Goal: Information Seeking & Learning: Learn about a topic

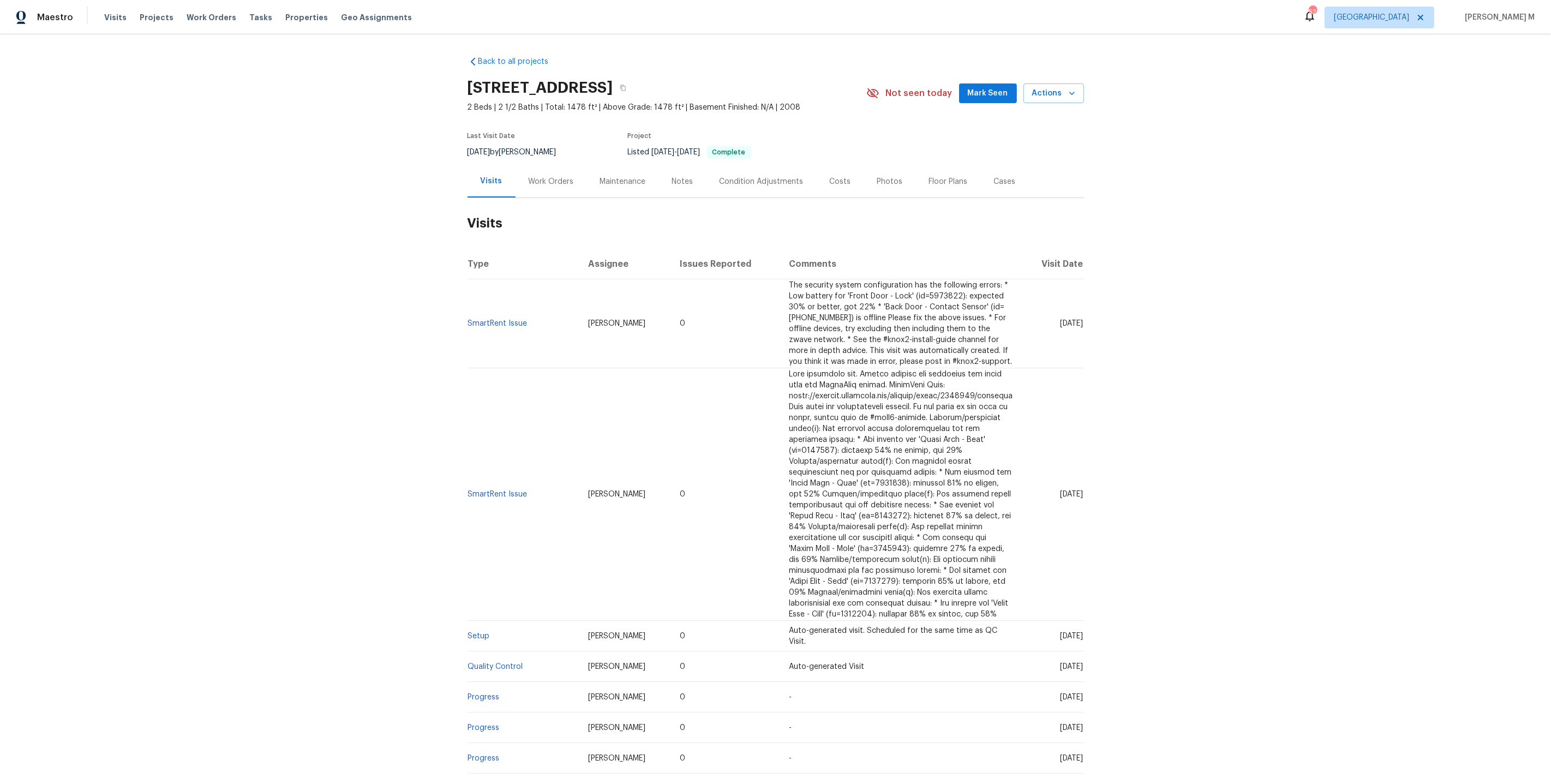
click at [546, 176] on div "Work Orders" at bounding box center [551, 182] width 45 height 10
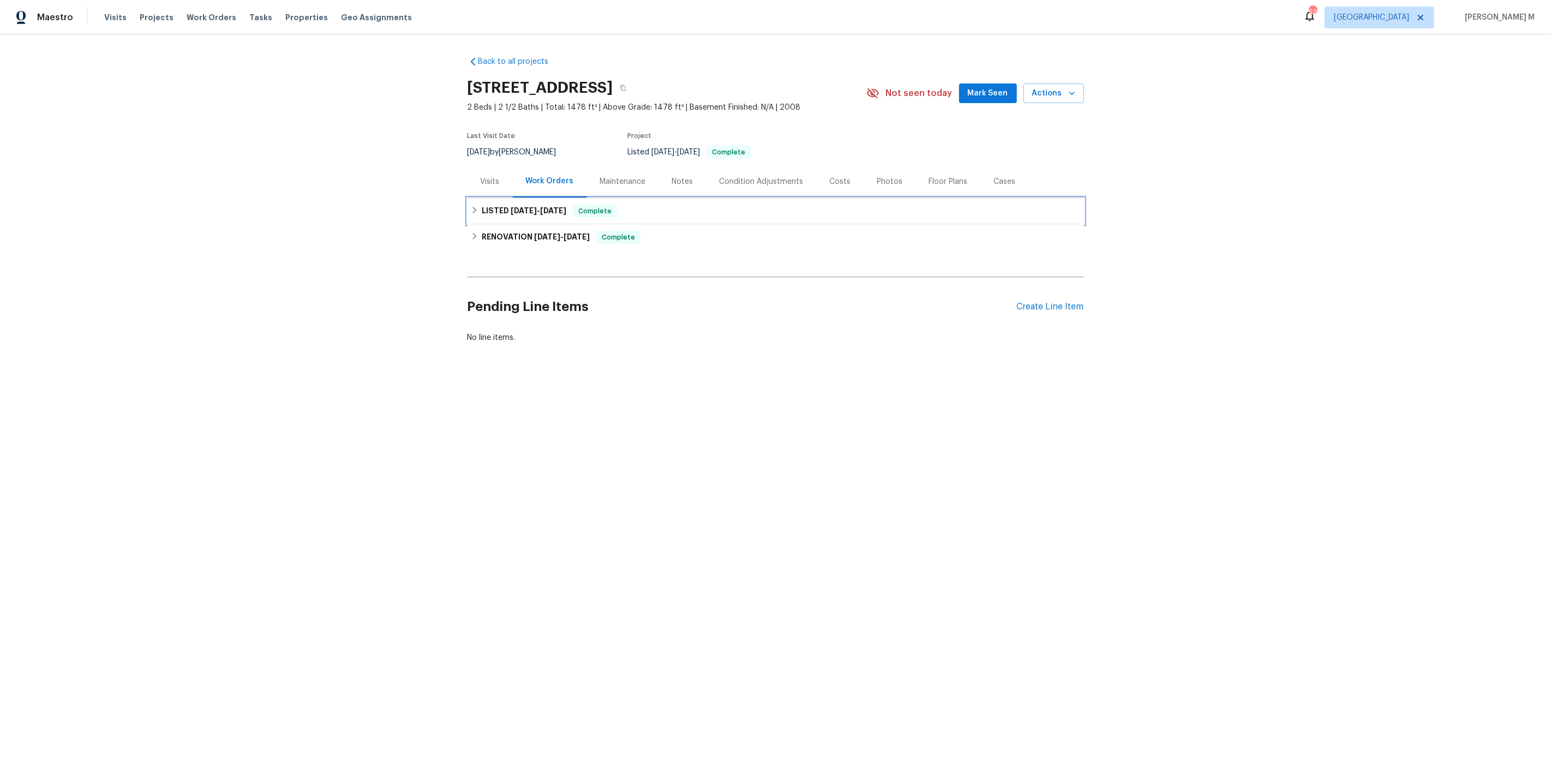
click at [530, 207] on span "5/9/25 - 5/10/25" at bounding box center [539, 210] width 56 height 8
click at [525, 264] on span "PHOTOGRAPHY" at bounding box center [622, 269] width 274 height 10
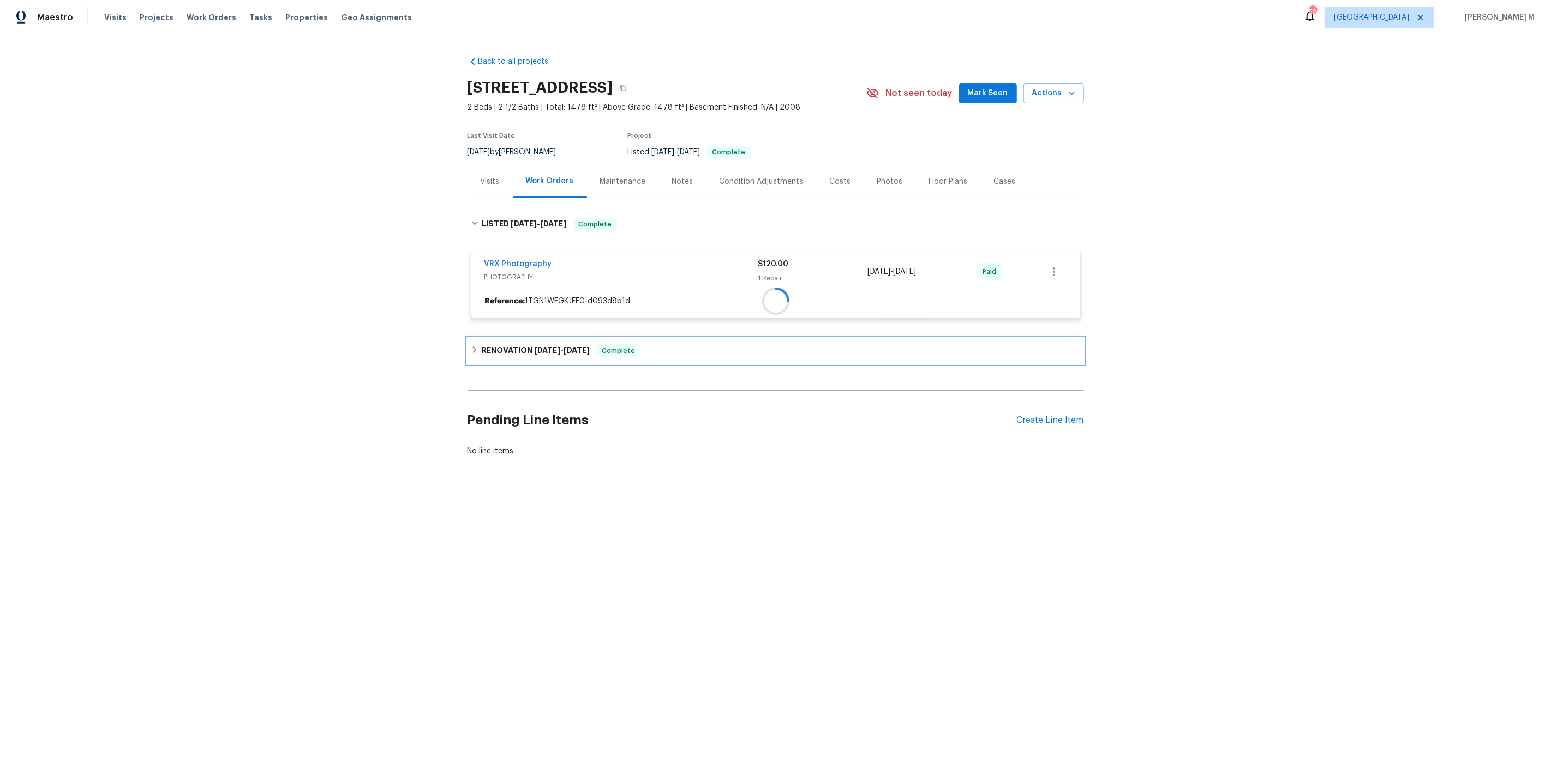
click at [518, 355] on div "RENOVATION 4/28/25 - 5/8/25 Complete" at bounding box center [776, 351] width 617 height 26
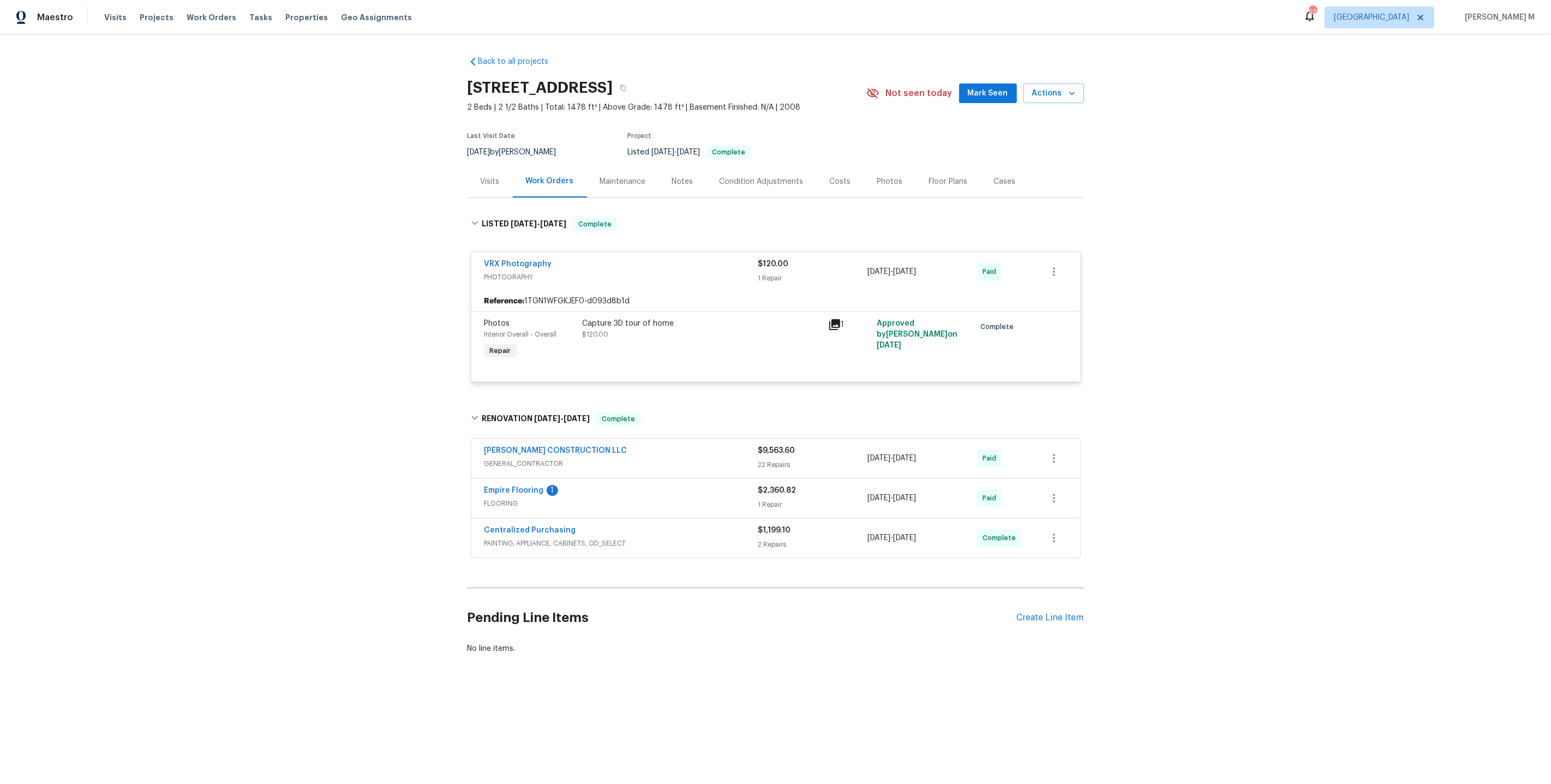
click at [544, 458] on span "GENERAL_CONTRACTOR" at bounding box center [622, 464] width 274 height 10
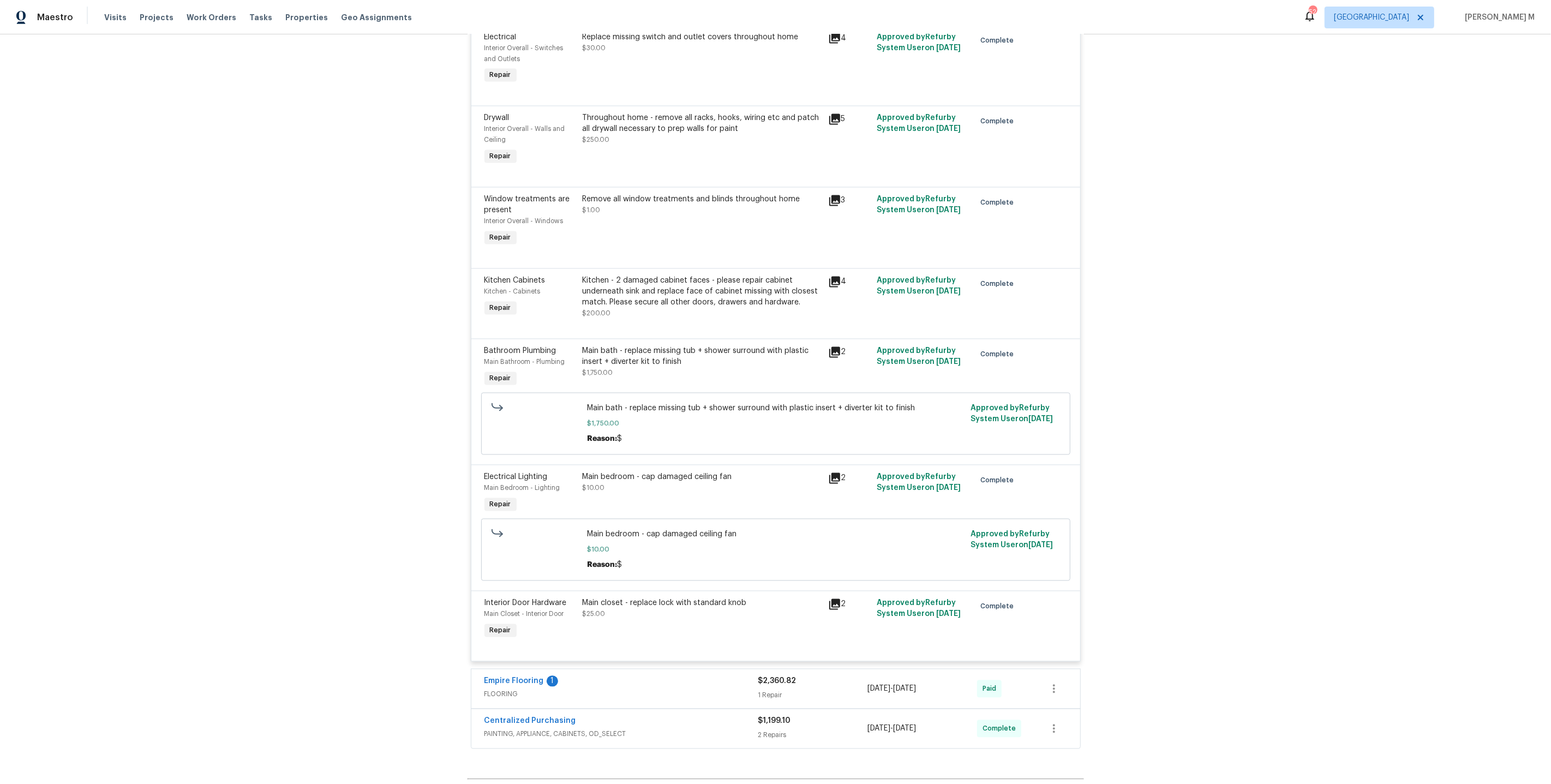
scroll to position [2307, 0]
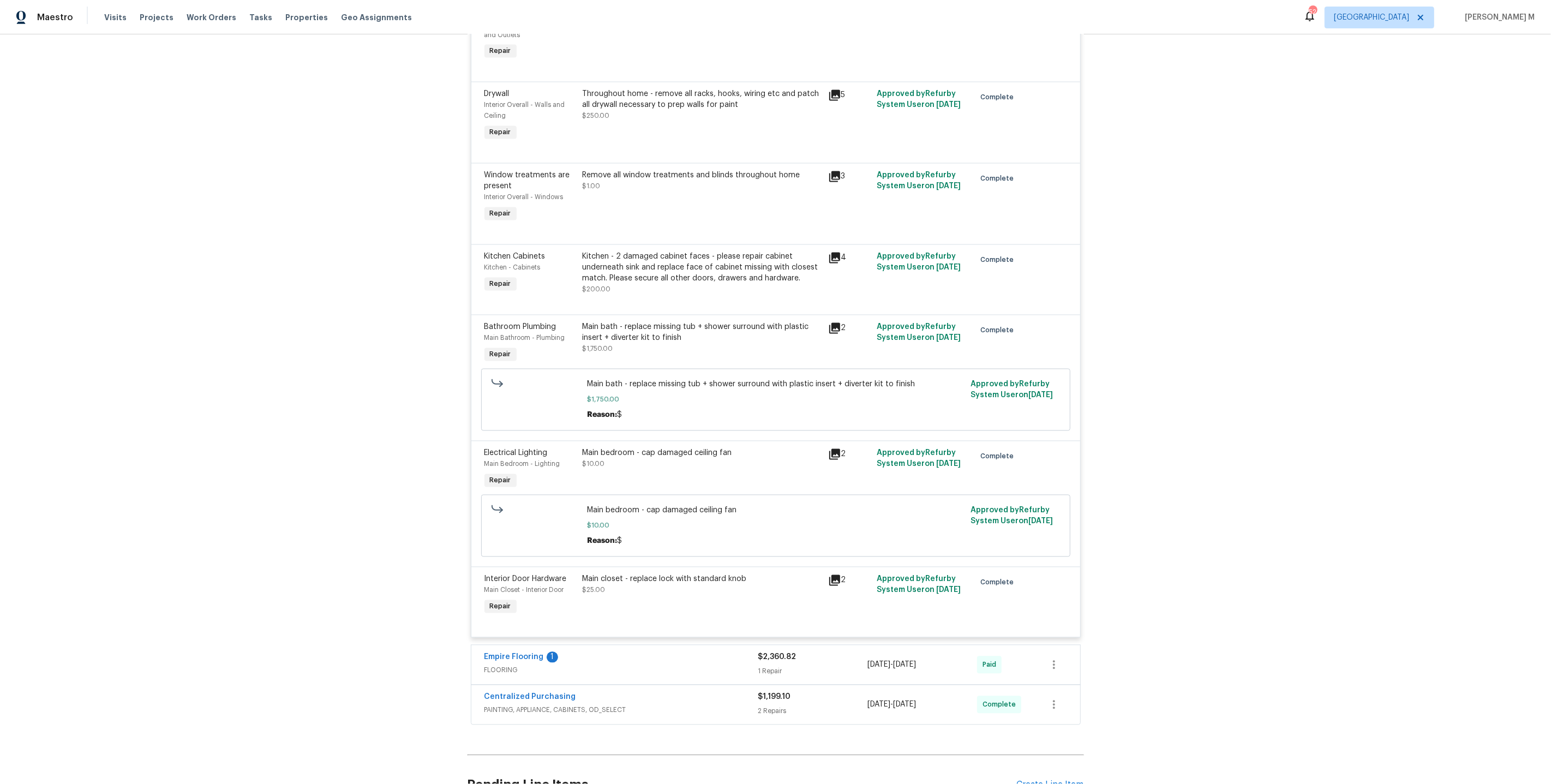
click at [498, 652] on div "Empire Flooring 1 FLOORING" at bounding box center [622, 665] width 274 height 26
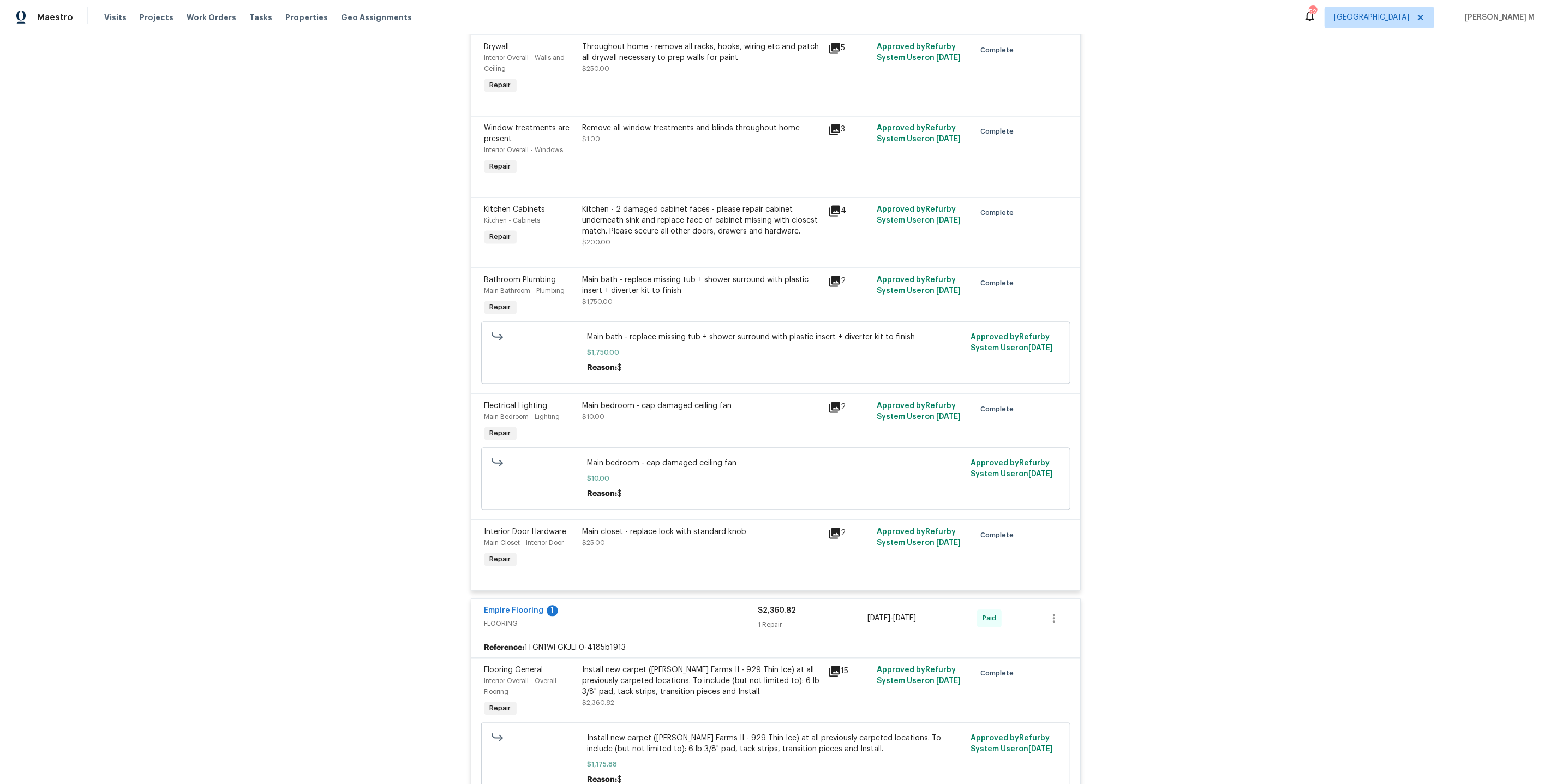
scroll to position [2569, 0]
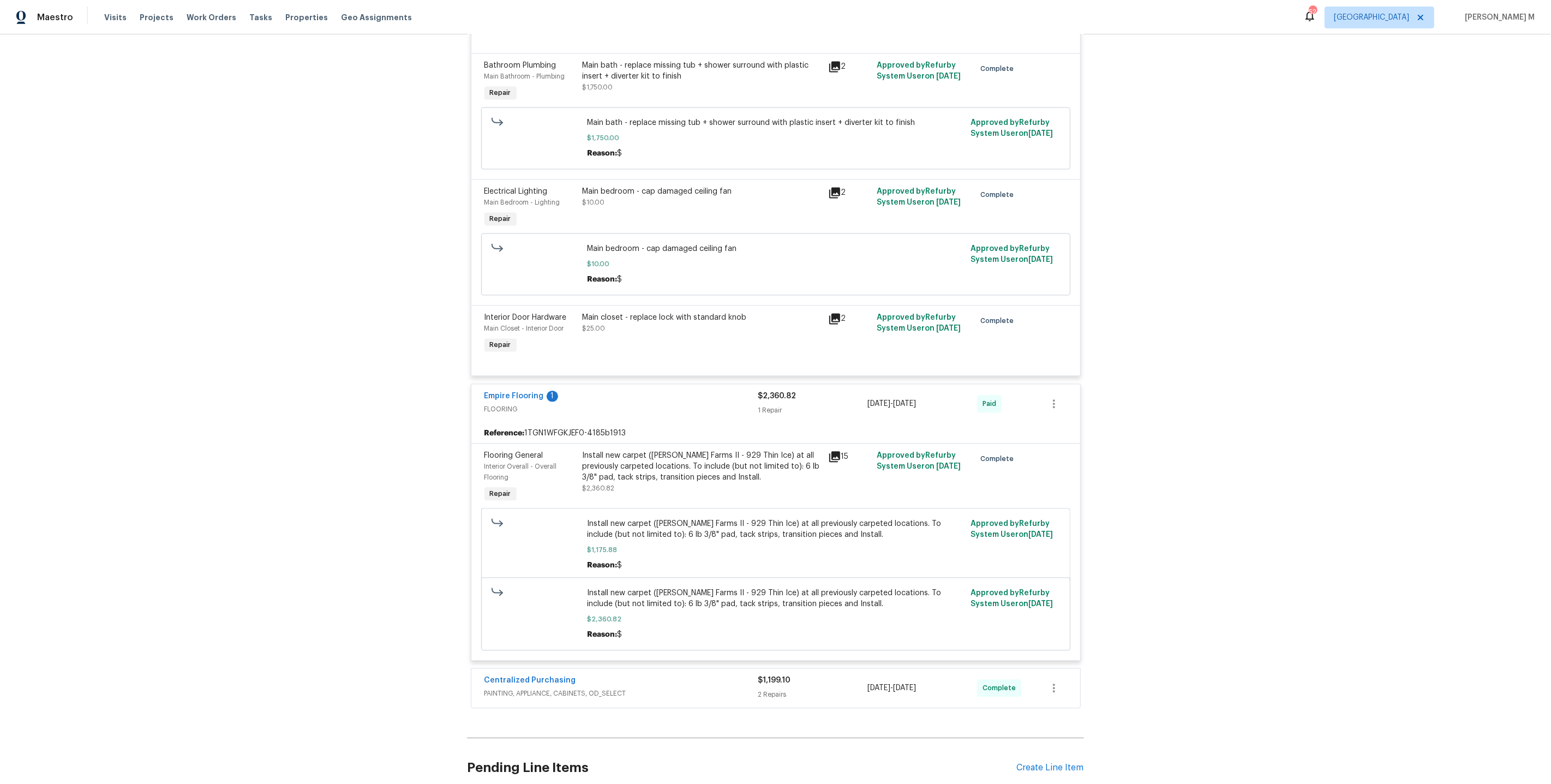
click at [544, 668] on div "Centralized Purchasing PAINTING, APPLIANCE, CABINETS, OD_SELECT $1,199.10 2 Rep…" at bounding box center [776, 687] width 609 height 39
click at [552, 675] on div "Centralized Purchasing" at bounding box center [622, 681] width 274 height 13
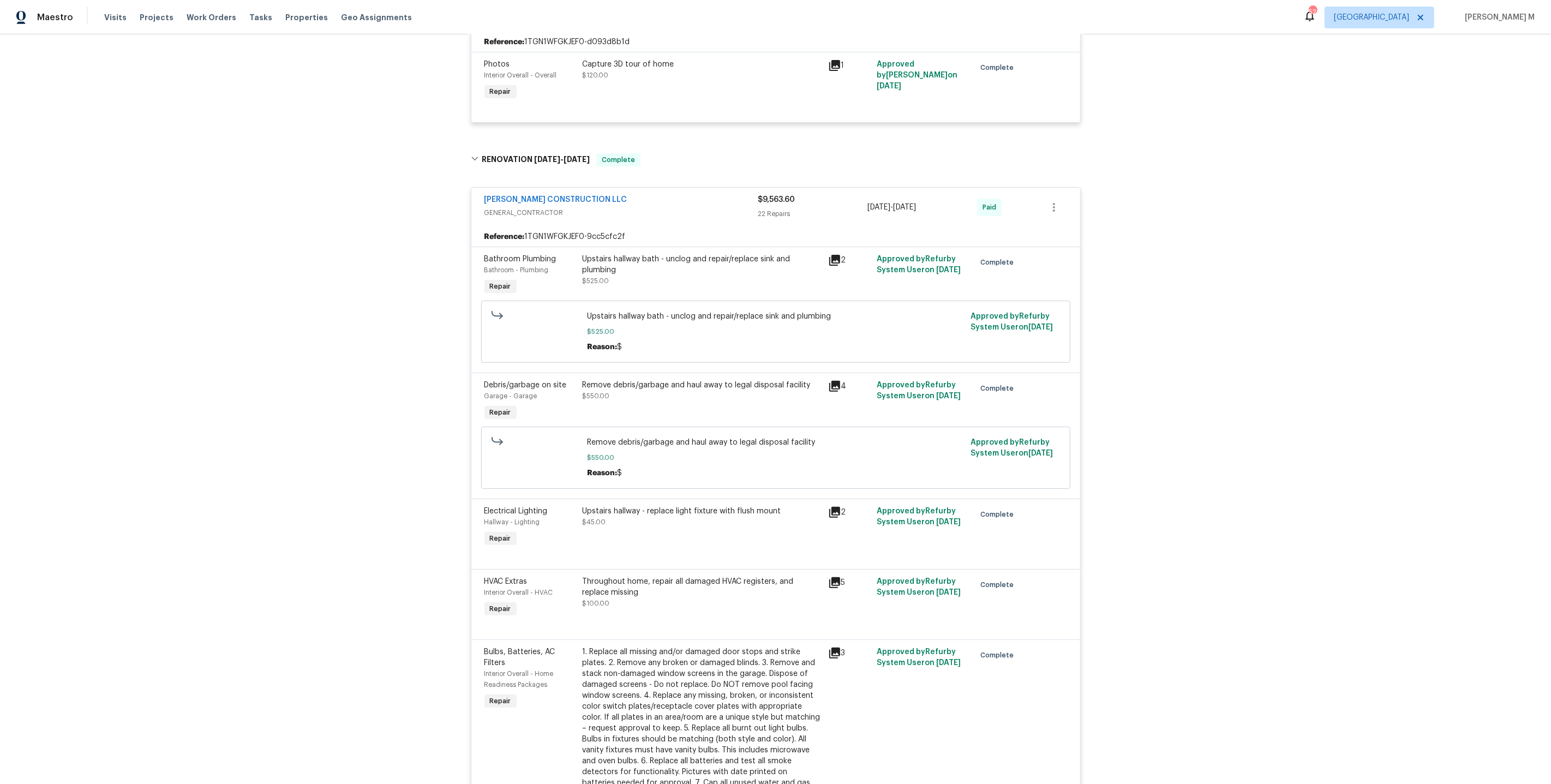
scroll to position [0, 0]
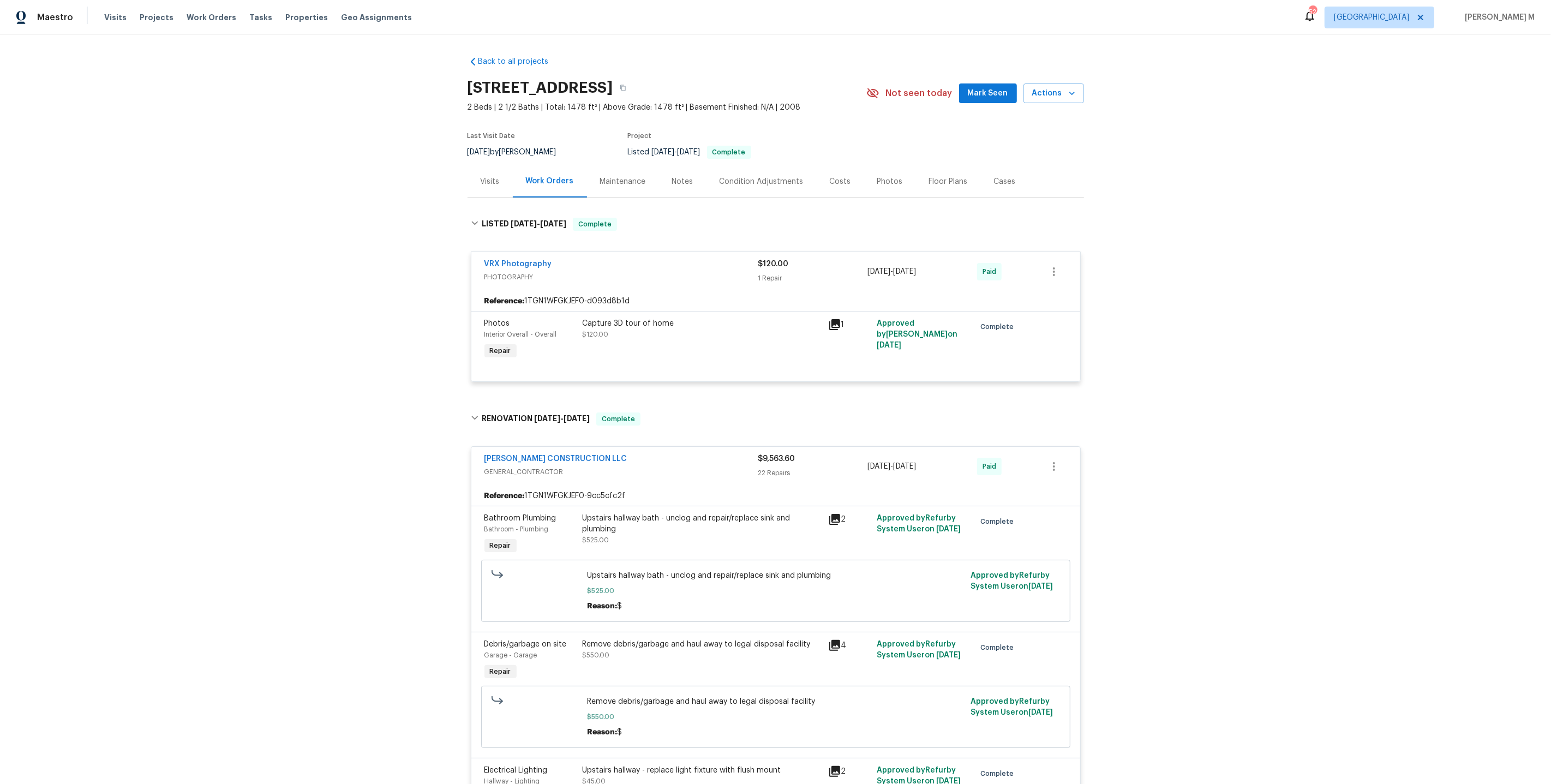
click at [611, 176] on div "Maintenance" at bounding box center [623, 182] width 45 height 10
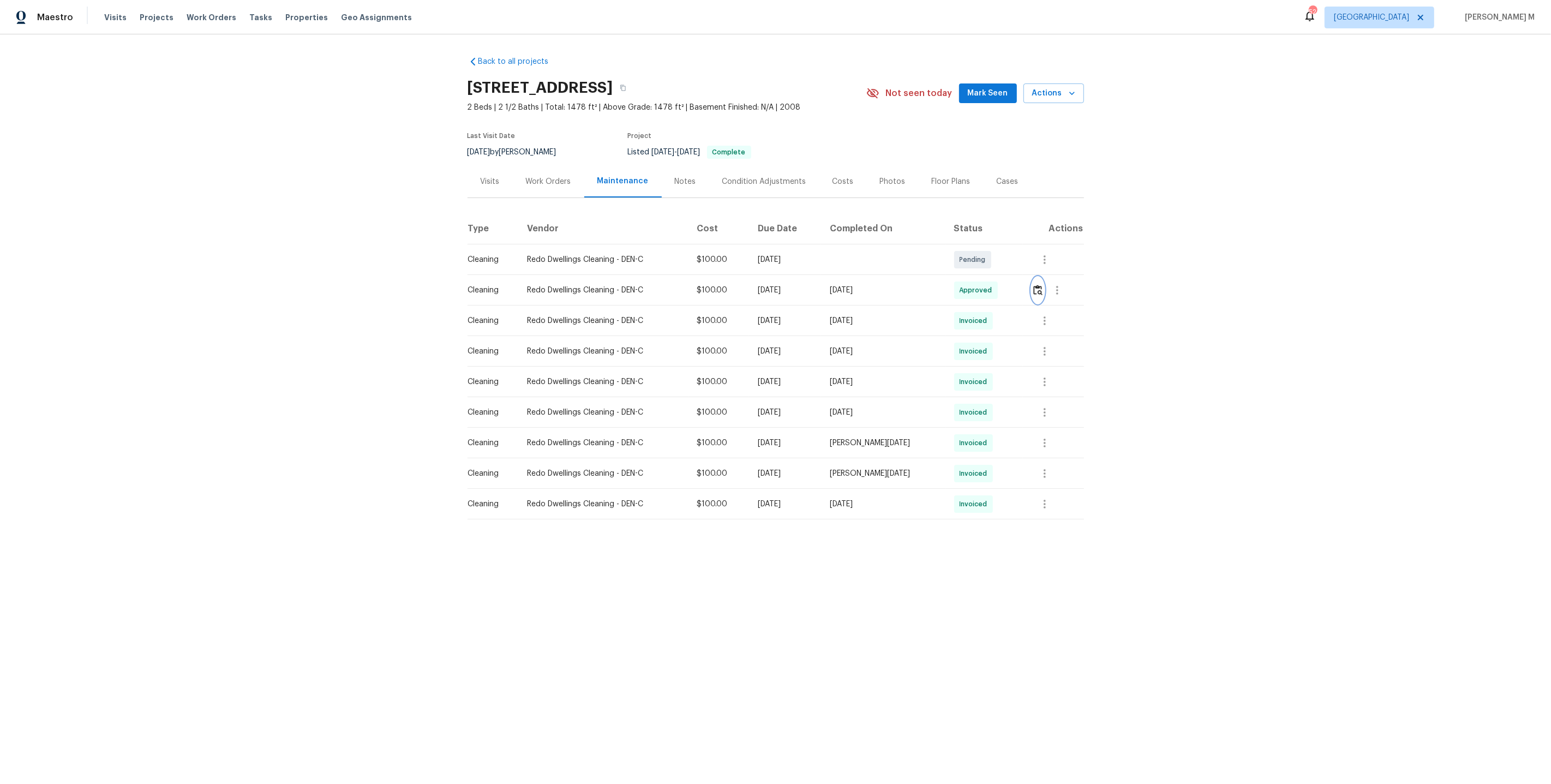
click at [1044, 285] on button "button" at bounding box center [1037, 290] width 12 height 26
click at [1044, 288] on button "button" at bounding box center [1037, 290] width 12 height 26
click at [1066, 290] on button "button" at bounding box center [1058, 290] width 26 height 26
click at [1066, 290] on li "Message vendor" at bounding box center [1084, 285] width 76 height 18
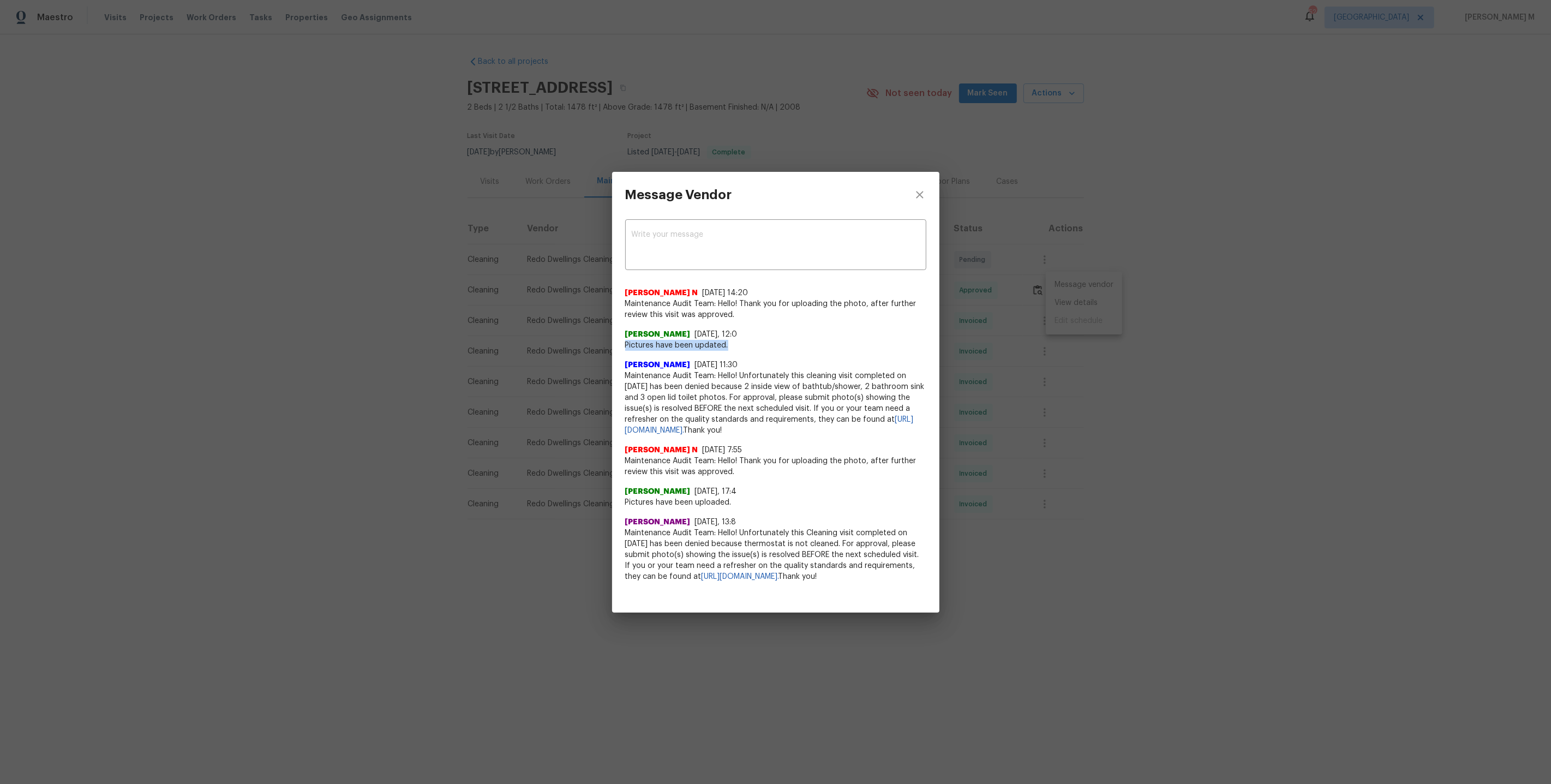
drag, startPoint x: 624, startPoint y: 342, endPoint x: 793, endPoint y: 340, distance: 169.0
click at [795, 340] on span "Pictures have been updated." at bounding box center [776, 345] width 301 height 10
click at [795, 370] on span "Maintenance Audit Team: Hello! Unfortunately this cleaning visit completed on 0…" at bounding box center [776, 402] width 301 height 65
drag, startPoint x: 694, startPoint y: 384, endPoint x: 851, endPoint y: 390, distance: 157.1
click at [851, 390] on span "Maintenance Audit Team: Hello! Unfortunately this cleaning visit completed on 0…" at bounding box center [776, 402] width 301 height 65
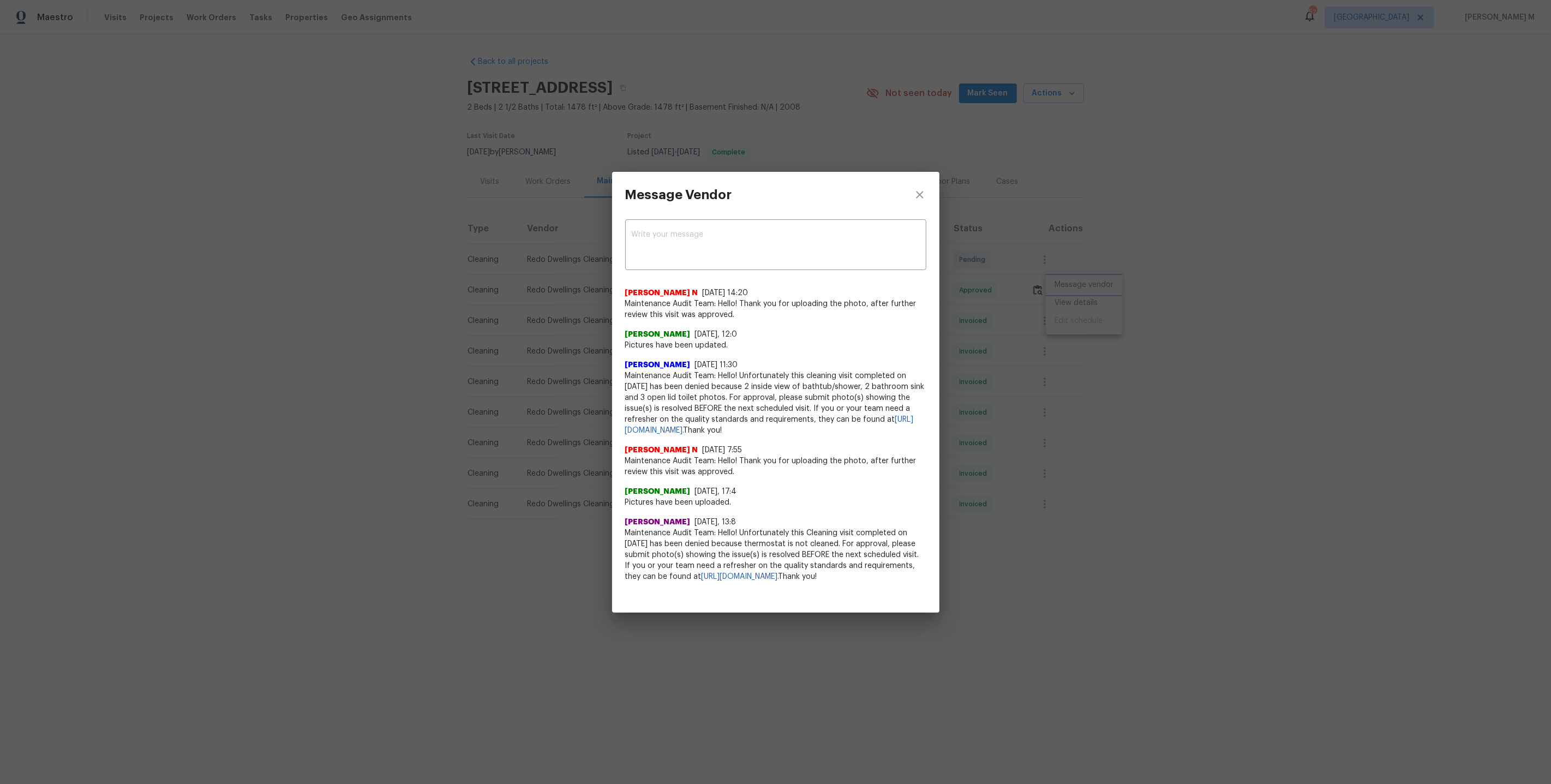
click at [1086, 439] on div "Message Vendor x ​ Nijanthan N 6/17/25, 14:20 Maintenance Audit Team: Hello! Th…" at bounding box center [776, 392] width 1551 height 784
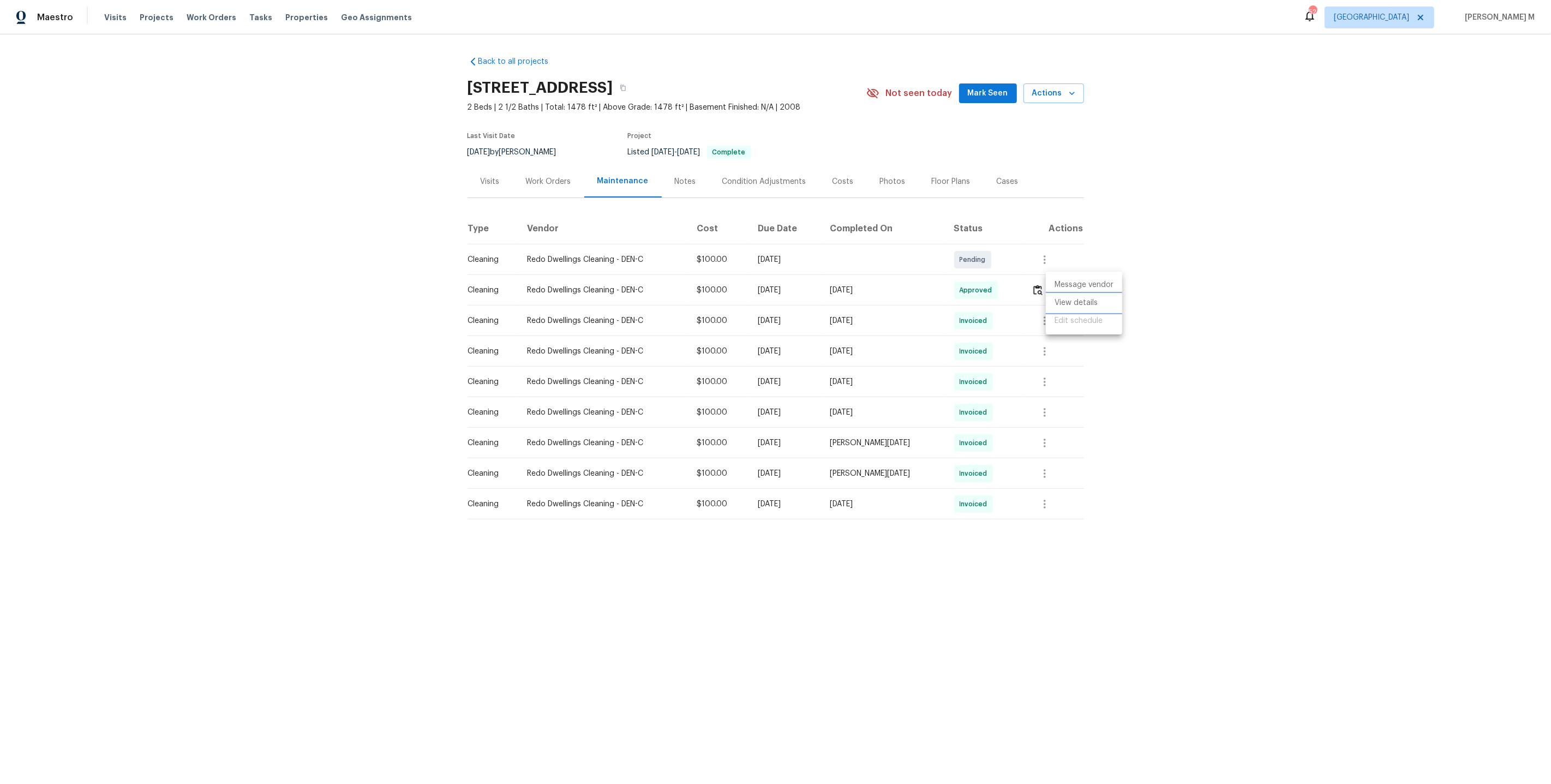
click at [1068, 298] on li "View details" at bounding box center [1084, 303] width 76 height 18
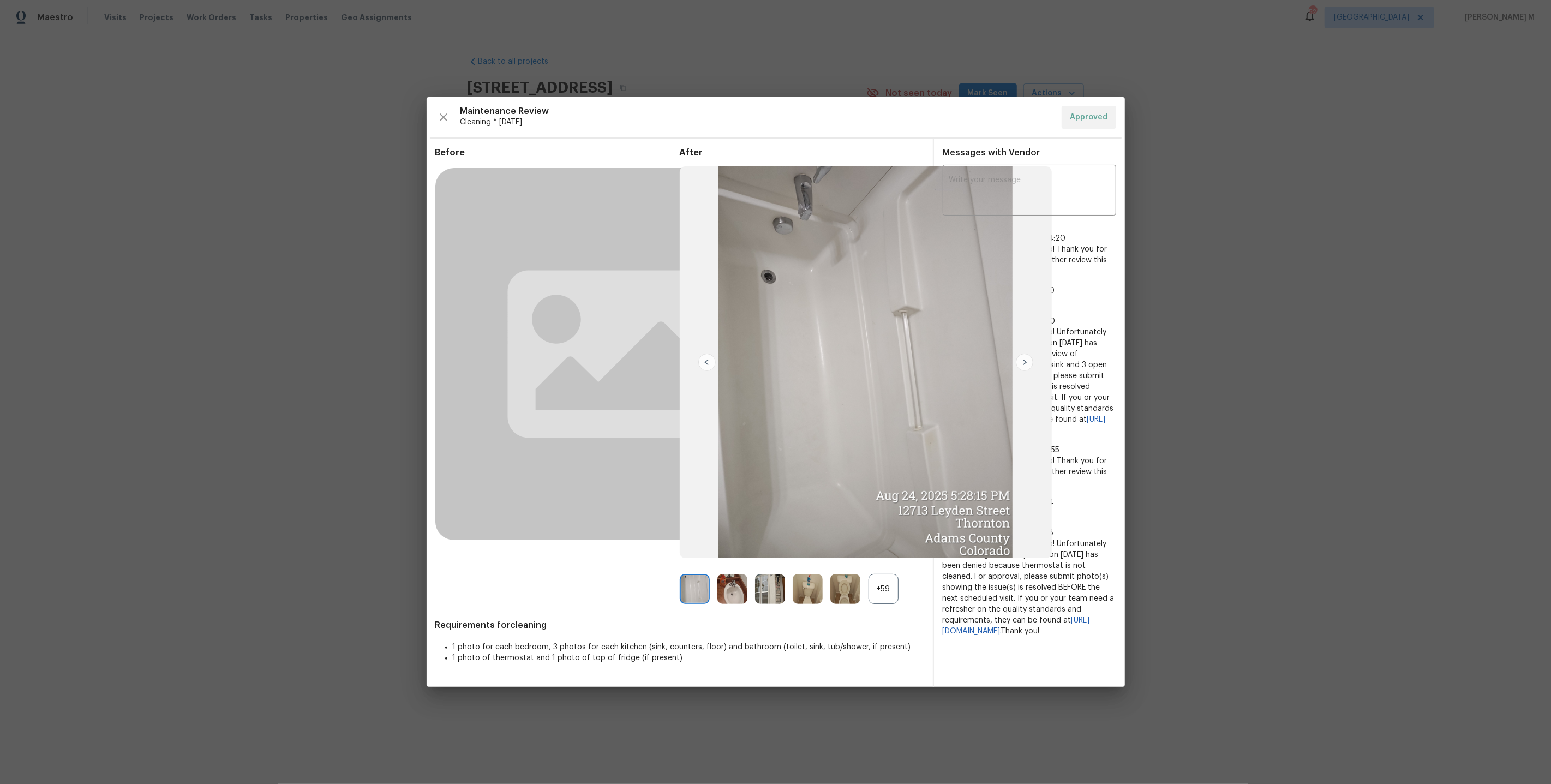
click at [869, 587] on div "+59" at bounding box center [884, 588] width 30 height 30
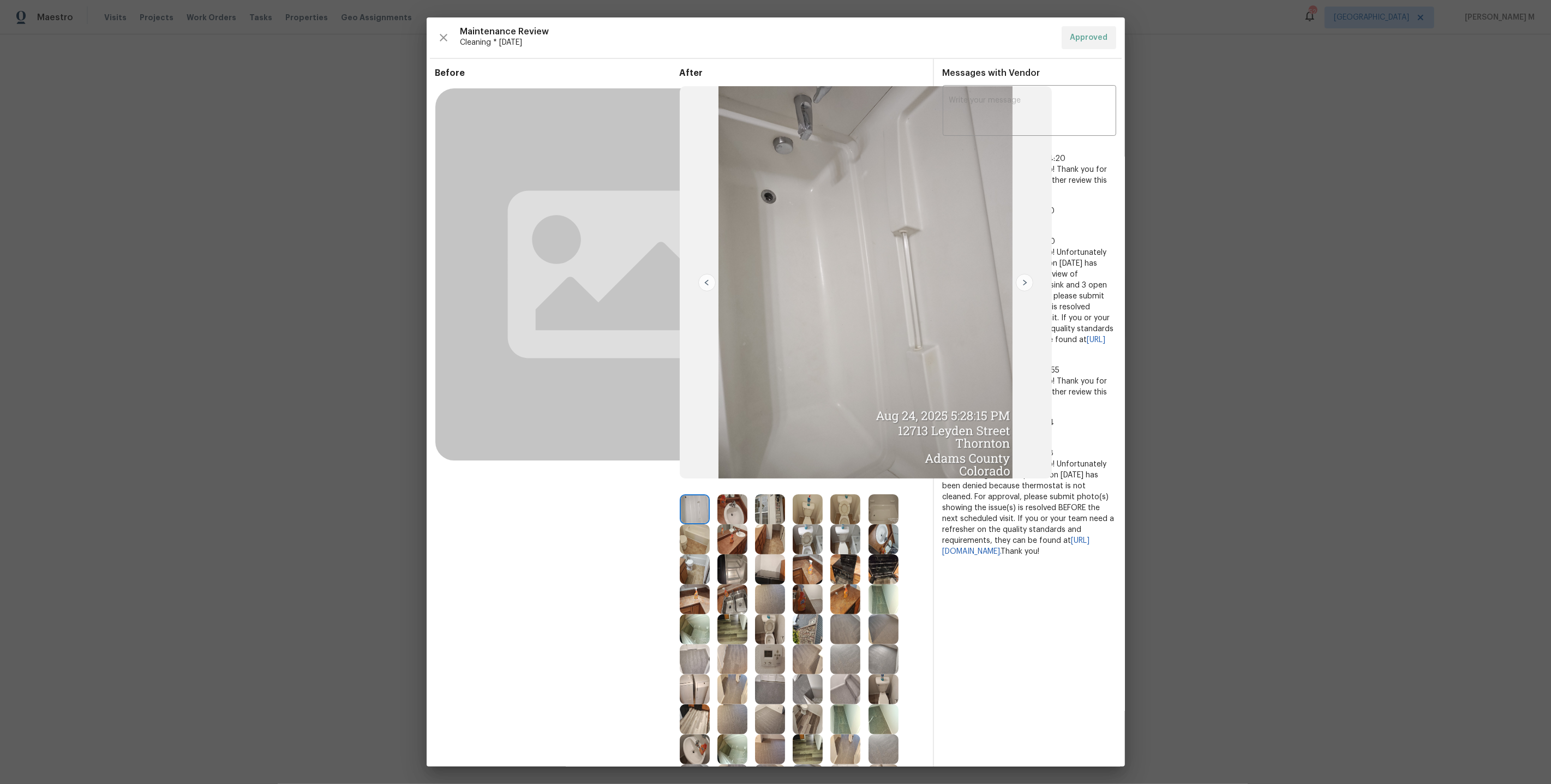
click at [728, 566] on img at bounding box center [732, 569] width 30 height 30
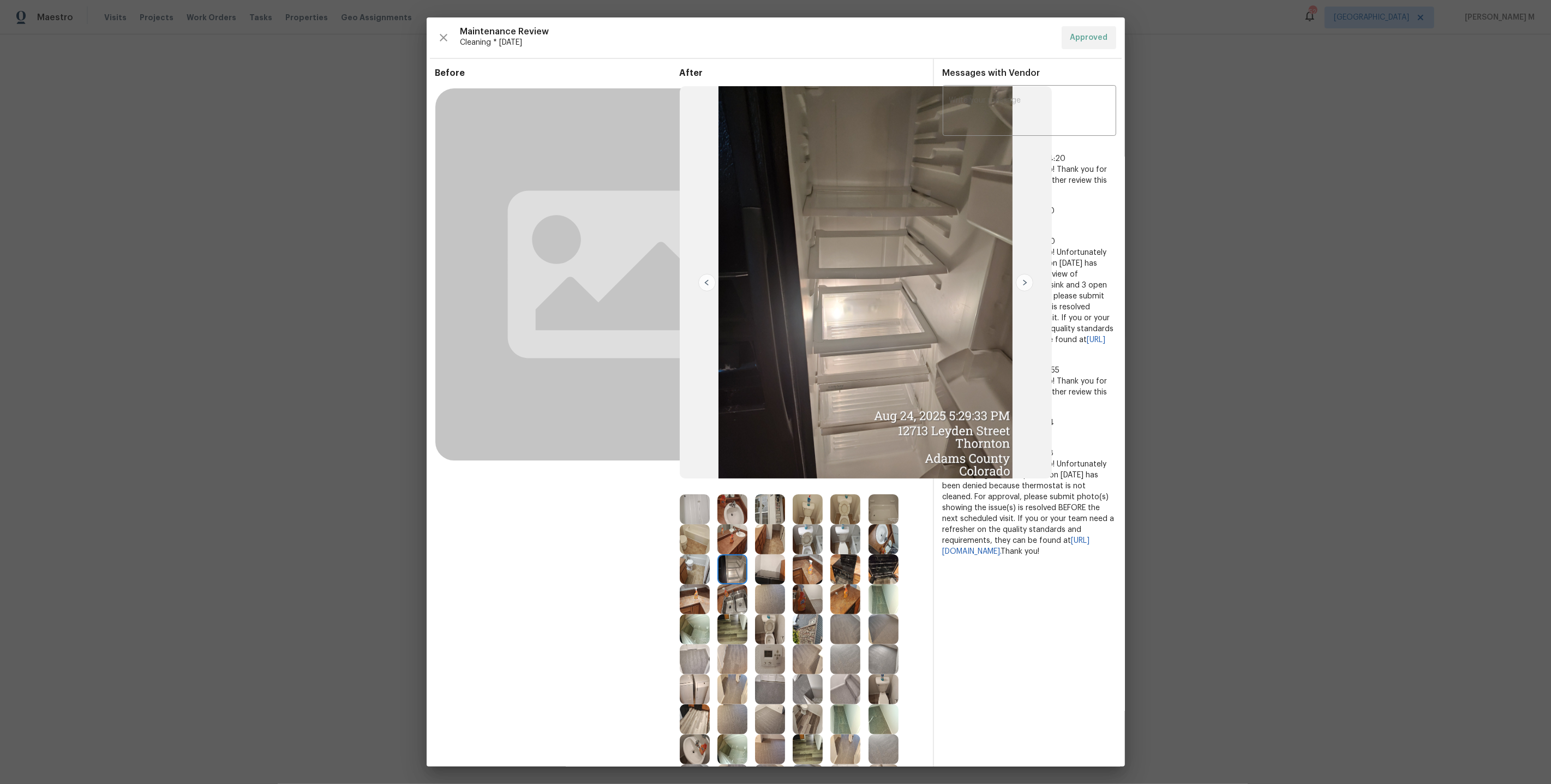
click at [809, 569] on img at bounding box center [808, 569] width 30 height 30
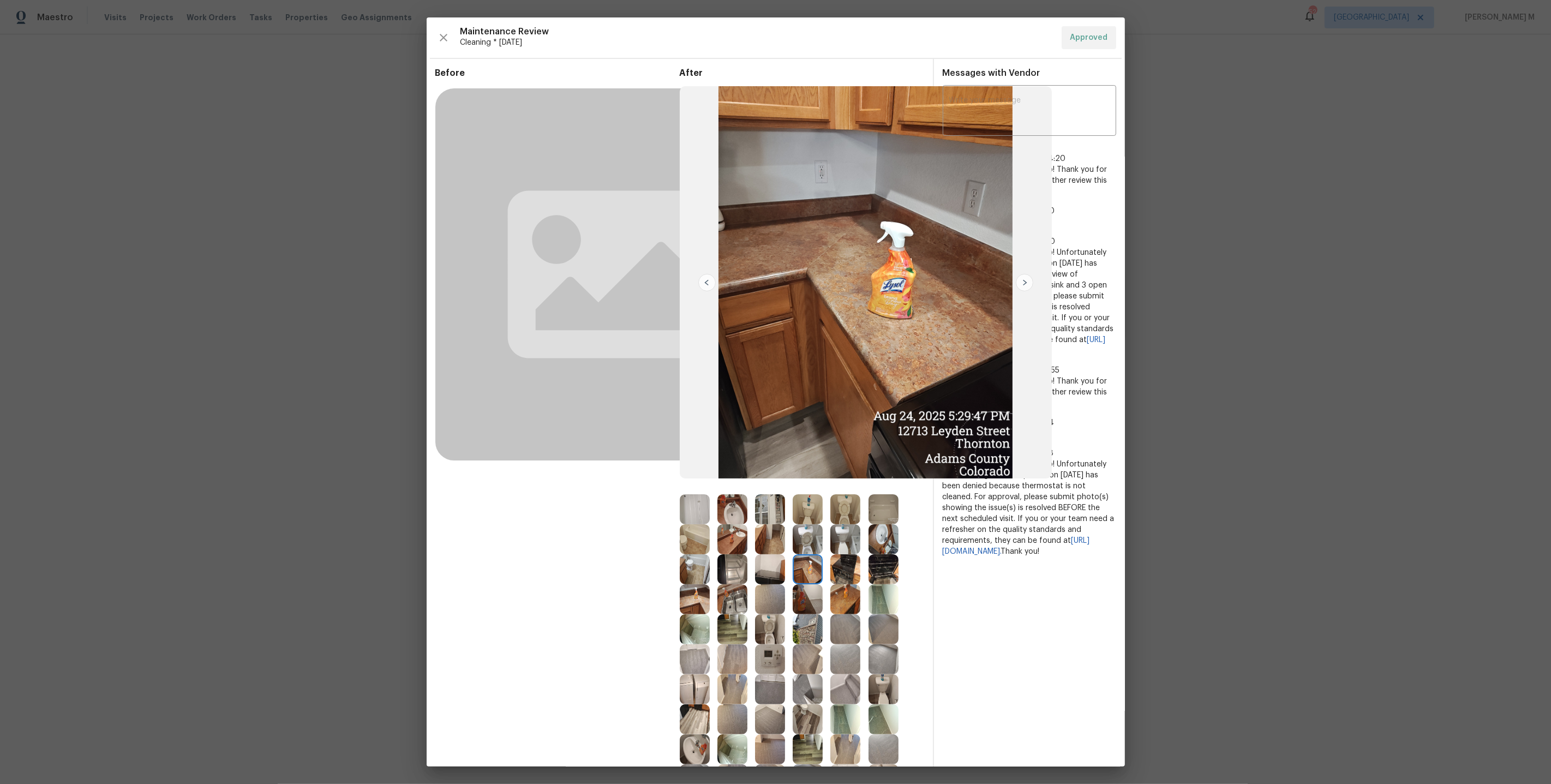
click at [694, 591] on img at bounding box center [694, 599] width 30 height 30
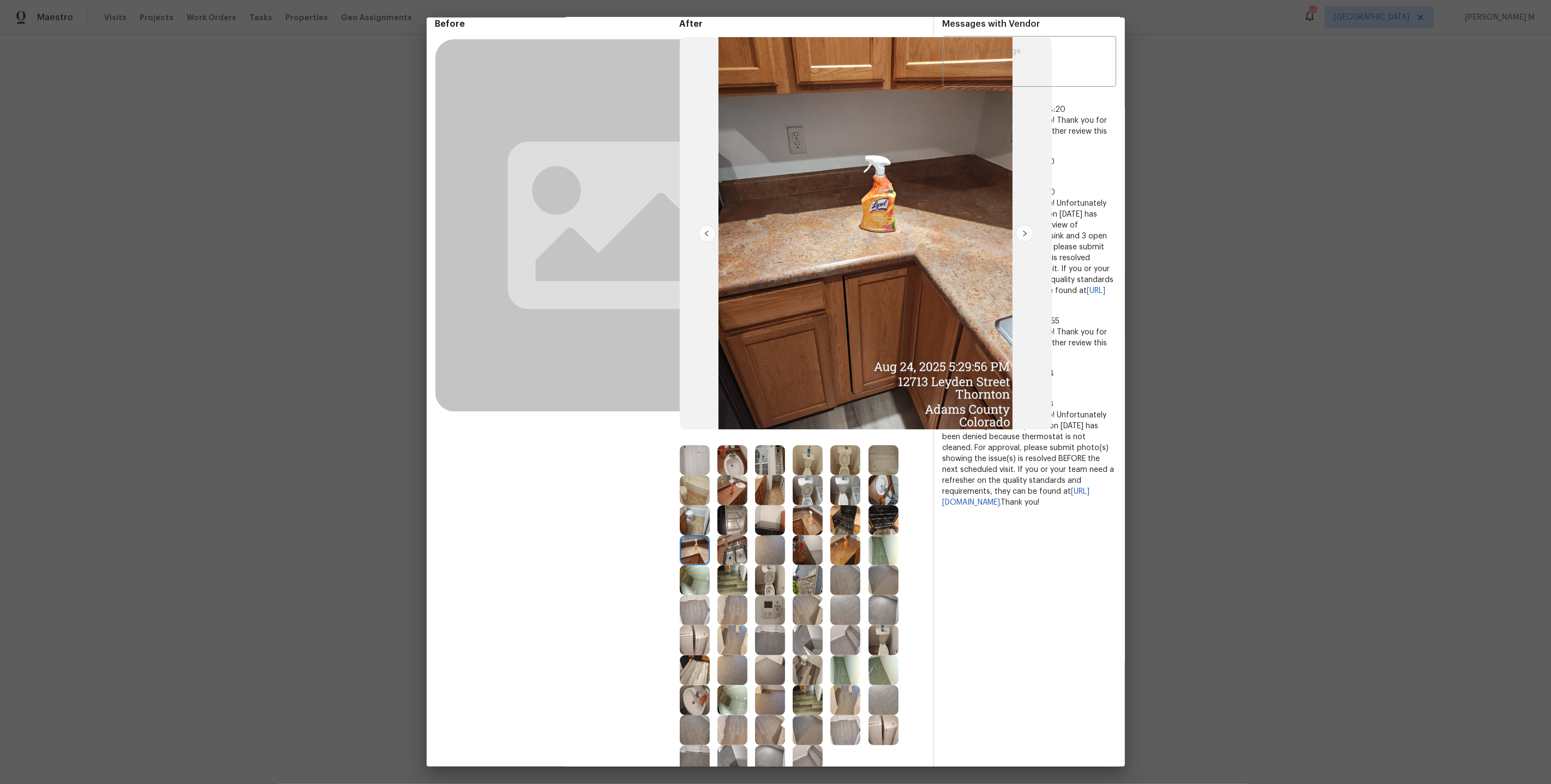
scroll to position [50, 0]
click at [789, 486] on div at bounding box center [774, 489] width 38 height 30
click at [773, 486] on img at bounding box center [770, 489] width 30 height 30
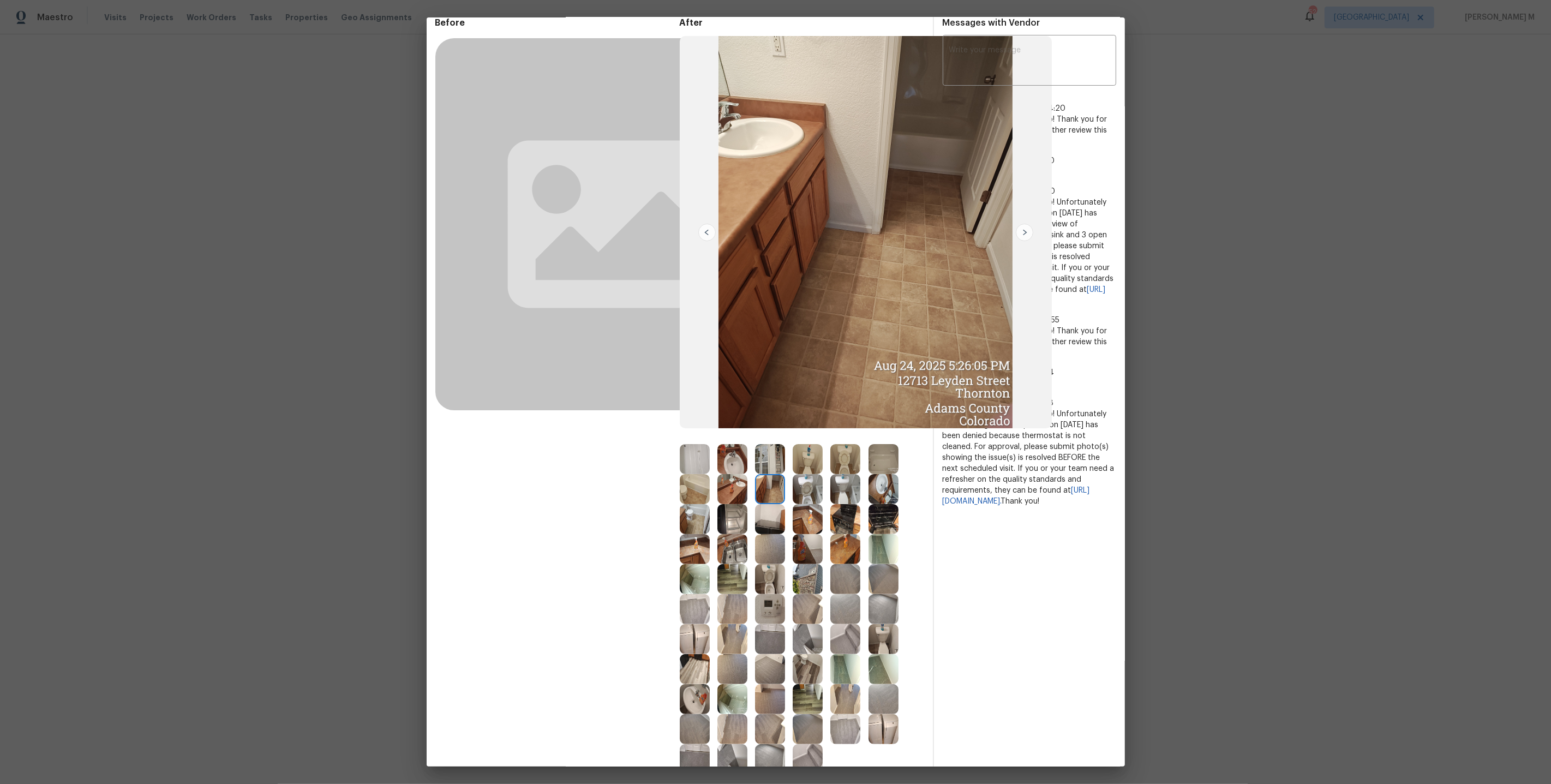
click at [688, 512] on img at bounding box center [694, 519] width 30 height 30
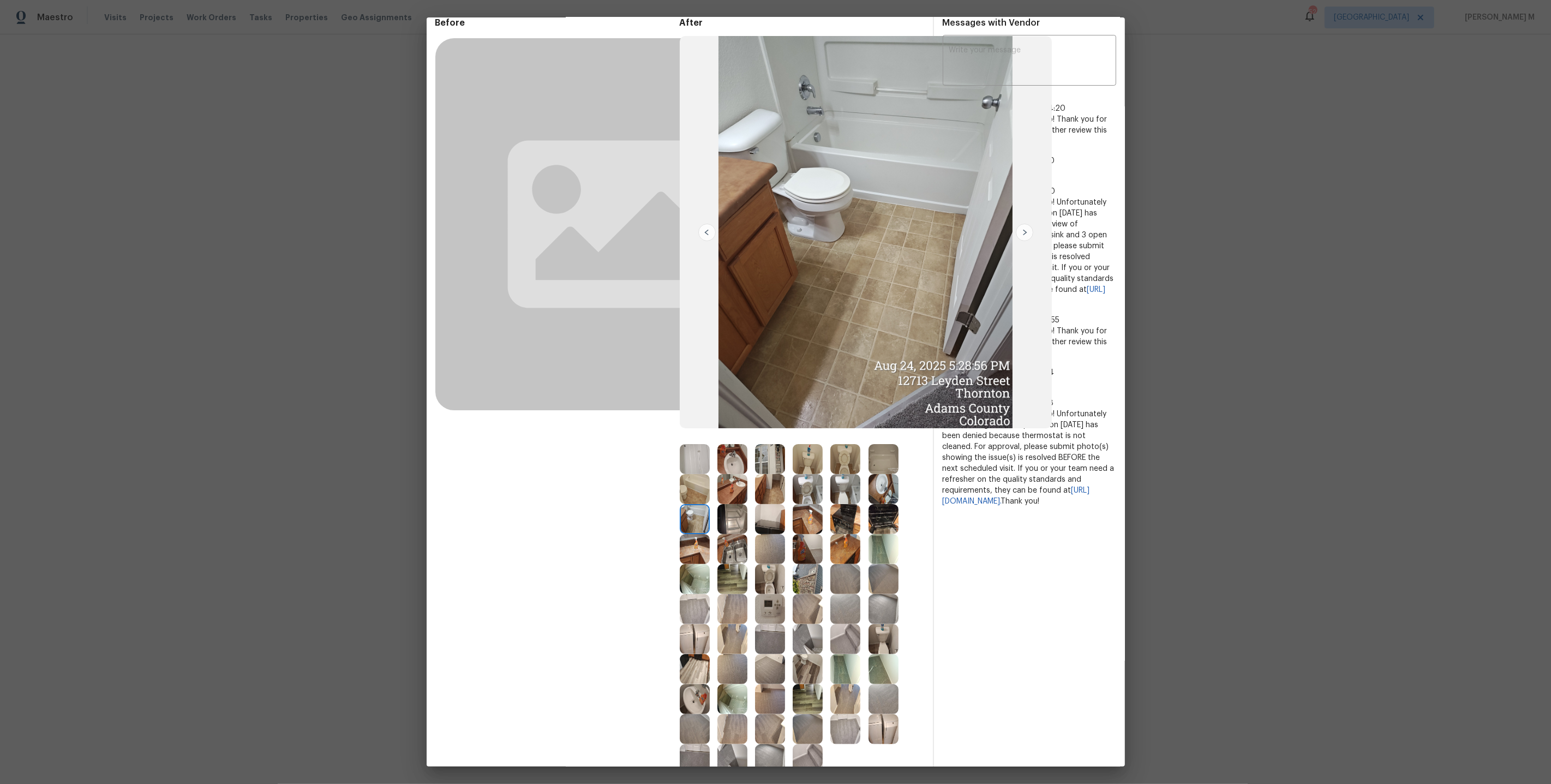
click at [755, 514] on img at bounding box center [770, 519] width 30 height 30
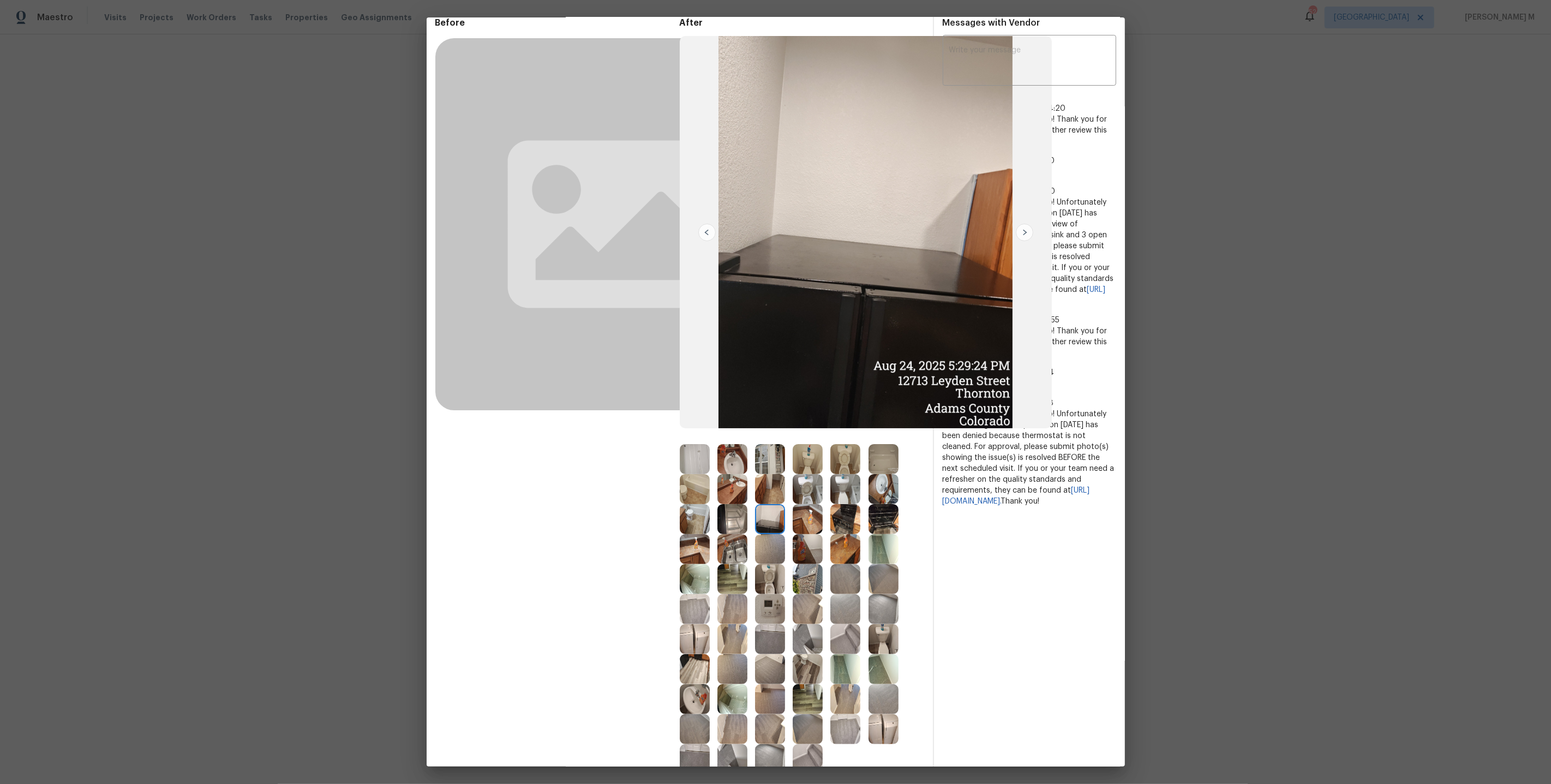
click at [803, 522] on img at bounding box center [808, 519] width 30 height 30
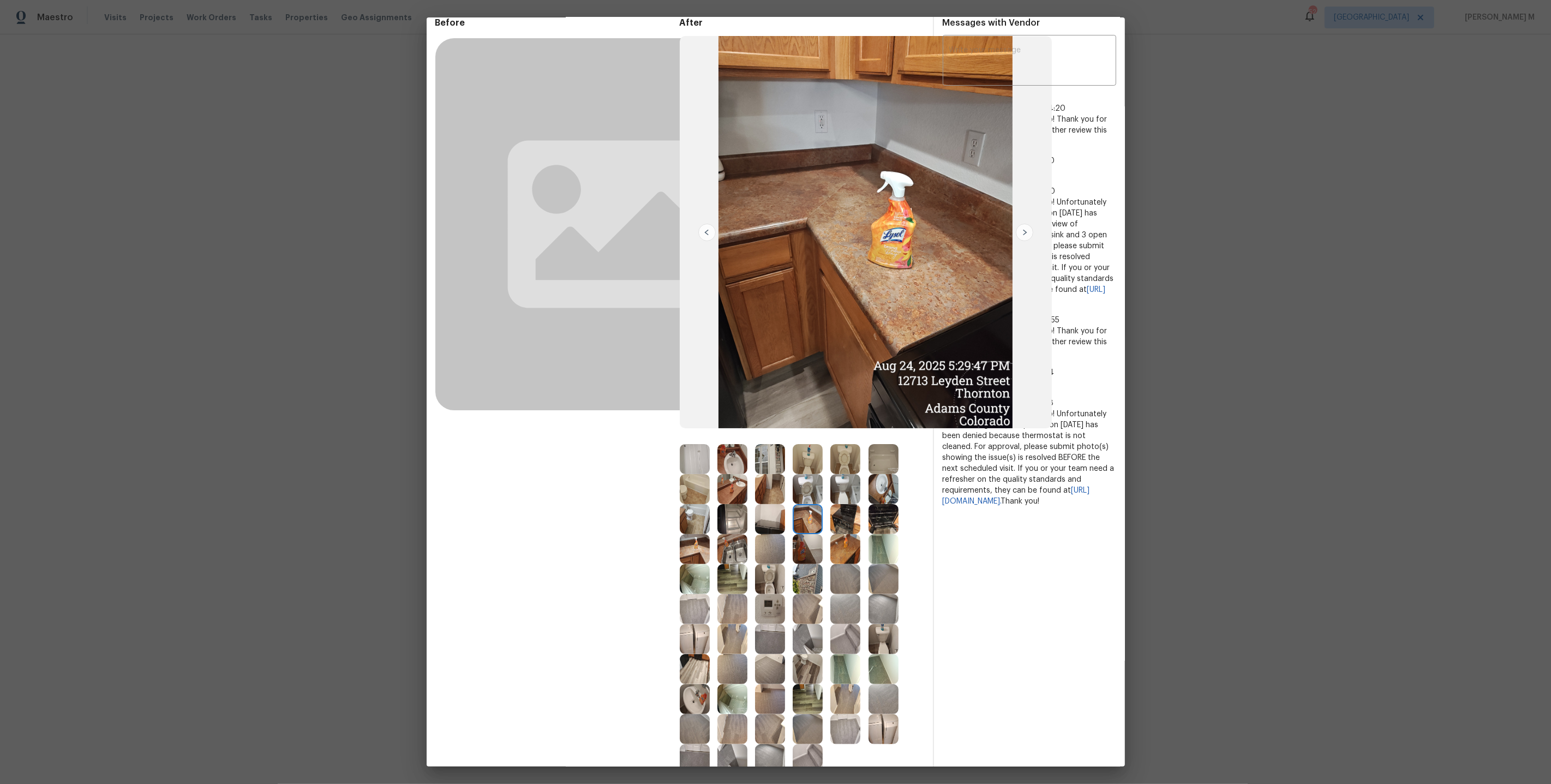
click at [836, 524] on img at bounding box center [845, 519] width 30 height 30
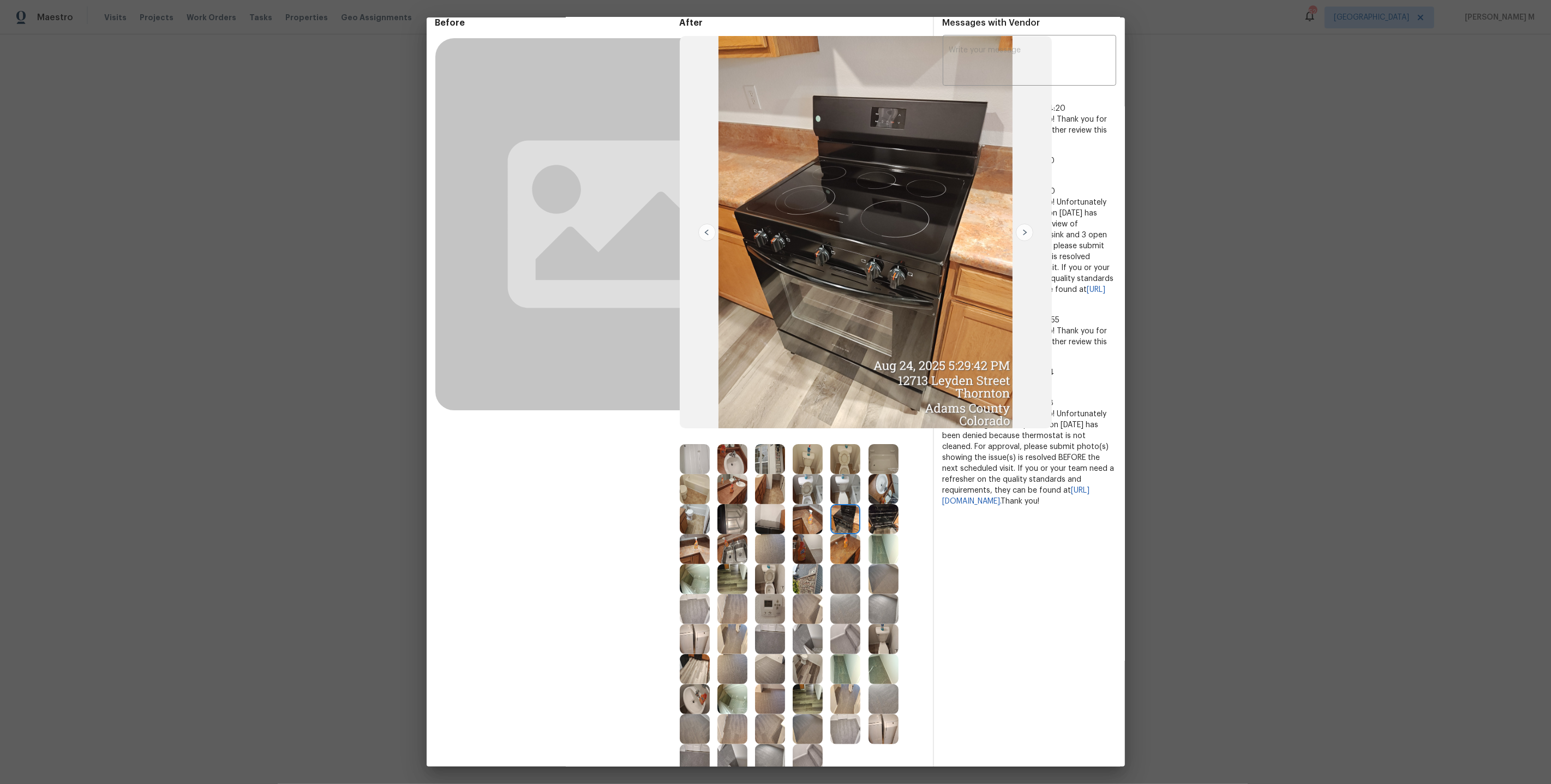
click at [873, 519] on img at bounding box center [884, 519] width 30 height 30
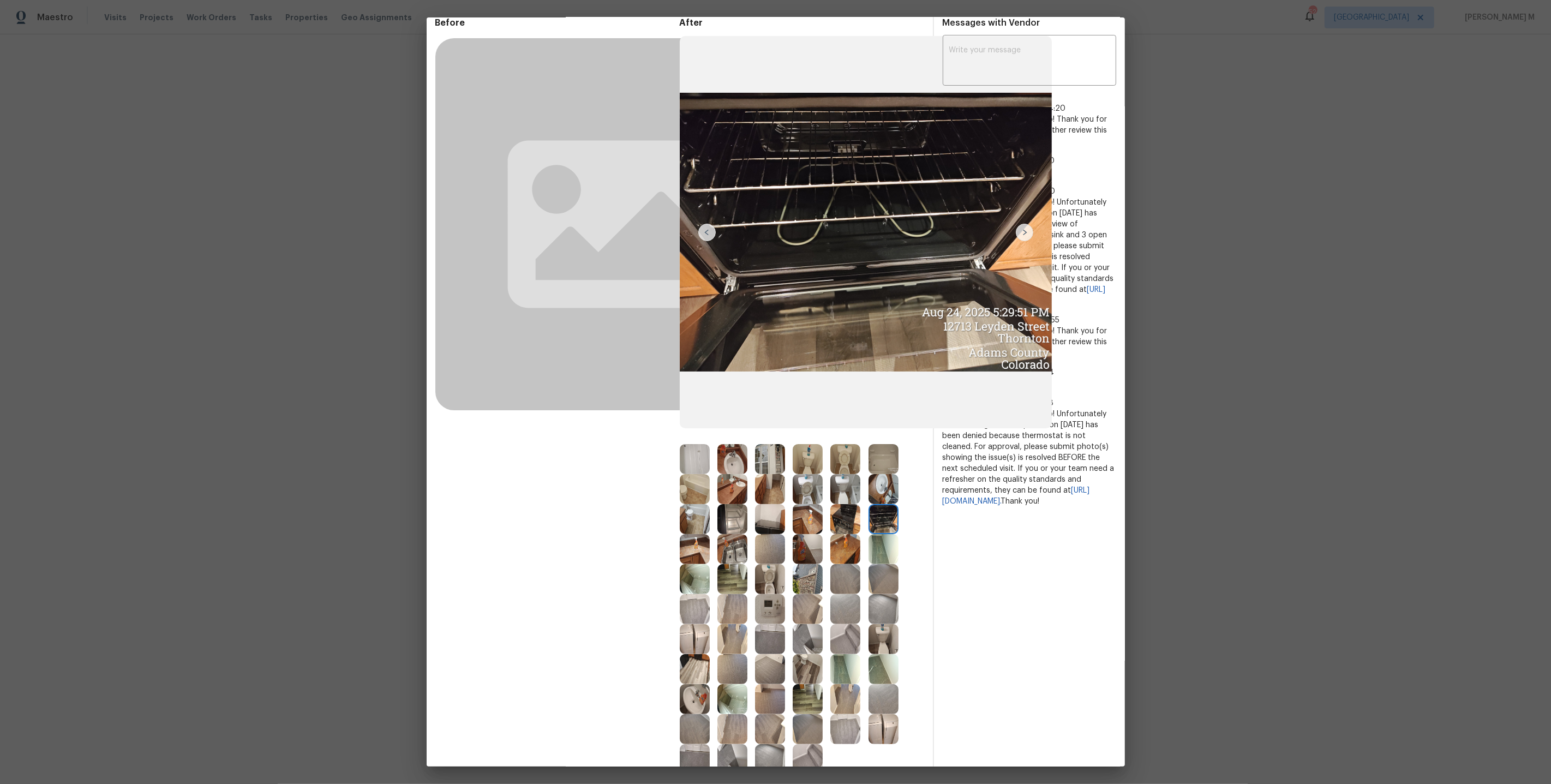
click at [885, 567] on img at bounding box center [884, 579] width 30 height 30
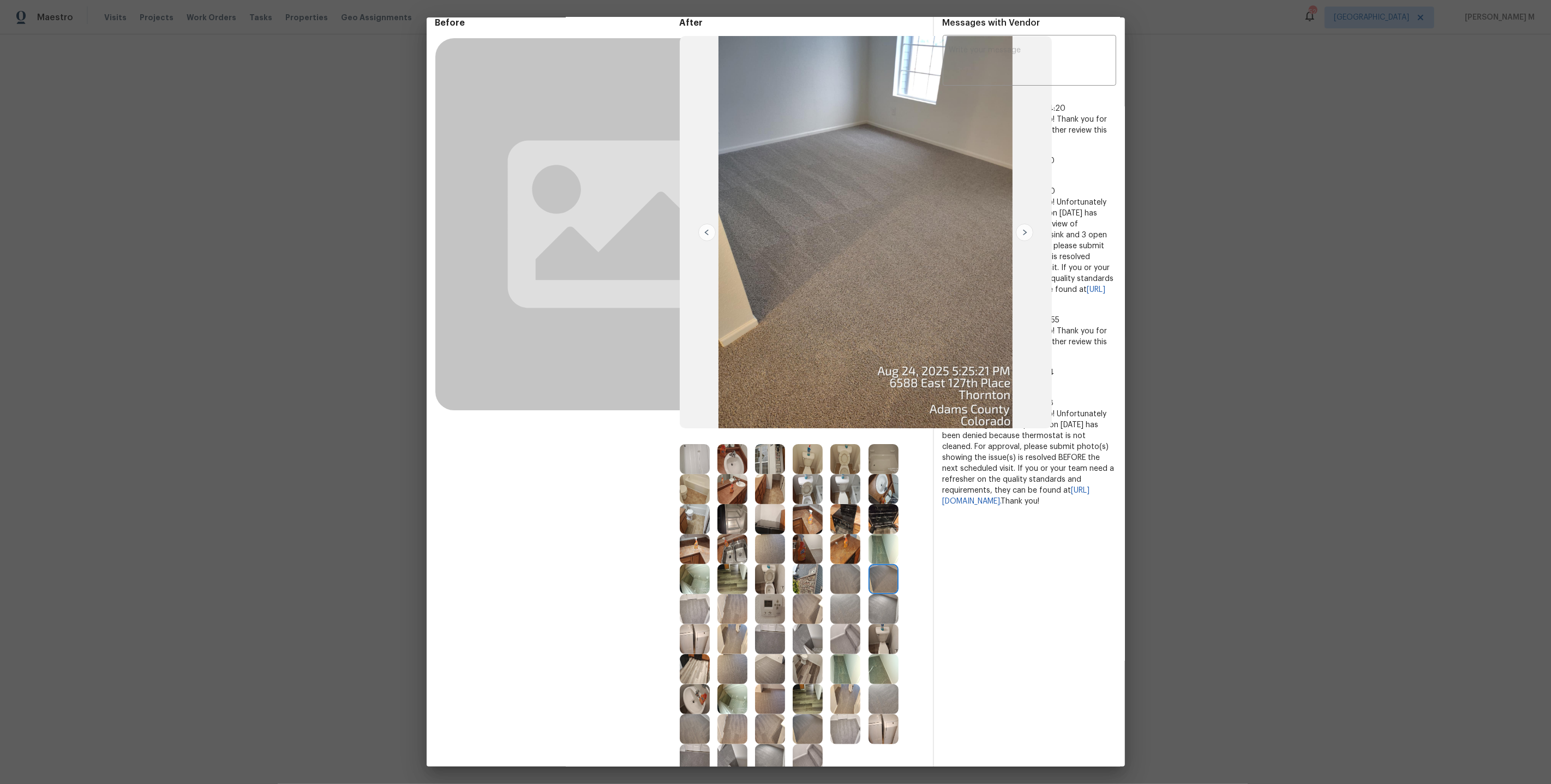
click at [885, 558] on img at bounding box center [884, 549] width 30 height 30
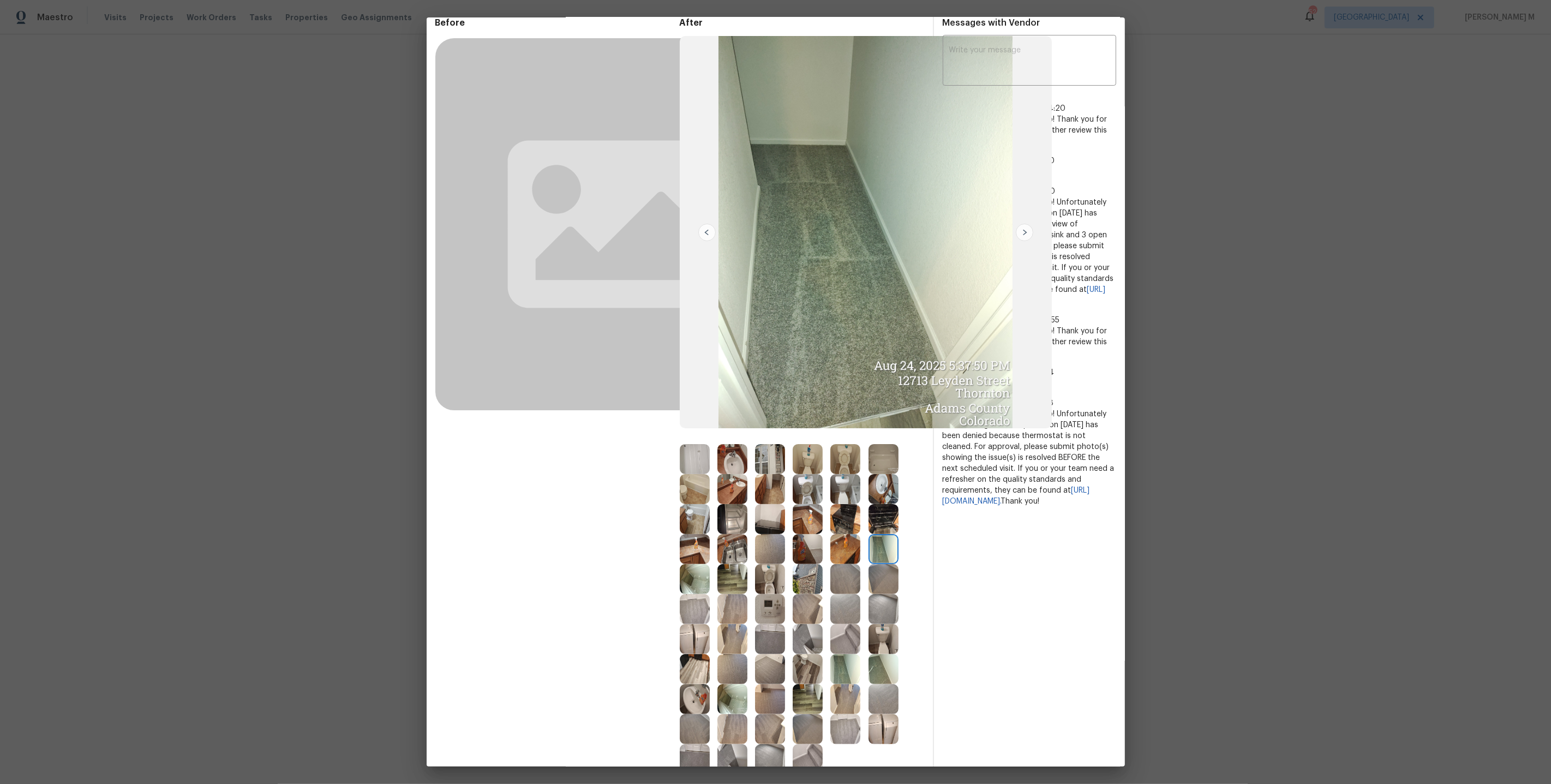
click at [885, 553] on img at bounding box center [884, 549] width 30 height 30
click at [764, 604] on img at bounding box center [770, 609] width 30 height 30
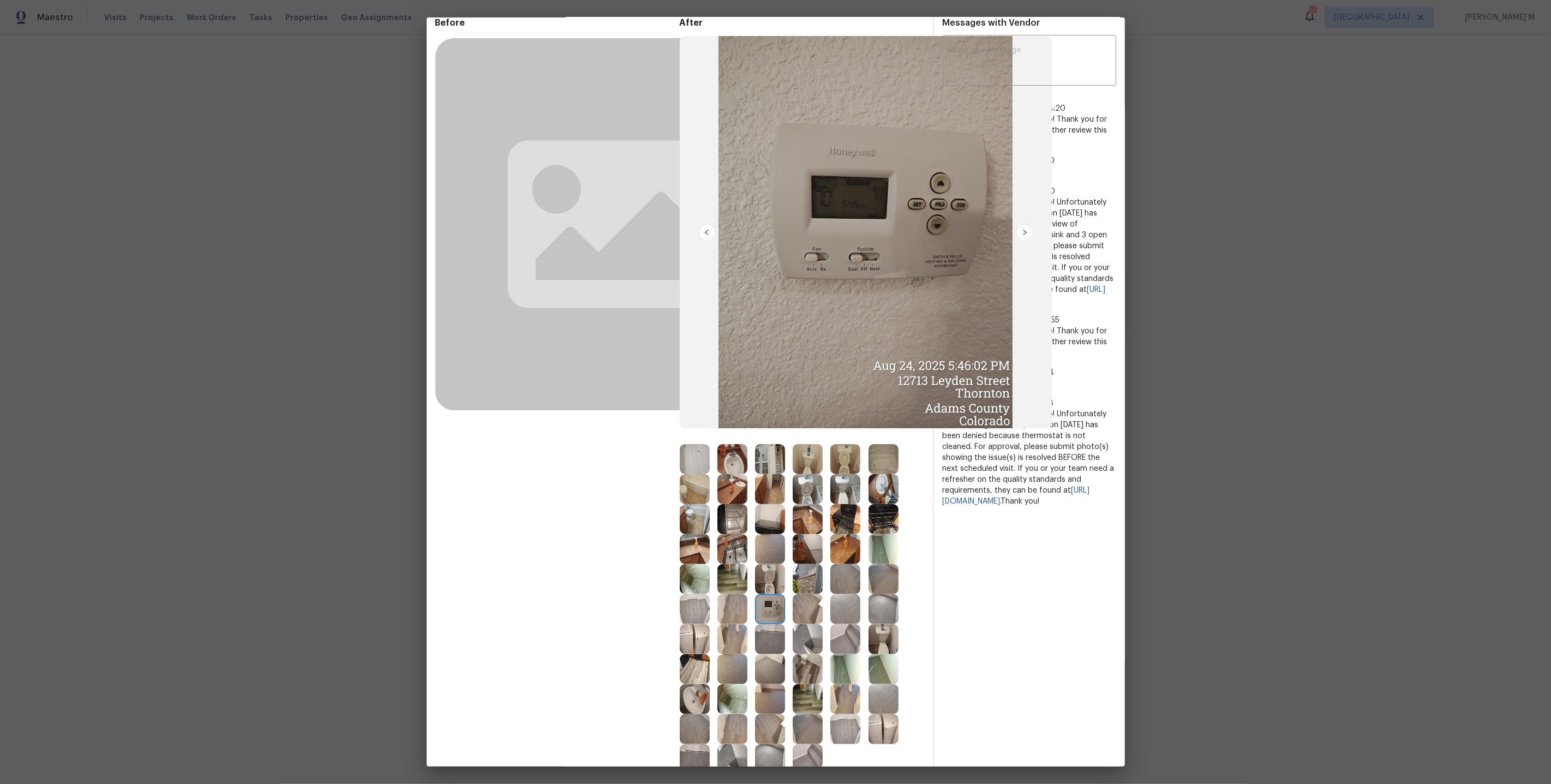
scroll to position [138, 0]
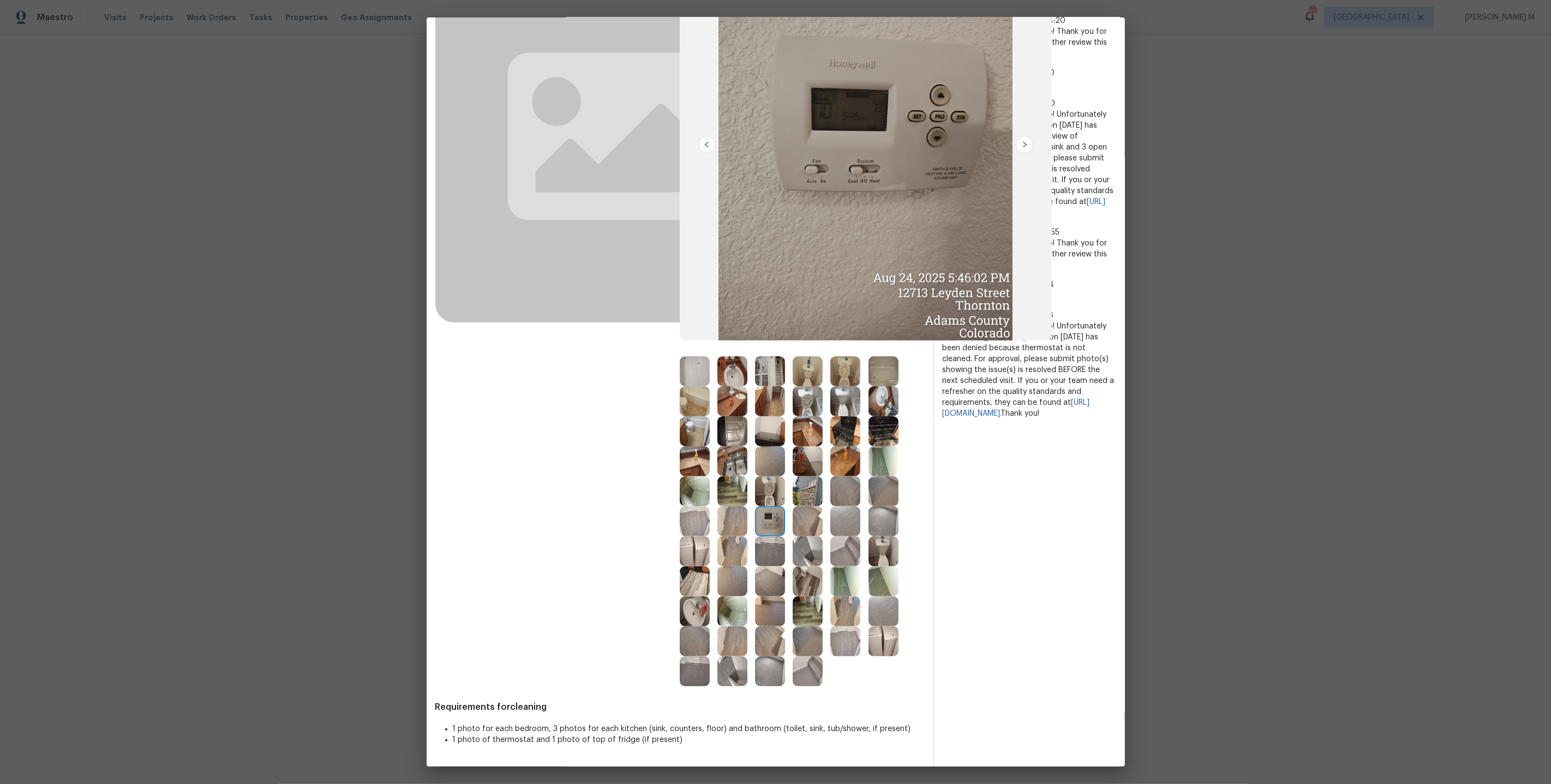
click at [810, 605] on img at bounding box center [808, 611] width 30 height 30
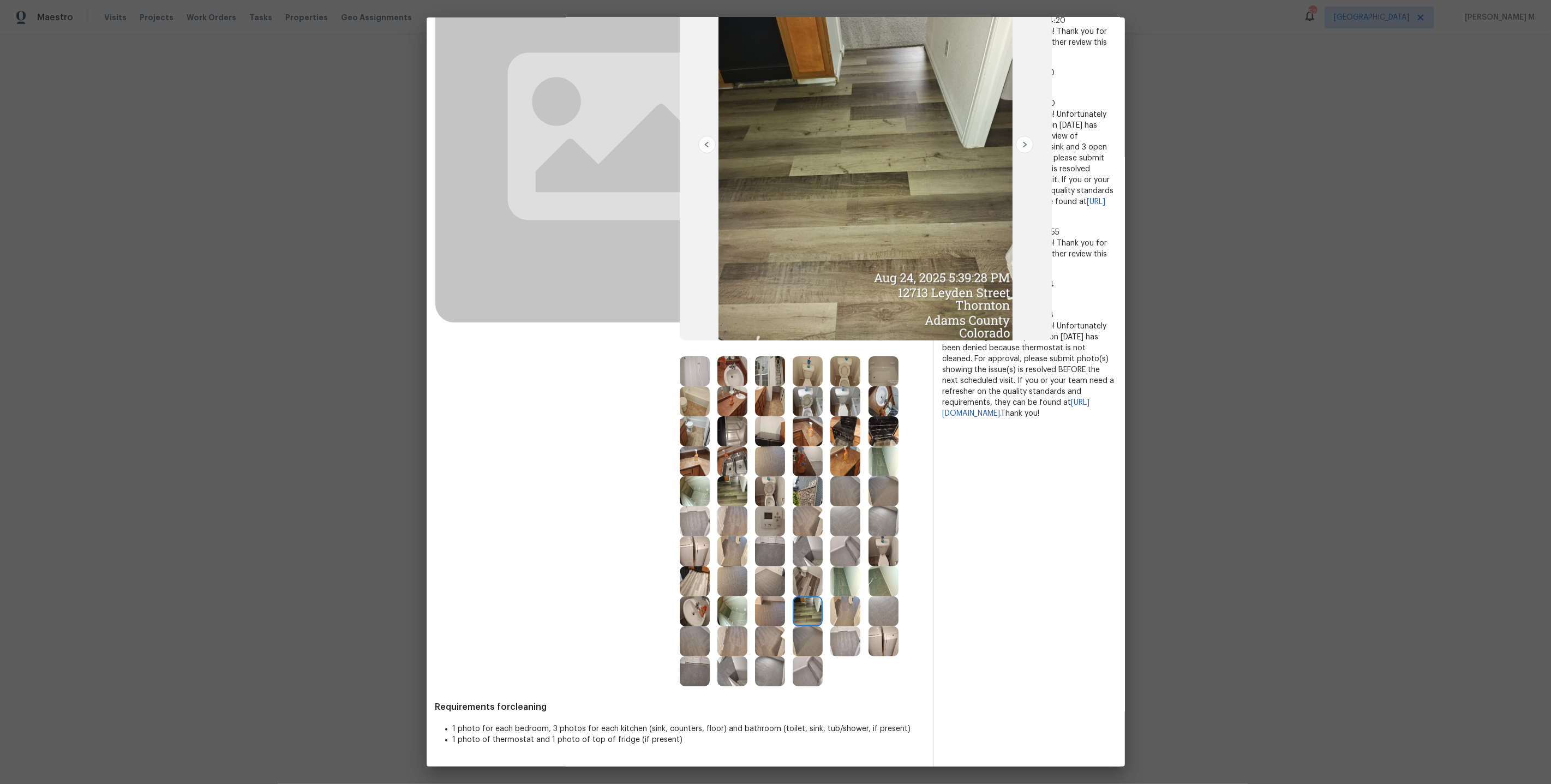
click at [856, 646] on img at bounding box center [845, 641] width 30 height 30
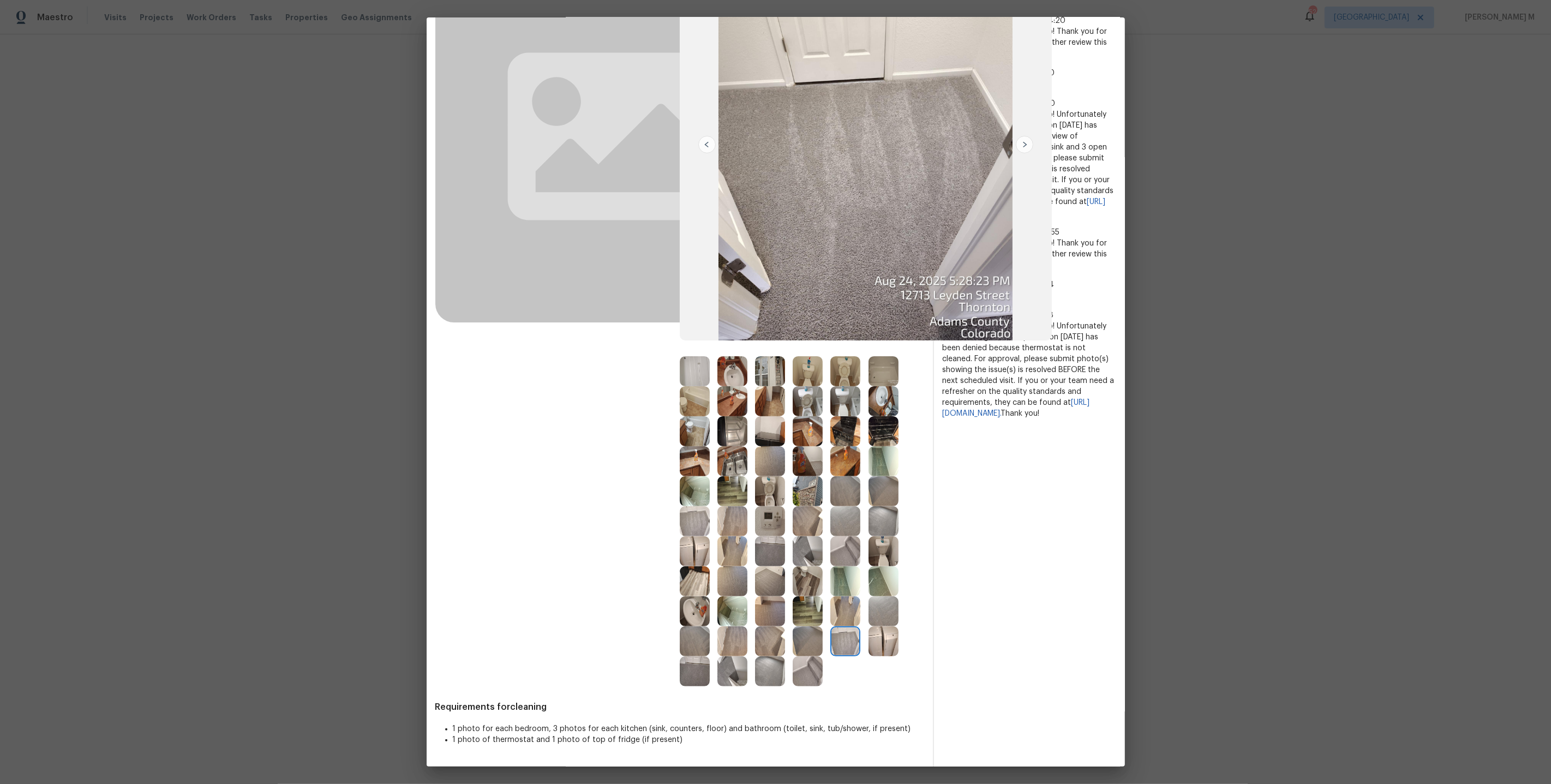
click at [906, 649] on div at bounding box center [802, 521] width 245 height 330
click at [887, 640] on img at bounding box center [884, 641] width 30 height 30
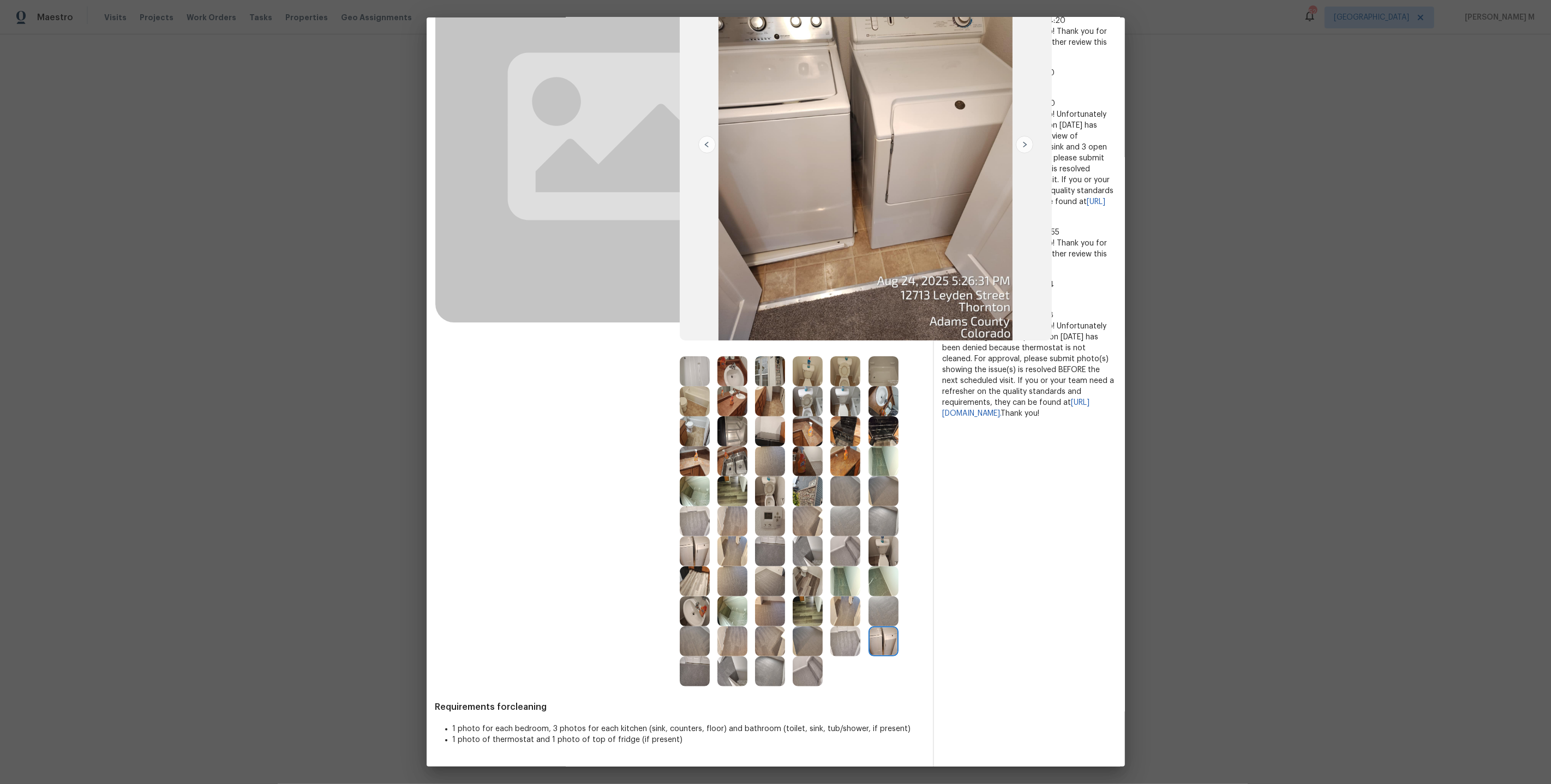
click at [718, 676] on img at bounding box center [732, 671] width 30 height 30
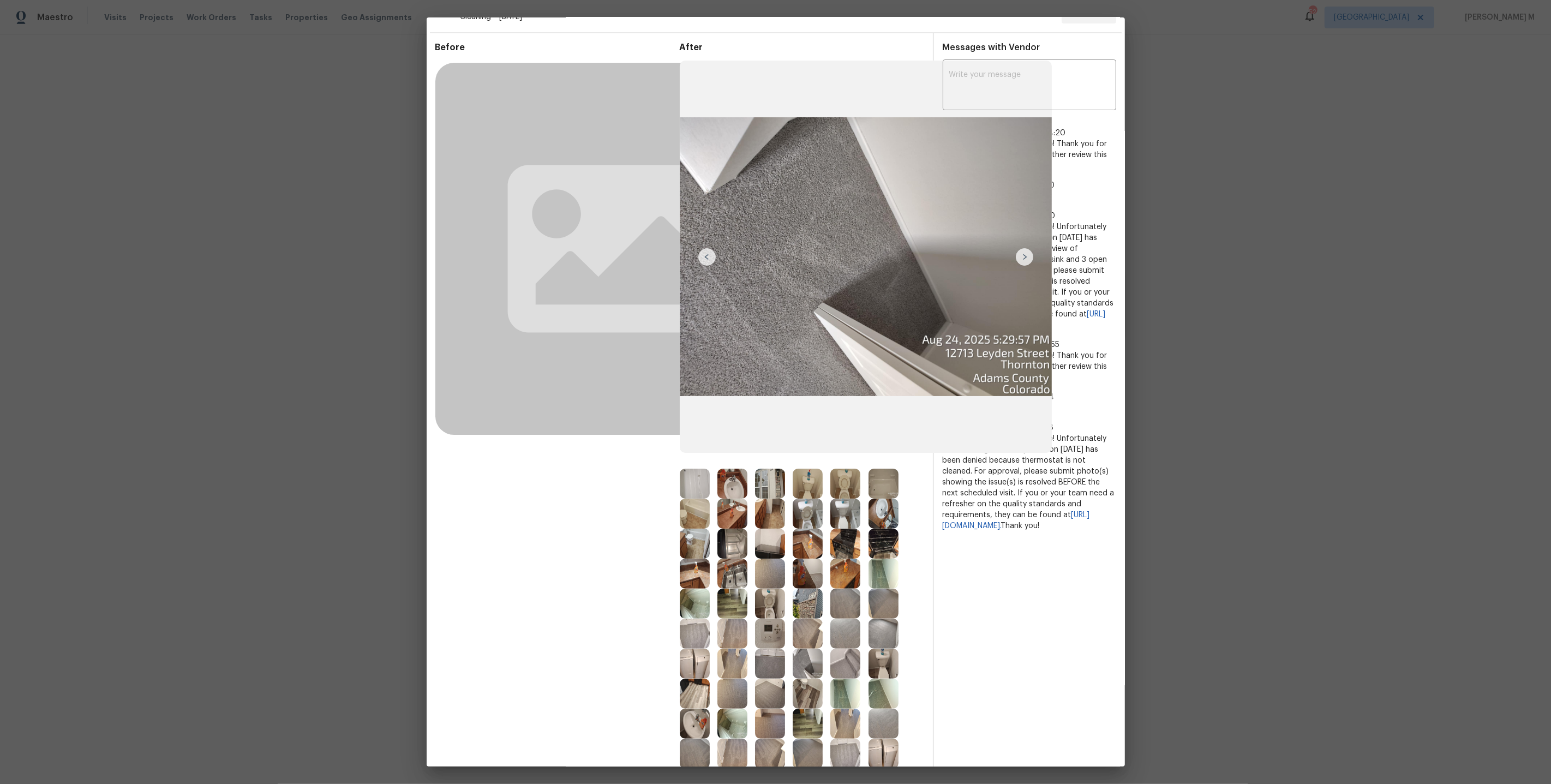
scroll to position [25, 0]
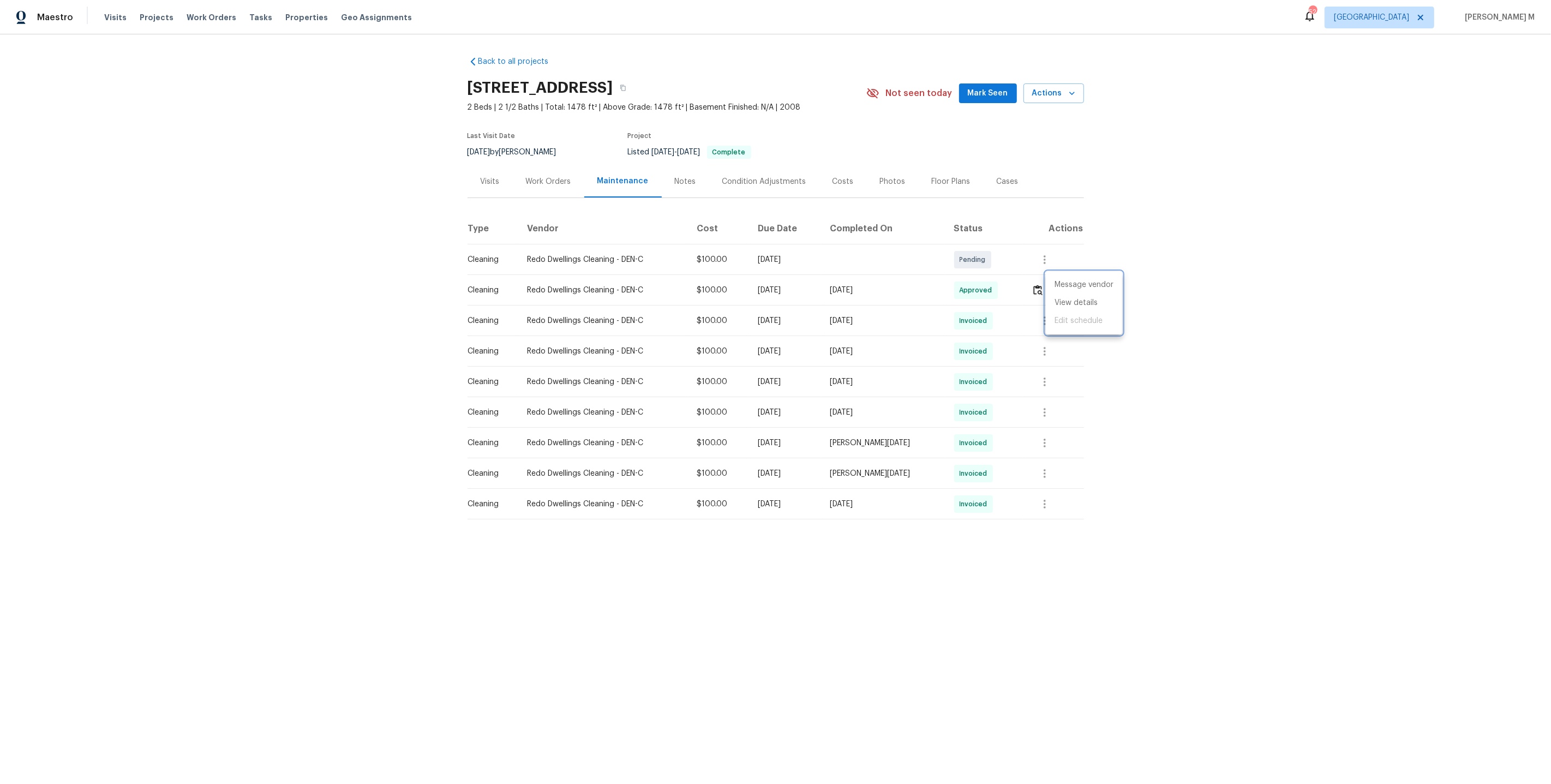
click at [985, 324] on div at bounding box center [776, 392] width 1551 height 784
click at [556, 165] on div "Work Orders" at bounding box center [548, 181] width 72 height 32
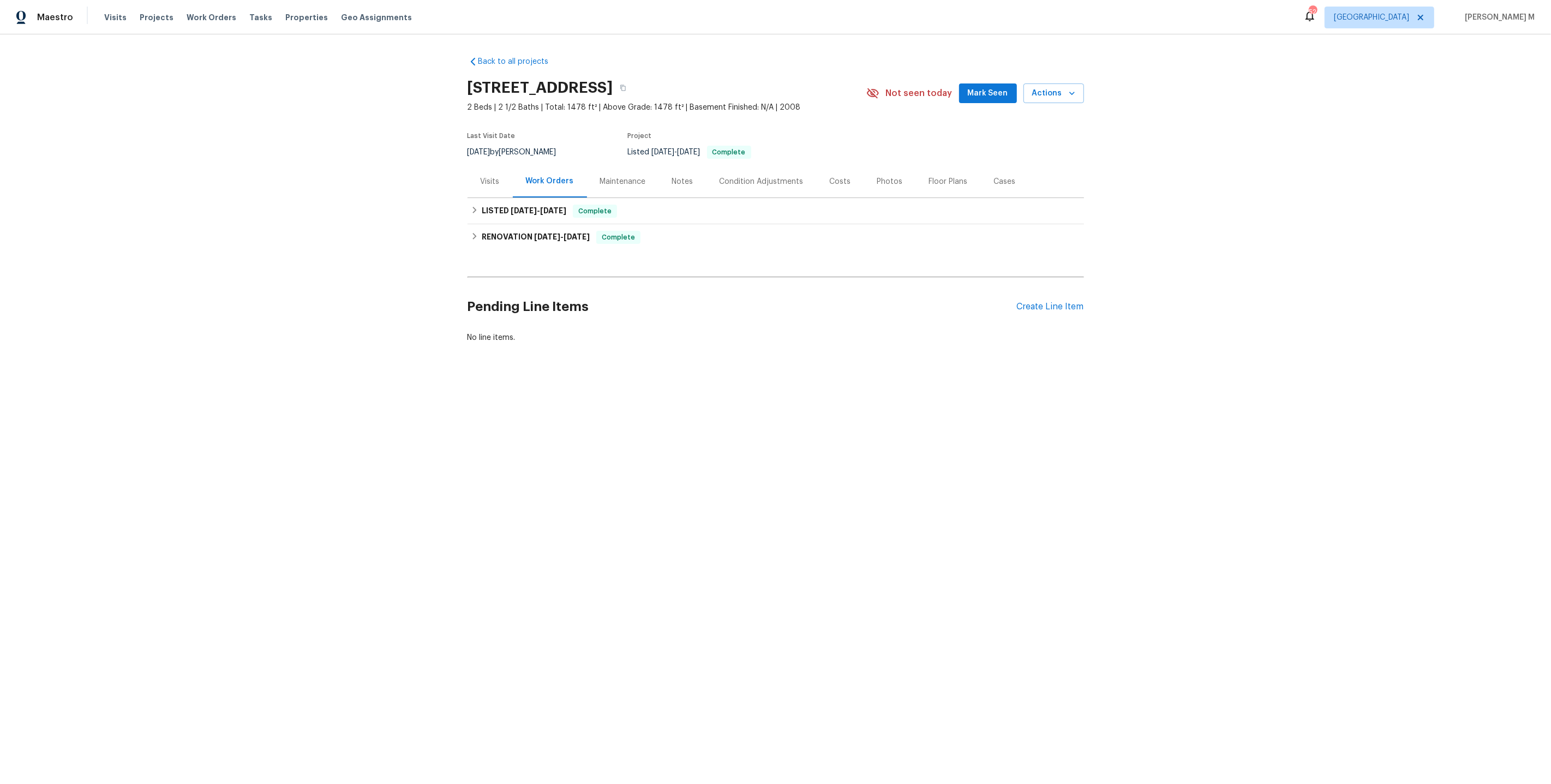
click at [618, 176] on div "Maintenance" at bounding box center [623, 182] width 45 height 10
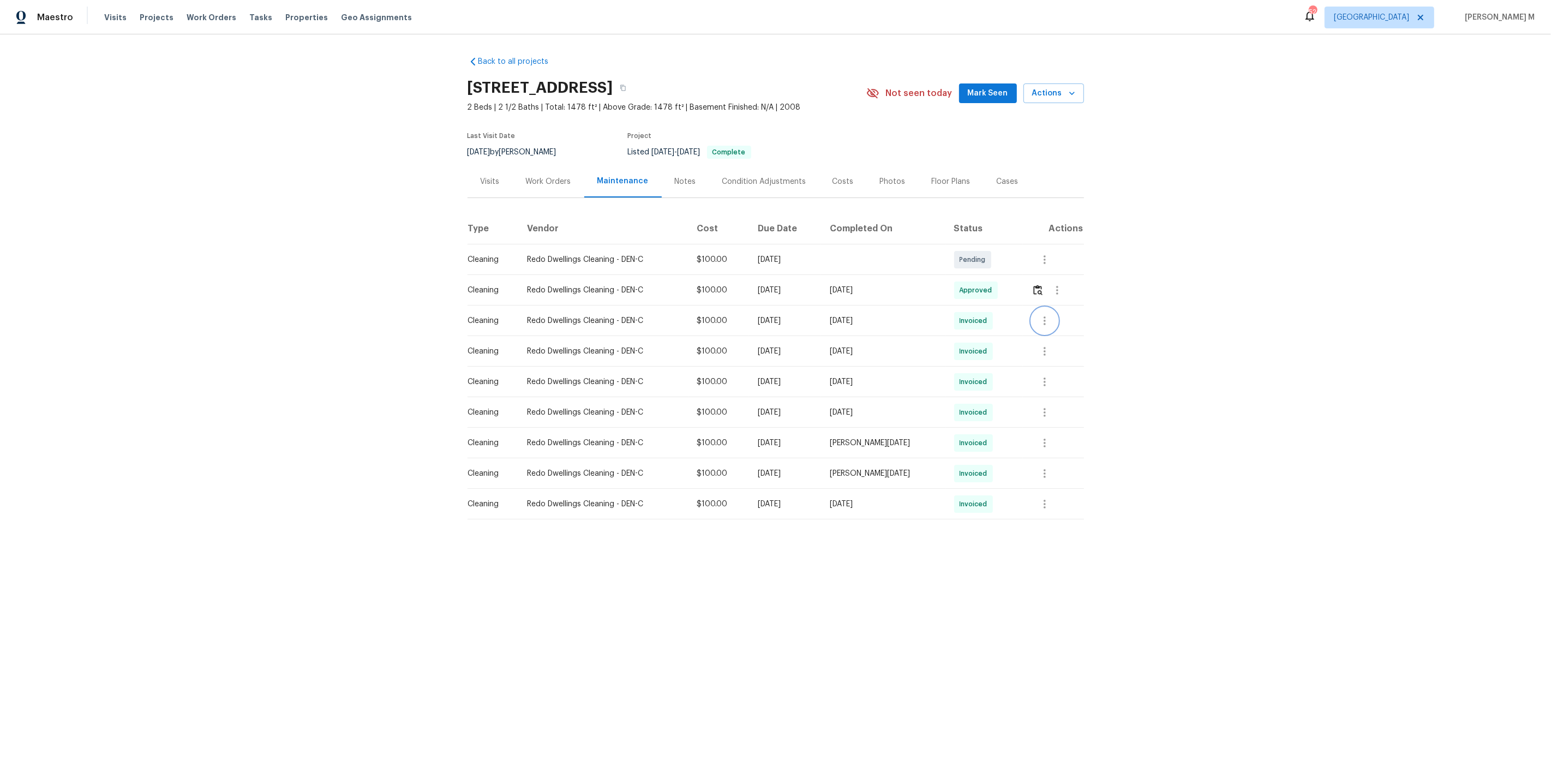
click at [1044, 317] on icon "button" at bounding box center [1044, 320] width 13 height 13
click at [1049, 333] on li "View details" at bounding box center [1071, 334] width 76 height 18
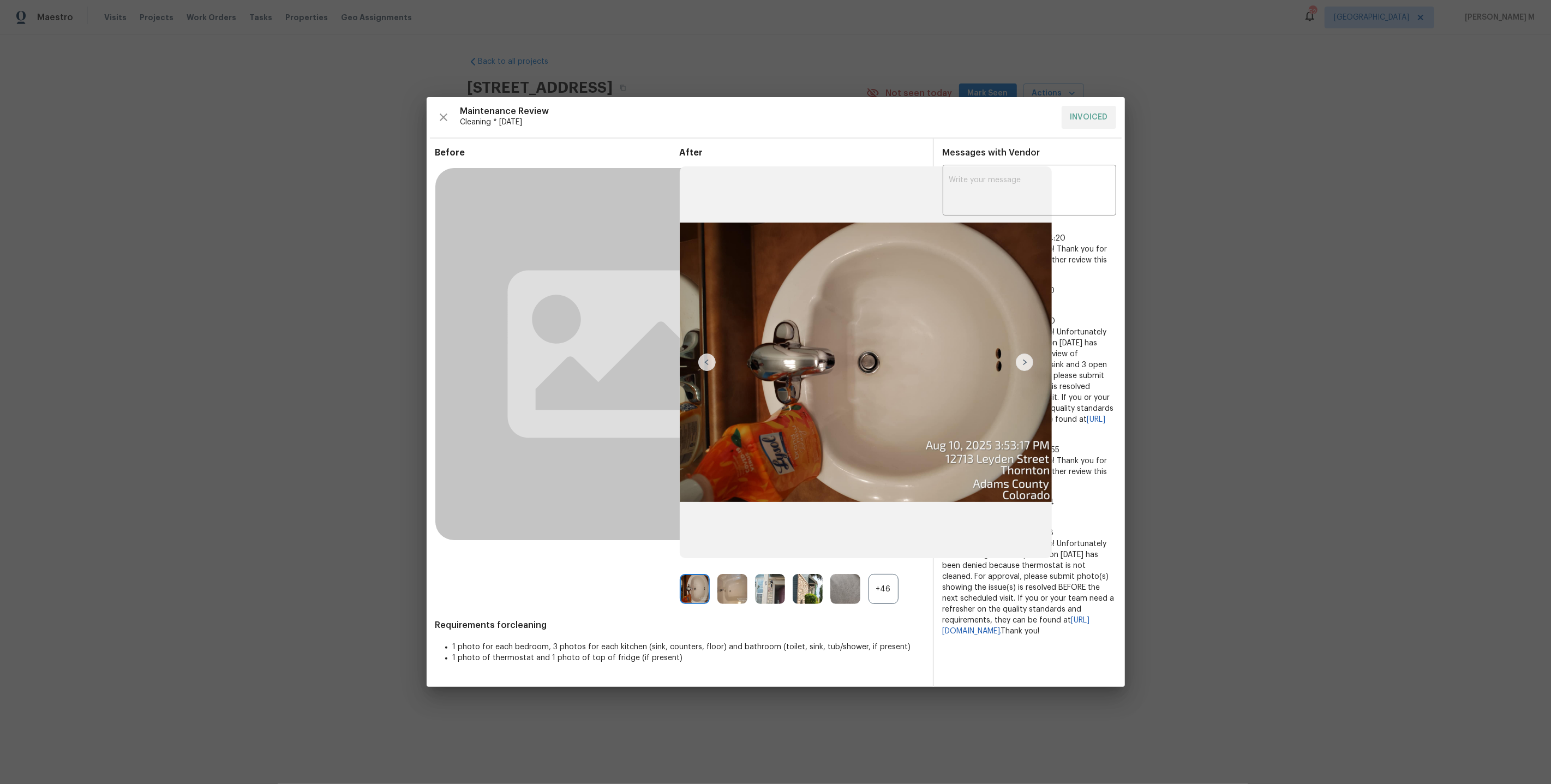
click at [886, 591] on div "+46" at bounding box center [884, 588] width 30 height 30
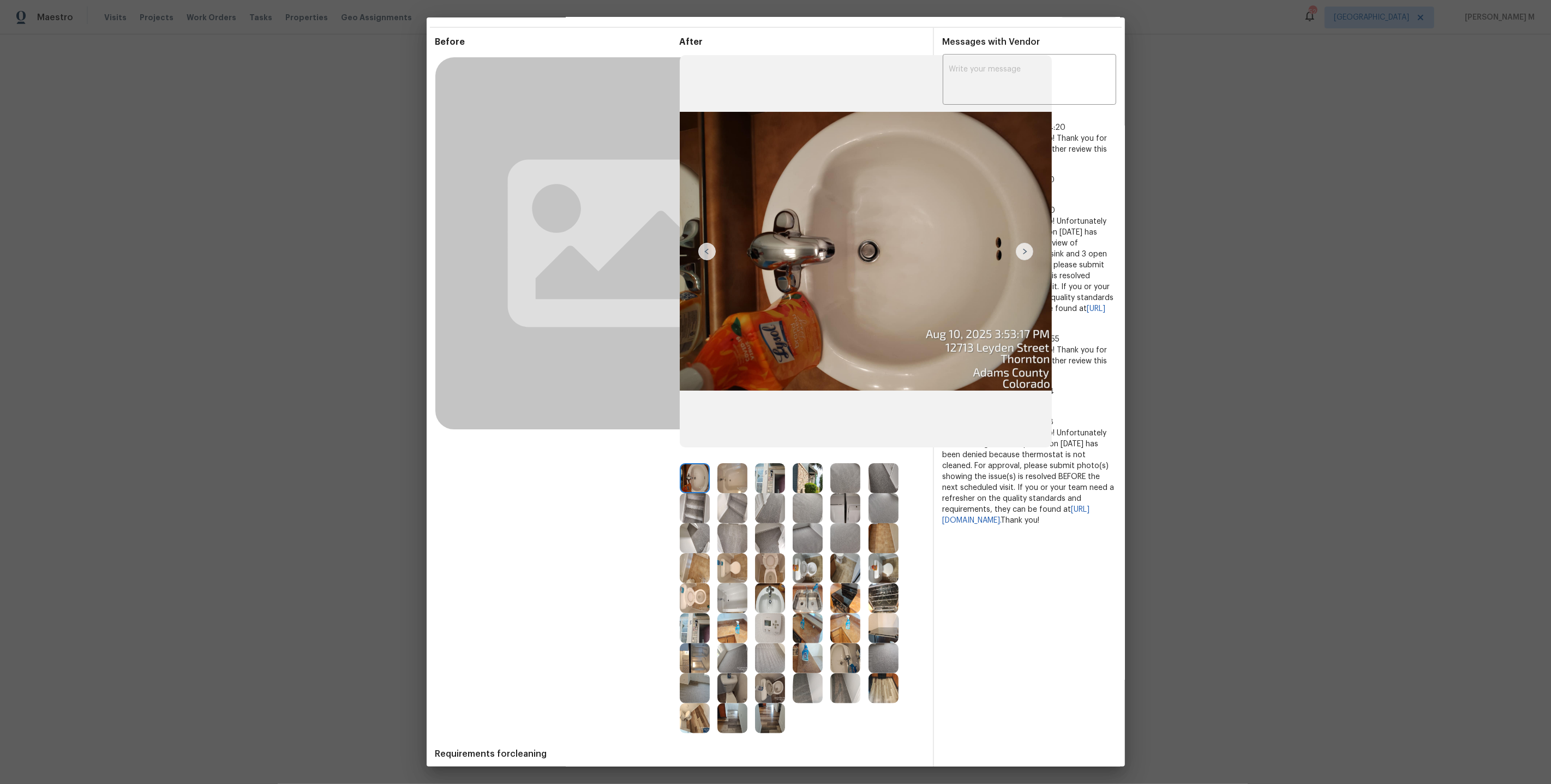
scroll to position [50, 0]
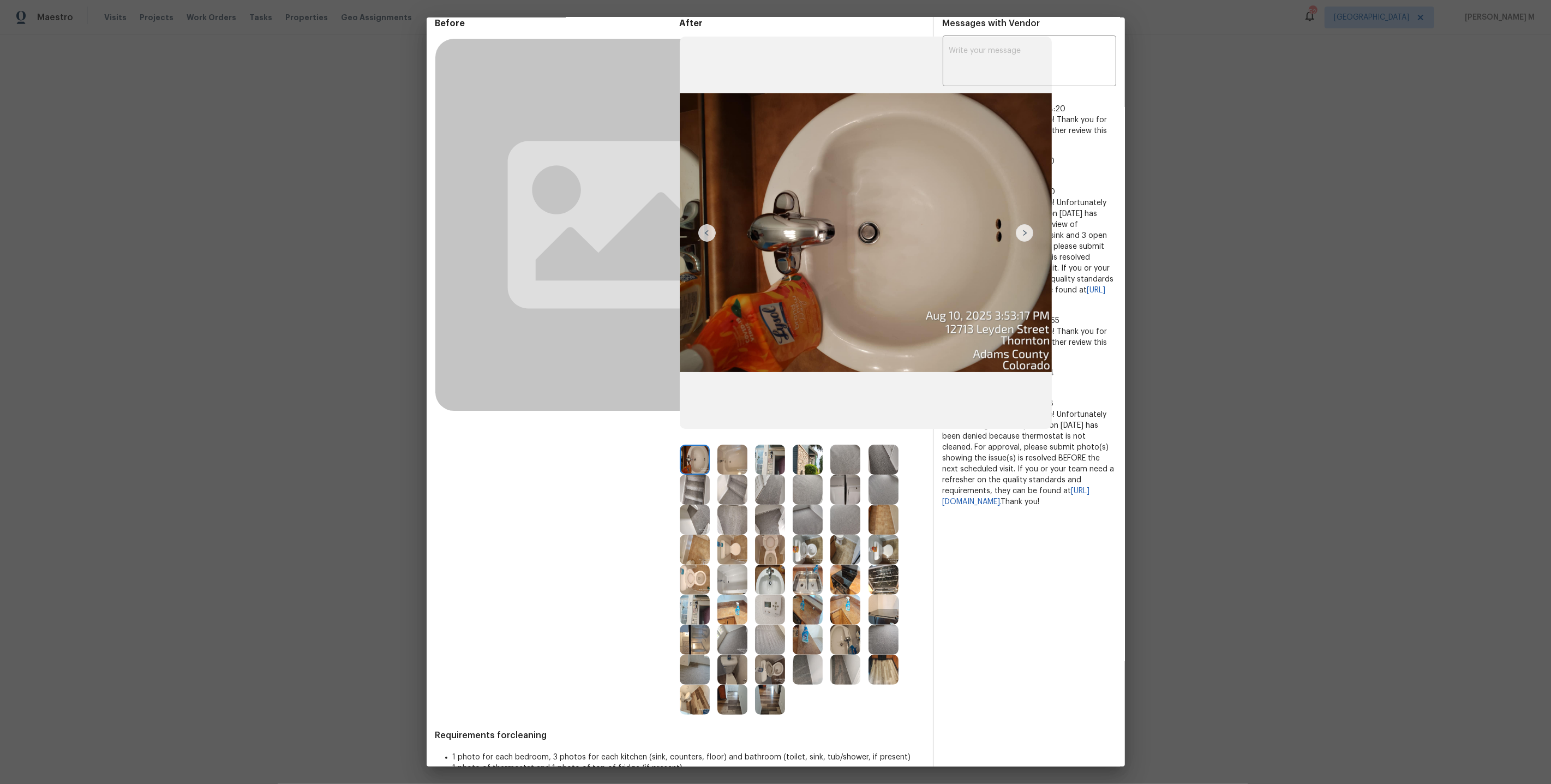
click at [878, 657] on img at bounding box center [884, 670] width 30 height 30
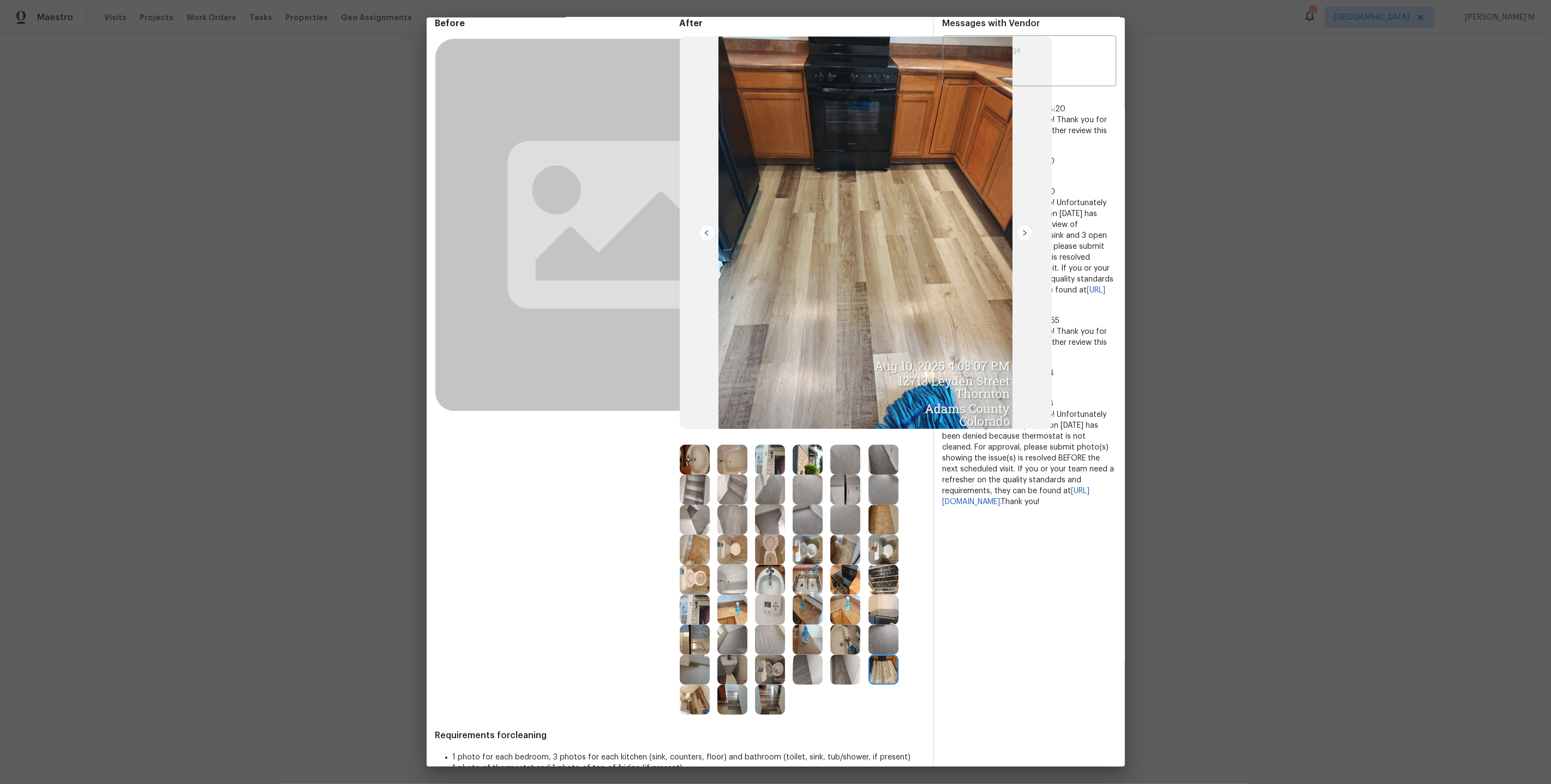
click at [884, 670] on img at bounding box center [884, 670] width 30 height 30
click at [682, 705] on img at bounding box center [694, 699] width 30 height 30
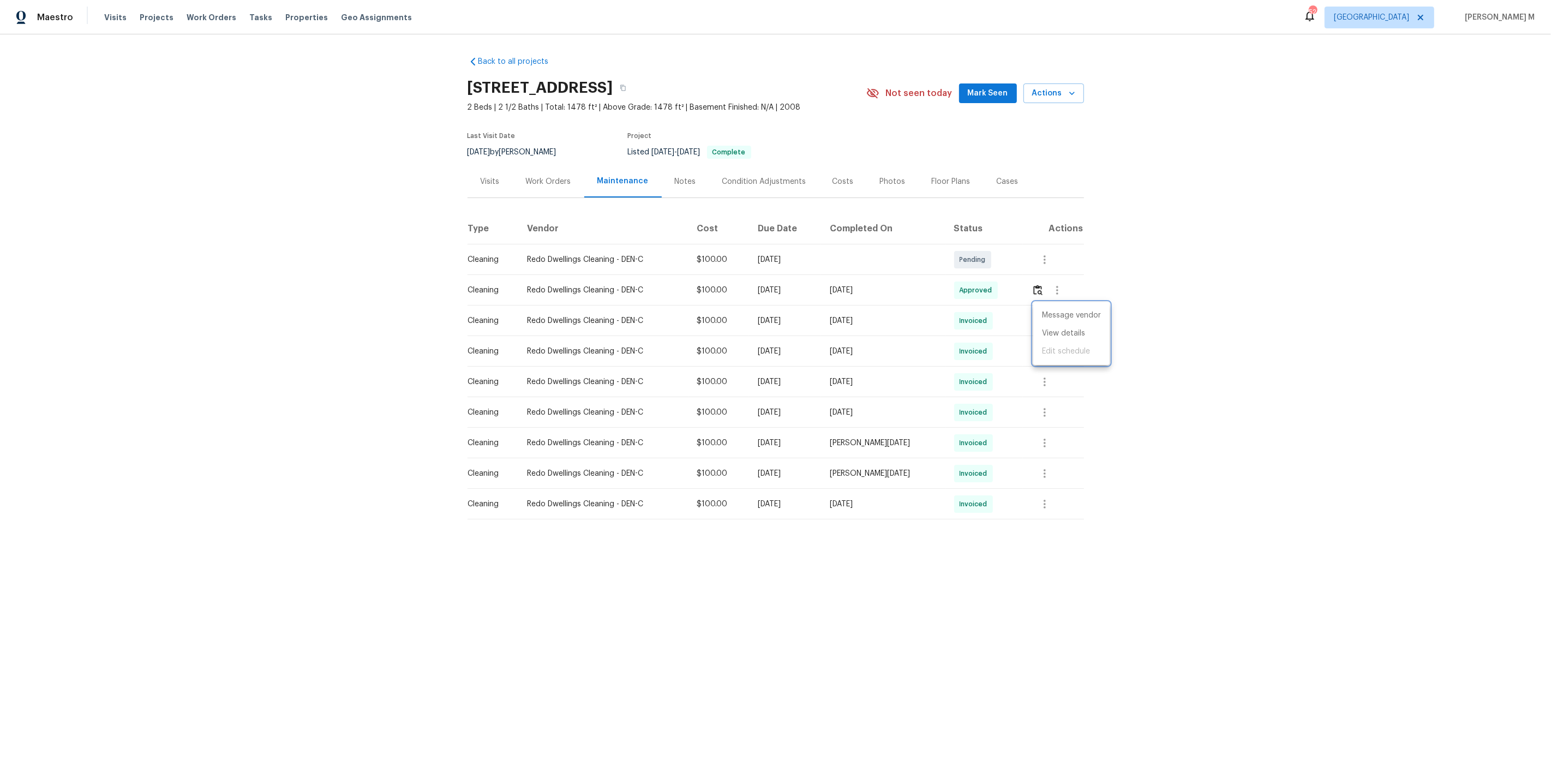
click at [827, 558] on div at bounding box center [776, 392] width 1551 height 784
click at [535, 176] on div "Work Orders" at bounding box center [548, 182] width 45 height 10
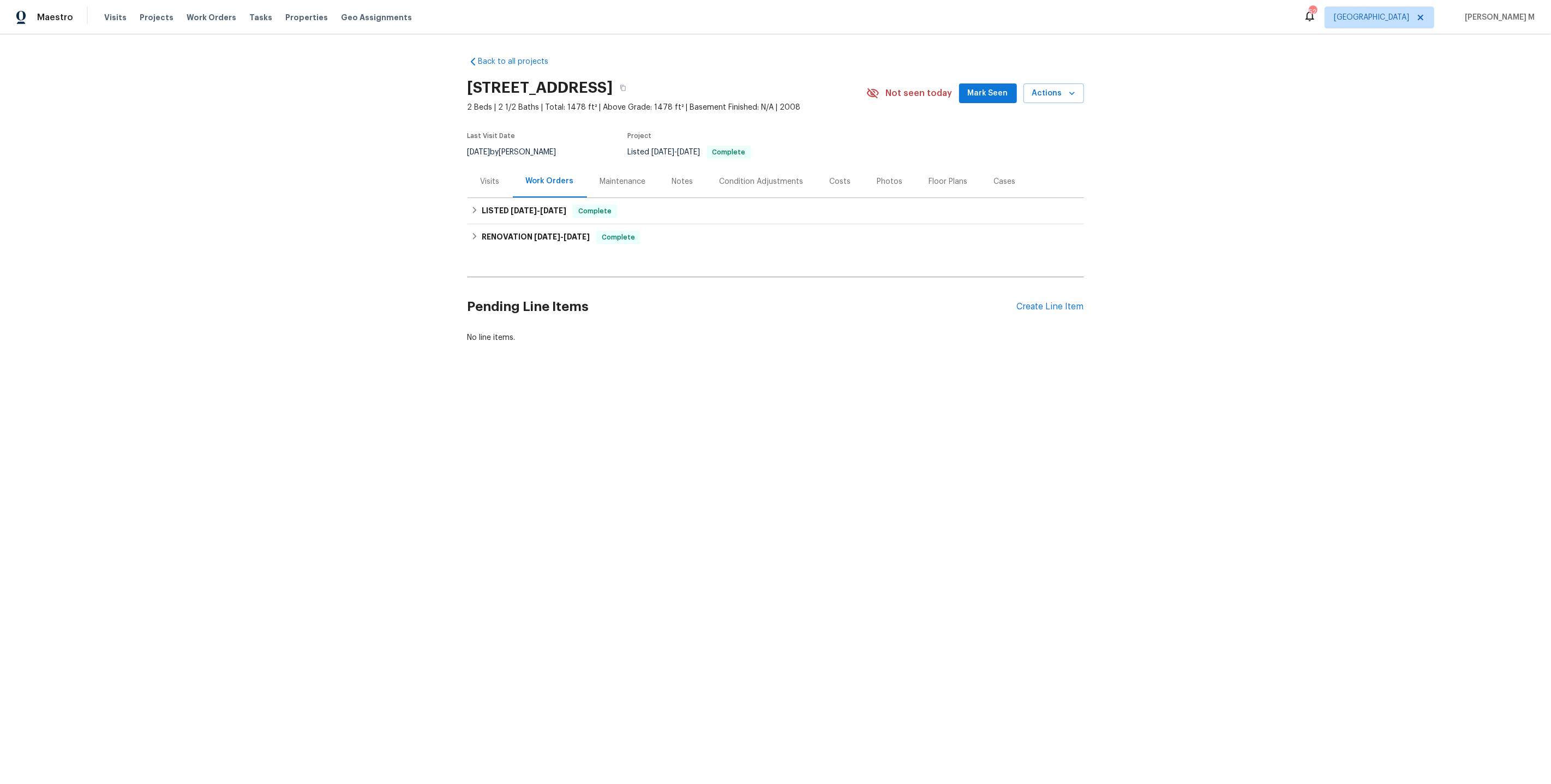
click at [609, 185] on div "Maintenance" at bounding box center [623, 181] width 72 height 32
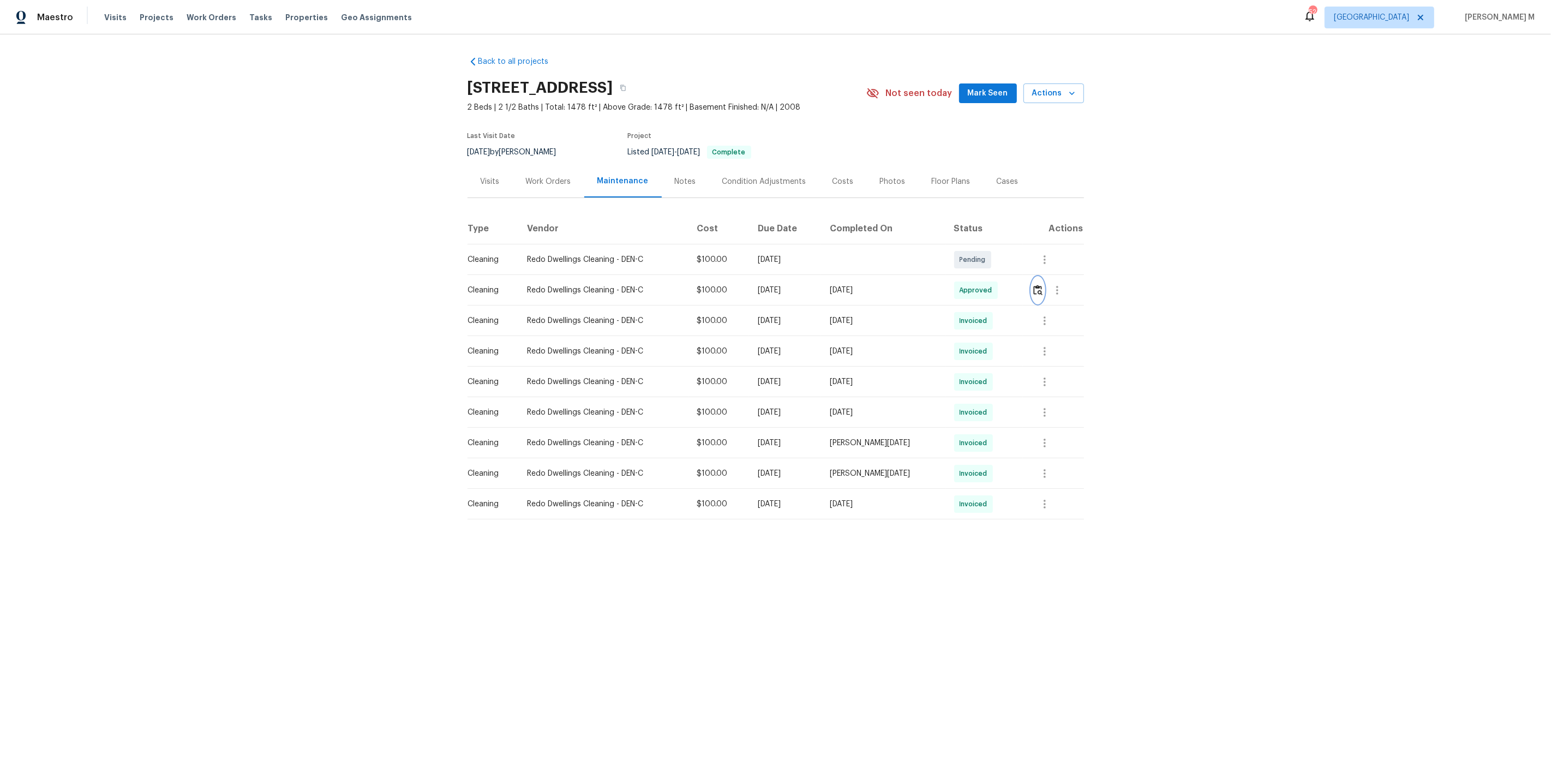
click at [1043, 285] on img "button" at bounding box center [1037, 290] width 10 height 10
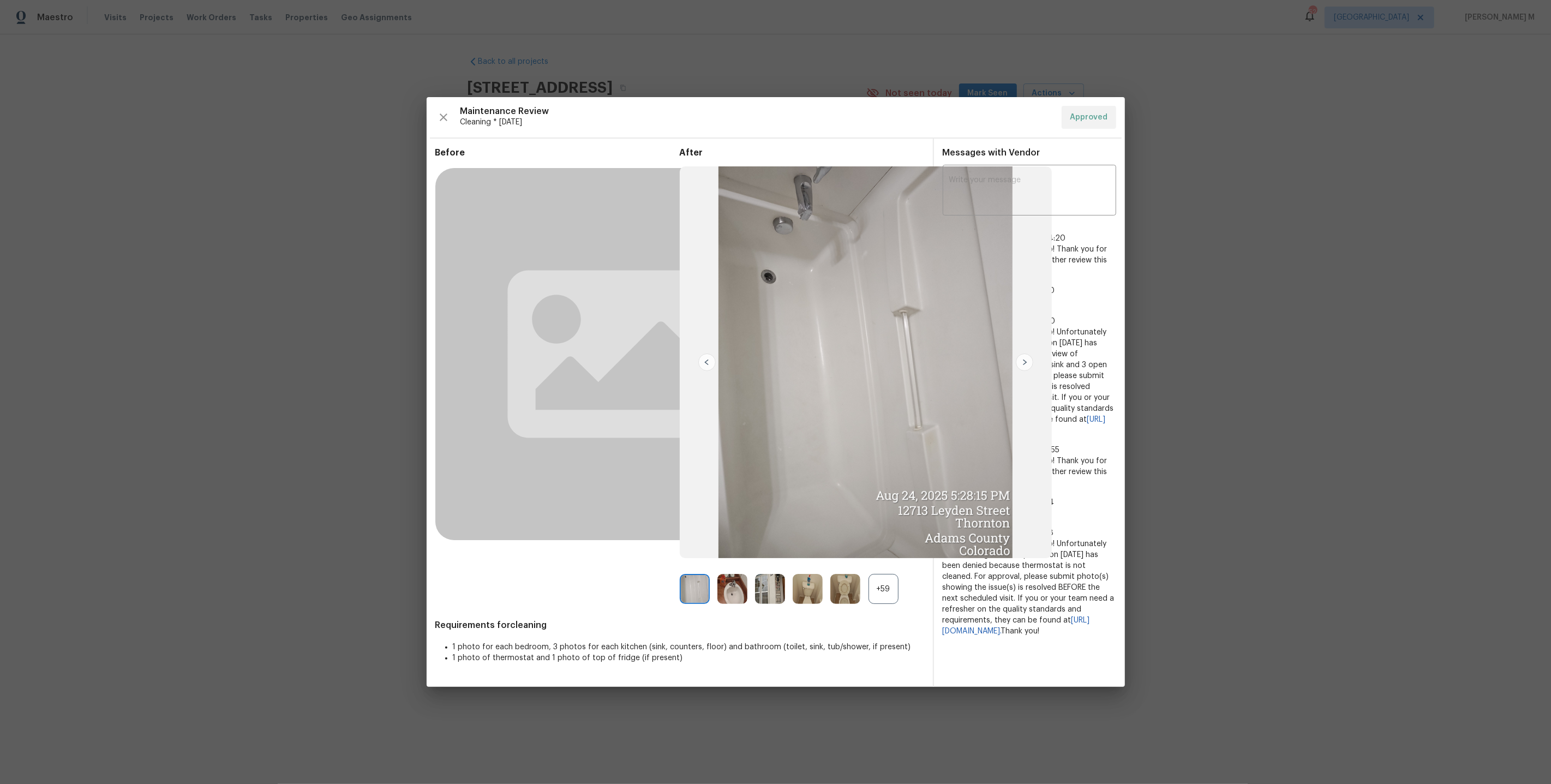
click at [1017, 358] on img at bounding box center [1024, 362] width 17 height 17
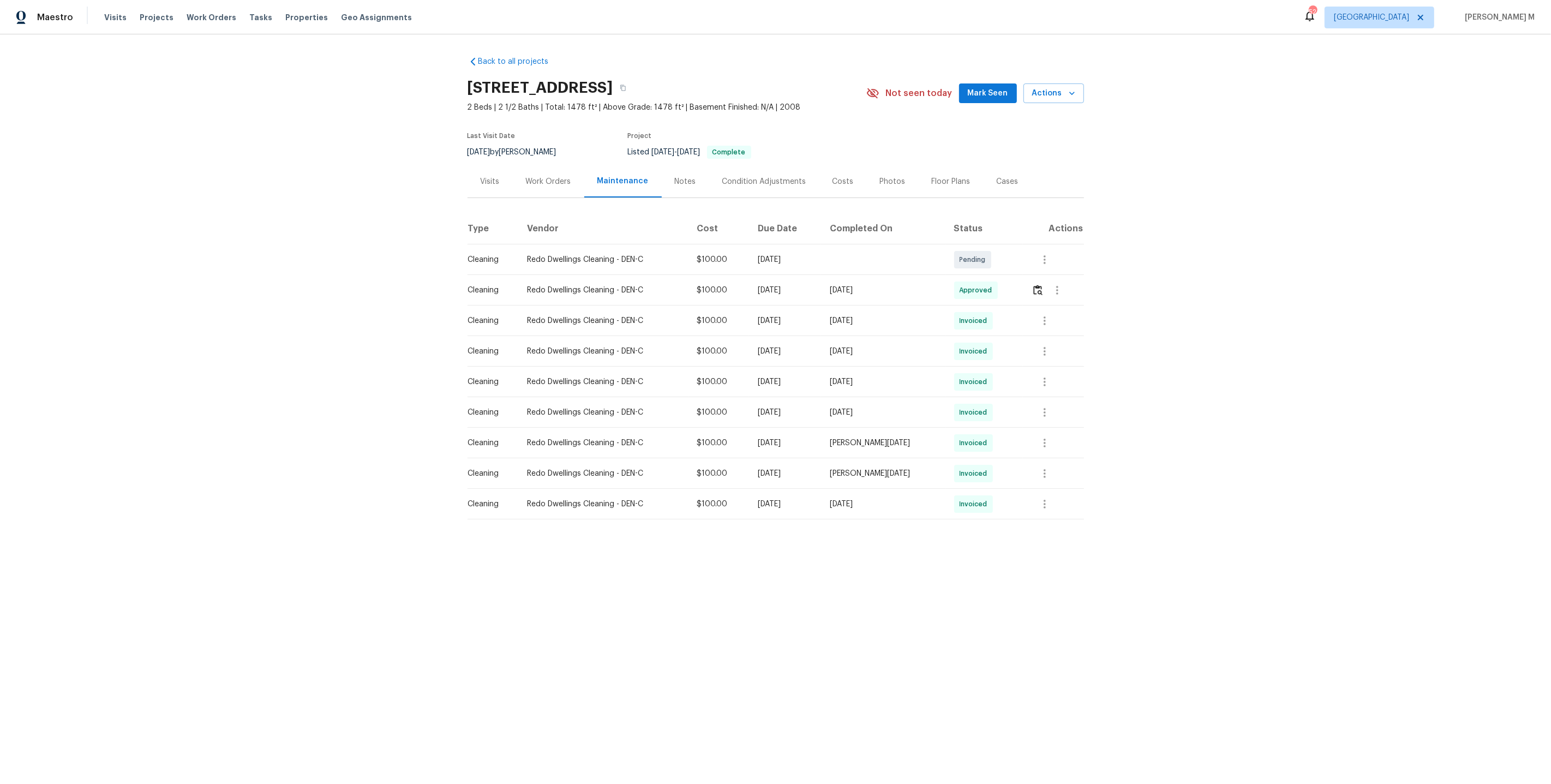
click at [544, 168] on div "Work Orders" at bounding box center [548, 181] width 72 height 32
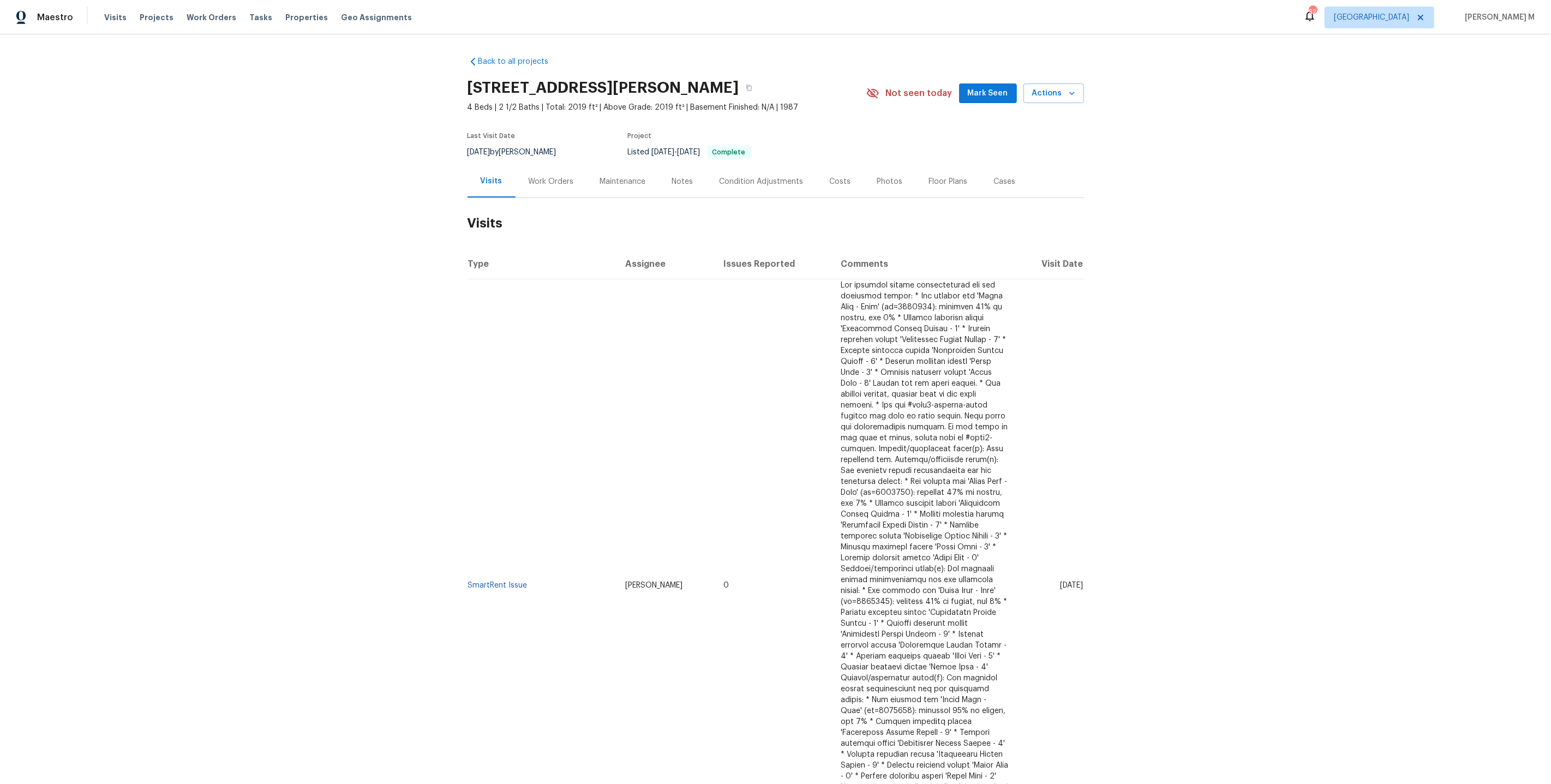
click at [548, 184] on div "Work Orders" at bounding box center [551, 181] width 72 height 32
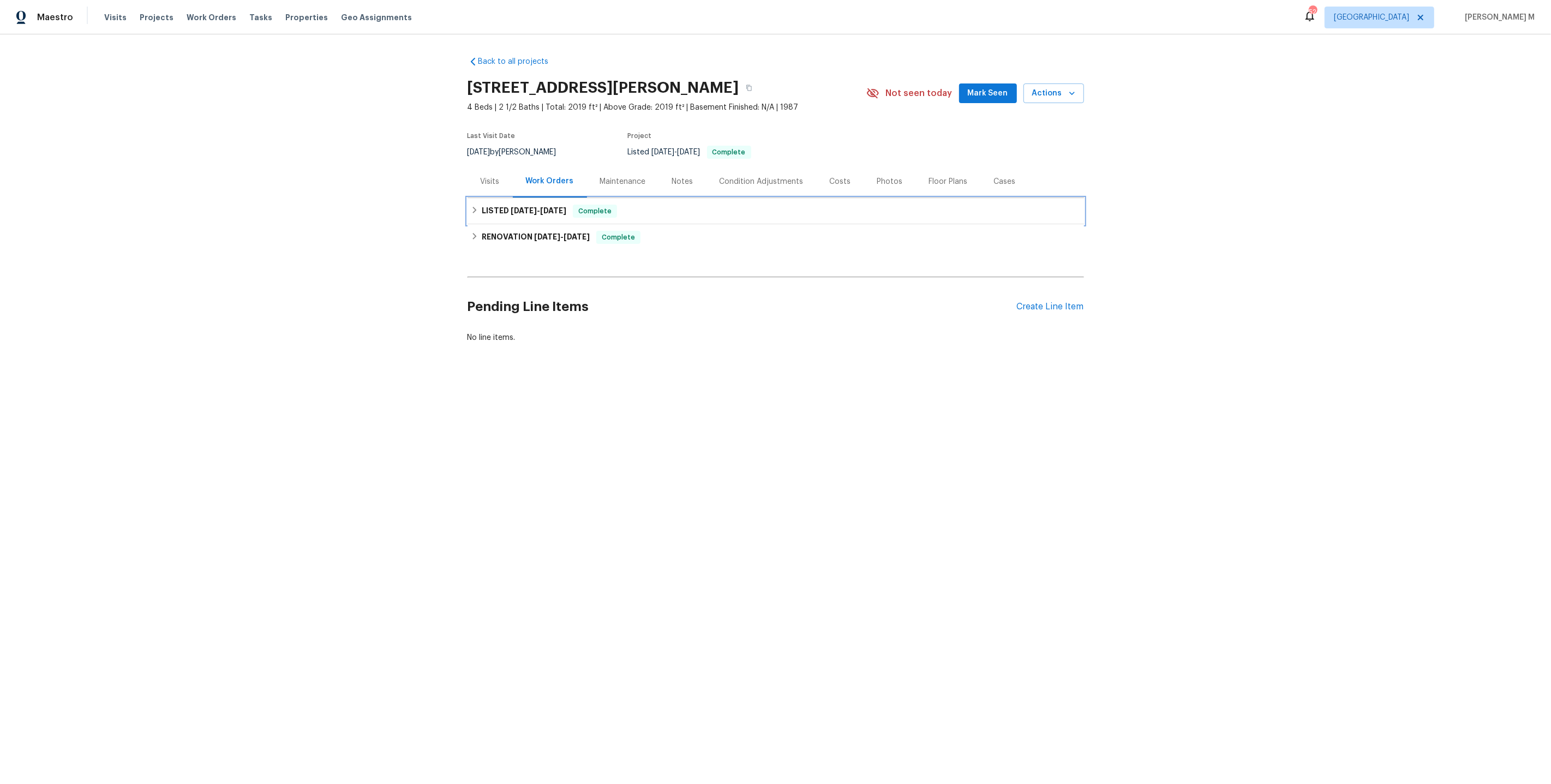
click at [514, 211] on h6 "LISTED 6/14/25 - 6/16/25" at bounding box center [524, 210] width 85 height 13
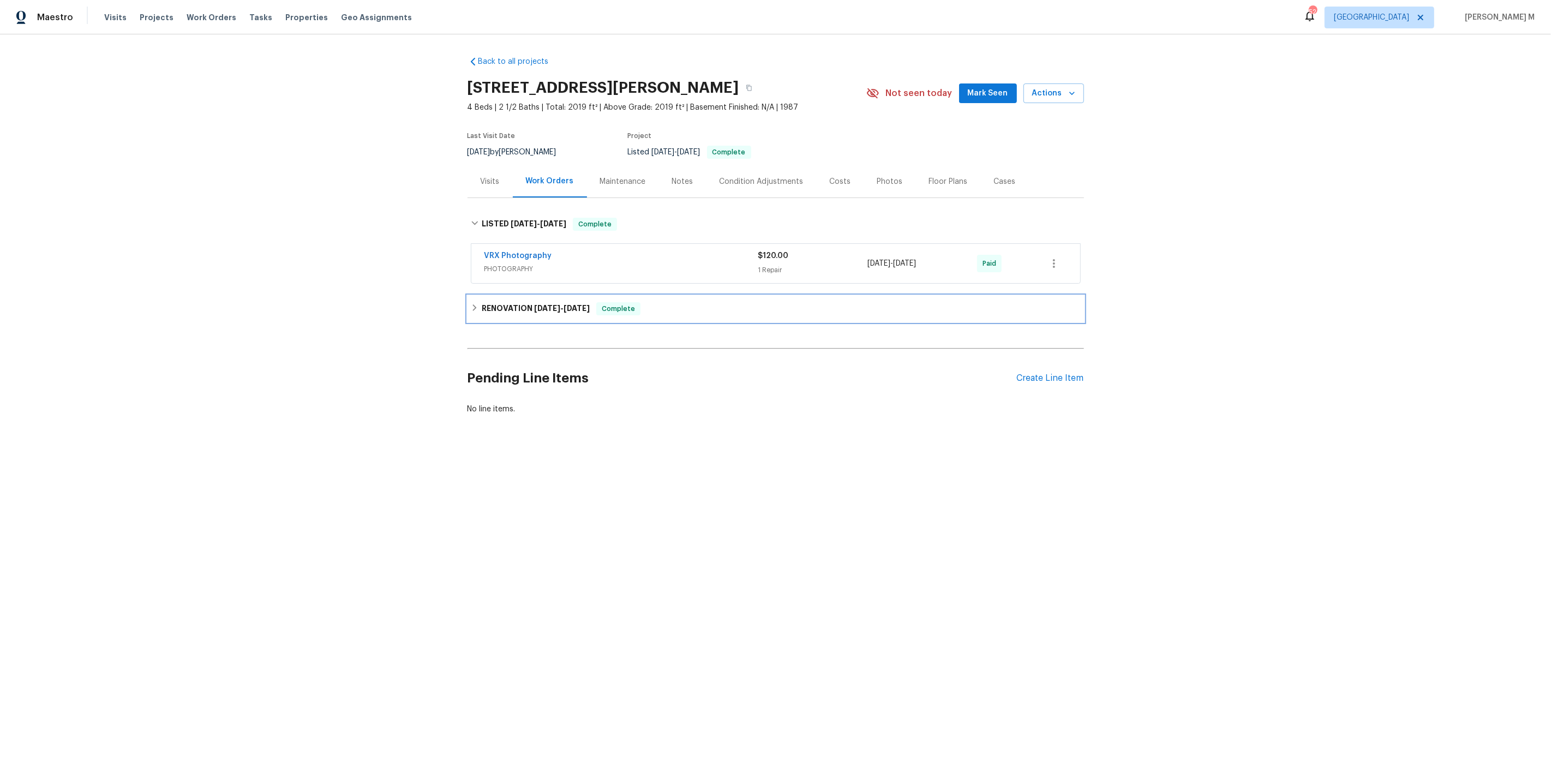
click at [514, 302] on h6 "RENOVATION 6/2/25 - 6/16/25" at bounding box center [536, 308] width 108 height 13
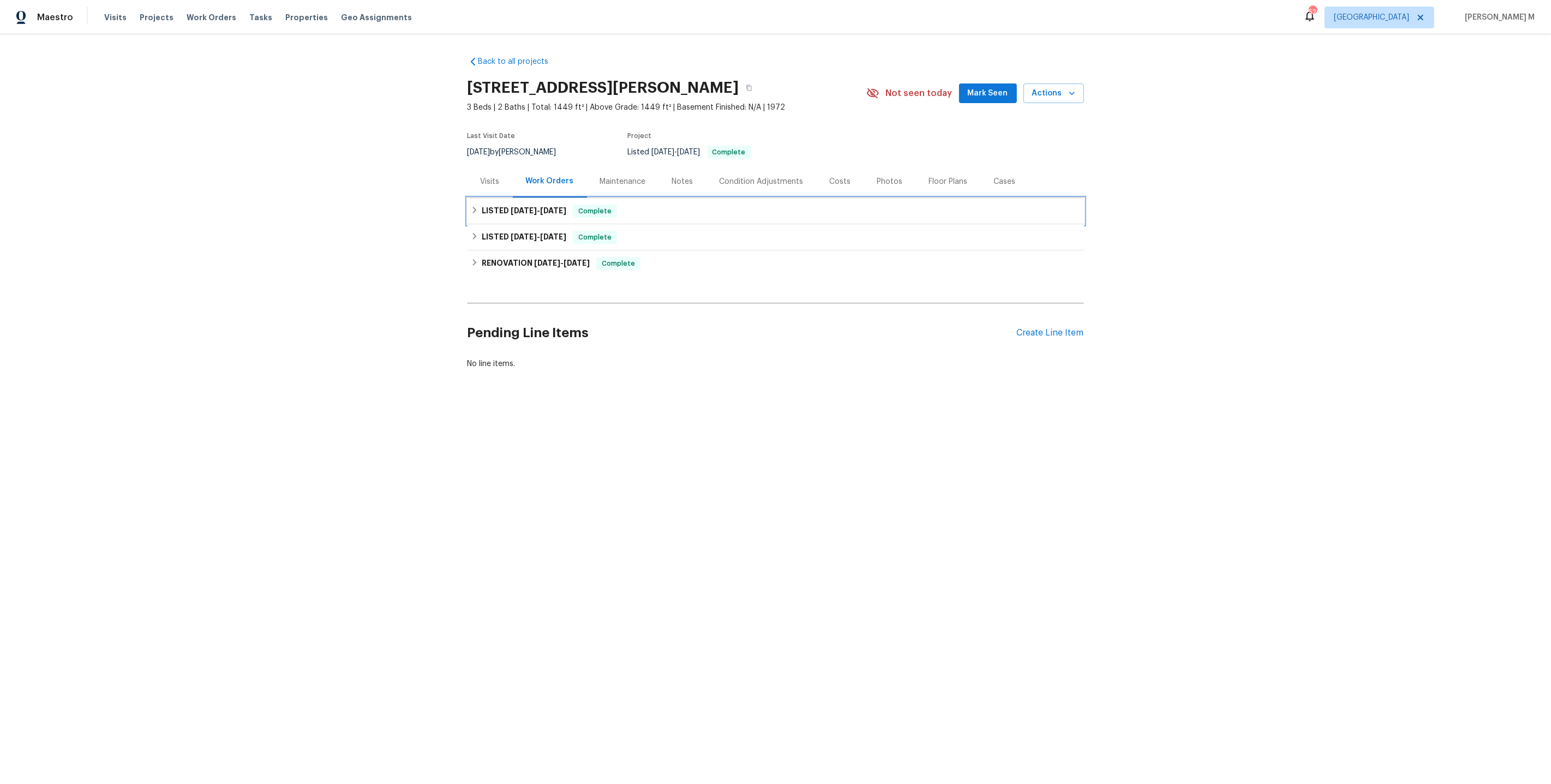
click at [533, 207] on span "7/23/25 - 8/1/25" at bounding box center [539, 210] width 56 height 8
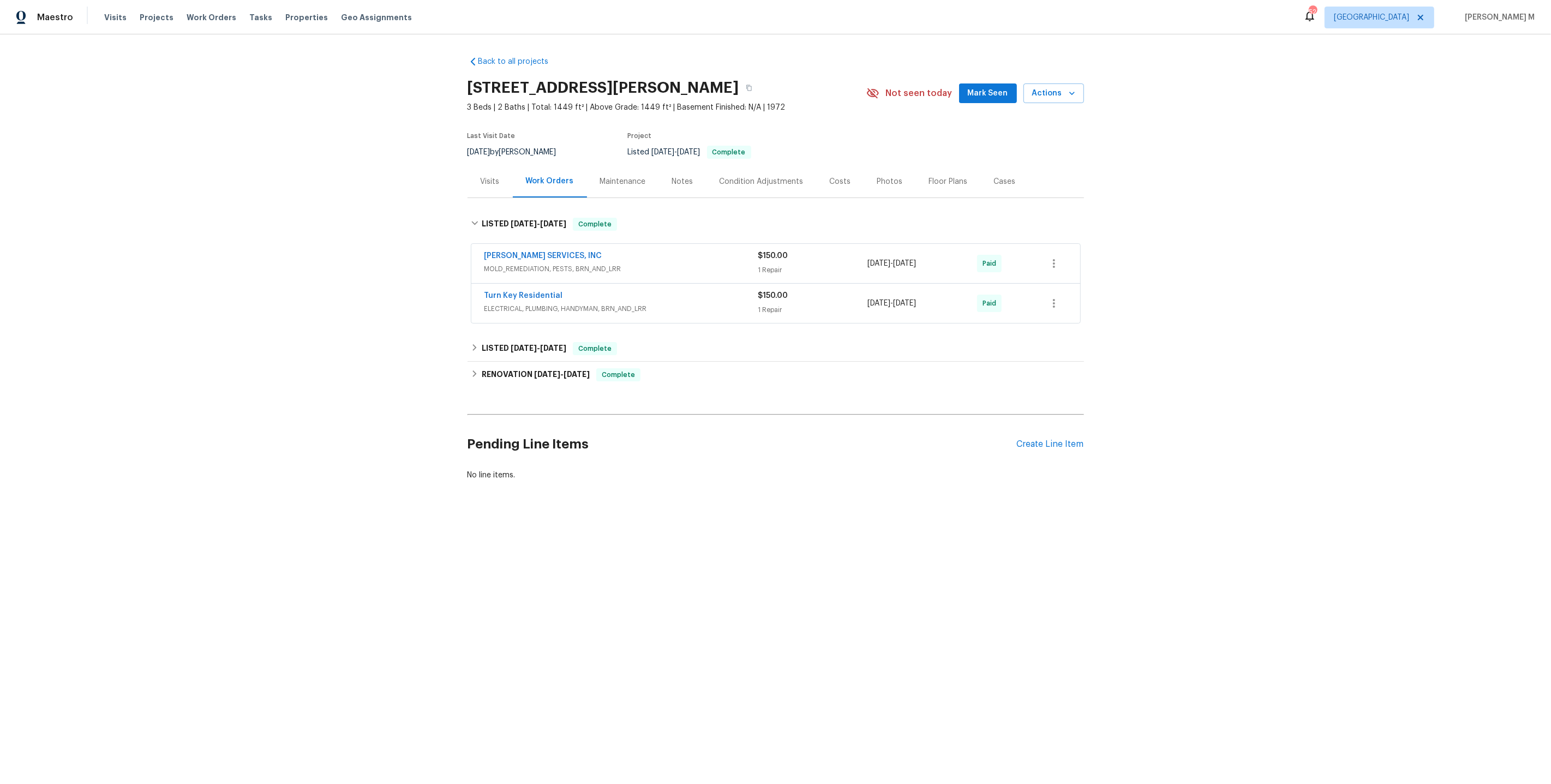
click at [534, 268] on span "MOLD_REMEDIATION, PESTS, BRN_AND_LRR" at bounding box center [622, 269] width 274 height 10
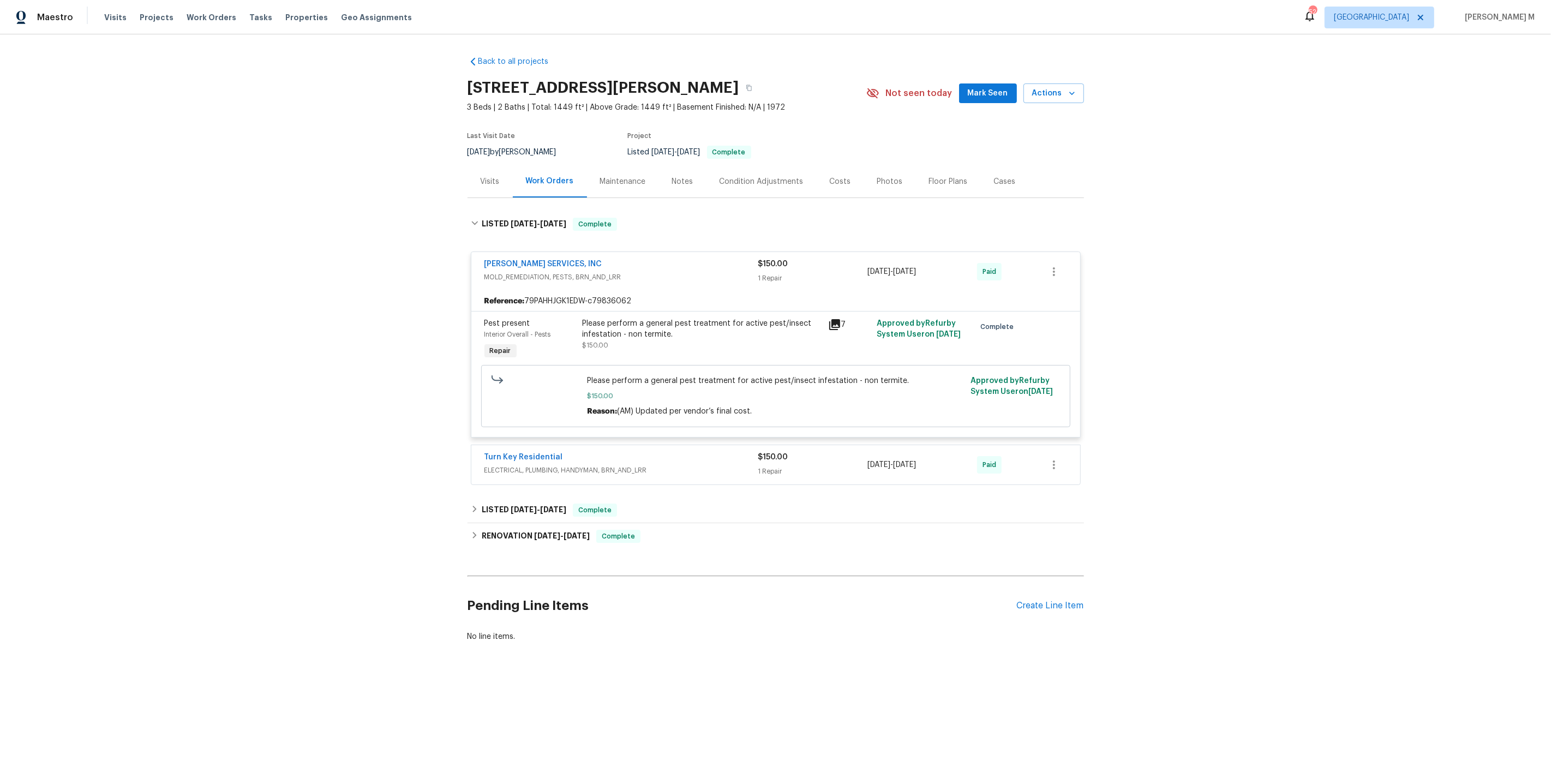
click at [692, 331] on div "Please perform a general pest treatment for active pest/insect infestation - no…" at bounding box center [702, 328] width 239 height 22
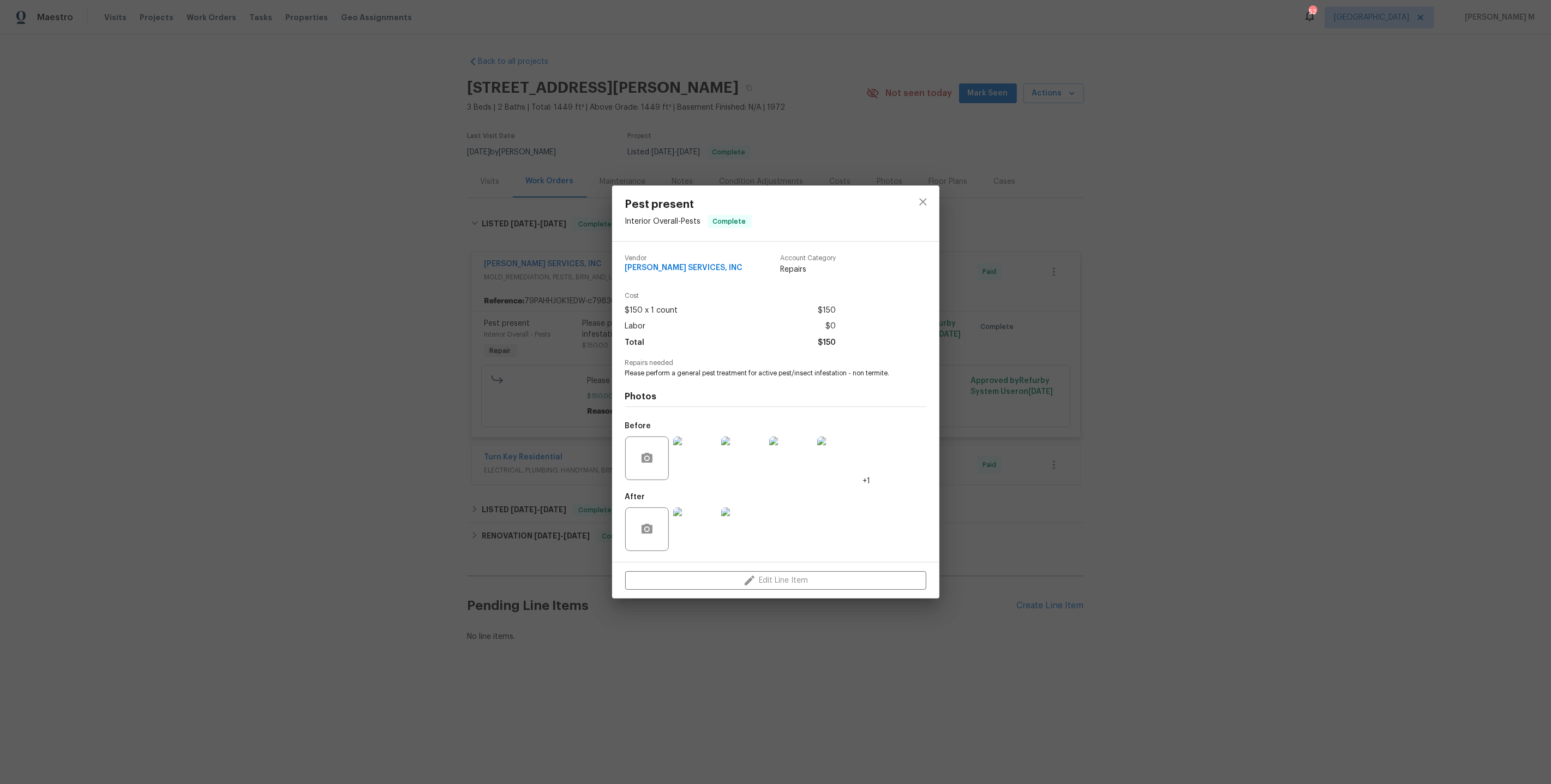
click at [844, 461] on img at bounding box center [839, 458] width 44 height 44
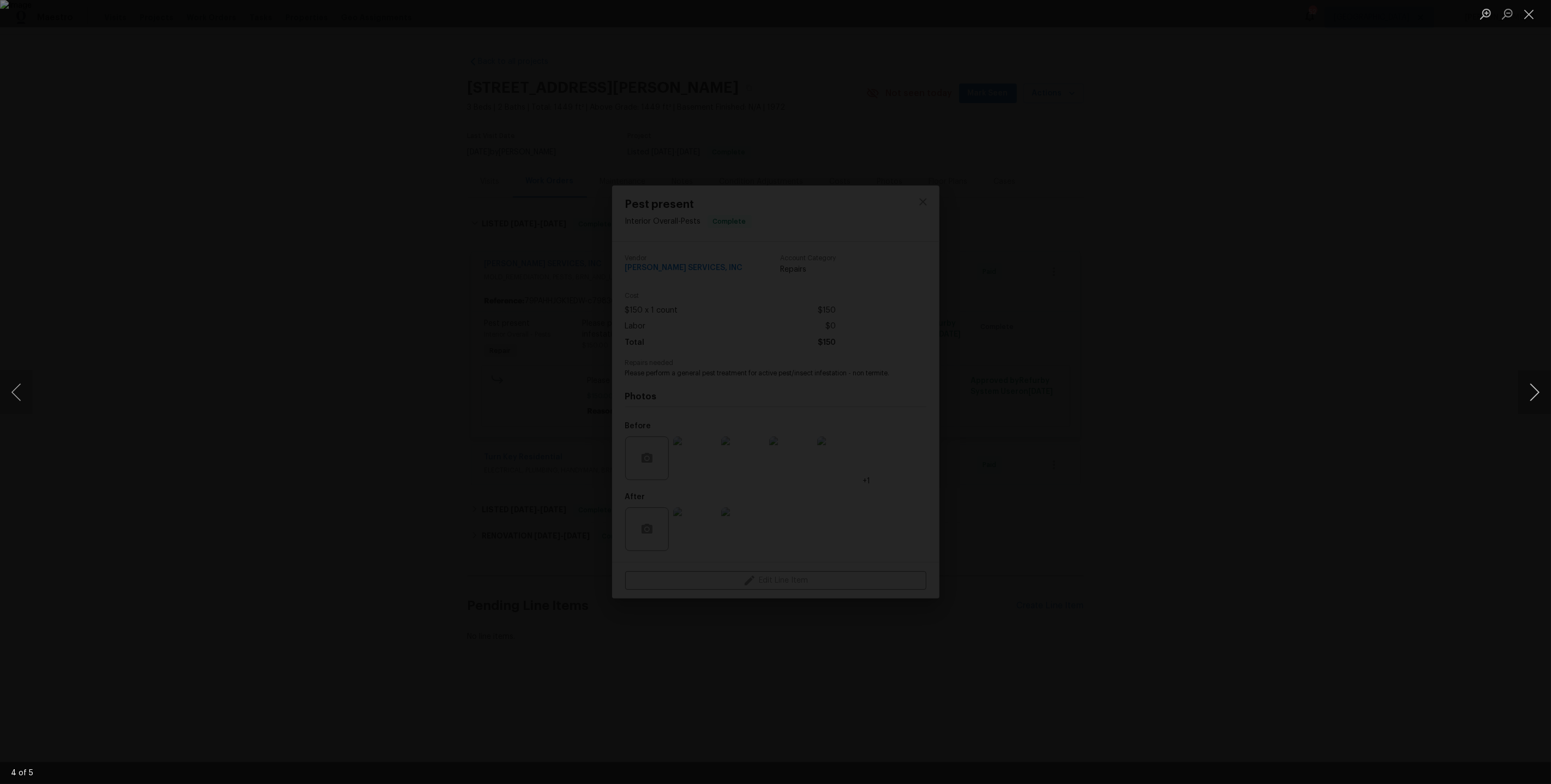
click at [1539, 388] on button "Next image" at bounding box center [1534, 392] width 32 height 44
click at [1431, 320] on div "Lightbox" at bounding box center [776, 392] width 1551 height 784
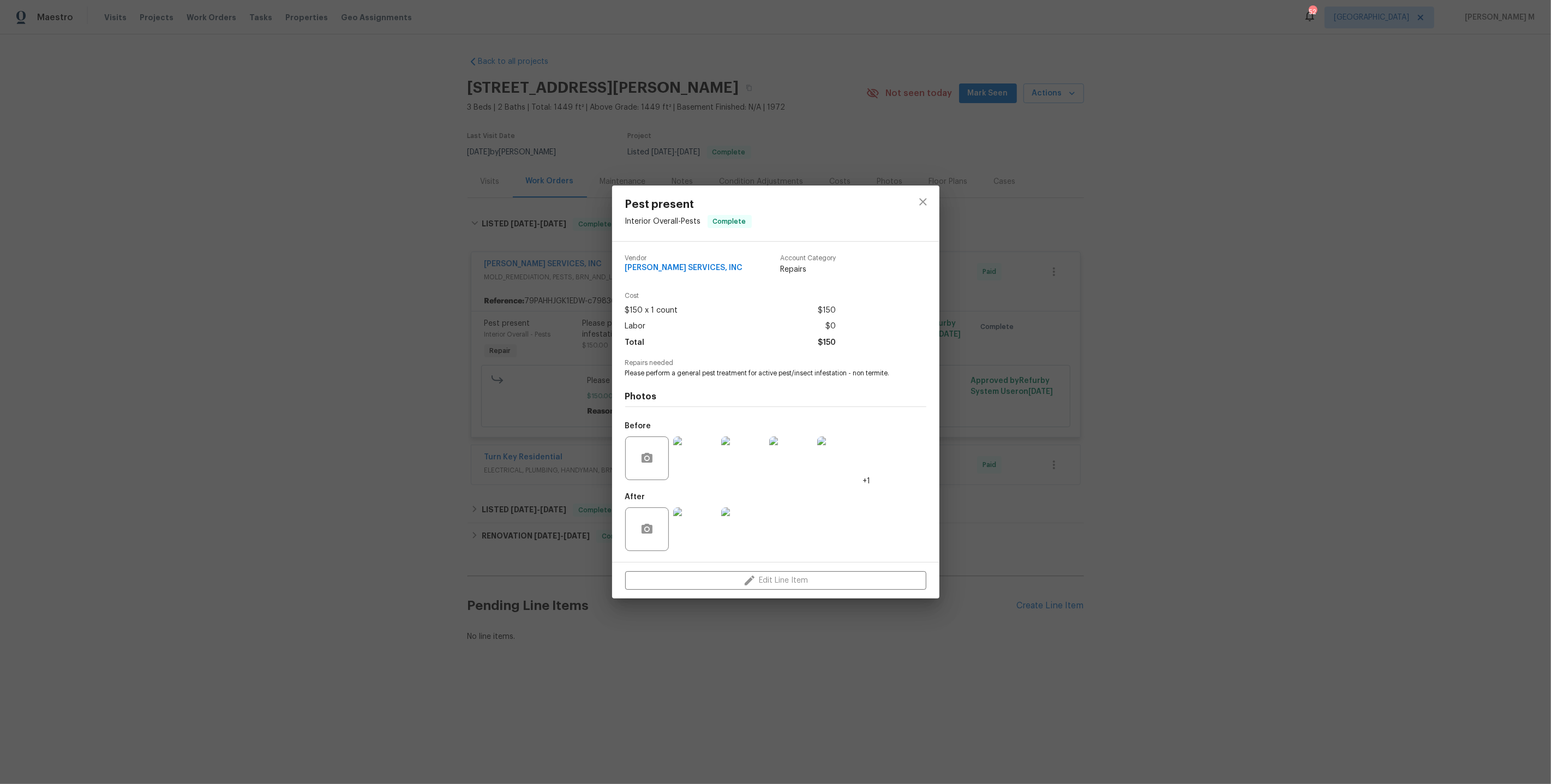
click at [1265, 193] on div "Pest present Interior Overall - Pests Complete Vendor CANADY'S SERVICES, INC Ac…" at bounding box center [776, 392] width 1551 height 784
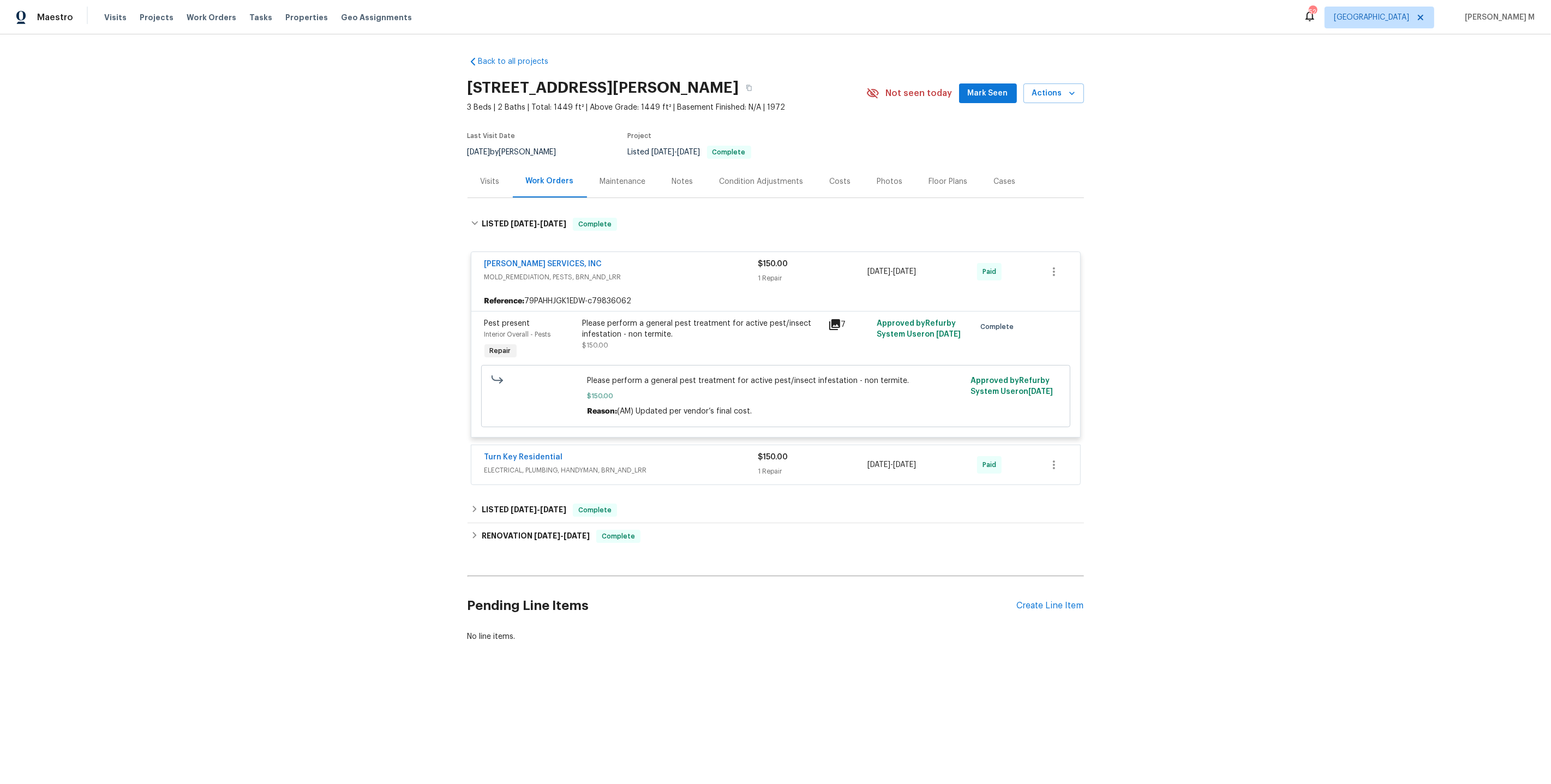
click at [534, 464] on span "ELECTRICAL, PLUMBING, HANDYMAN, BRN_AND_LRR" at bounding box center [622, 470] width 274 height 10
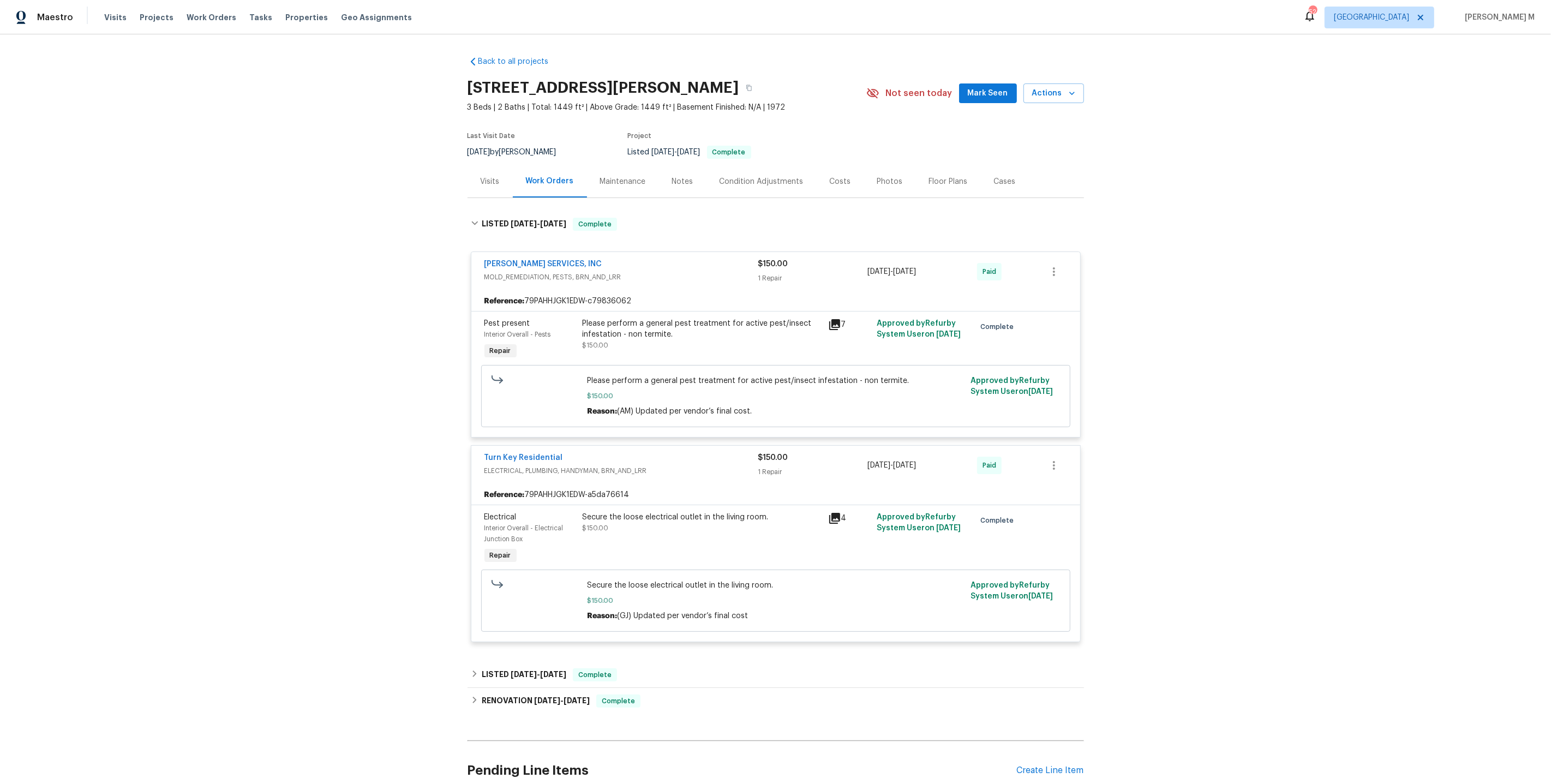
scroll to position [45, 0]
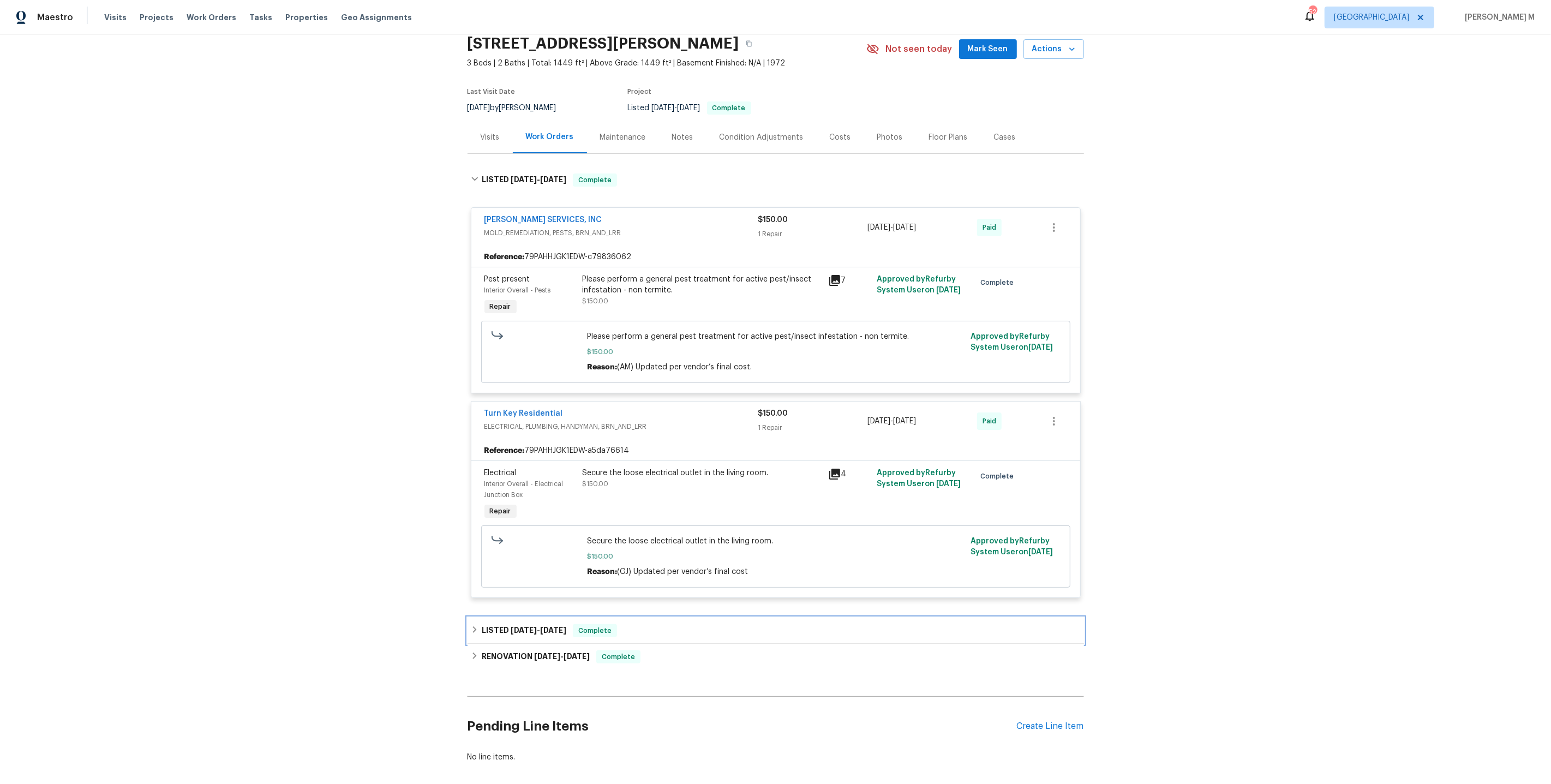
click at [548, 626] on span "6/26/25" at bounding box center [553, 629] width 26 height 8
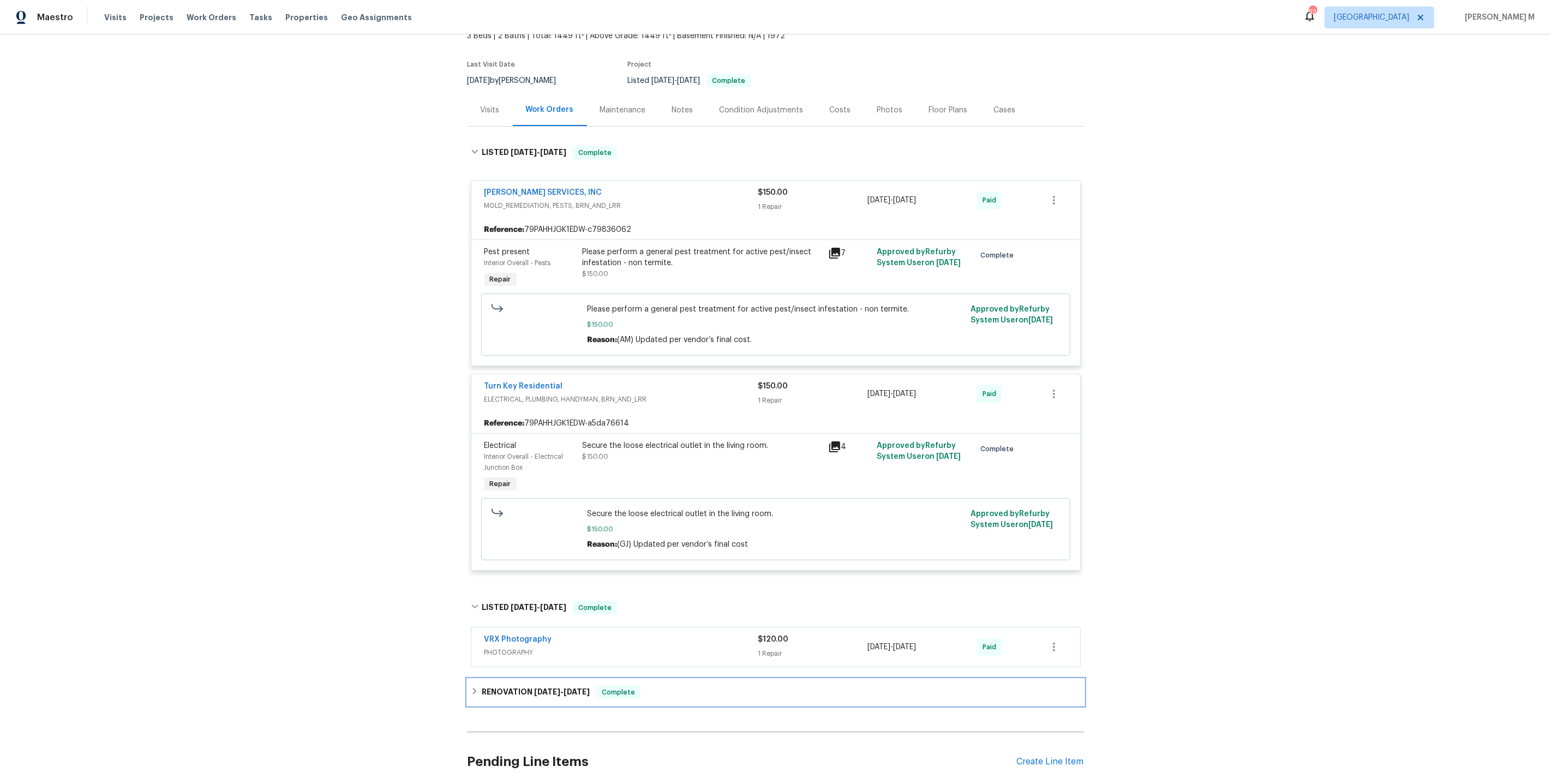
click at [522, 679] on div "RENOVATION 6/2/25 - 6/11/25 Complete" at bounding box center [776, 692] width 617 height 26
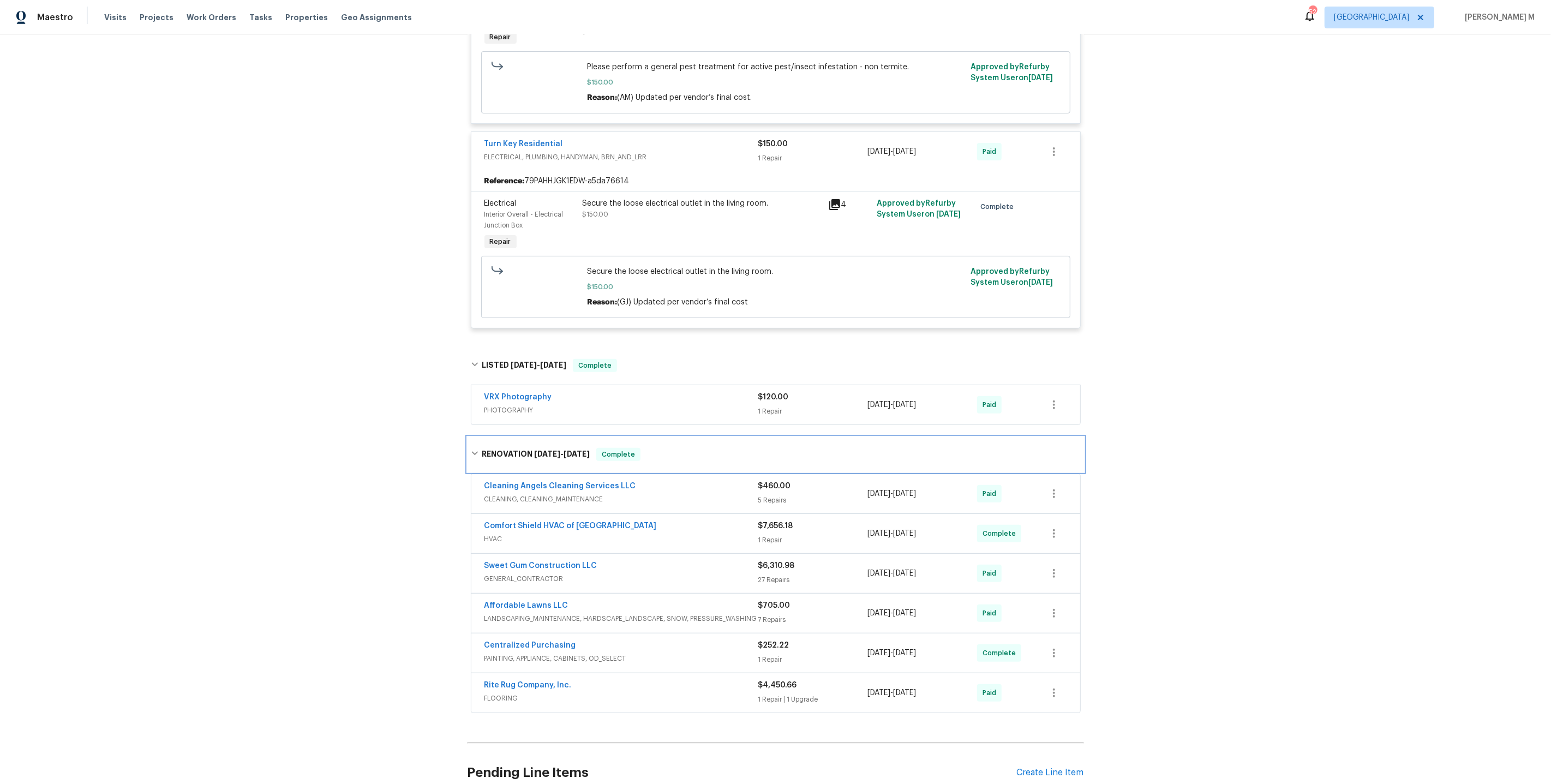
scroll to position [316, 0]
click at [507, 690] on span "FLOORING" at bounding box center [622, 695] width 274 height 10
click at [548, 635] on div at bounding box center [776, 595] width 617 height 321
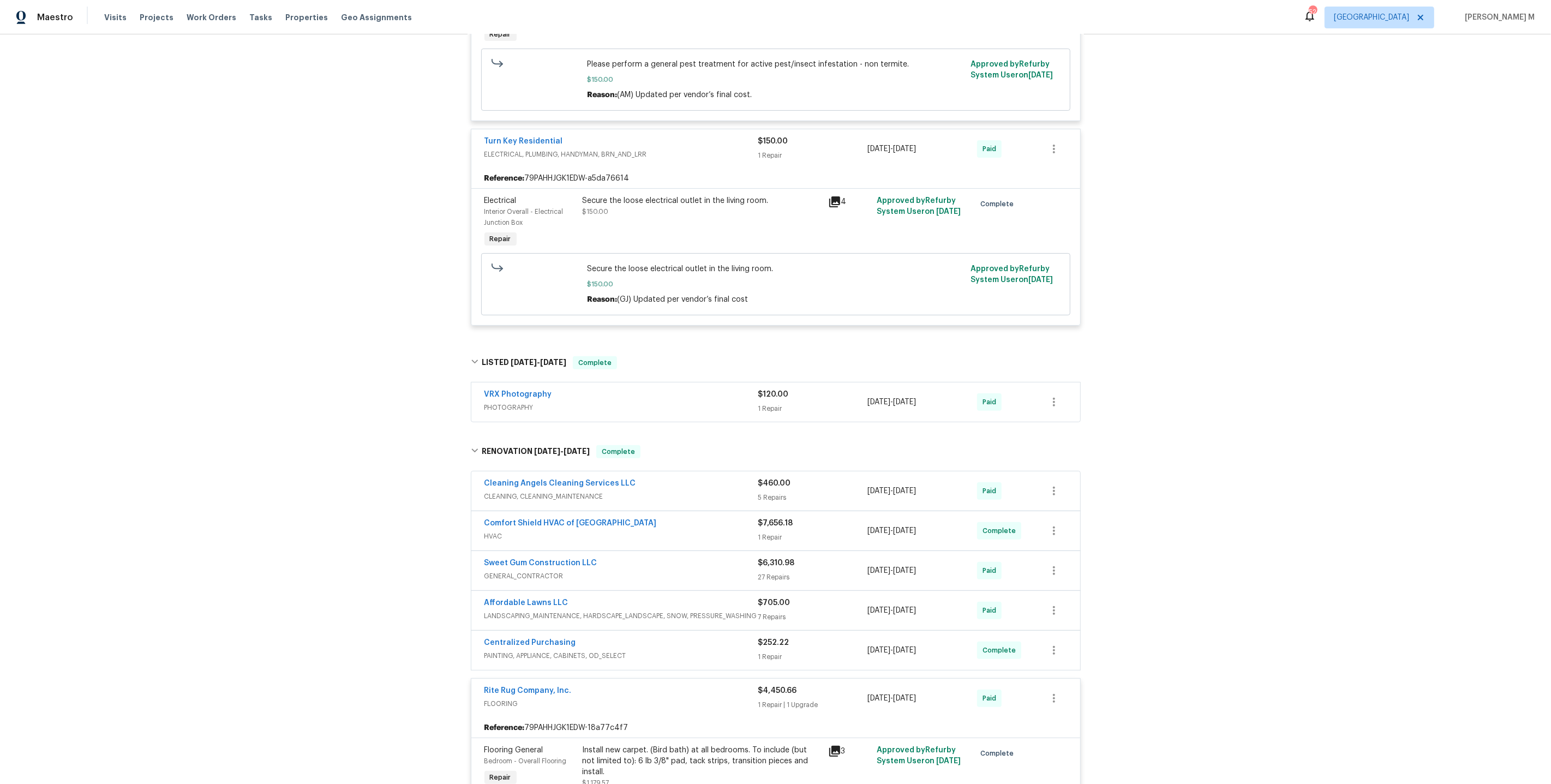
click at [531, 650] on span "PAINTING, APPLIANCE, CABINETS, OD_SELECT" at bounding box center [622, 656] width 274 height 10
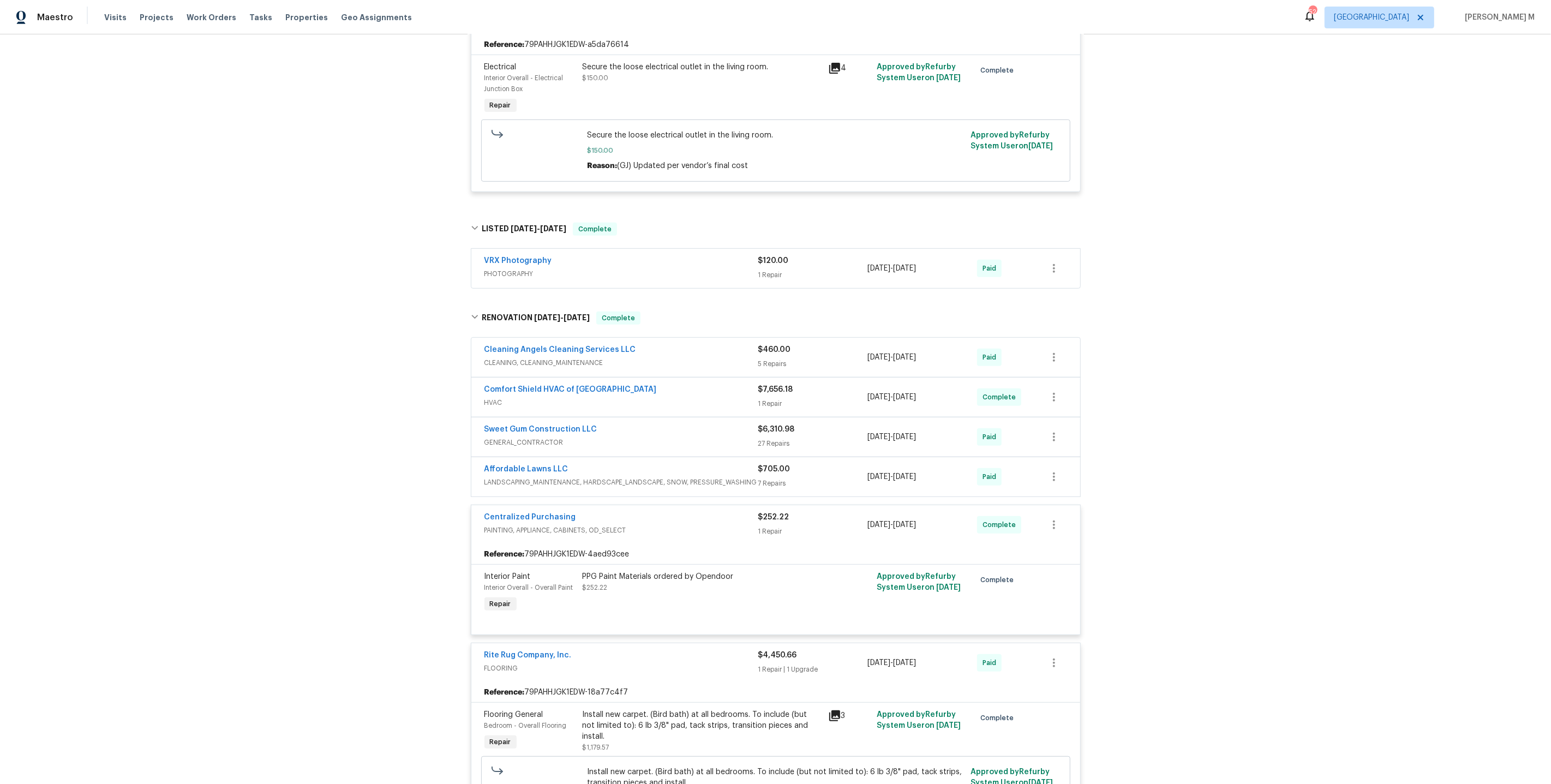
scroll to position [440, 0]
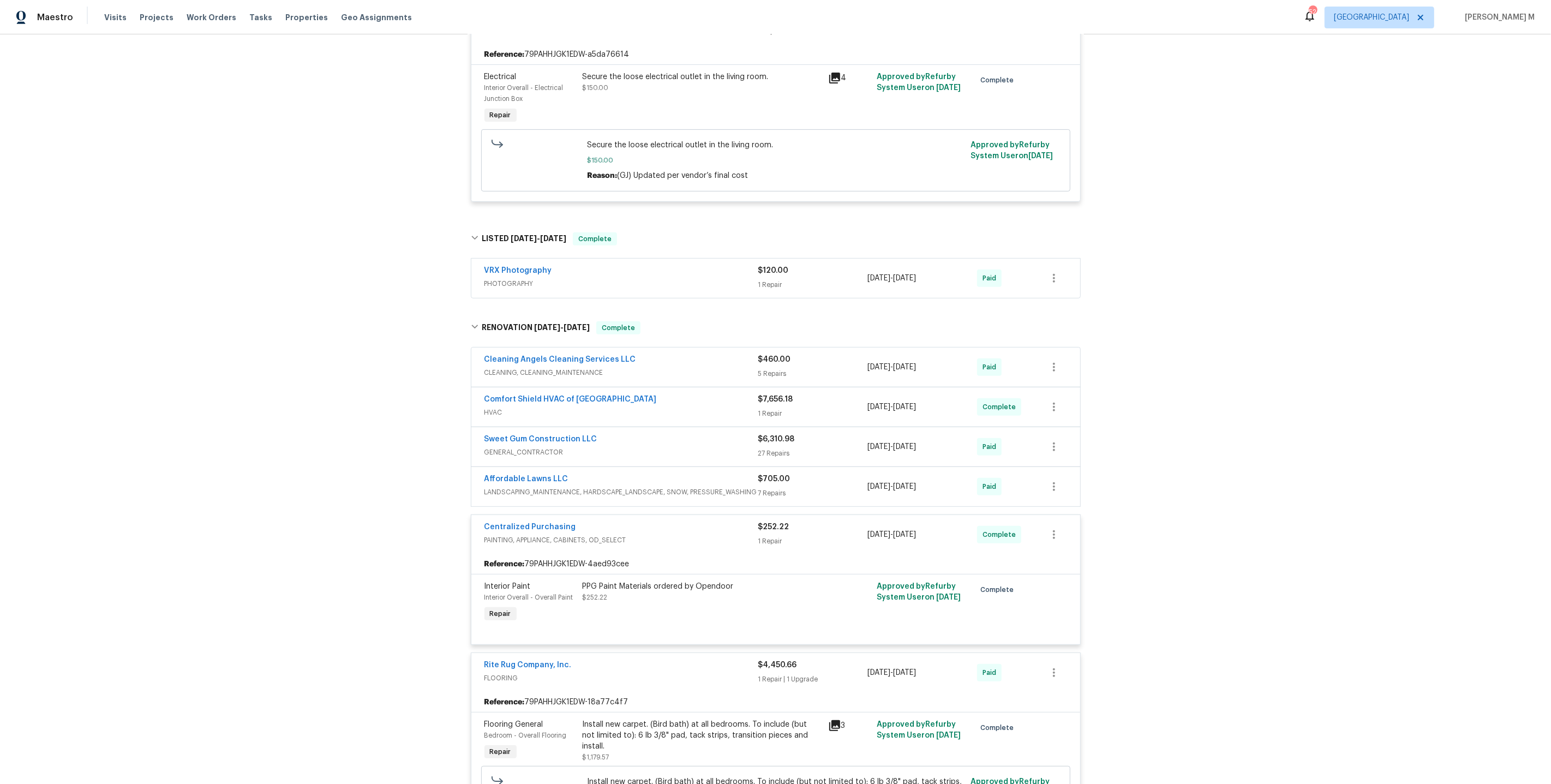
click at [523, 486] on span "LANDSCAPING_MAINTENANCE, HARDSCAPE_LANDSCAPE, SNOW, PRESSURE_WASHING" at bounding box center [622, 492] width 274 height 10
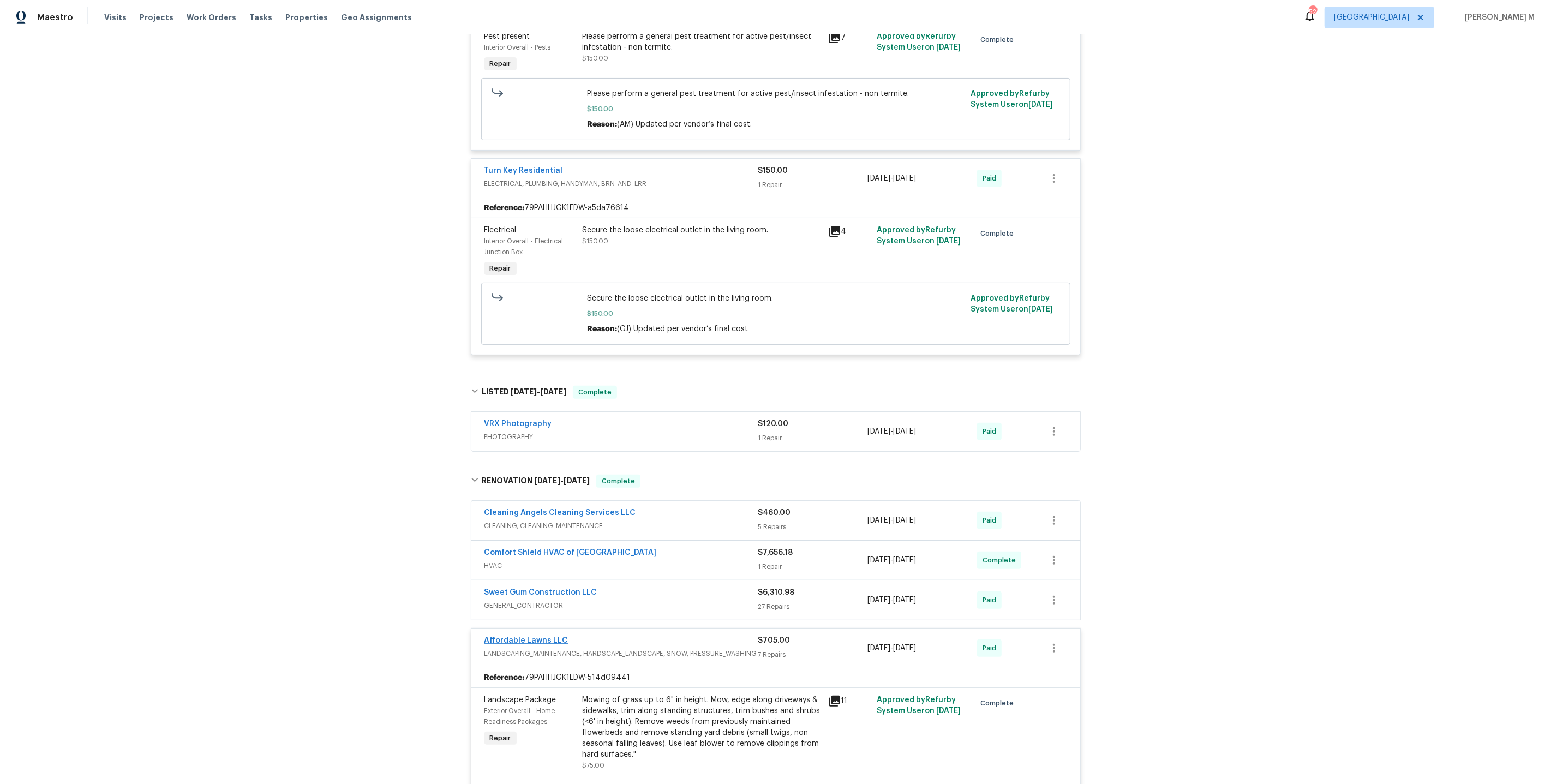
scroll to position [290, 0]
click at [526, 597] on span "GENERAL_CONTRACTOR" at bounding box center [622, 602] width 274 height 10
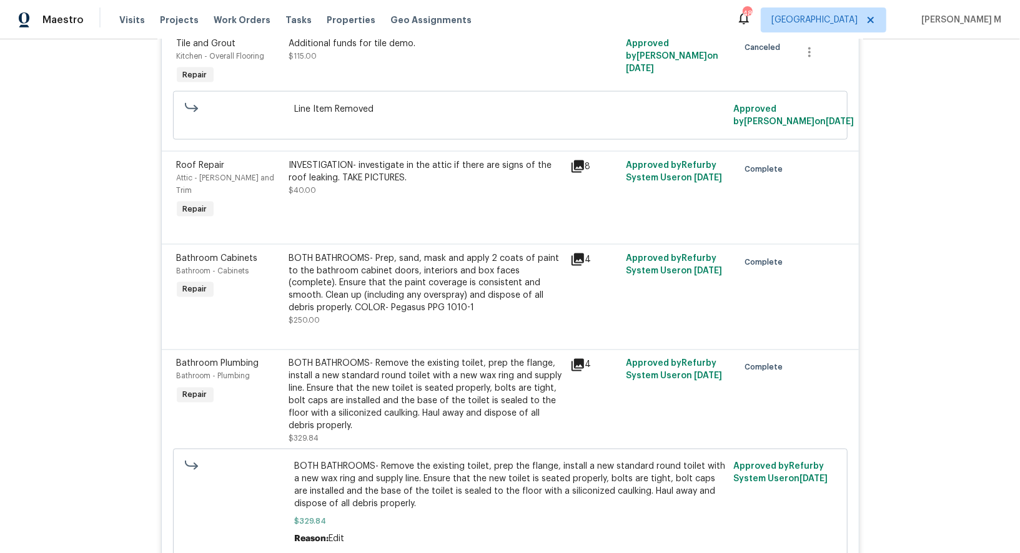
scroll to position [0, 0]
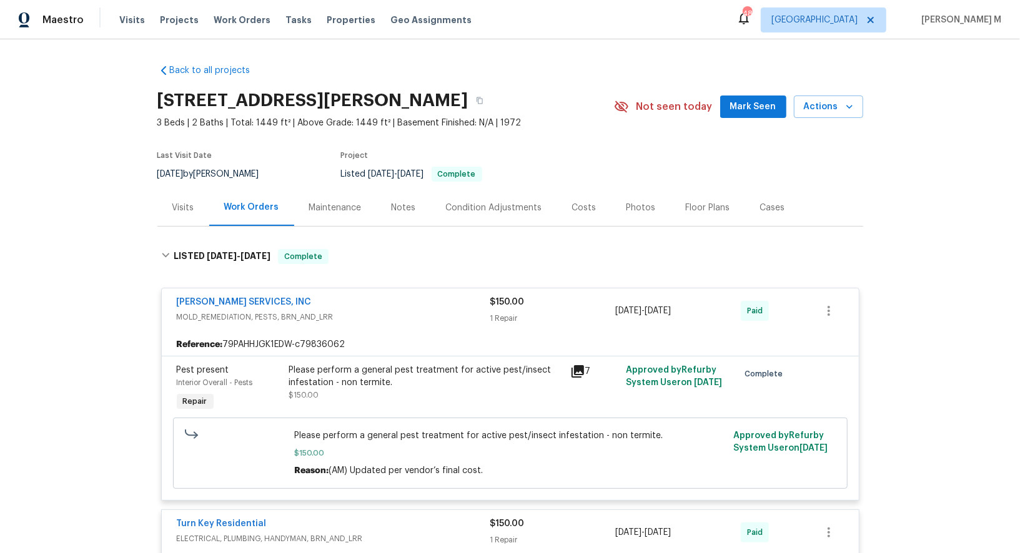
click at [174, 211] on div "Visits" at bounding box center [183, 207] width 52 height 37
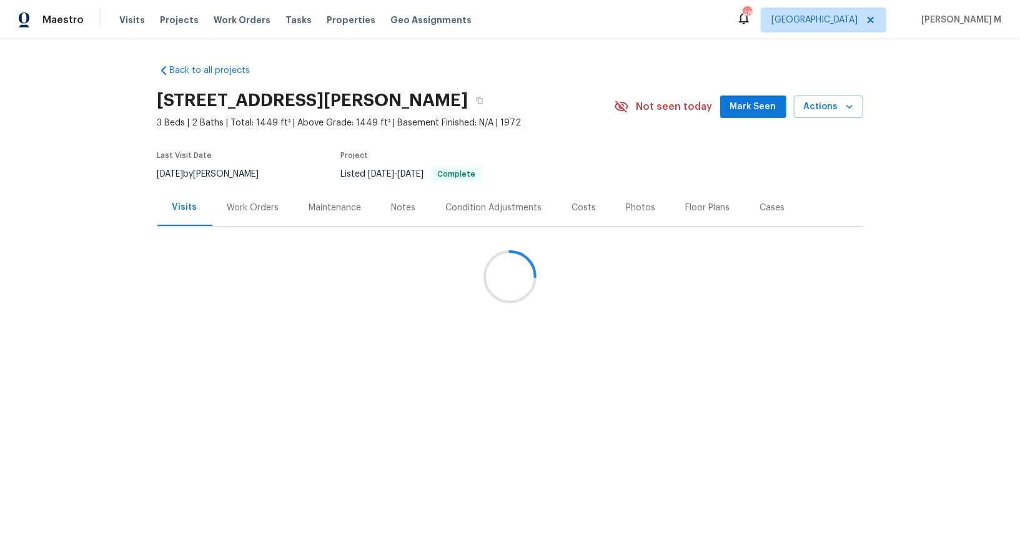
click at [174, 211] on div at bounding box center [510, 276] width 1020 height 553
click at [244, 208] on div "Work Orders" at bounding box center [253, 207] width 82 height 37
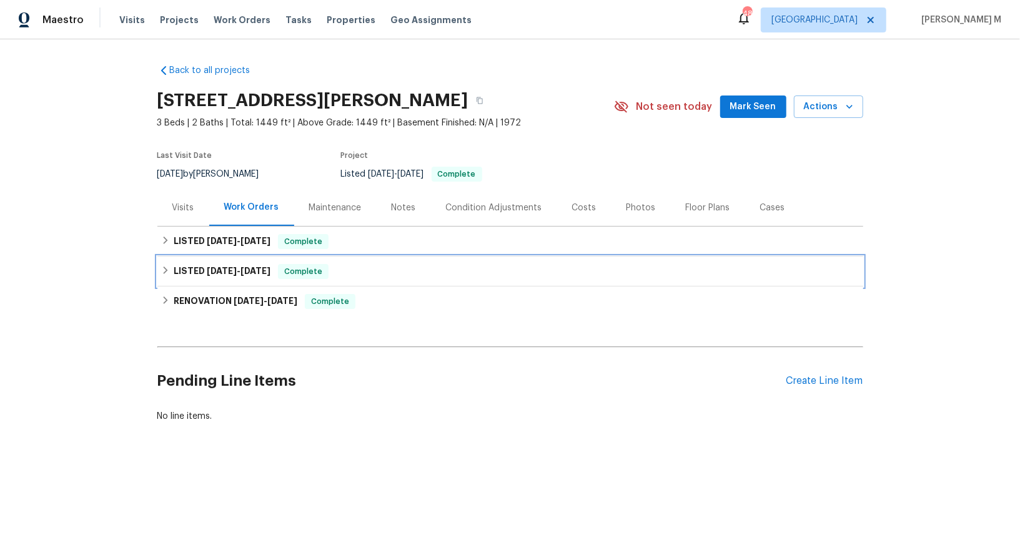
click at [224, 257] on div "LISTED 6/25/25 - 6/26/25 Complete" at bounding box center [510, 272] width 706 height 30
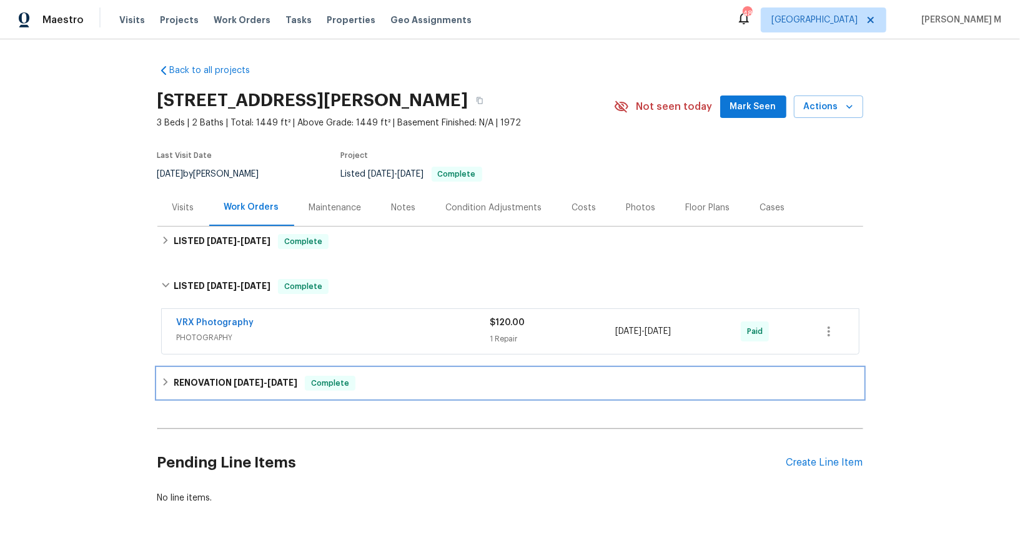
click at [223, 379] on h6 "RENOVATION 6/2/25 - 6/11/25" at bounding box center [236, 383] width 124 height 15
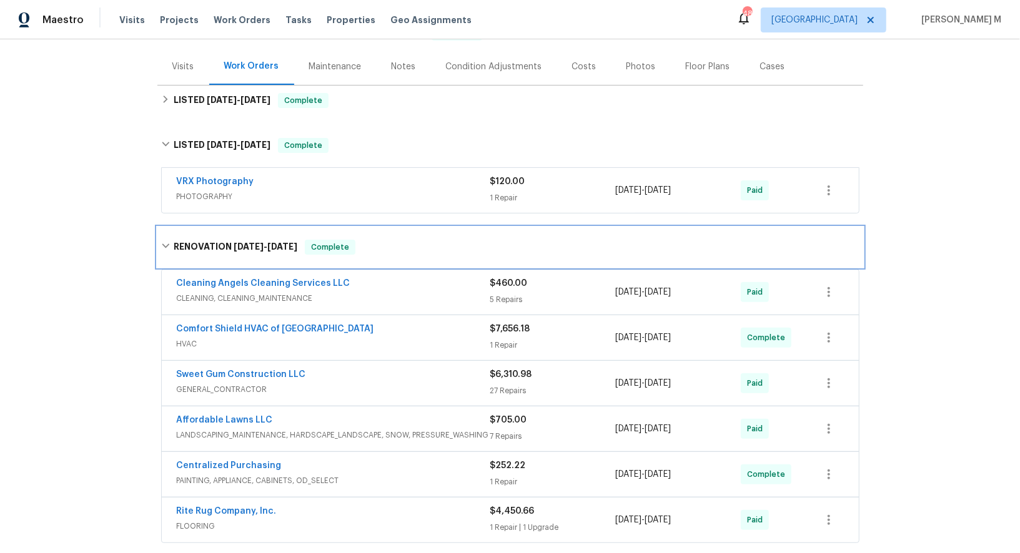
scroll to position [87, 0]
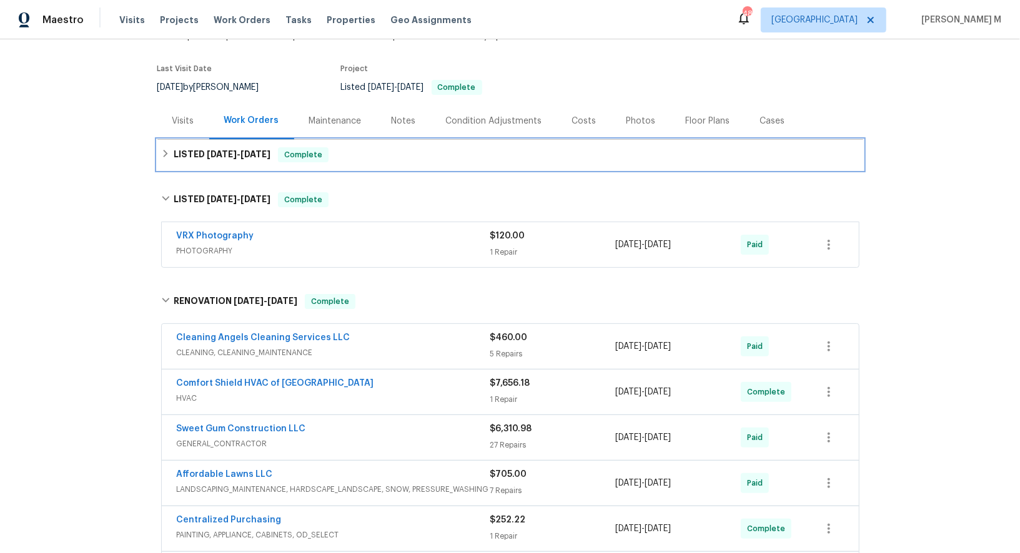
click at [209, 151] on h6 "LISTED 7/23/25 - 8/1/25" at bounding box center [222, 154] width 97 height 15
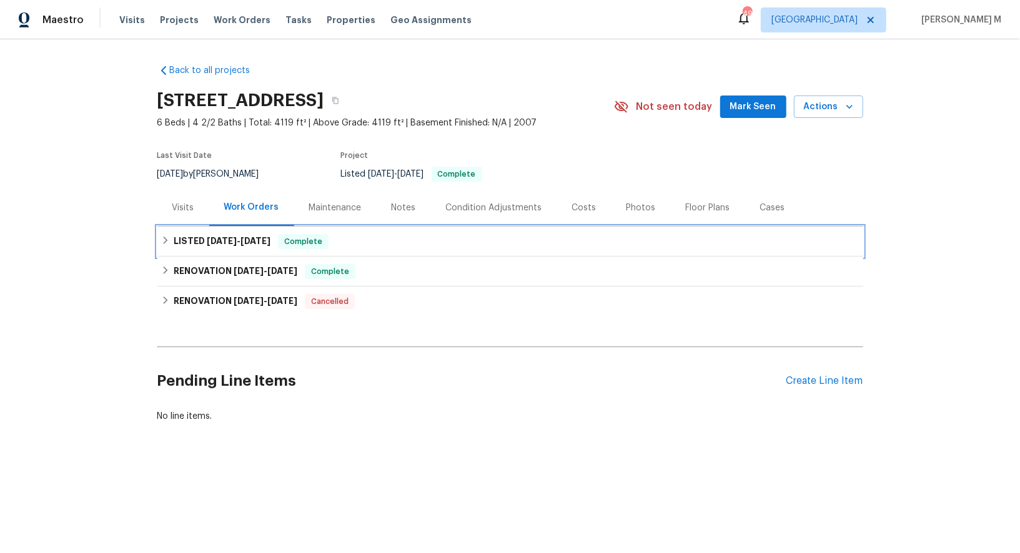
click at [212, 227] on div "LISTED 8/13/25 - 8/14/25 Complete" at bounding box center [510, 242] width 706 height 30
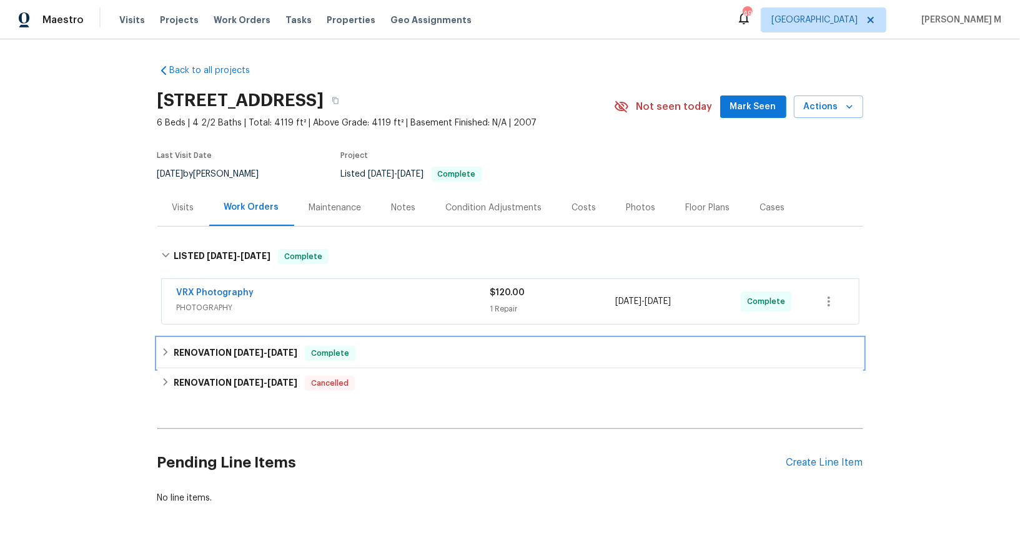
click at [202, 346] on h6 "RENOVATION 7/21/25 - 9/1/25" at bounding box center [236, 353] width 124 height 15
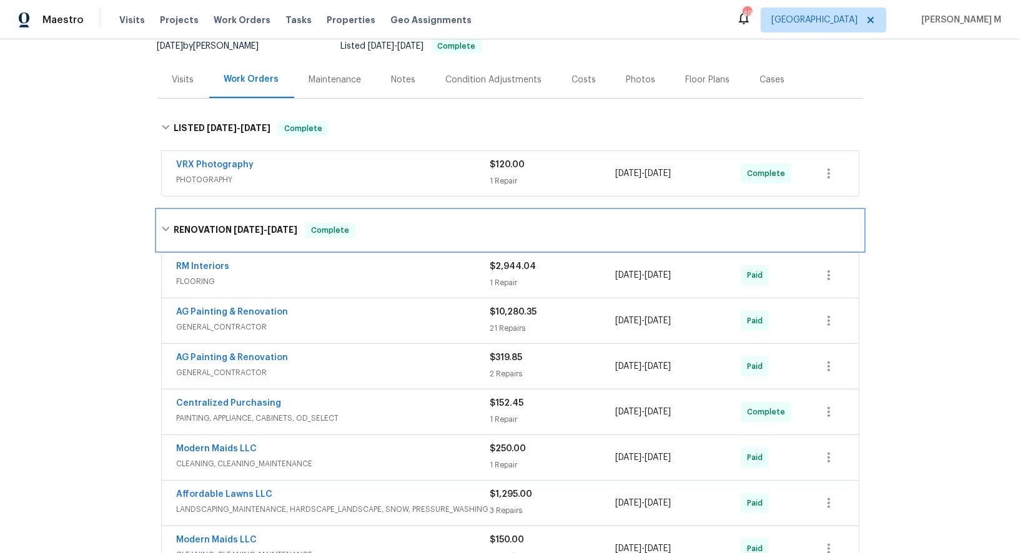
scroll to position [124, 0]
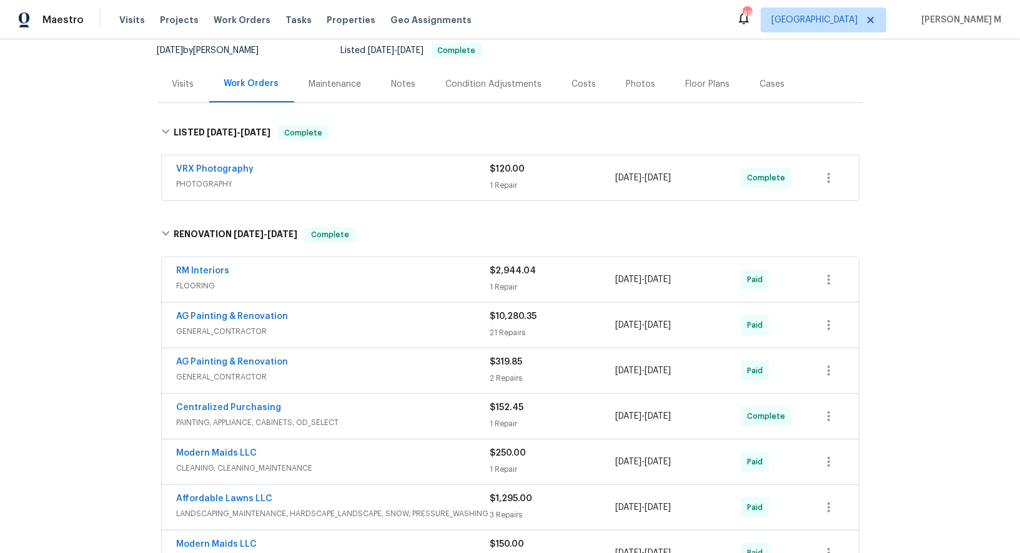
click at [217, 325] on span "GENERAL_CONTRACTOR" at bounding box center [334, 331] width 314 height 12
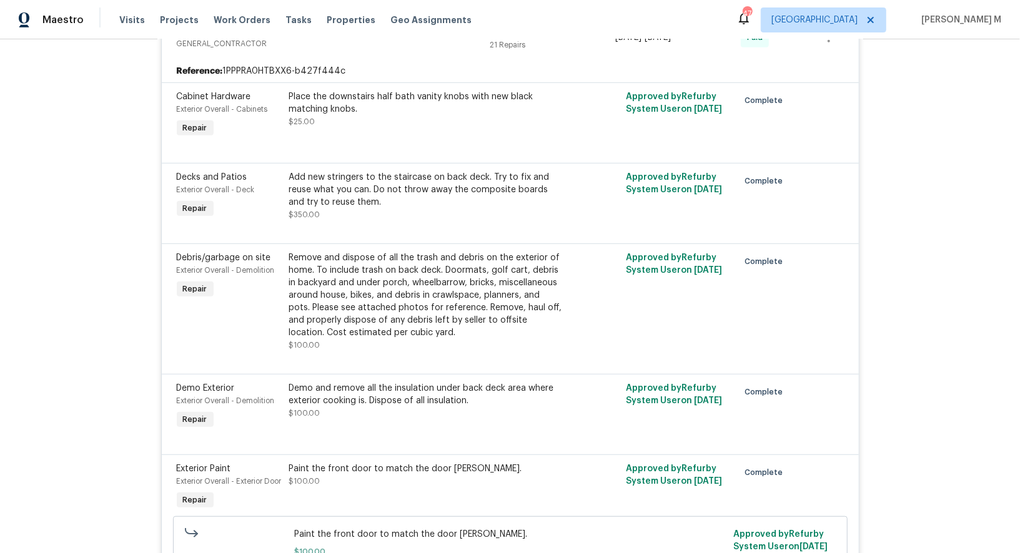
scroll to position [0, 0]
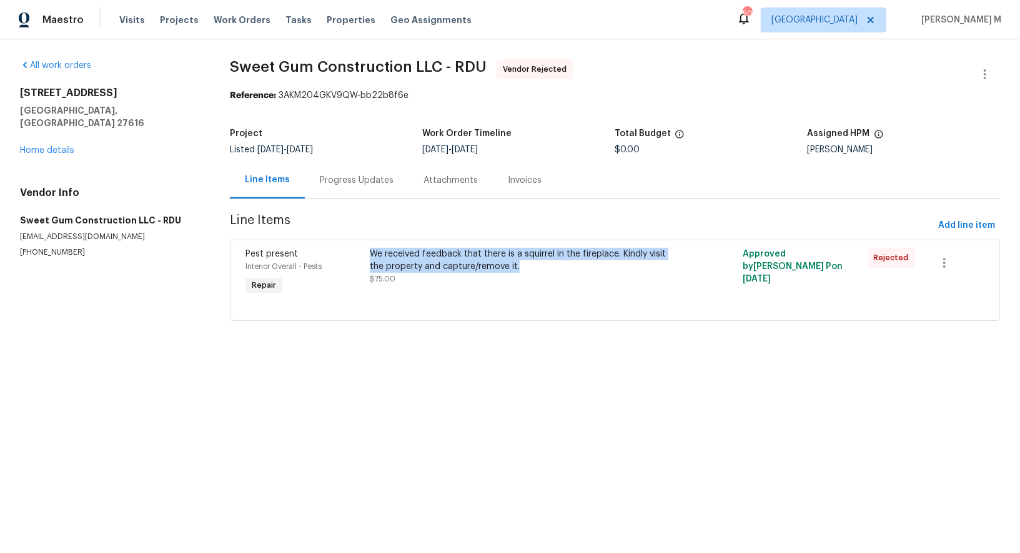
drag, startPoint x: 534, startPoint y: 262, endPoint x: 372, endPoint y: 246, distance: 162.6
click at [372, 248] on div "We received feedback that there is a squirrel in the fireplace. Kindly visit th…" at bounding box center [522, 260] width 304 height 25
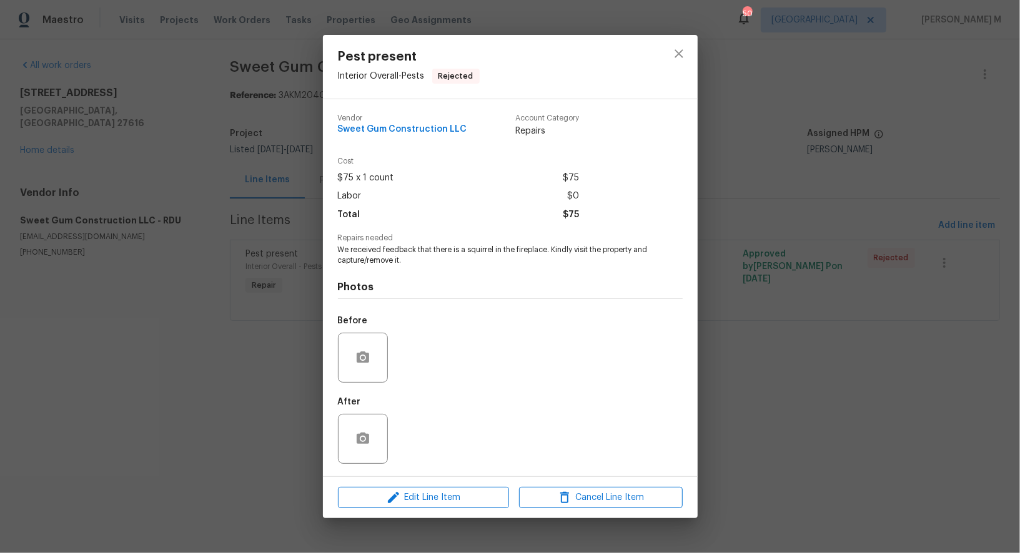
click at [385, 250] on span "We received feedback that there is a squirrel in the fireplace. Kindly visit th…" at bounding box center [493, 255] width 310 height 21
click at [824, 384] on div "Pest present Interior Overall - Pests Rejected Vendor Sweet Gum Construction LL…" at bounding box center [510, 276] width 1020 height 553
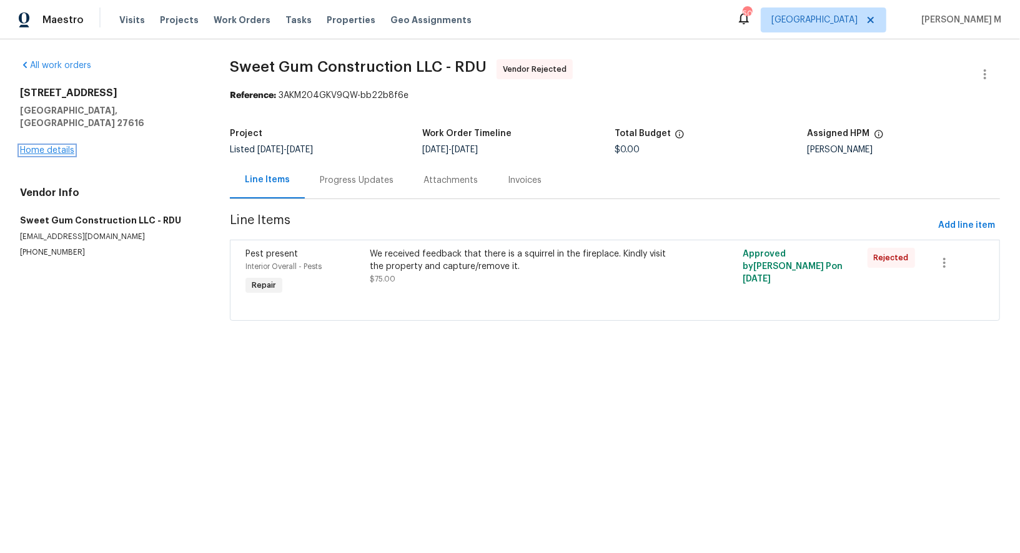
click at [67, 146] on link "Home details" at bounding box center [47, 150] width 54 height 9
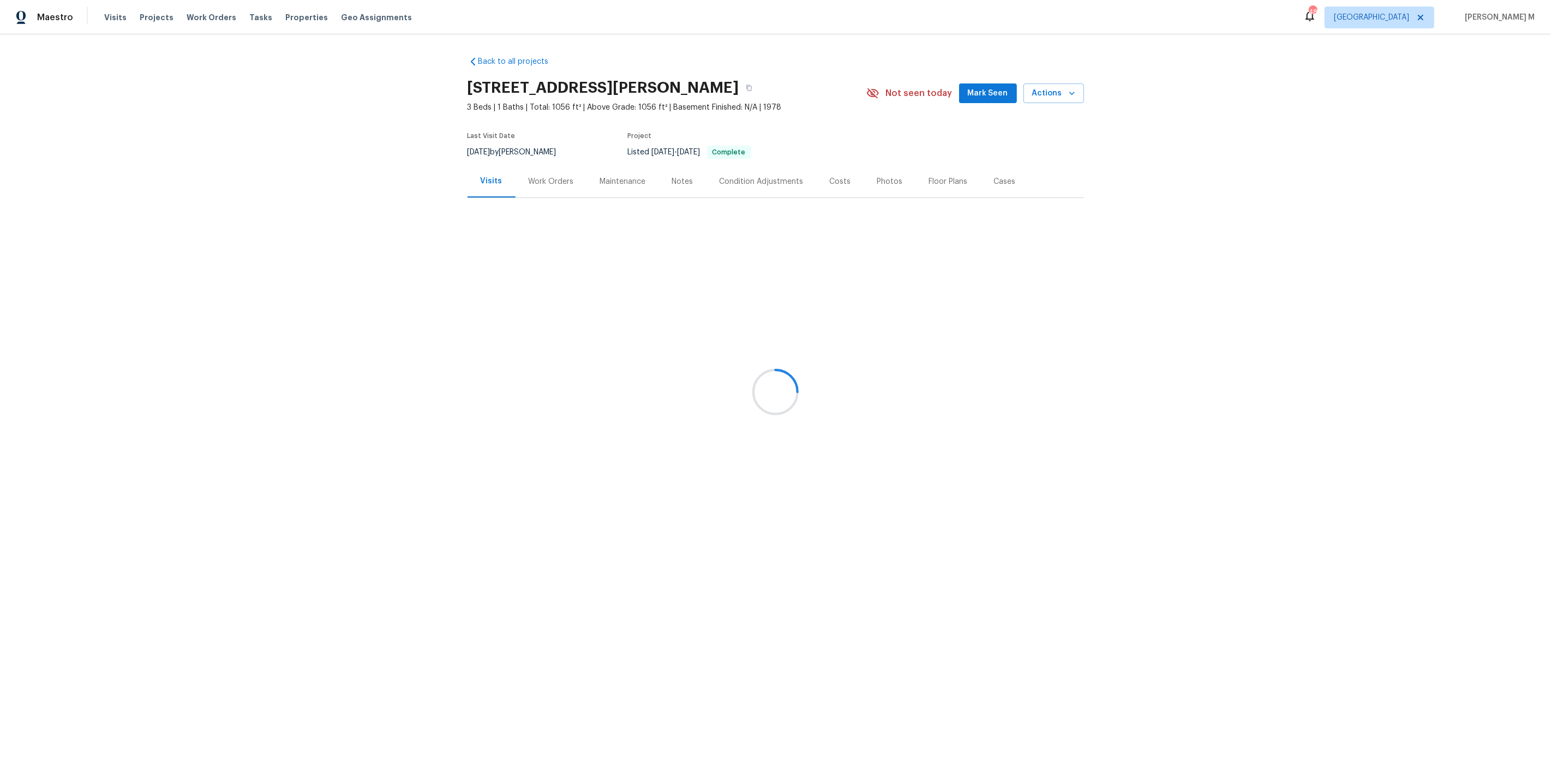
click at [548, 180] on div "Work Orders" at bounding box center [551, 182] width 45 height 10
click at [548, 180] on div "Work Orders" at bounding box center [549, 181] width 48 height 10
click at [517, 207] on span "[DATE]" at bounding box center [524, 210] width 26 height 8
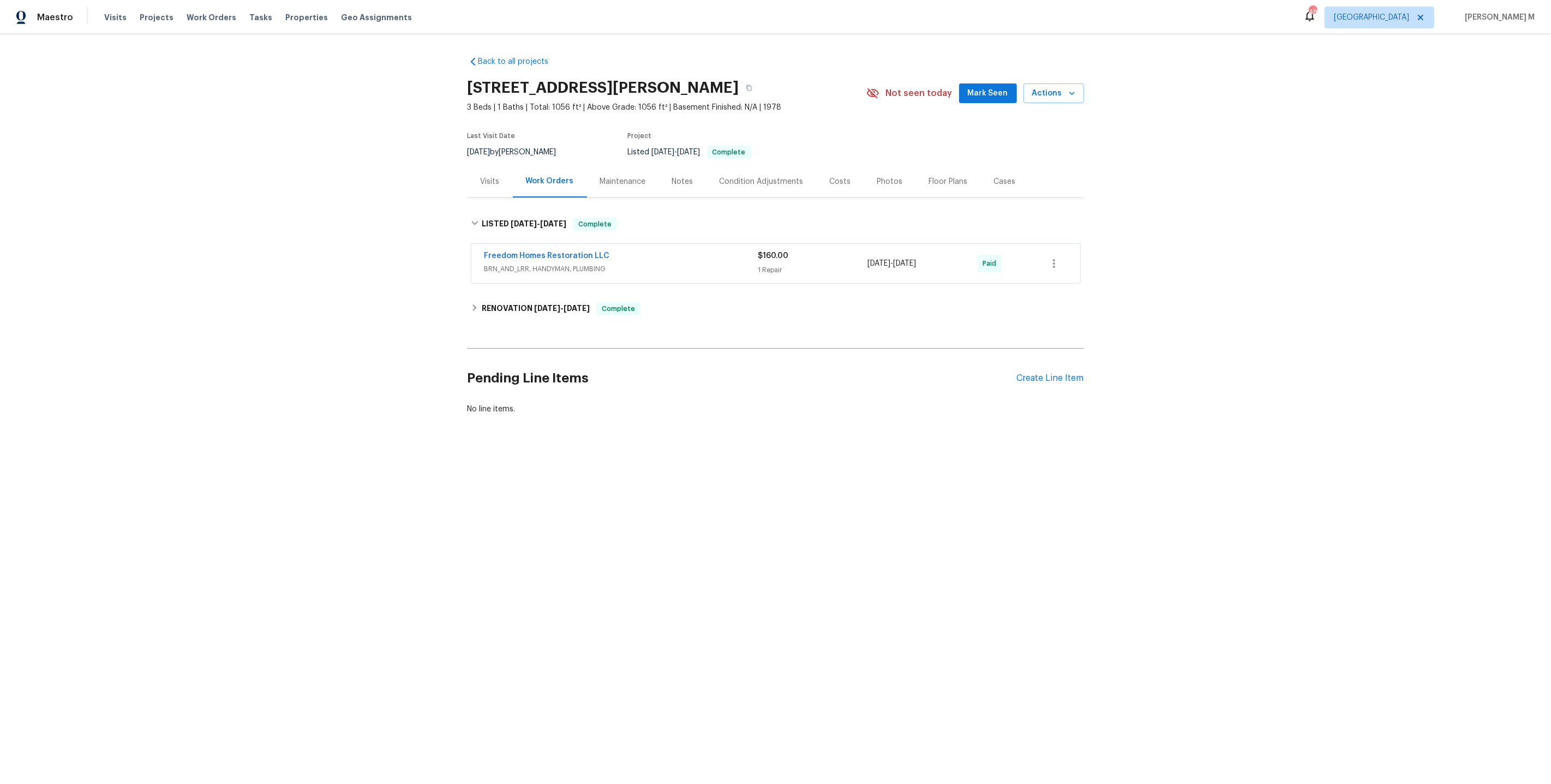
click at [517, 264] on span "BRN_AND_LRR, HANDYMAN, PLUMBING" at bounding box center [622, 269] width 274 height 10
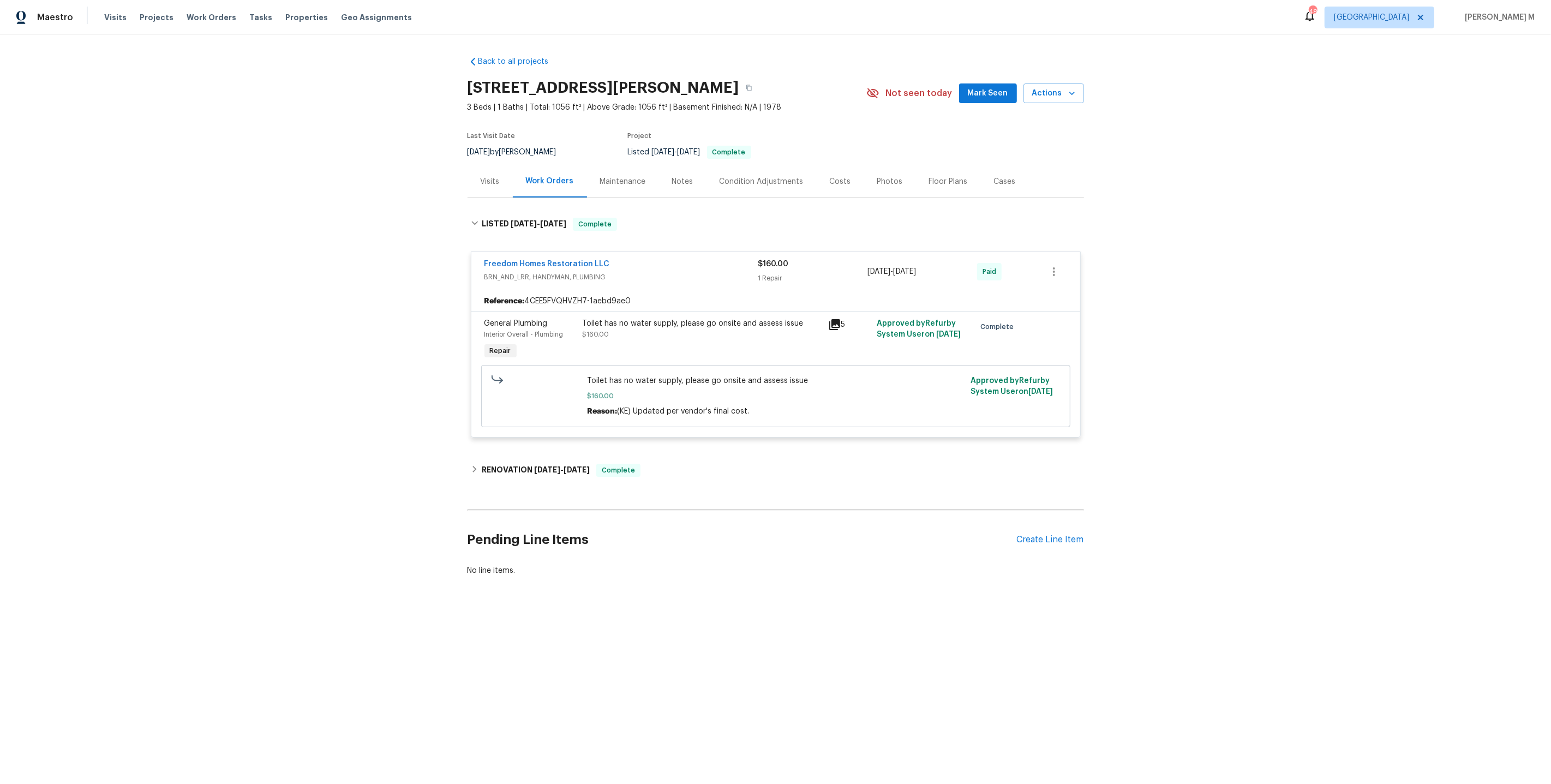
click at [601, 193] on div "Back to all projects [STREET_ADDRESS][PERSON_NAME] 3 Beds | 1 Baths | Total: 10…" at bounding box center [776, 315] width 617 height 537
click at [615, 181] on div "Maintenance" at bounding box center [623, 182] width 45 height 10
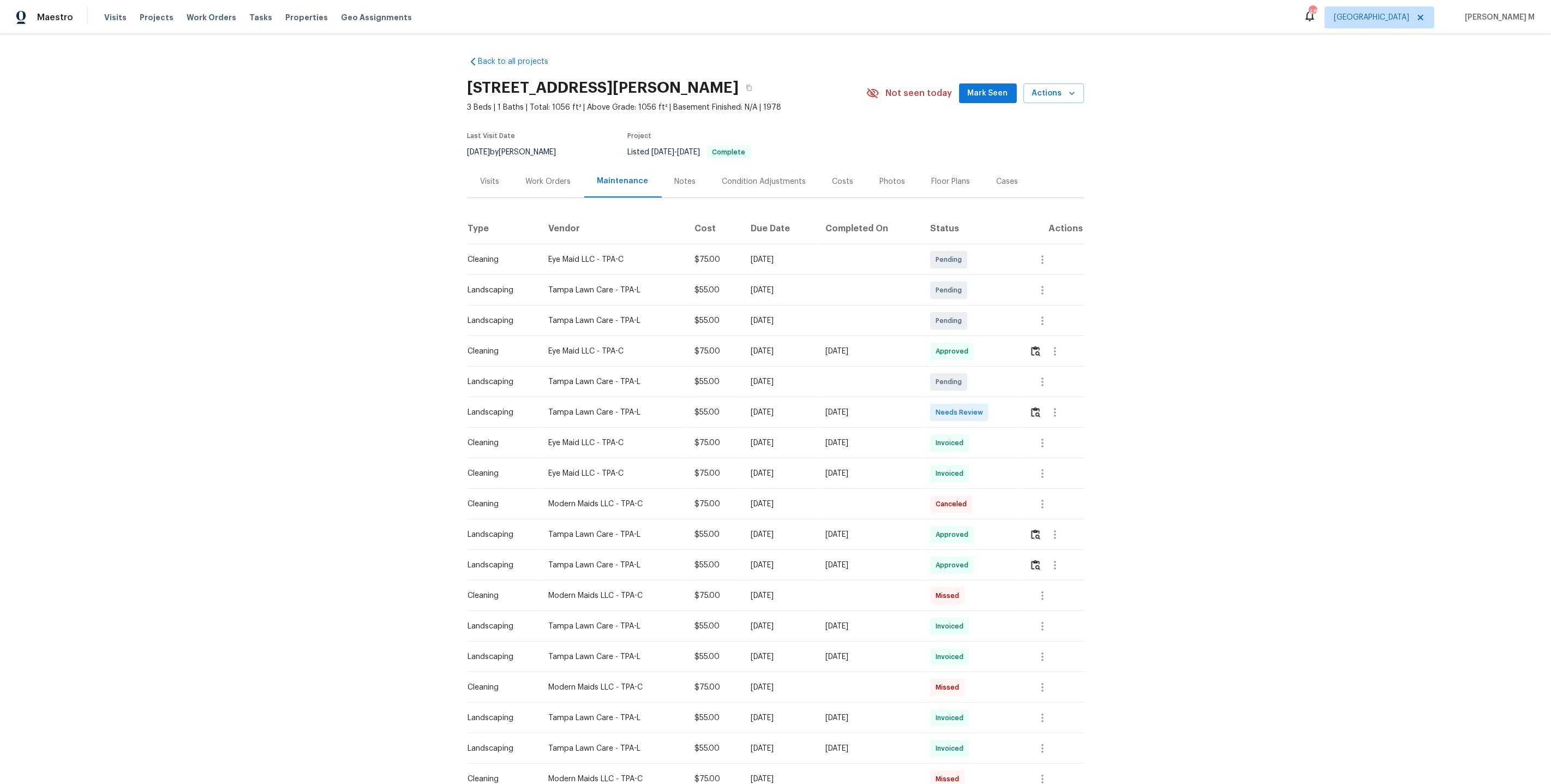
click at [1044, 354] on div at bounding box center [1056, 351] width 53 height 26
click at [1054, 354] on button "button" at bounding box center [1055, 351] width 26 height 26
click at [1054, 355] on li "View details" at bounding box center [1083, 364] width 76 height 18
click at [1073, 344] on li "Message vendor" at bounding box center [1083, 346] width 76 height 18
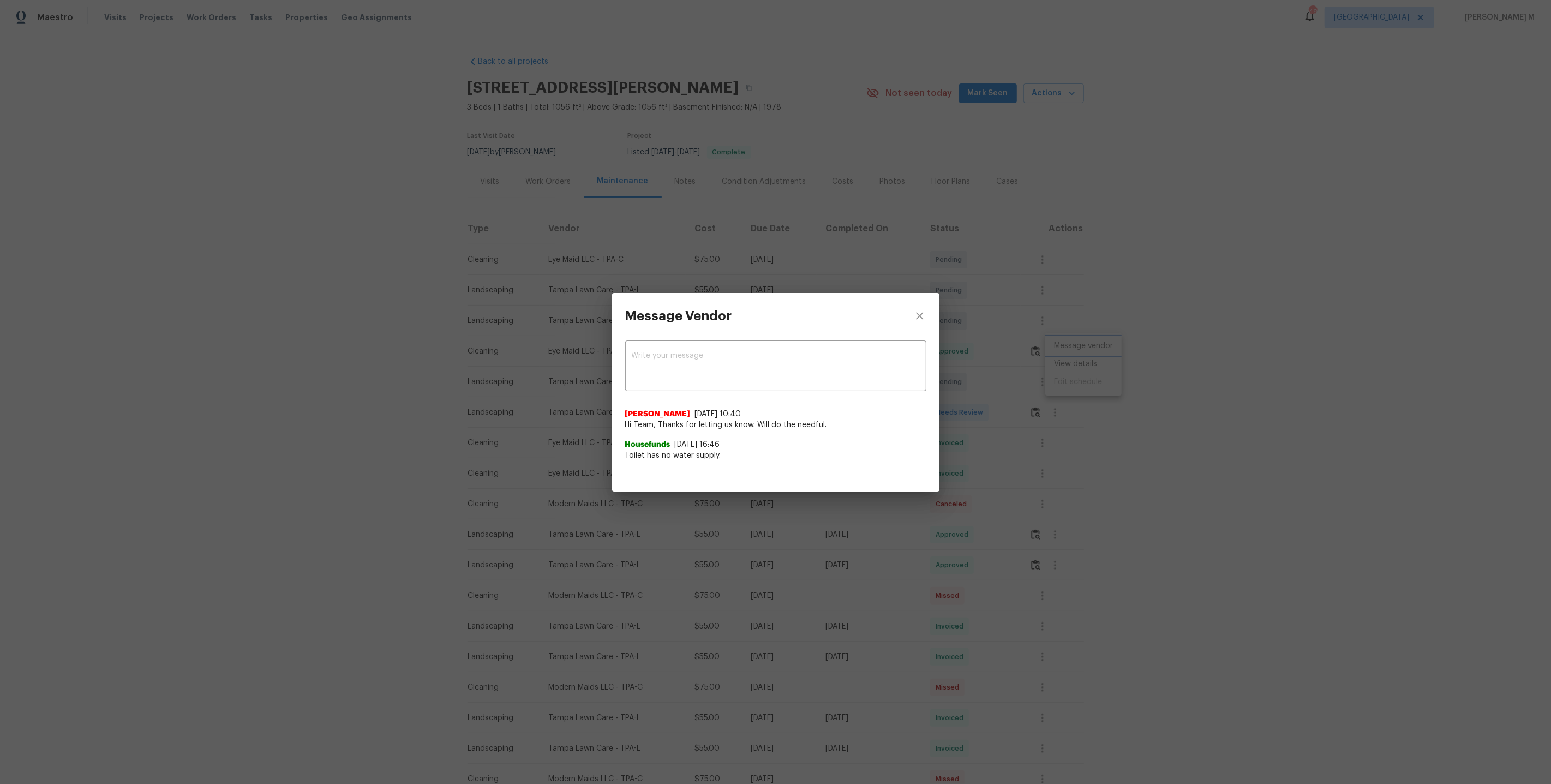
click at [1128, 375] on div "Message Vendor x ​ Savitha Ekambaram 8/4/25, 10:40 Hi Team, Thanks for letting …" at bounding box center [776, 392] width 1551 height 784
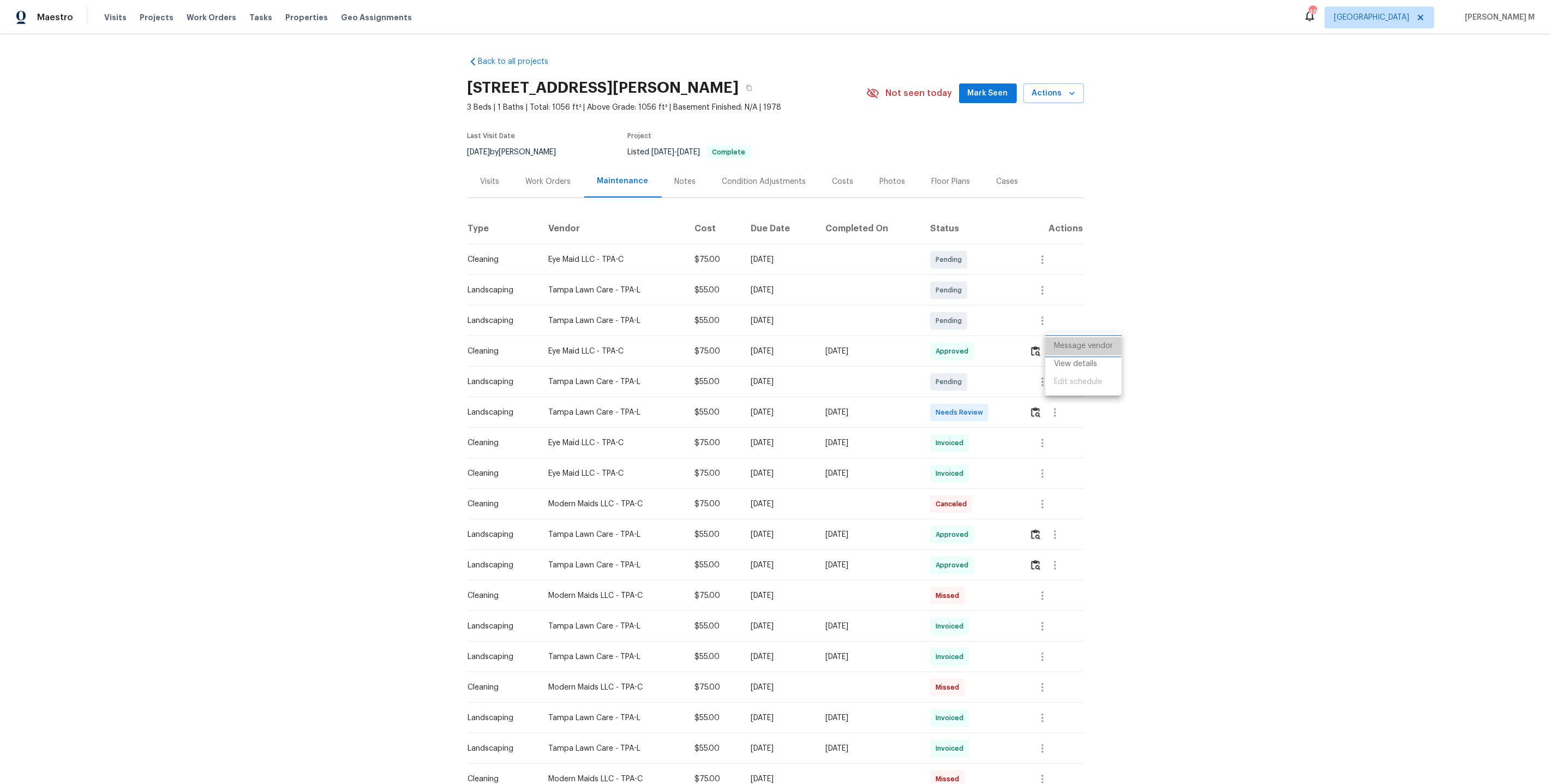
click at [1090, 352] on li "Message vendor" at bounding box center [1083, 346] width 76 height 18
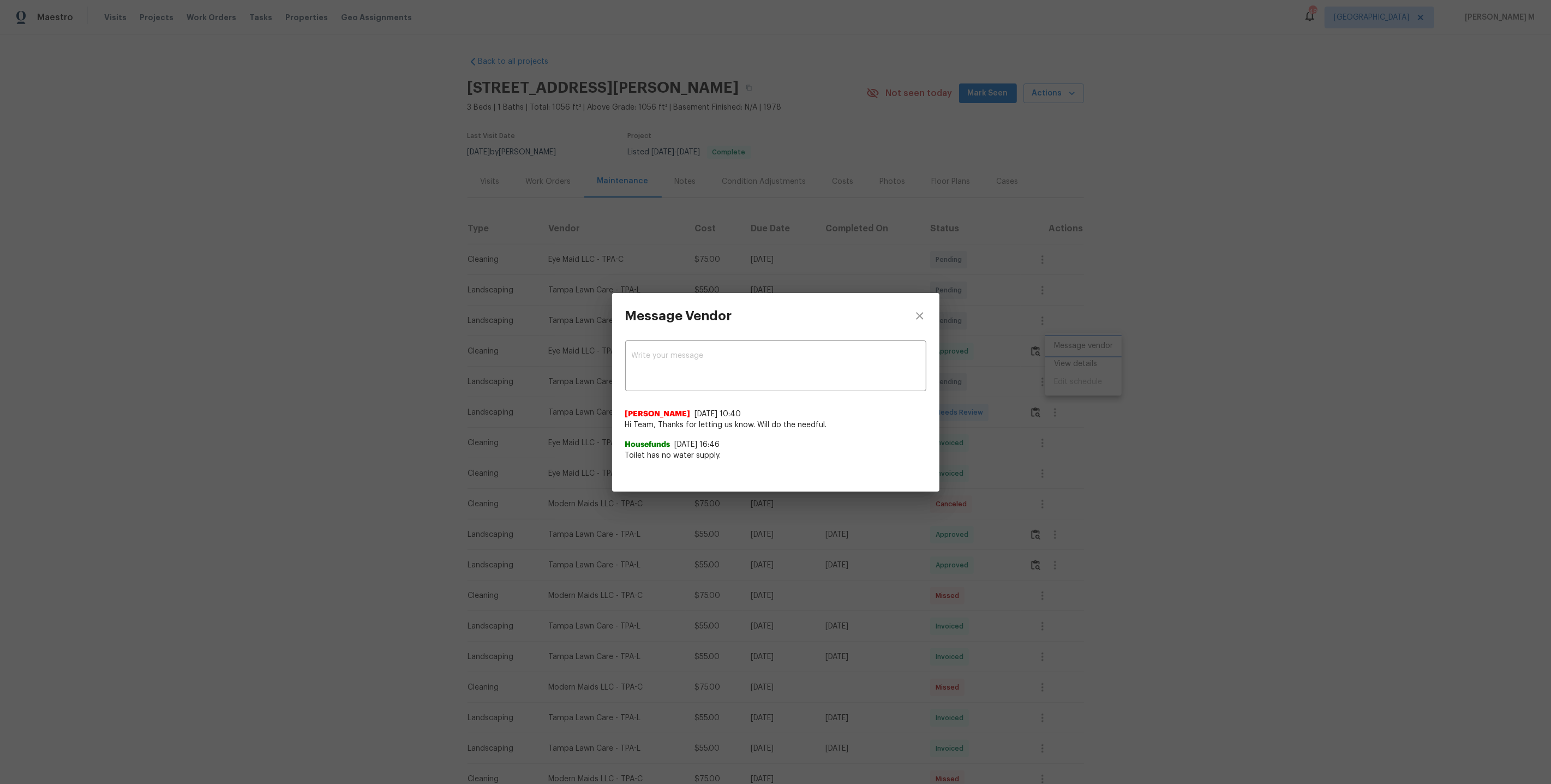
click at [963, 390] on div "Message Vendor x ​ Savitha Ekambaram 8/4/25, 10:40 Hi Team, Thanks for letting …" at bounding box center [776, 392] width 1551 height 784
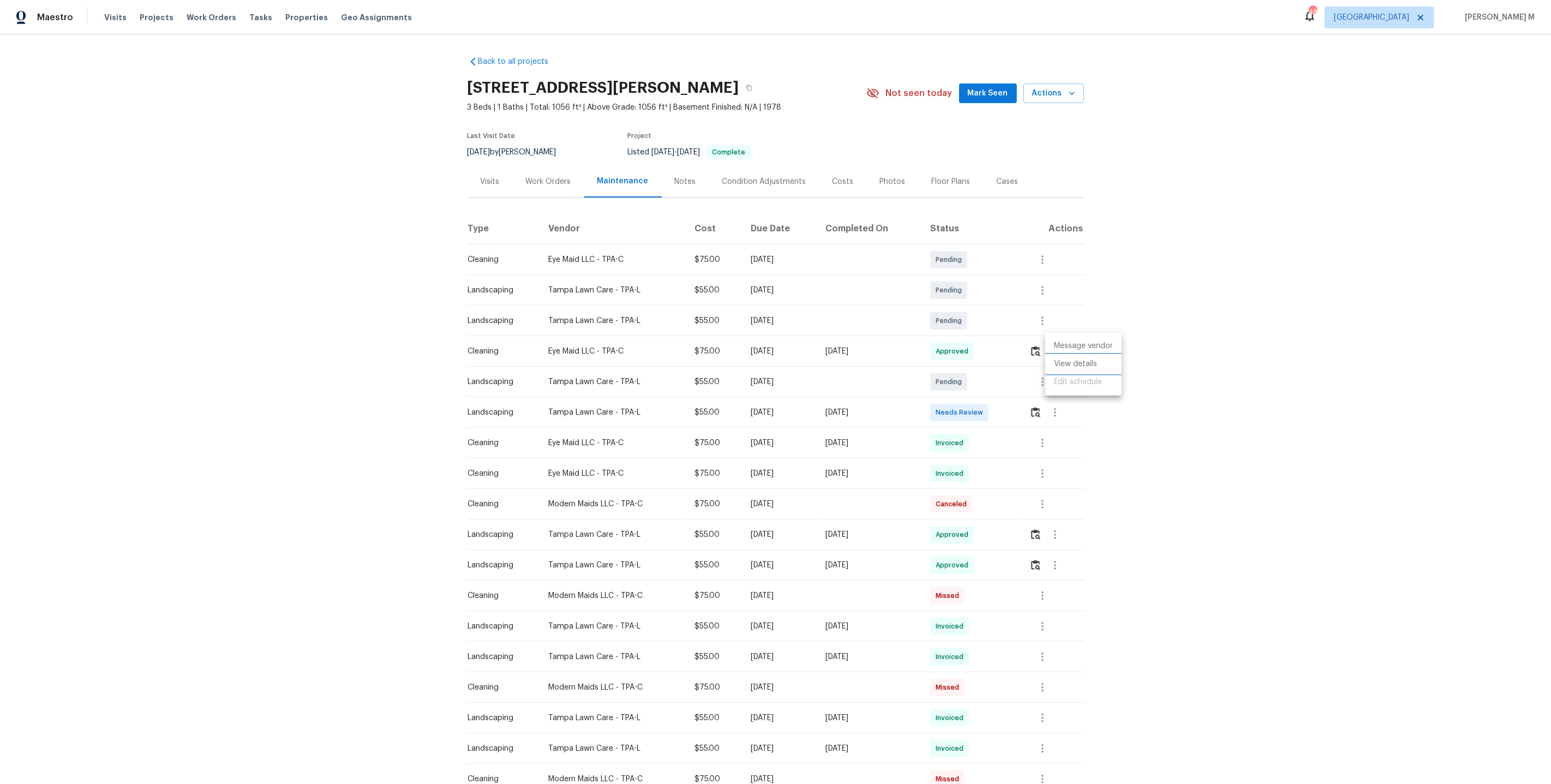
click at [1099, 357] on li "View details" at bounding box center [1083, 364] width 76 height 18
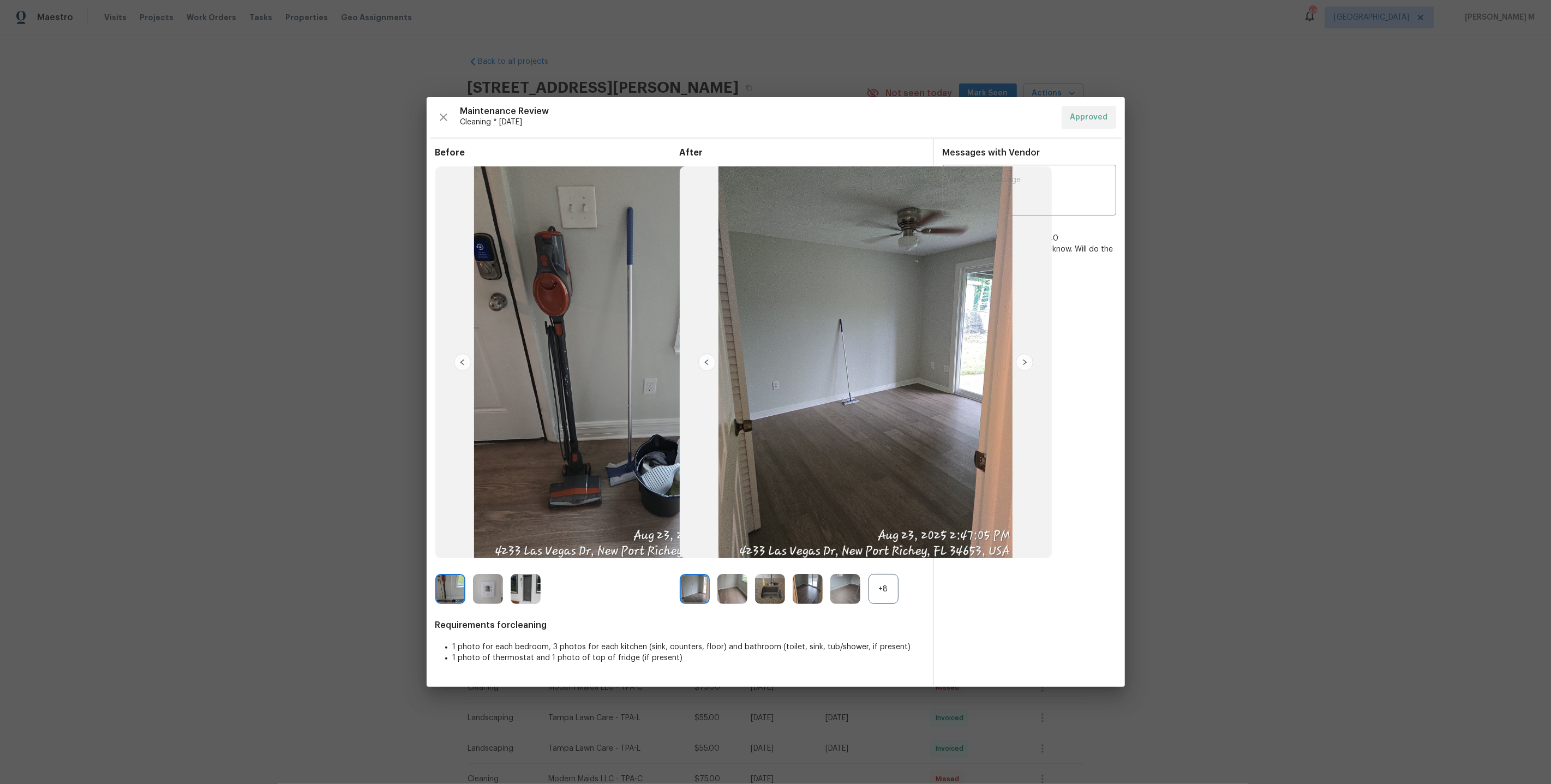
click at [1024, 358] on img at bounding box center [1024, 362] width 17 height 17
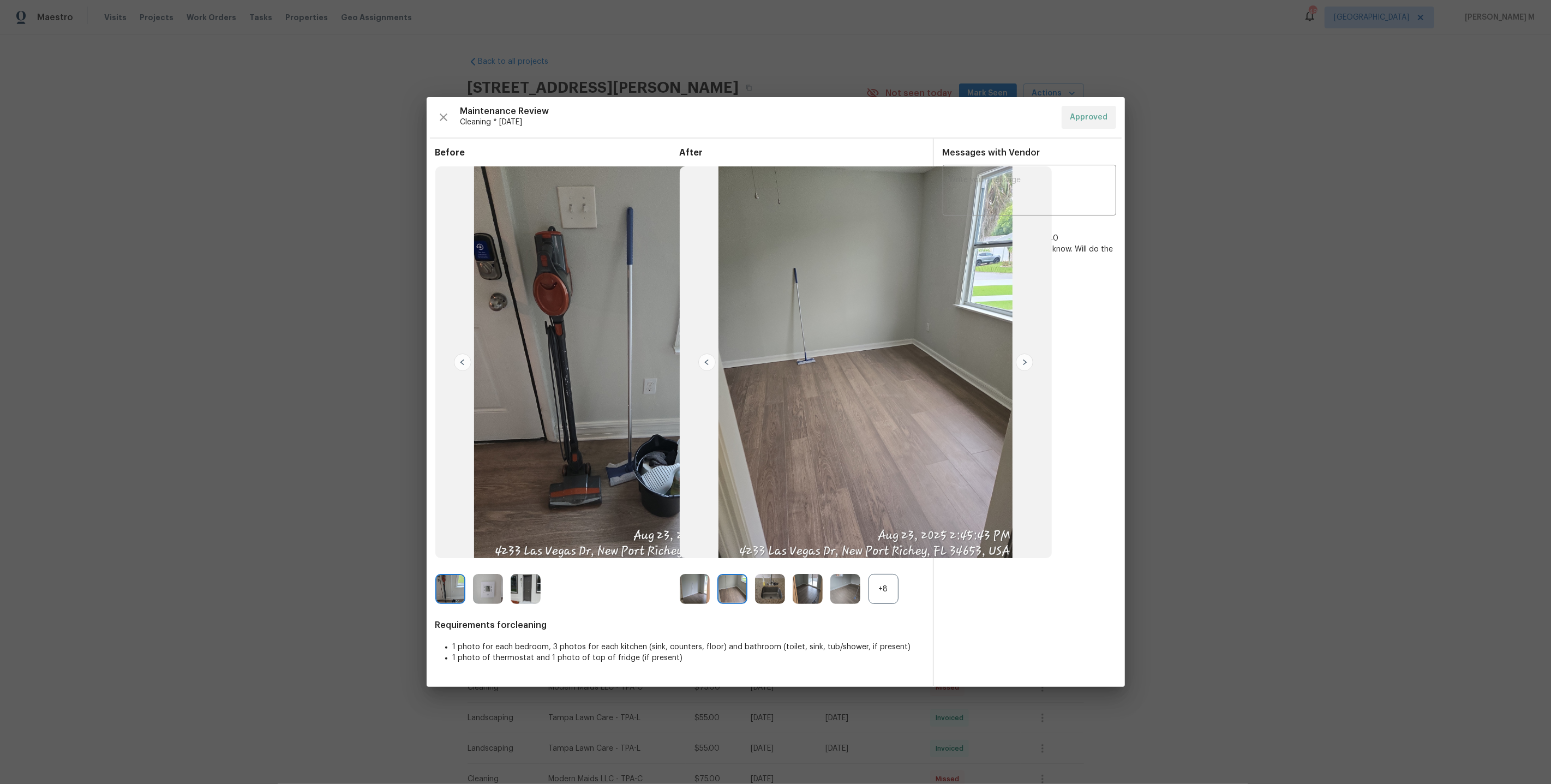
click at [872, 591] on div "+8" at bounding box center [884, 588] width 30 height 30
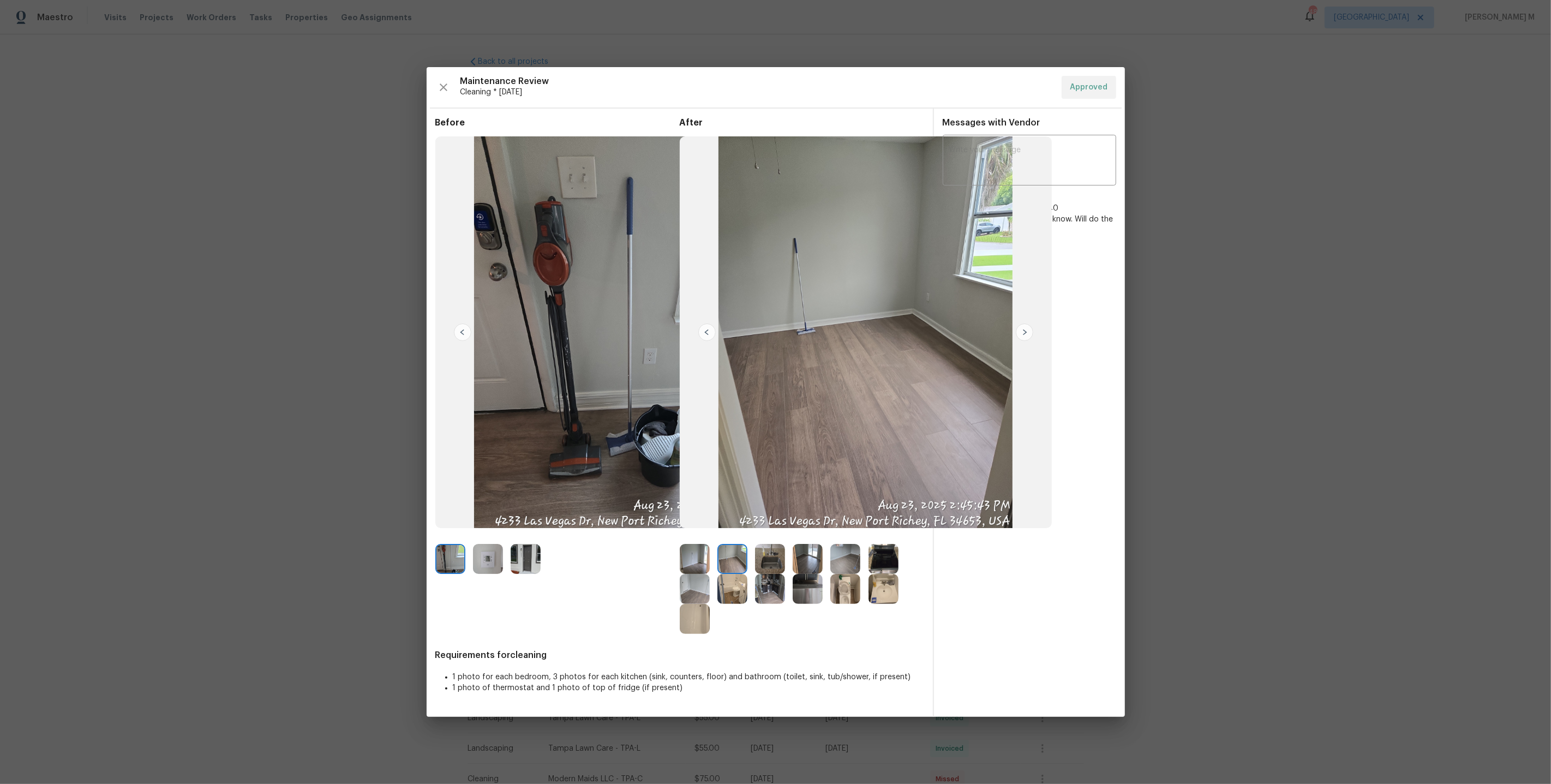
click at [807, 585] on img at bounding box center [808, 588] width 30 height 30
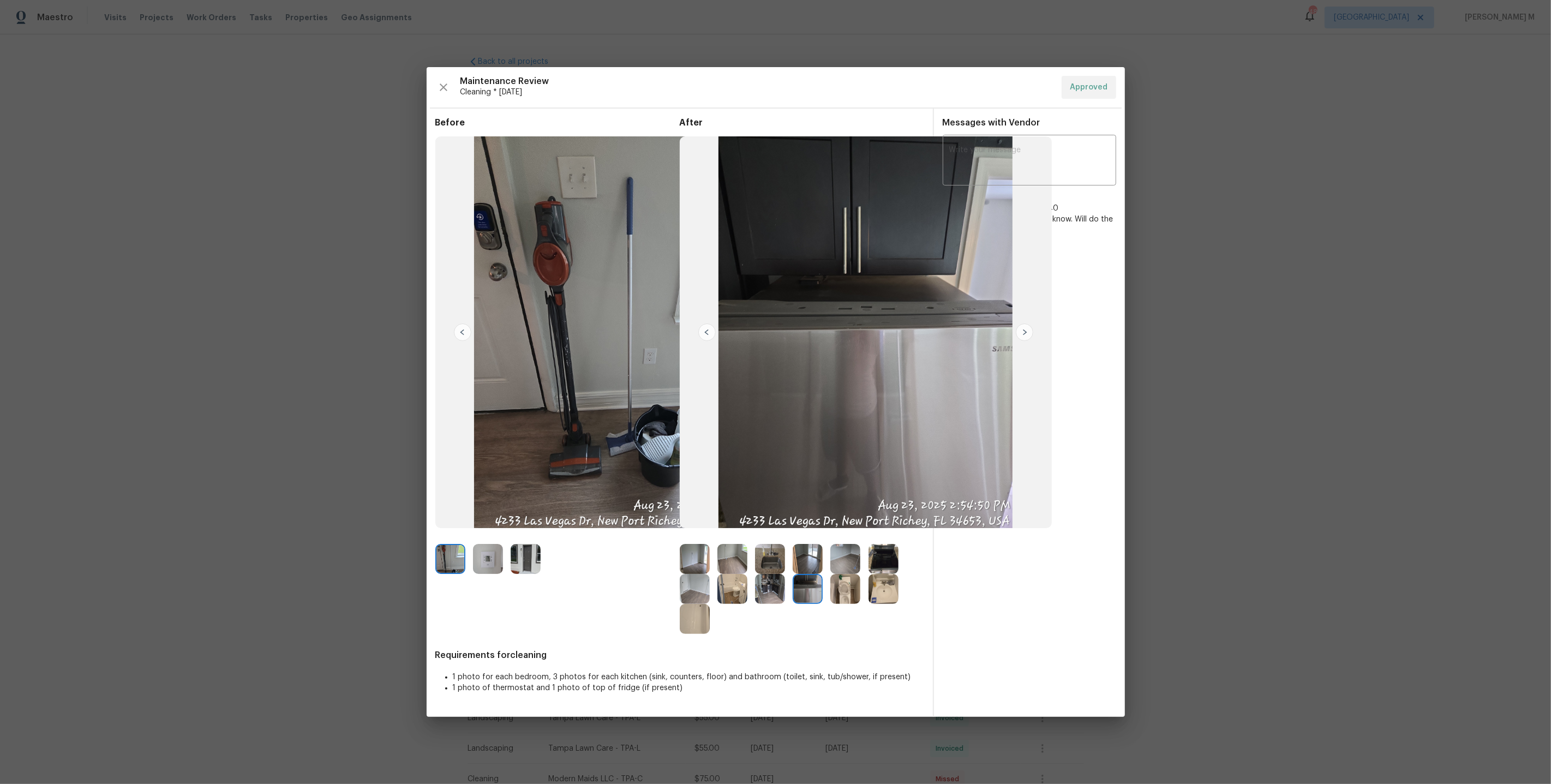
click at [774, 585] on img at bounding box center [770, 588] width 30 height 30
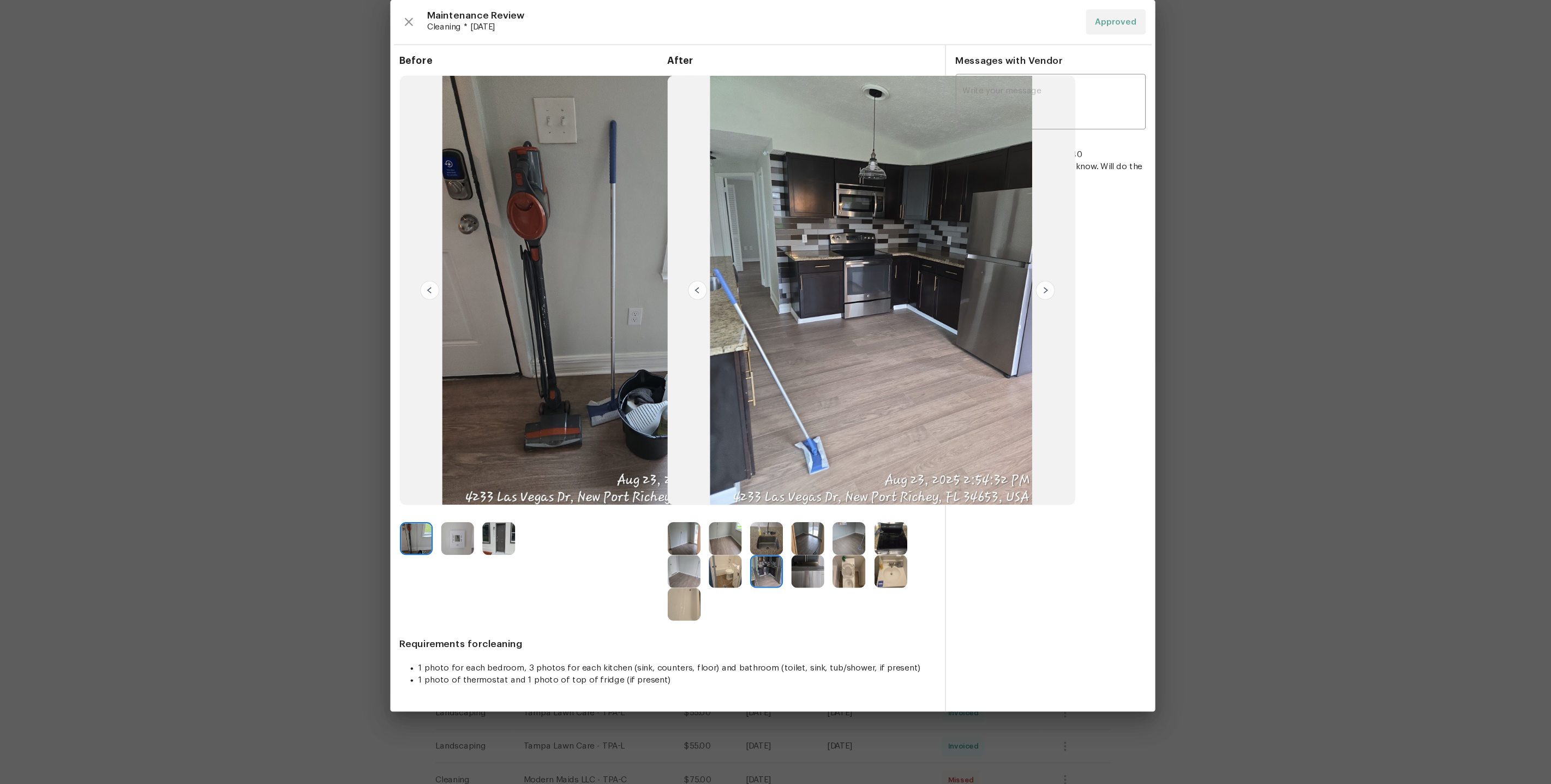
click at [1029, 320] on img at bounding box center [865, 332] width 372 height 392
click at [1027, 344] on img at bounding box center [865, 332] width 372 height 392
click at [1027, 335] on img at bounding box center [1024, 332] width 17 height 17
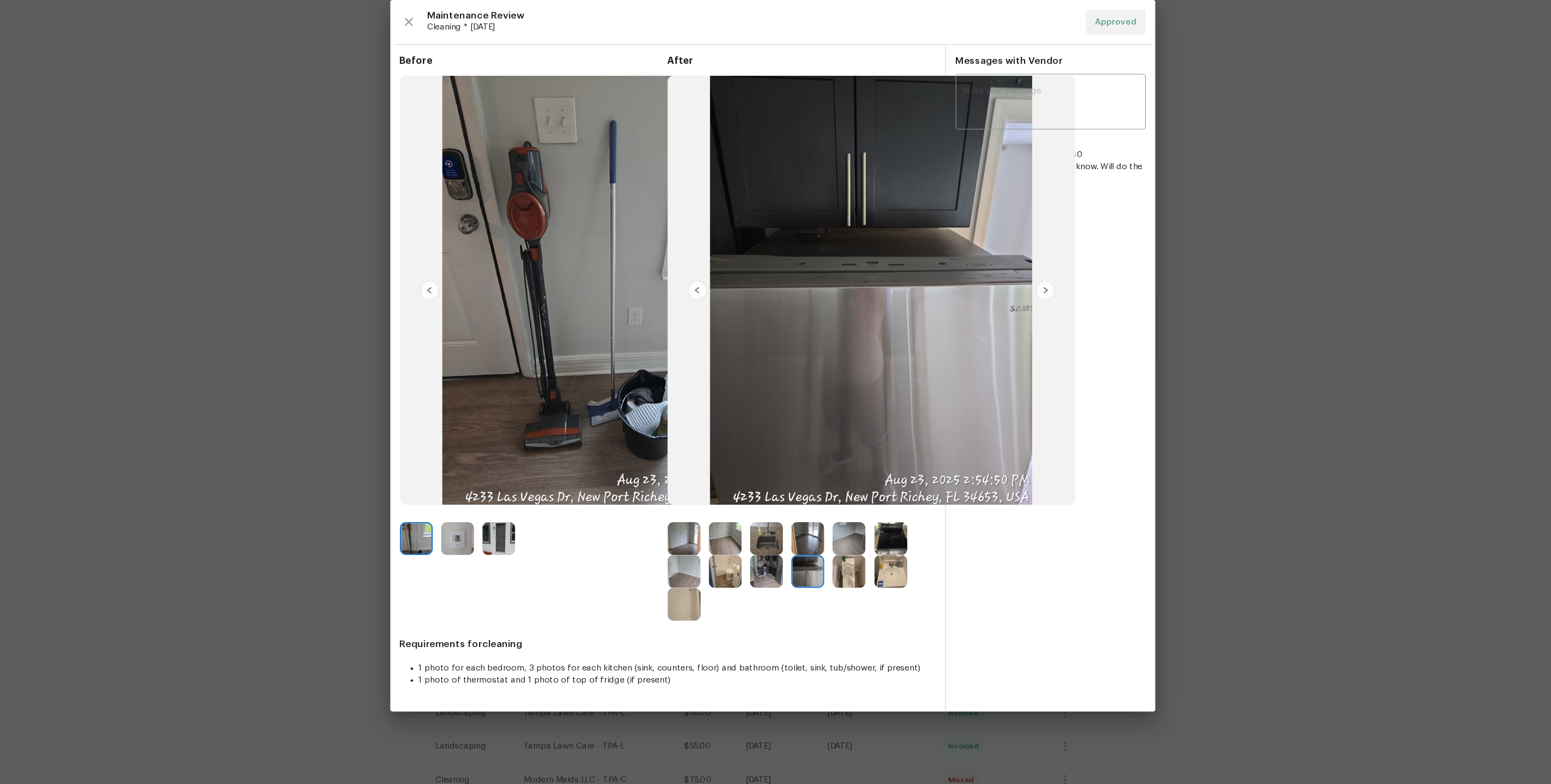
click at [693, 342] on img at bounding box center [865, 332] width 372 height 392
click at [696, 338] on img at bounding box center [865, 332] width 372 height 392
click at [707, 327] on img at bounding box center [707, 332] width 17 height 17
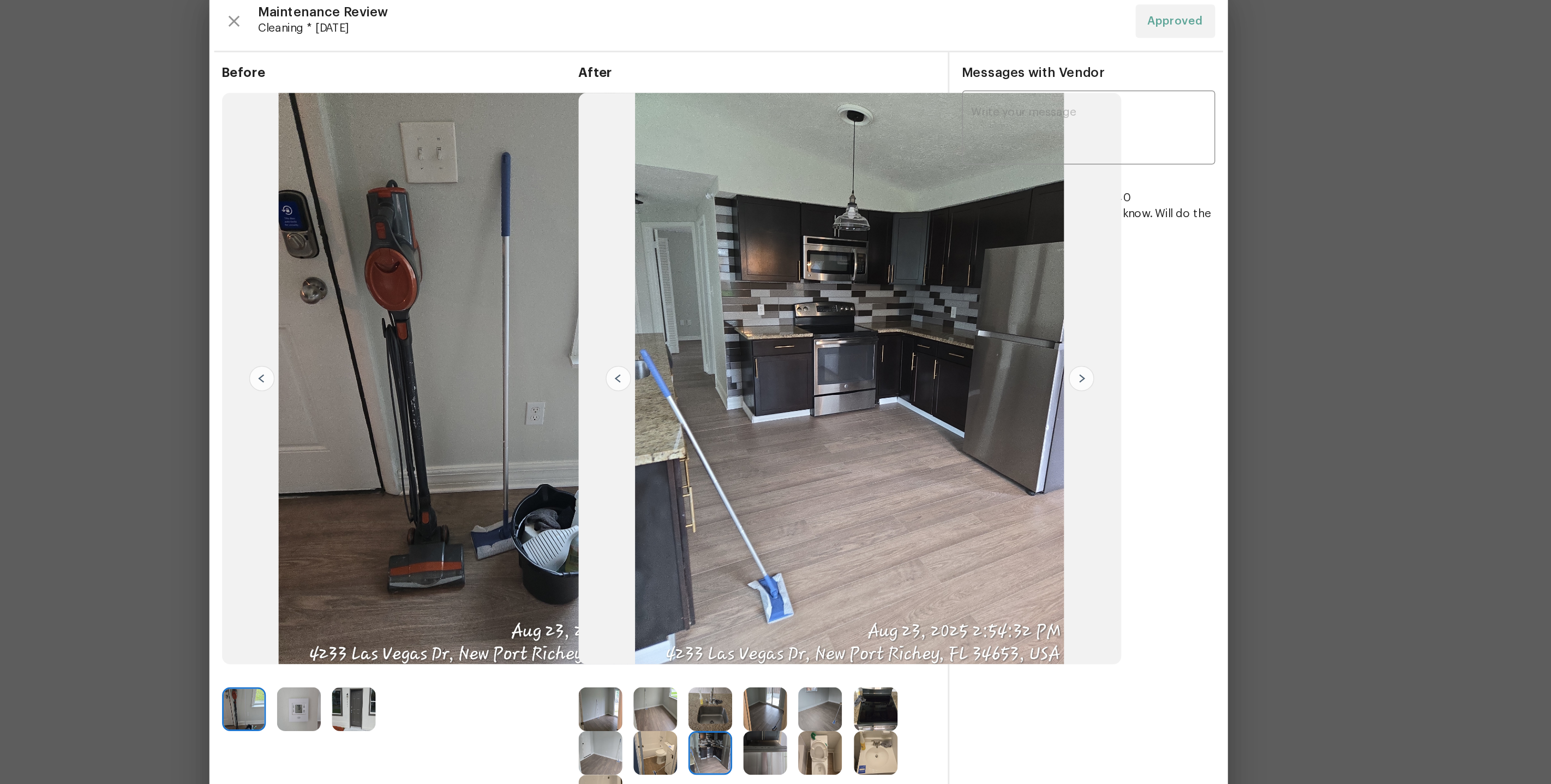
click at [1023, 333] on img at bounding box center [1024, 332] width 17 height 17
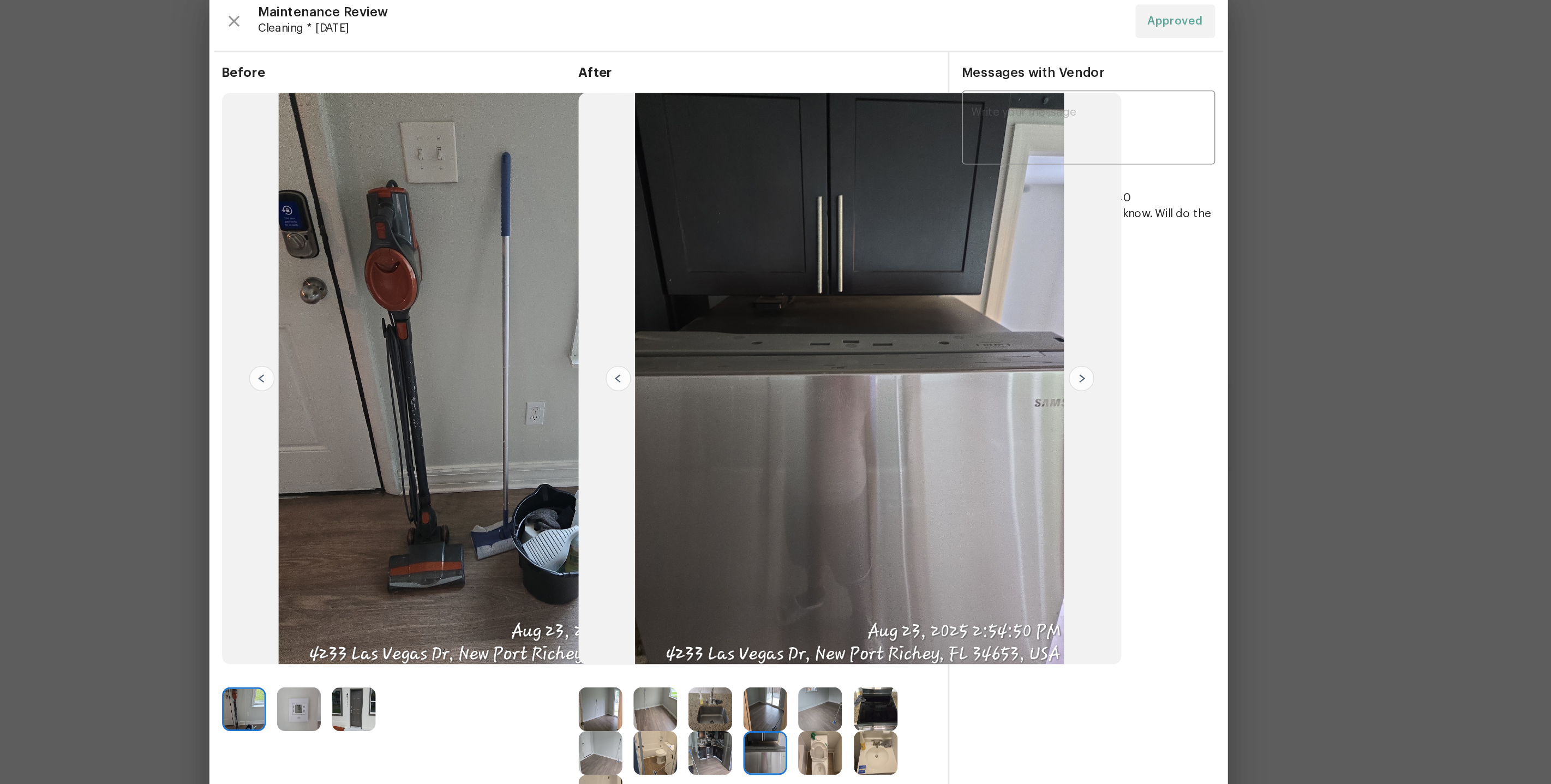
click at [1023, 333] on img at bounding box center [1024, 332] width 17 height 17
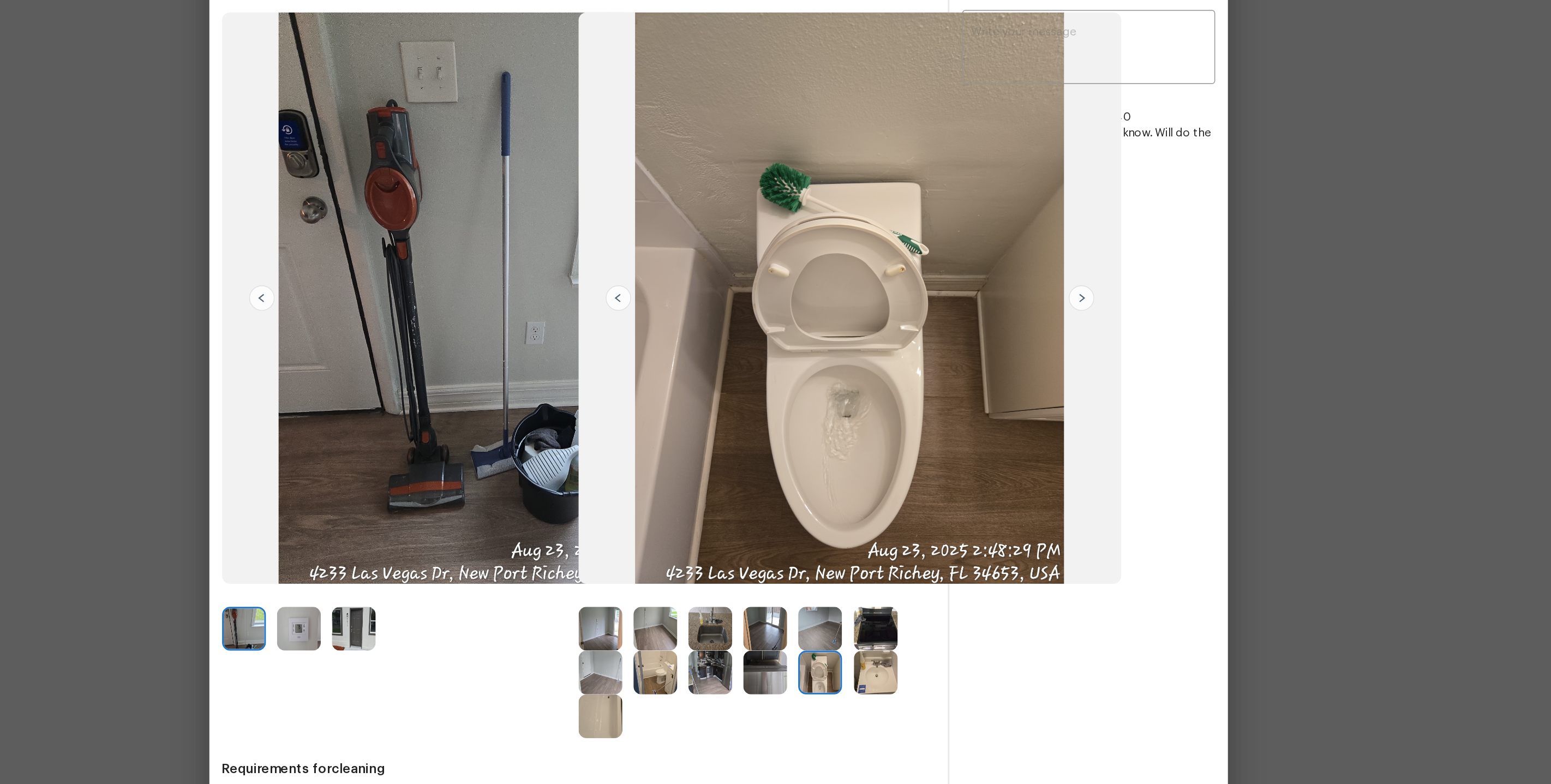
click at [1113, 519] on div "Messages with Vendor x ​ Savitha Ekambaram 8/4/25, 10:40 Hi Team, Thanks for le…" at bounding box center [1030, 412] width 191 height 608
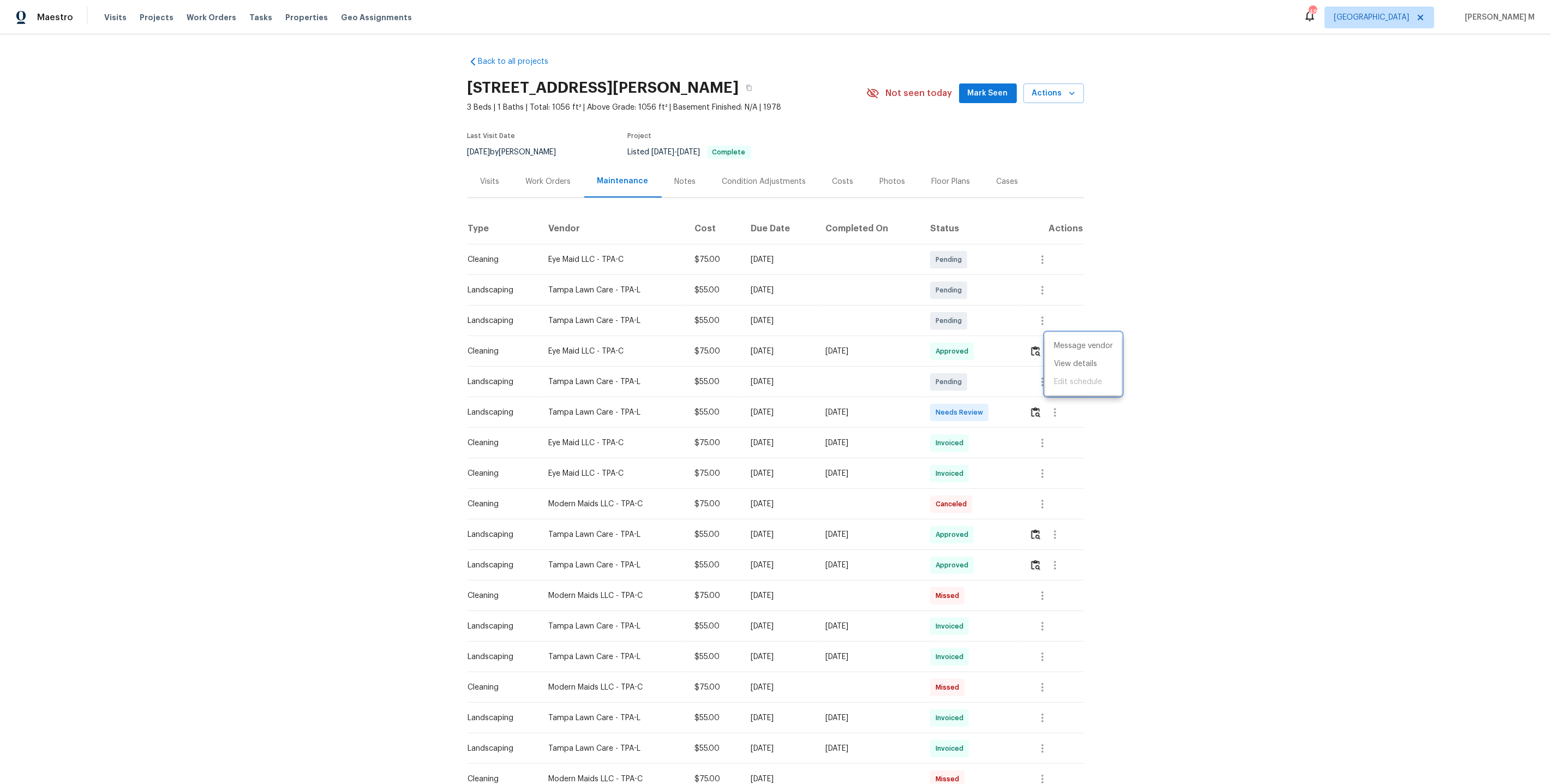
click at [1059, 412] on div at bounding box center [776, 392] width 1551 height 784
click at [1049, 437] on icon "button" at bounding box center [1042, 443] width 13 height 13
click at [1051, 435] on li "Message vendor" at bounding box center [1071, 437] width 76 height 18
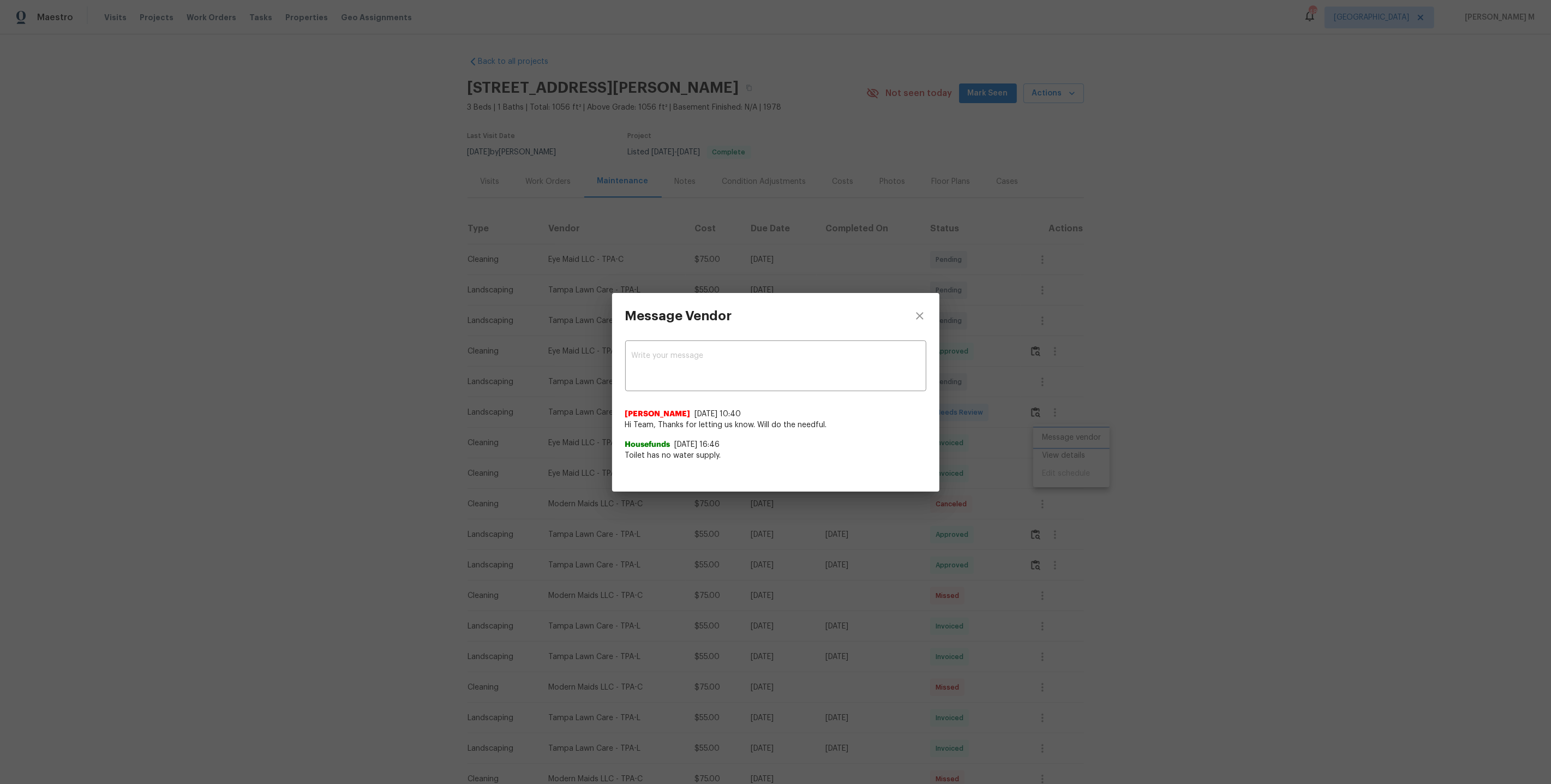
click at [1091, 432] on div "Message Vendor x ​ Savitha Ekambaram 8/4/25, 10:40 Hi Team, Thanks for letting …" at bounding box center [776, 392] width 1551 height 784
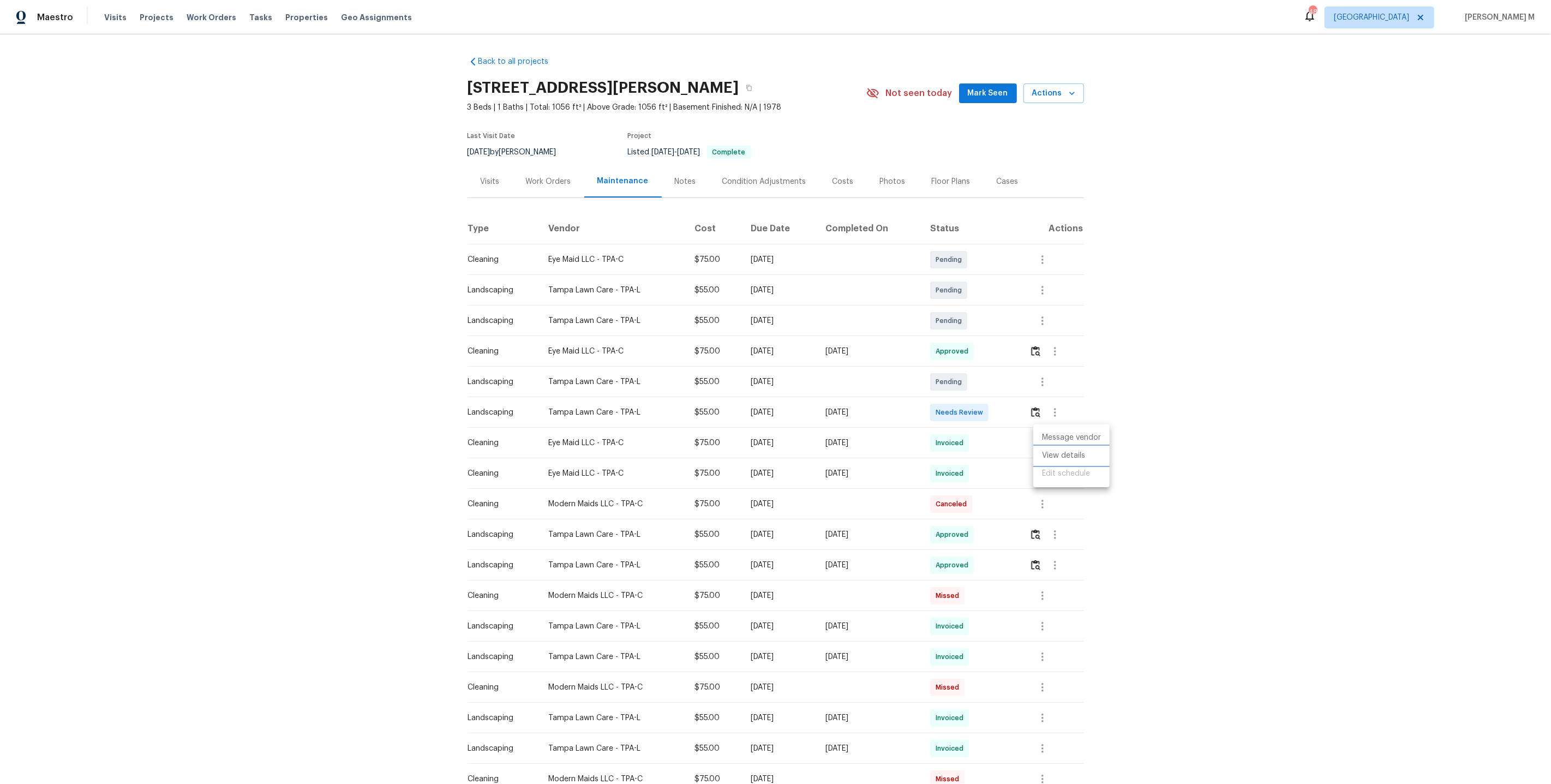
click at [1079, 456] on li "View details" at bounding box center [1071, 456] width 76 height 18
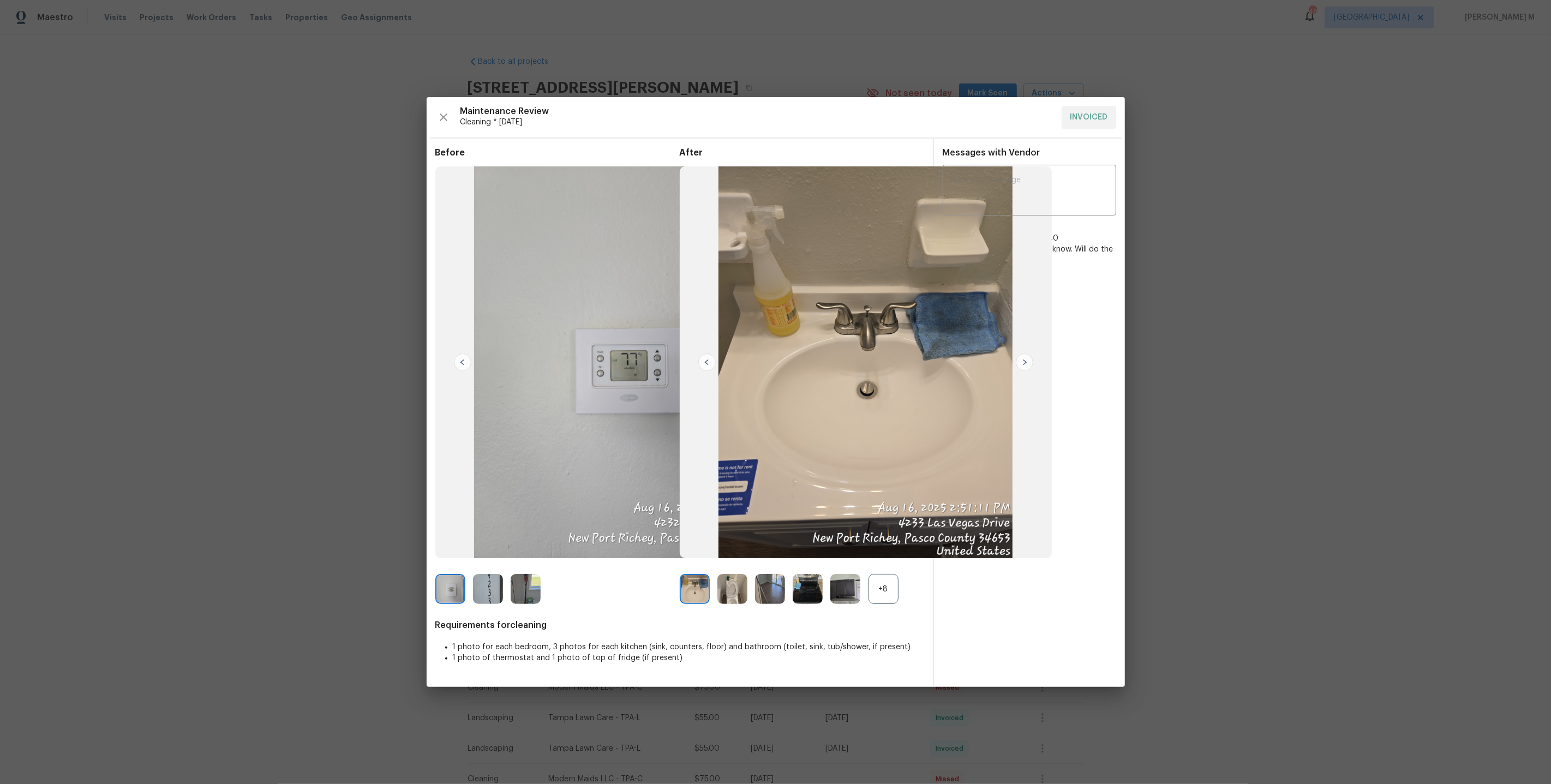
click at [882, 588] on div "+8" at bounding box center [884, 588] width 30 height 30
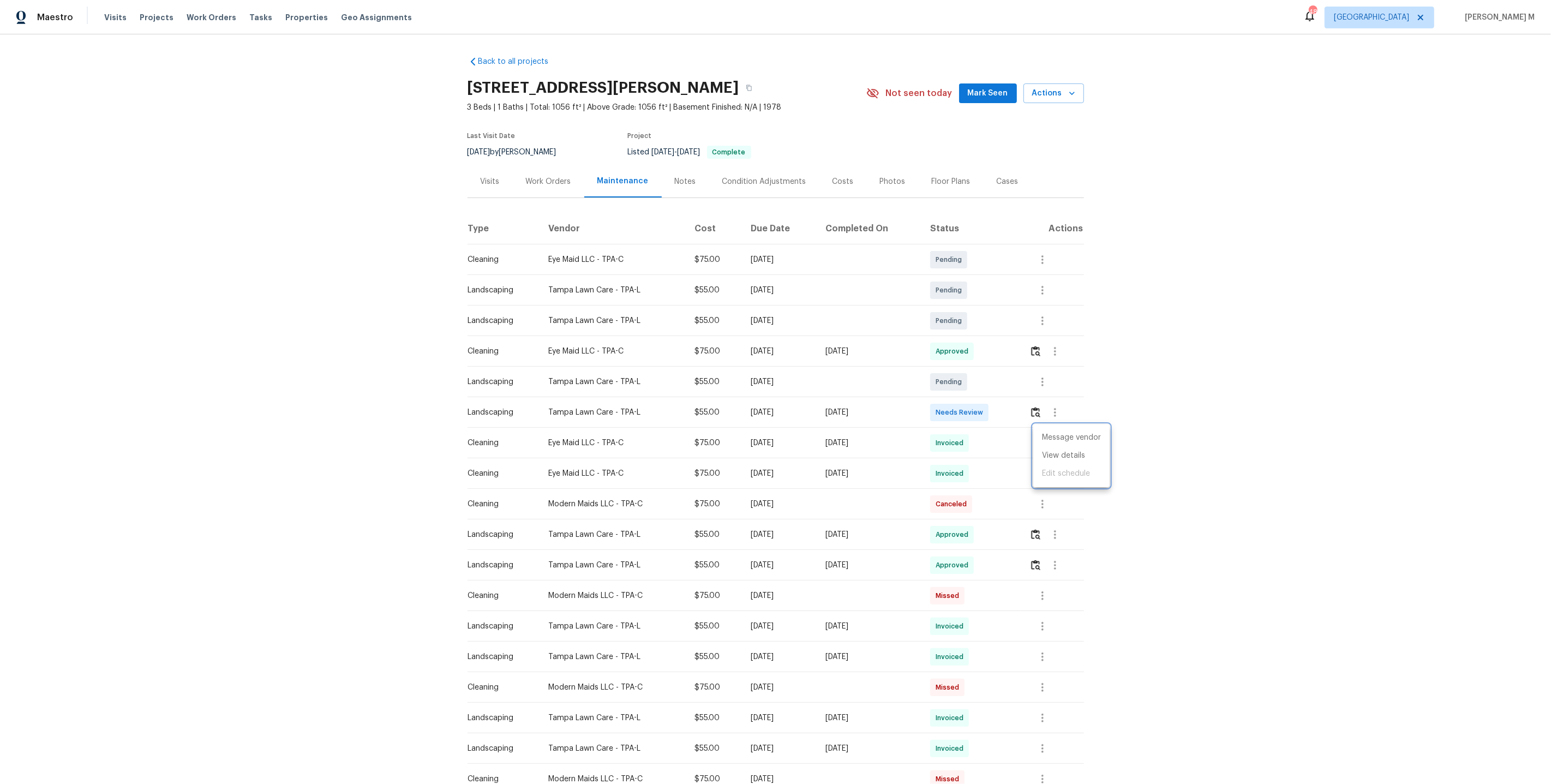
click at [1030, 549] on div at bounding box center [776, 392] width 1551 height 784
click at [1045, 467] on icon "button" at bounding box center [1042, 473] width 13 height 13
click at [1046, 489] on li "View details" at bounding box center [1071, 486] width 76 height 18
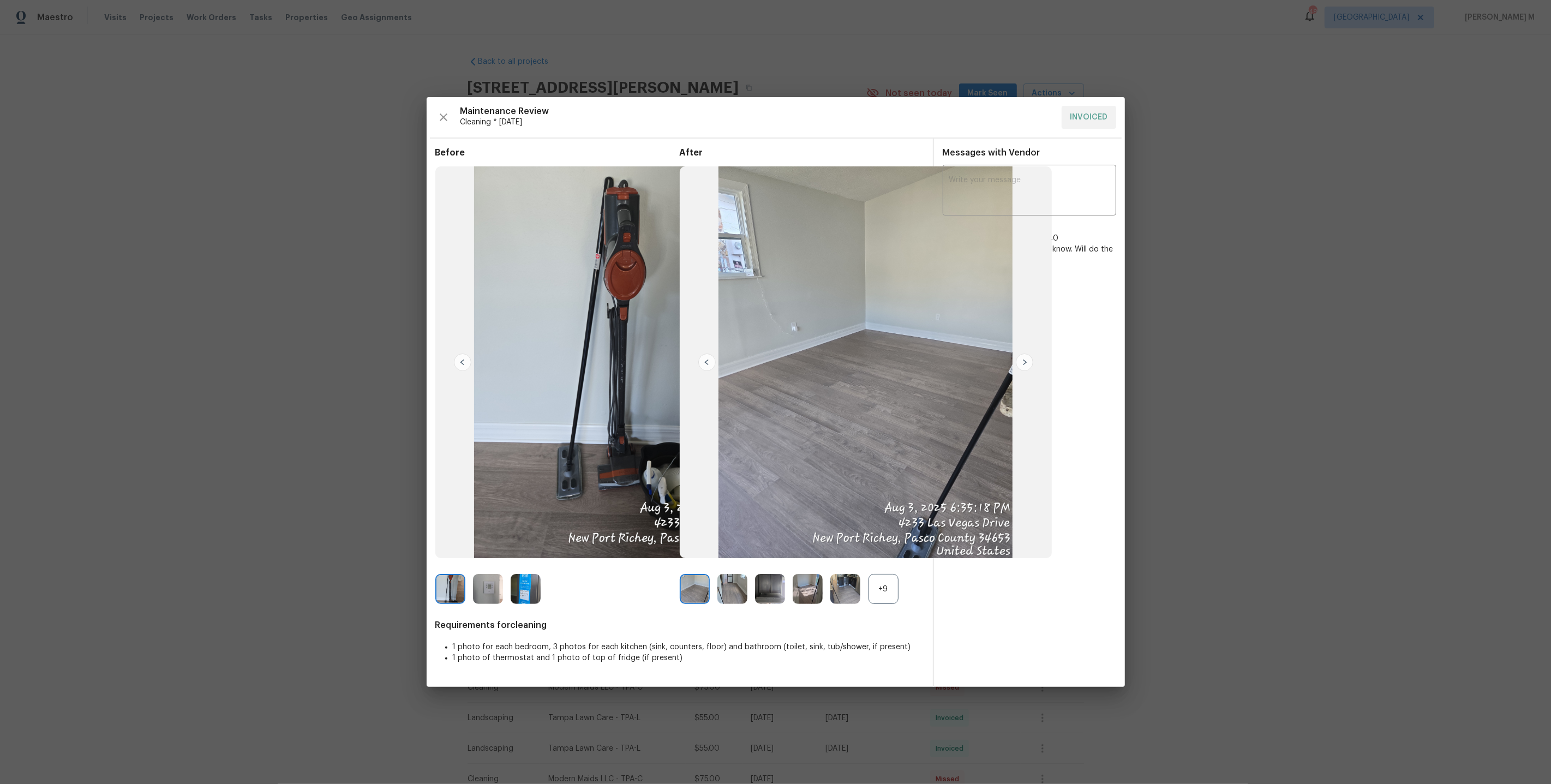
click at [887, 587] on div "+9" at bounding box center [884, 588] width 30 height 30
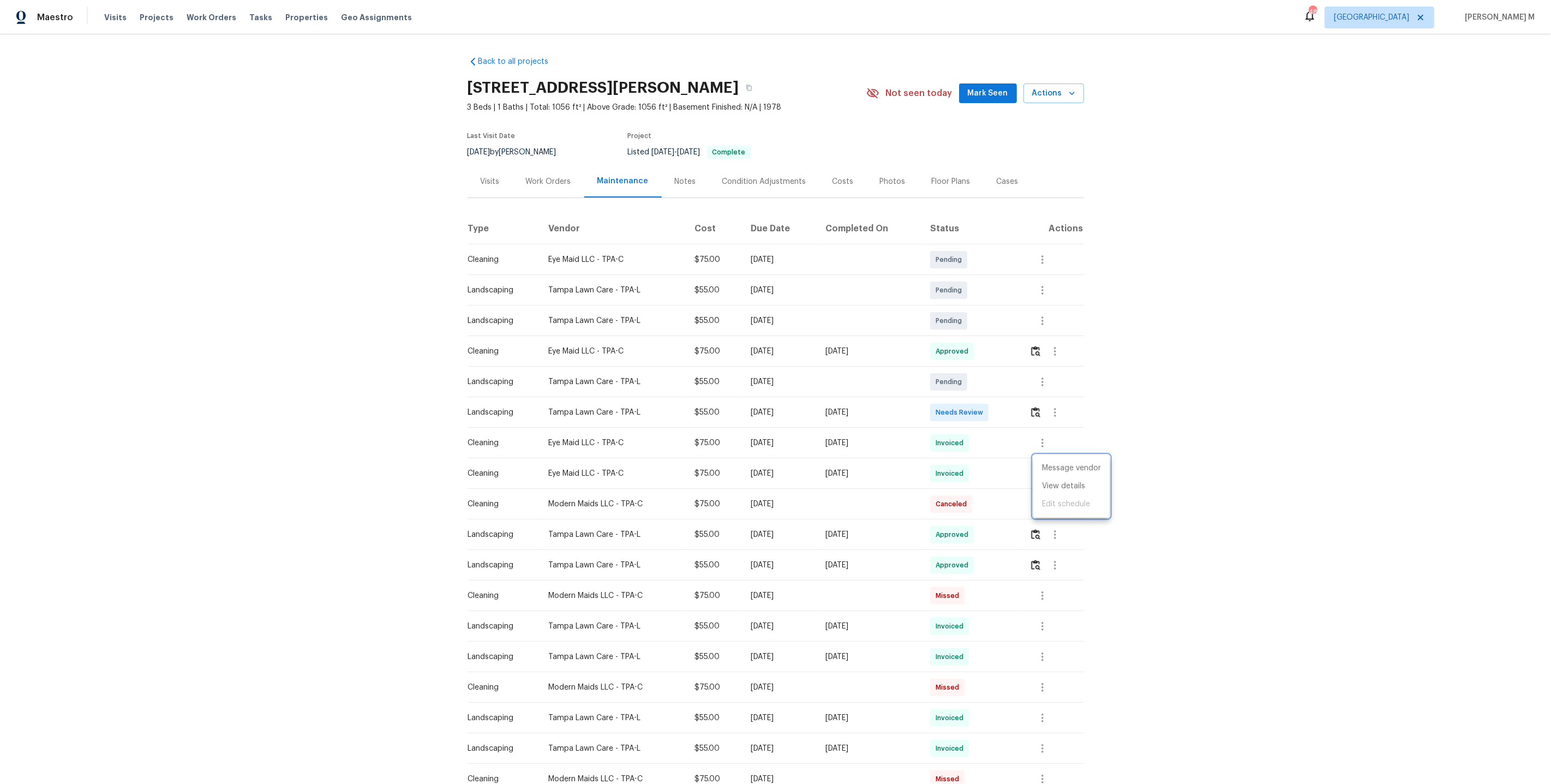
click at [1107, 433] on div at bounding box center [776, 392] width 1551 height 784
click at [543, 167] on div "Work Orders" at bounding box center [548, 181] width 72 height 32
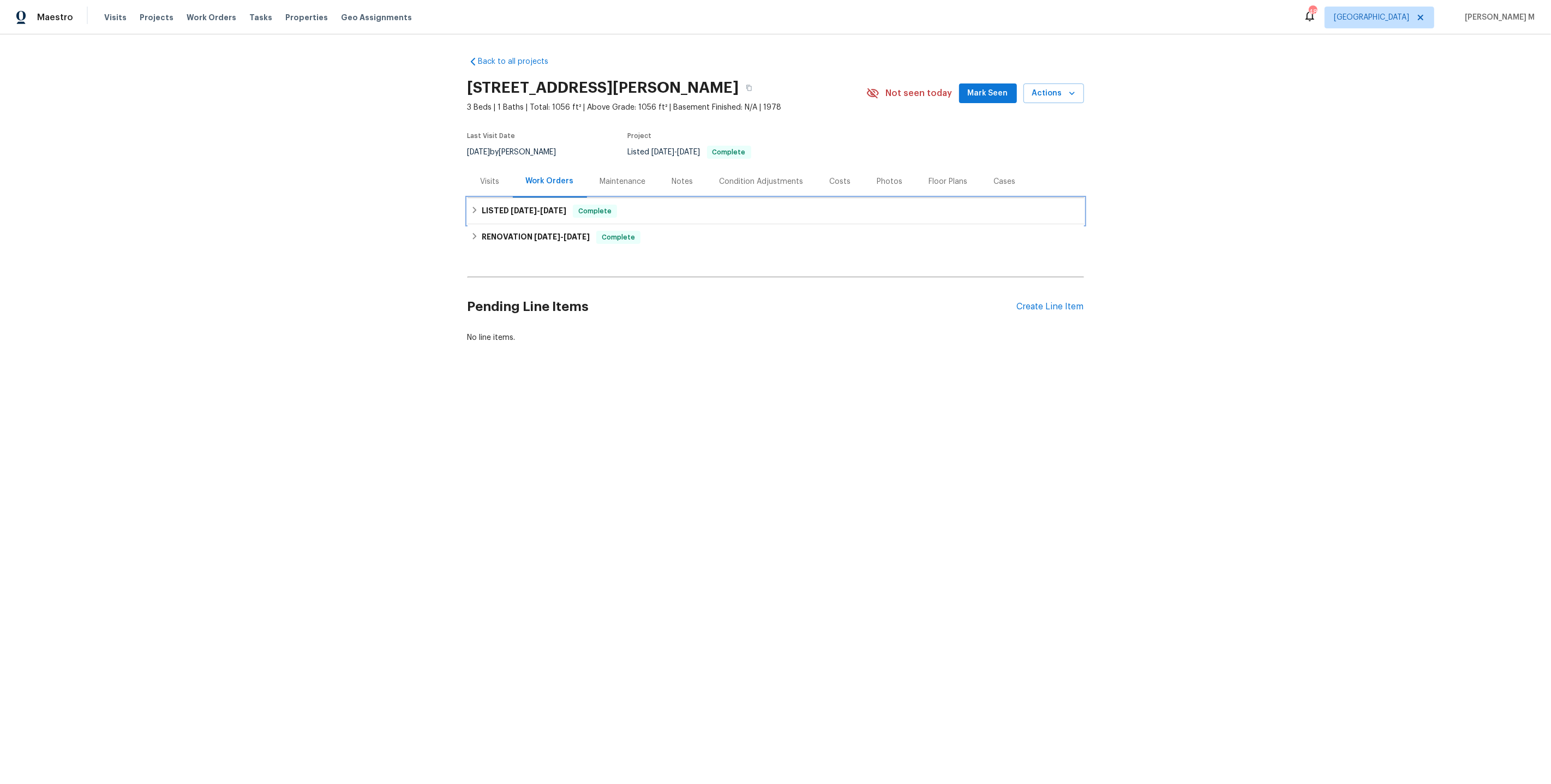
click at [542, 207] on span "8/6/25" at bounding box center [553, 210] width 26 height 8
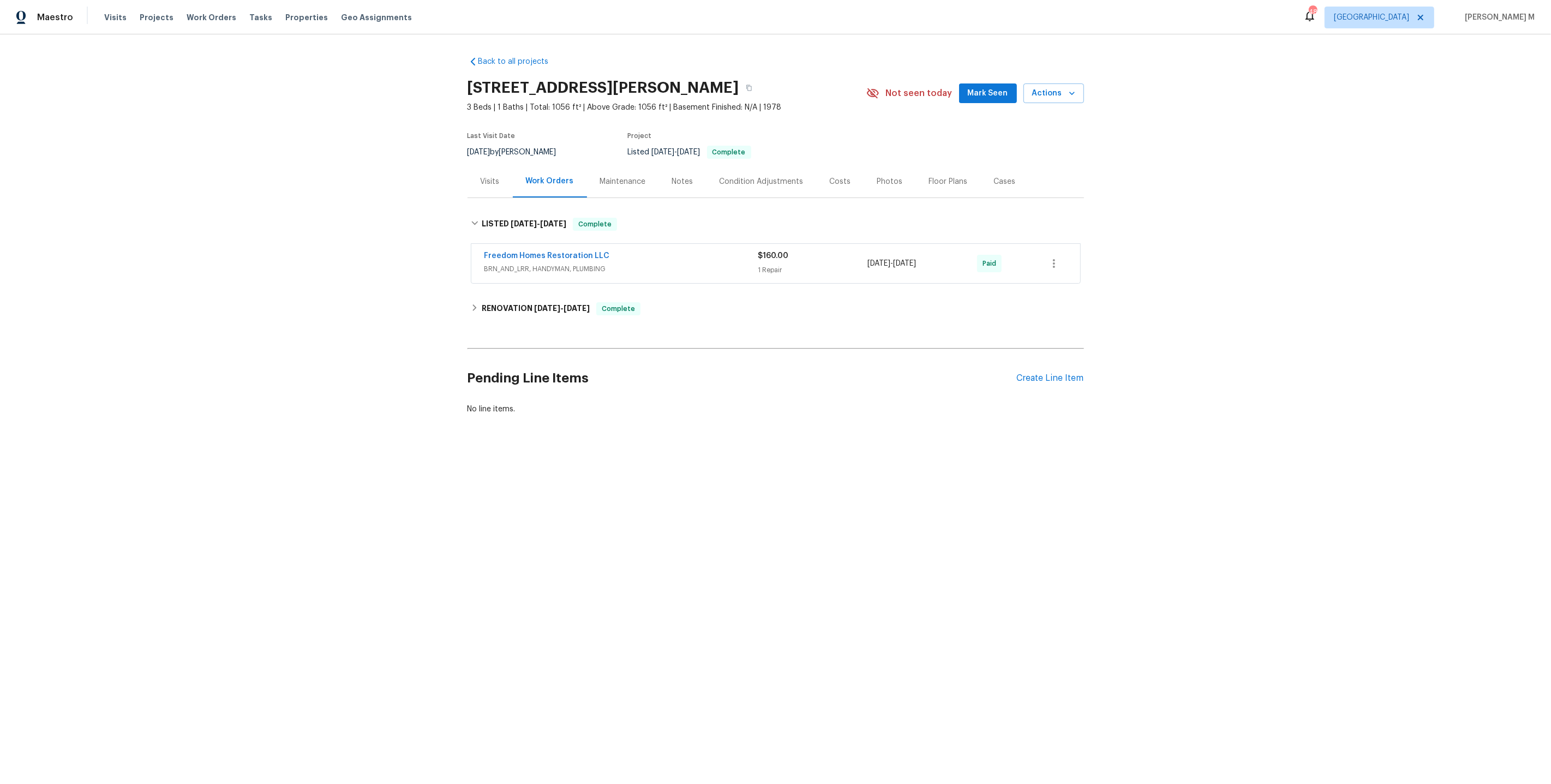
click at [517, 264] on span "BRN_AND_LRR, HANDYMAN, PLUMBING" at bounding box center [622, 269] width 274 height 10
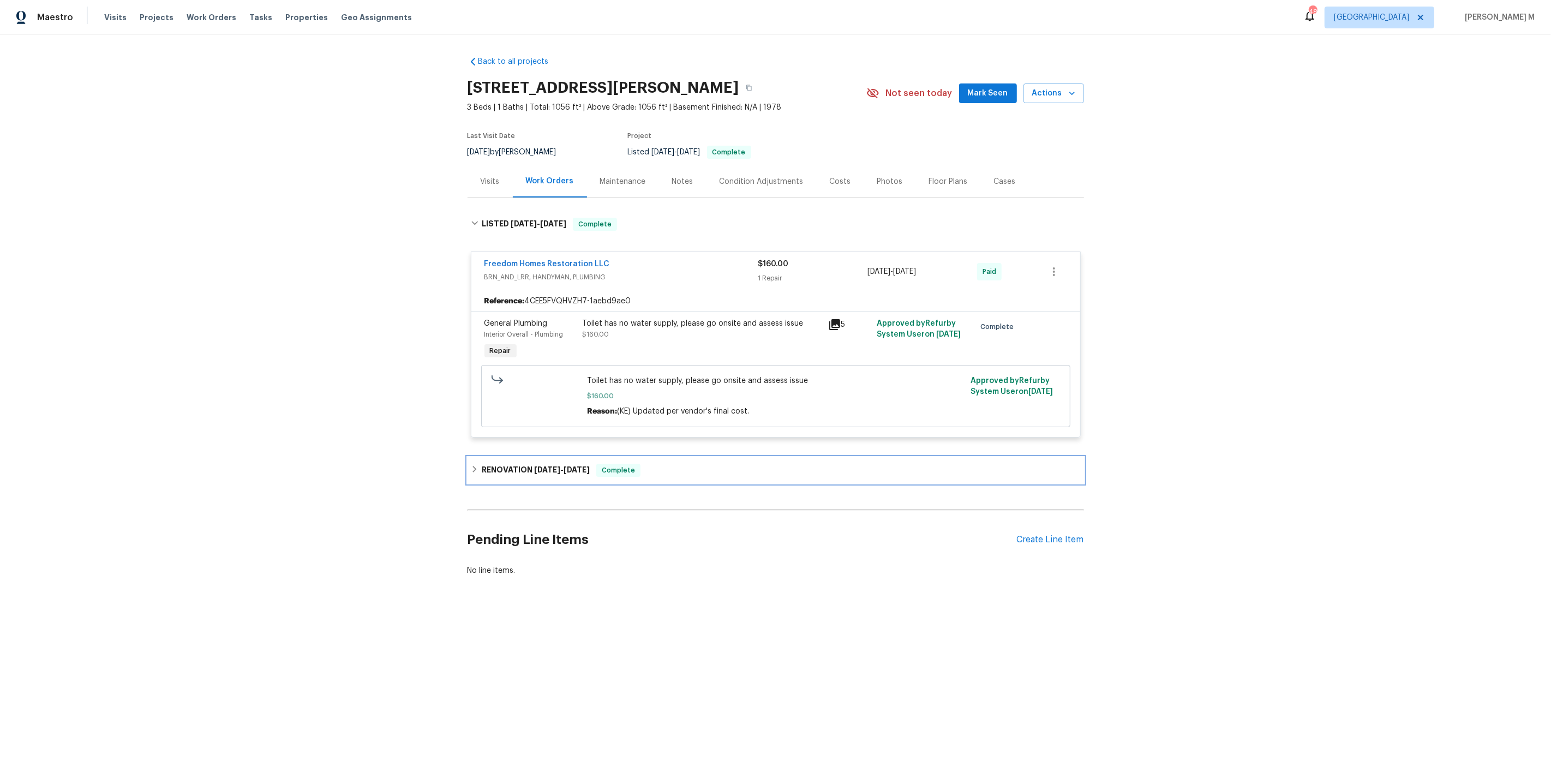
click at [553, 466] on span "6/13/25" at bounding box center [548, 470] width 26 height 8
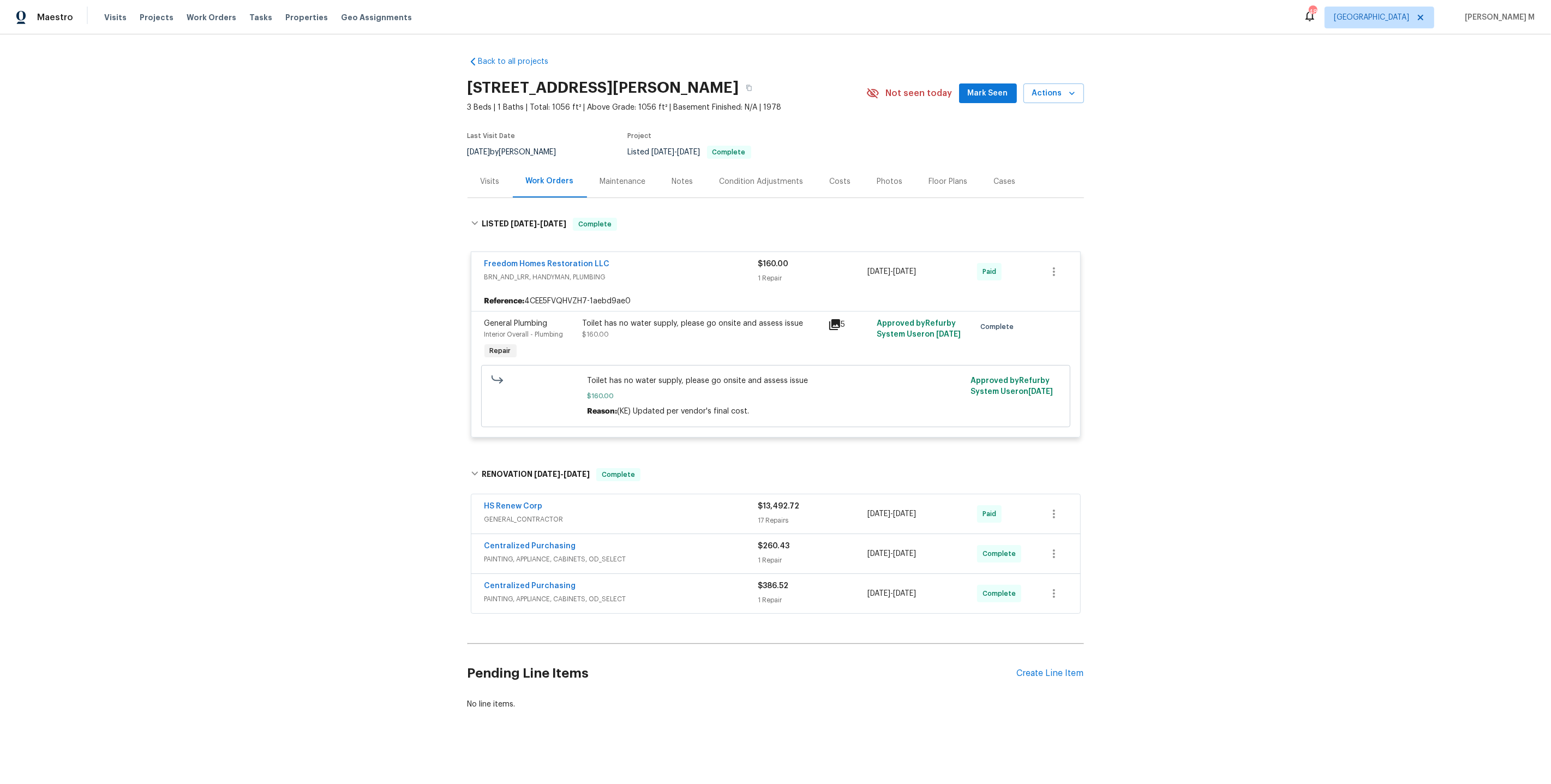
click at [514, 513] on span "GENERAL_CONTRACTOR" at bounding box center [622, 519] width 274 height 10
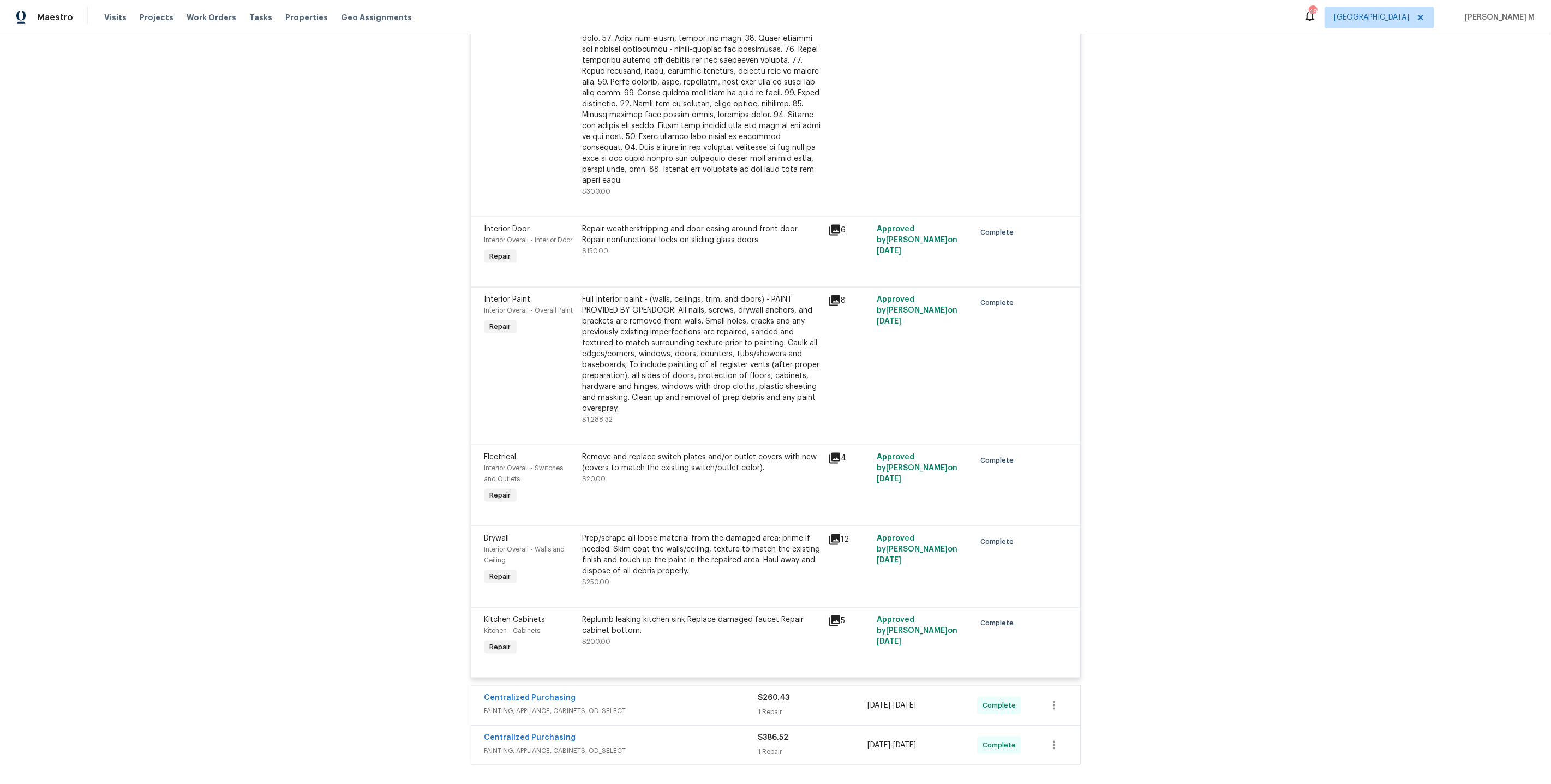
scroll to position [1647, 0]
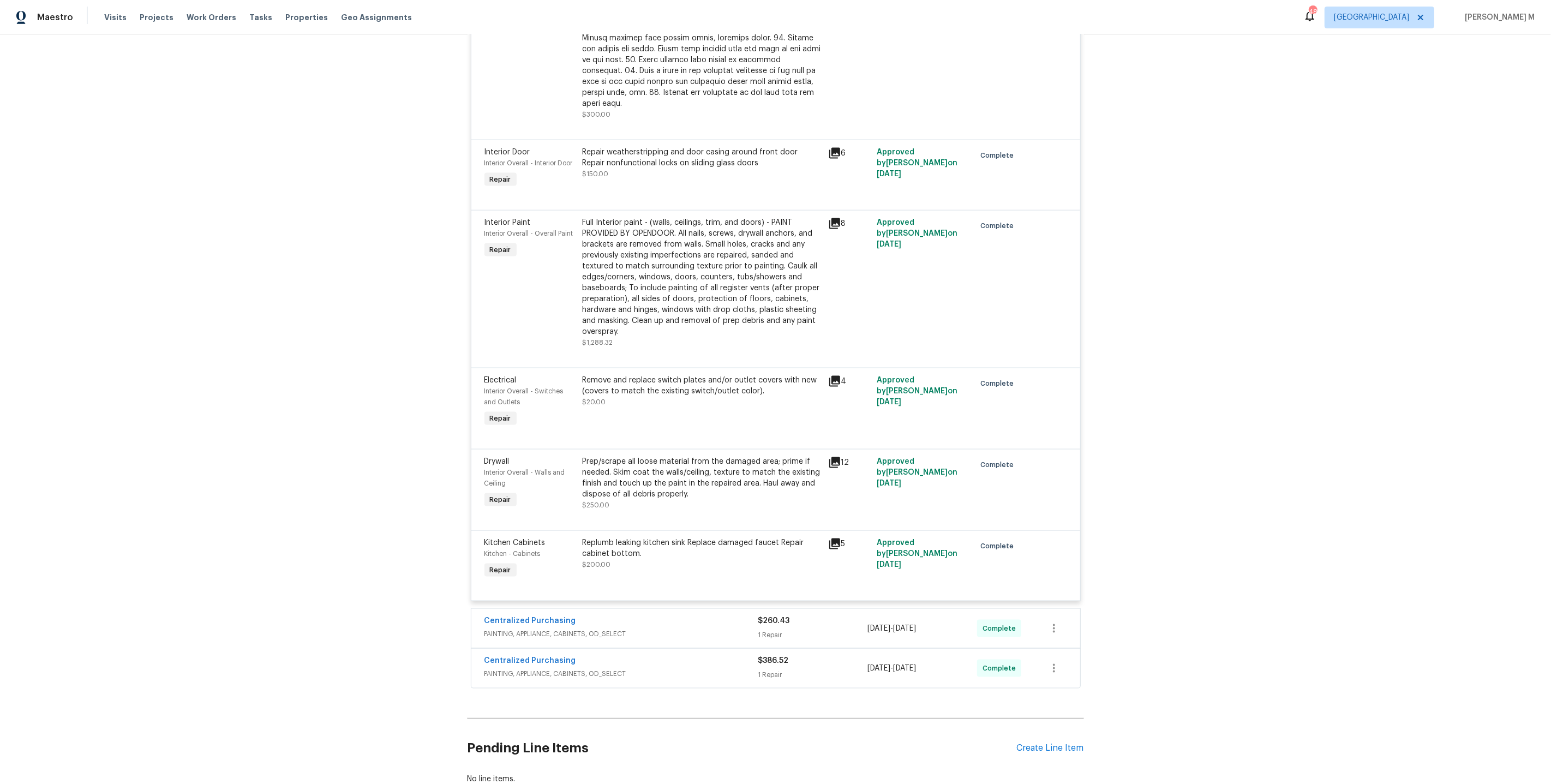
click at [607, 537] on div "Replumb leaking kitchen sink Replace damaged faucet Repair cabinet bottom." at bounding box center [702, 547] width 239 height 22
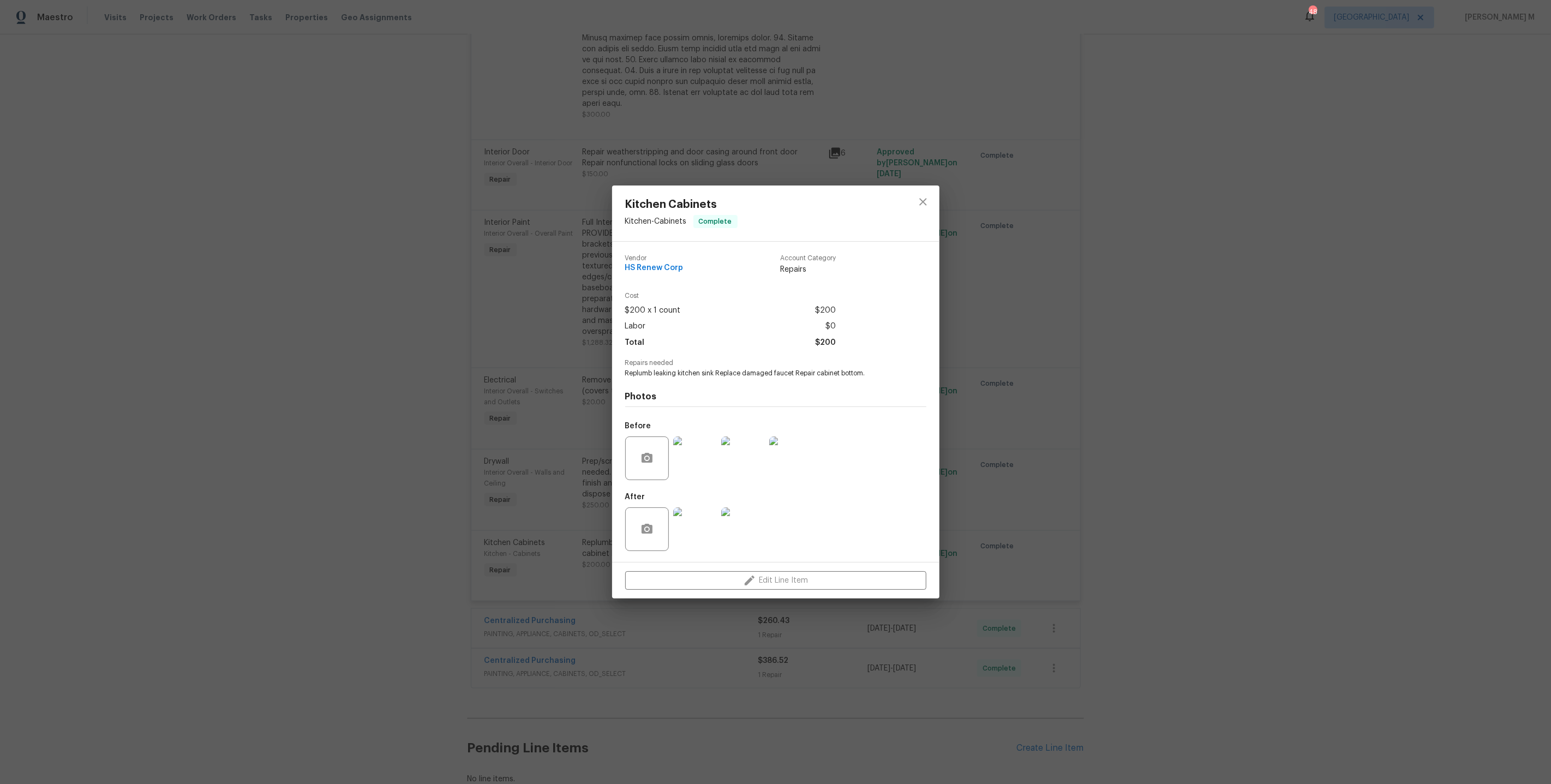
click at [961, 533] on div "Kitchen Cabinets Kitchen - Cabinets Complete Vendor HS Renew Corp Account Categ…" at bounding box center [776, 392] width 1551 height 784
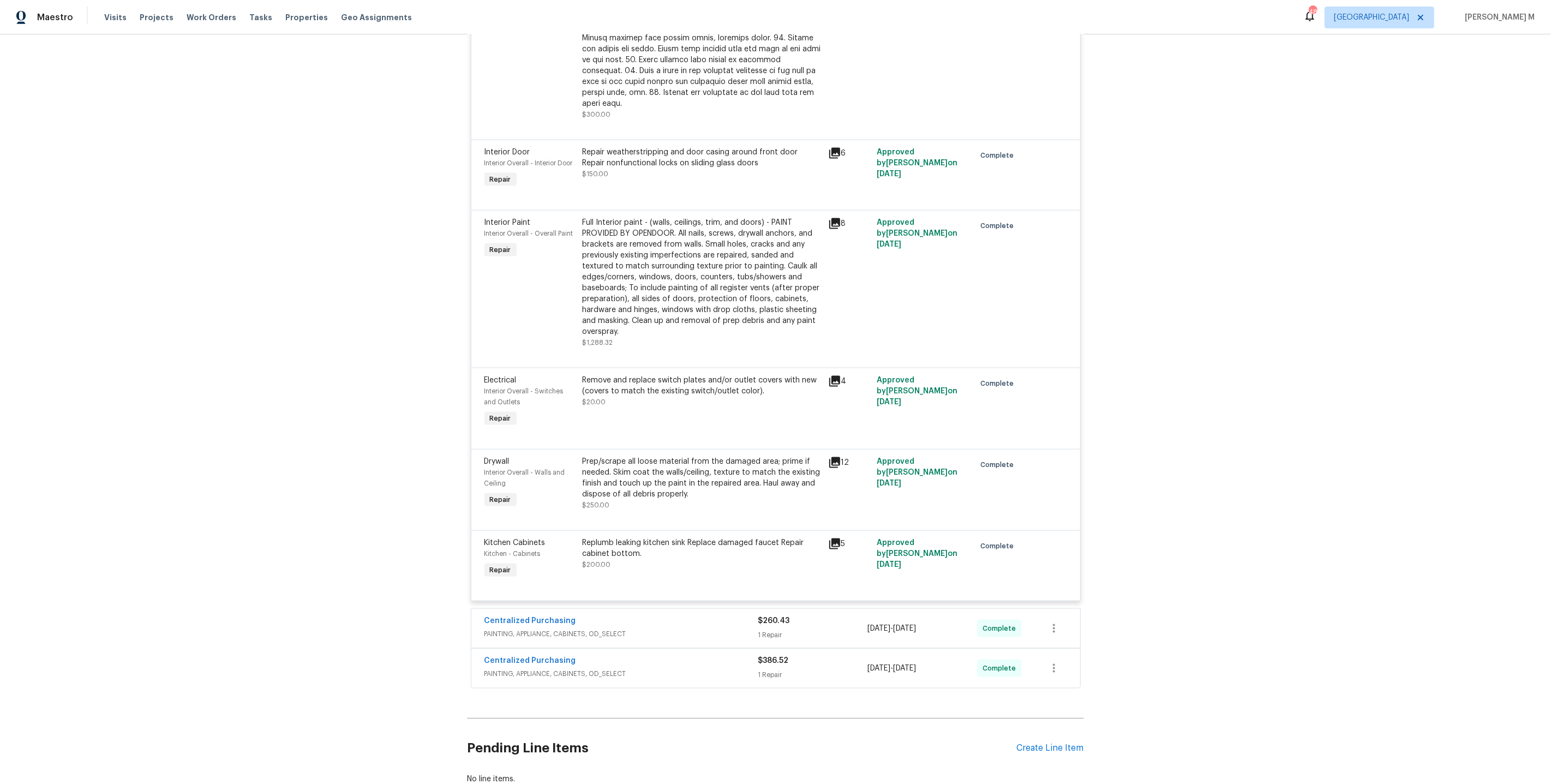
click at [509, 629] on span "PAINTING, APPLIANCE, CABINETS, OD_SELECT" at bounding box center [622, 634] width 274 height 10
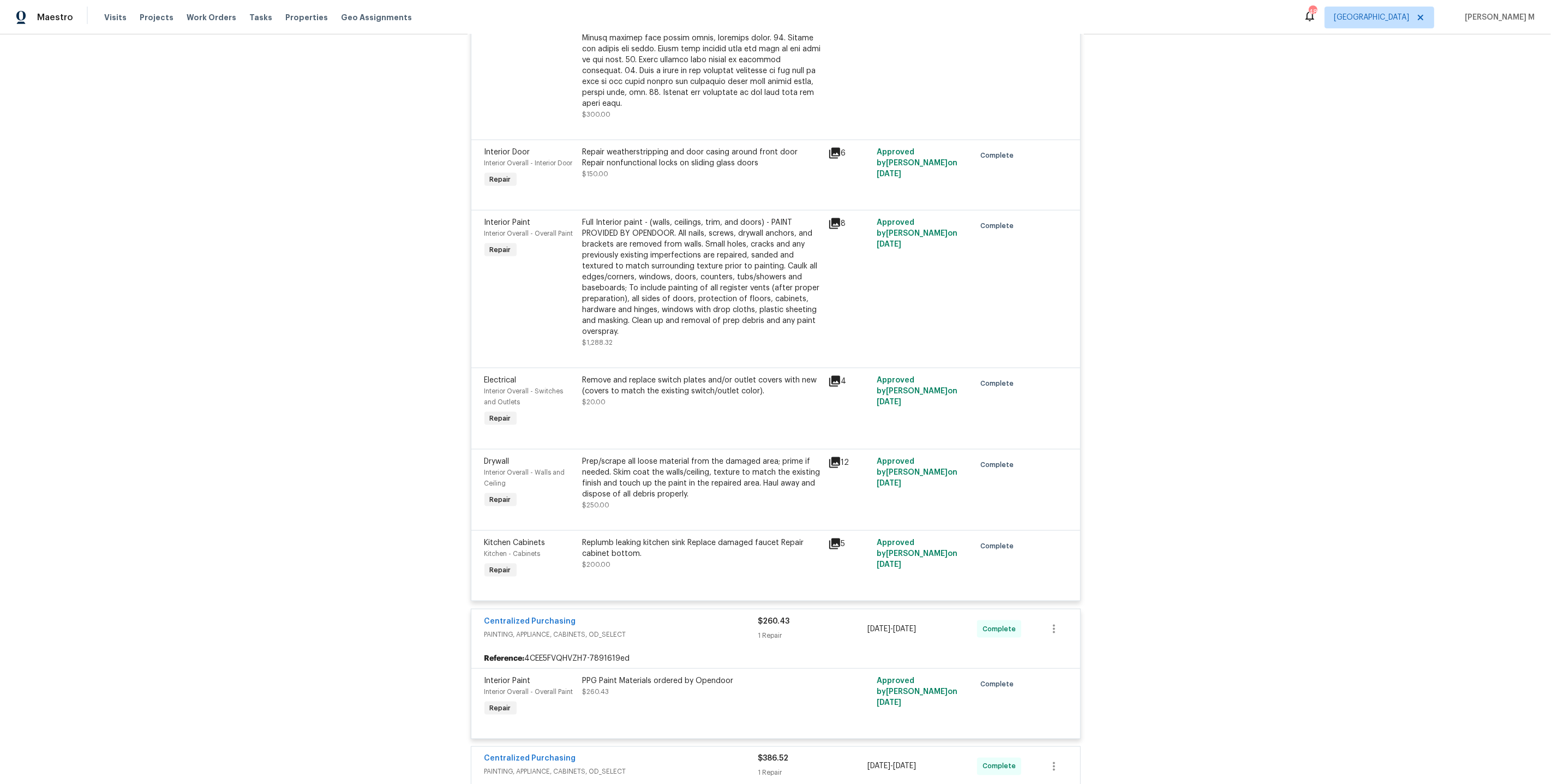
click at [323, 237] on div "Back to all projects 4233 Las Vegas Dr, New Port Richey, FL 34653 3 Beds | 1 Ba…" at bounding box center [776, 409] width 1551 height 749
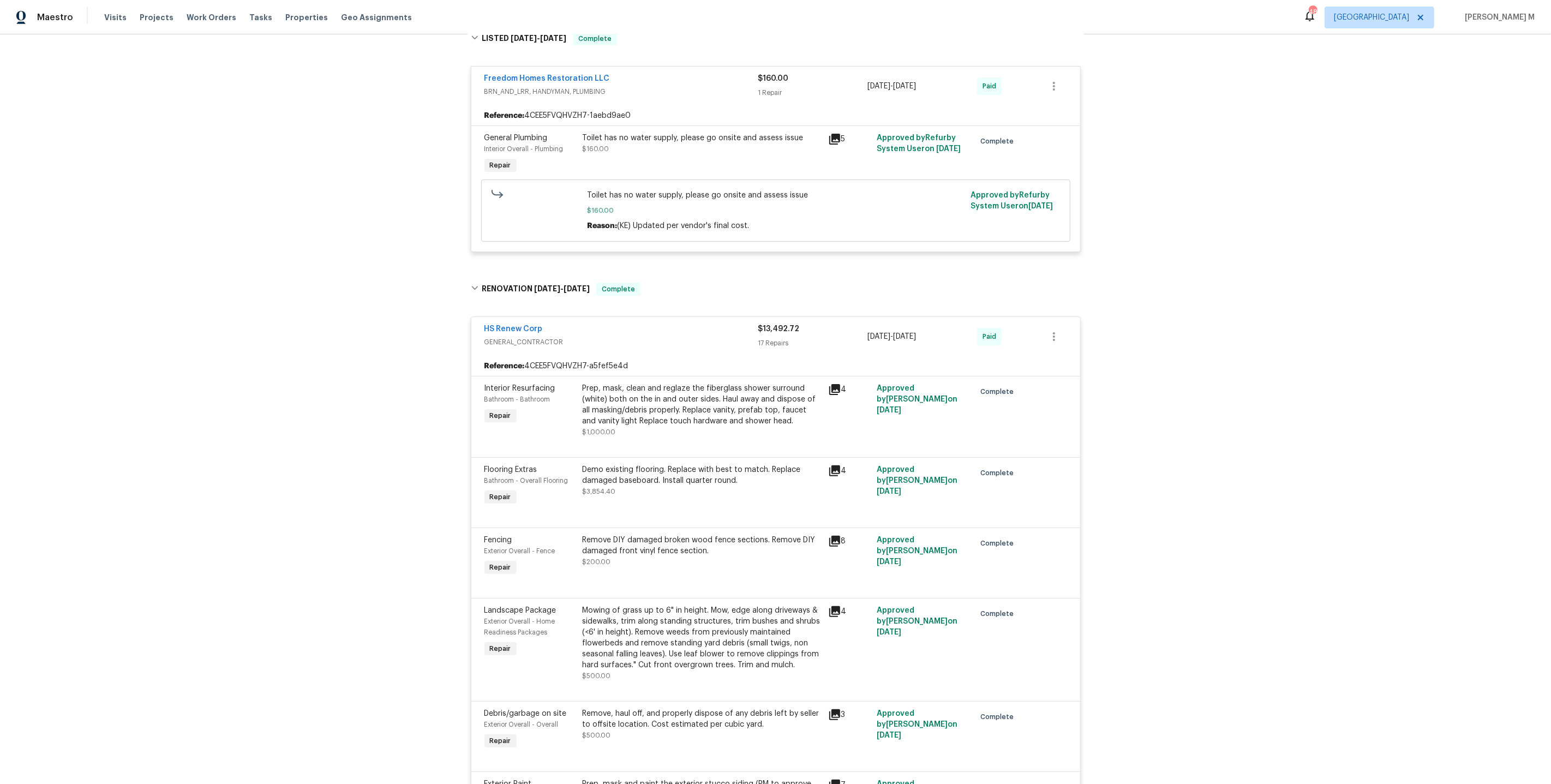
scroll to position [0, 0]
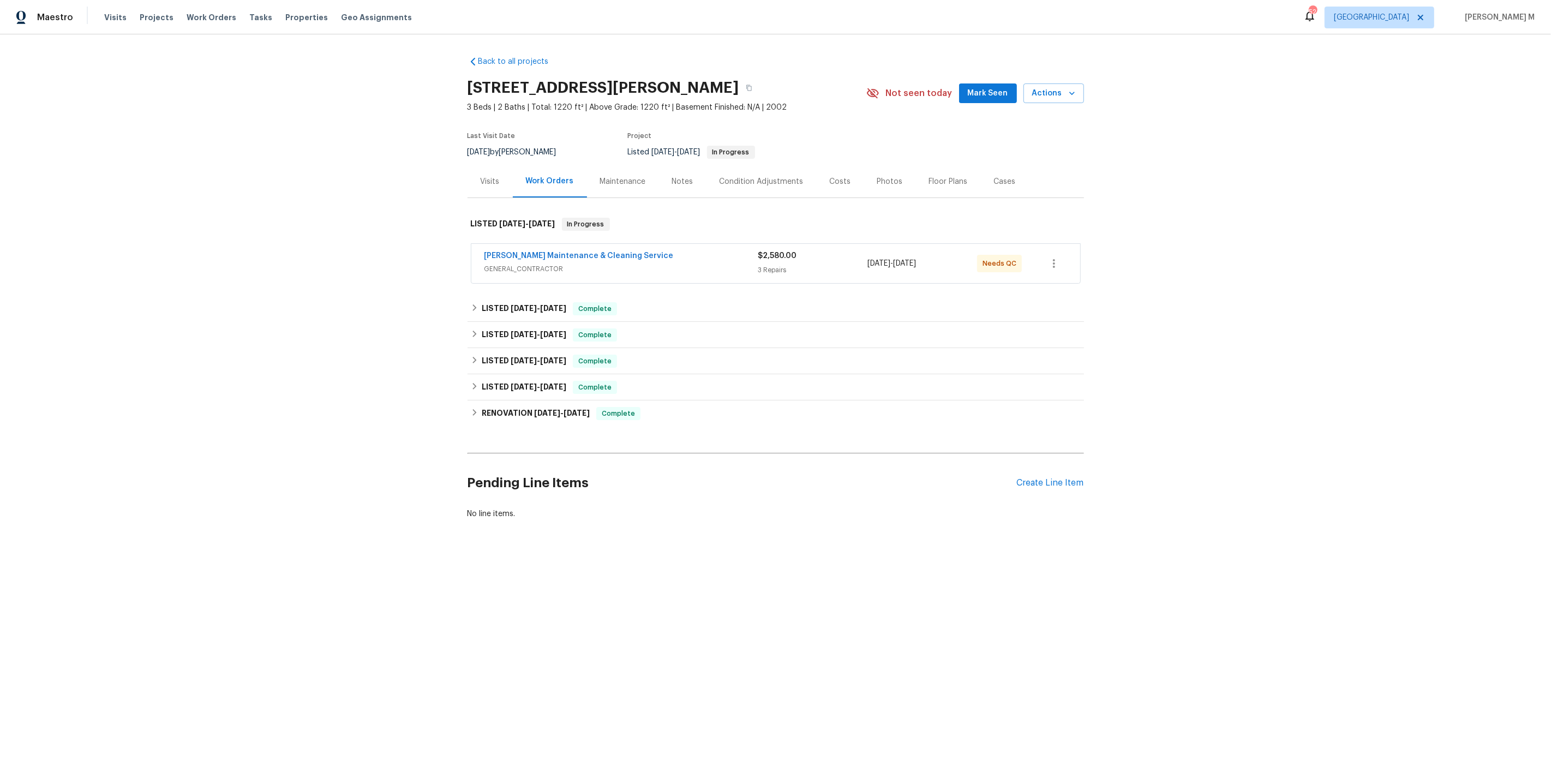
click at [537, 264] on span "GENERAL_CONTRACTOR" at bounding box center [622, 269] width 274 height 10
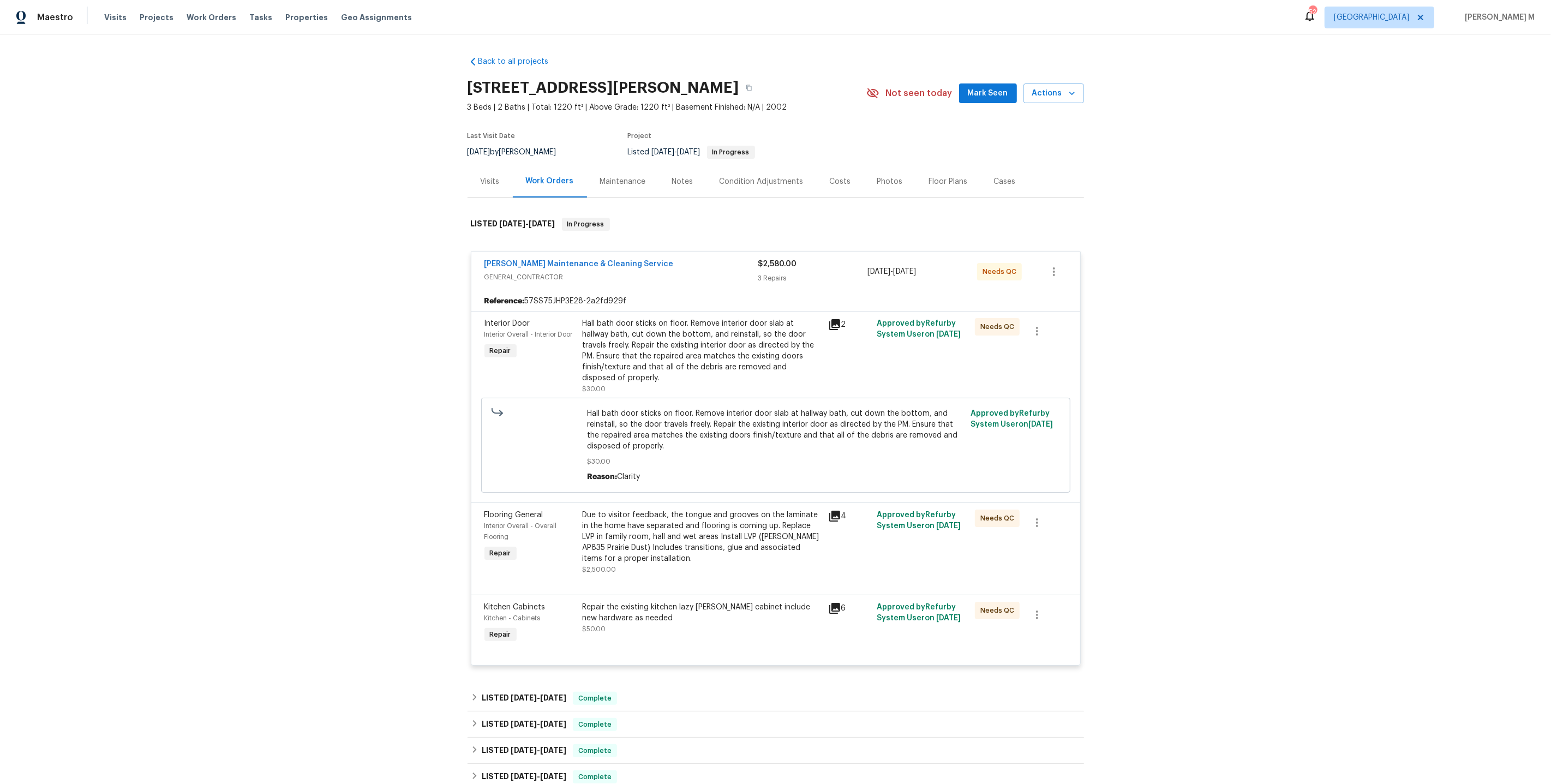
click at [699, 336] on div "Hall bath door sticks on floor. Remove interior door slab at hallway bath, cut …" at bounding box center [702, 350] width 239 height 65
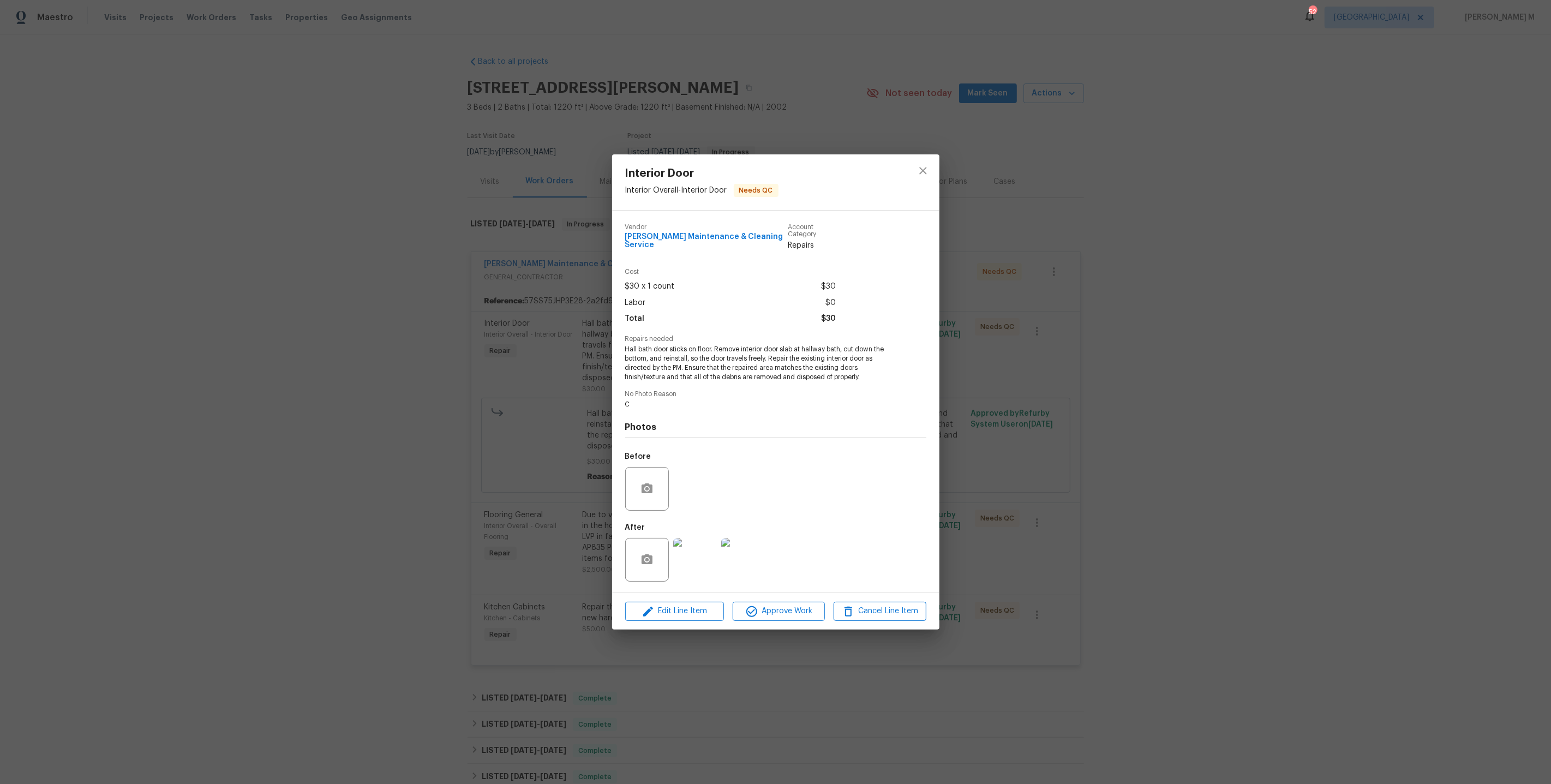
click at [703, 548] on img at bounding box center [695, 560] width 44 height 44
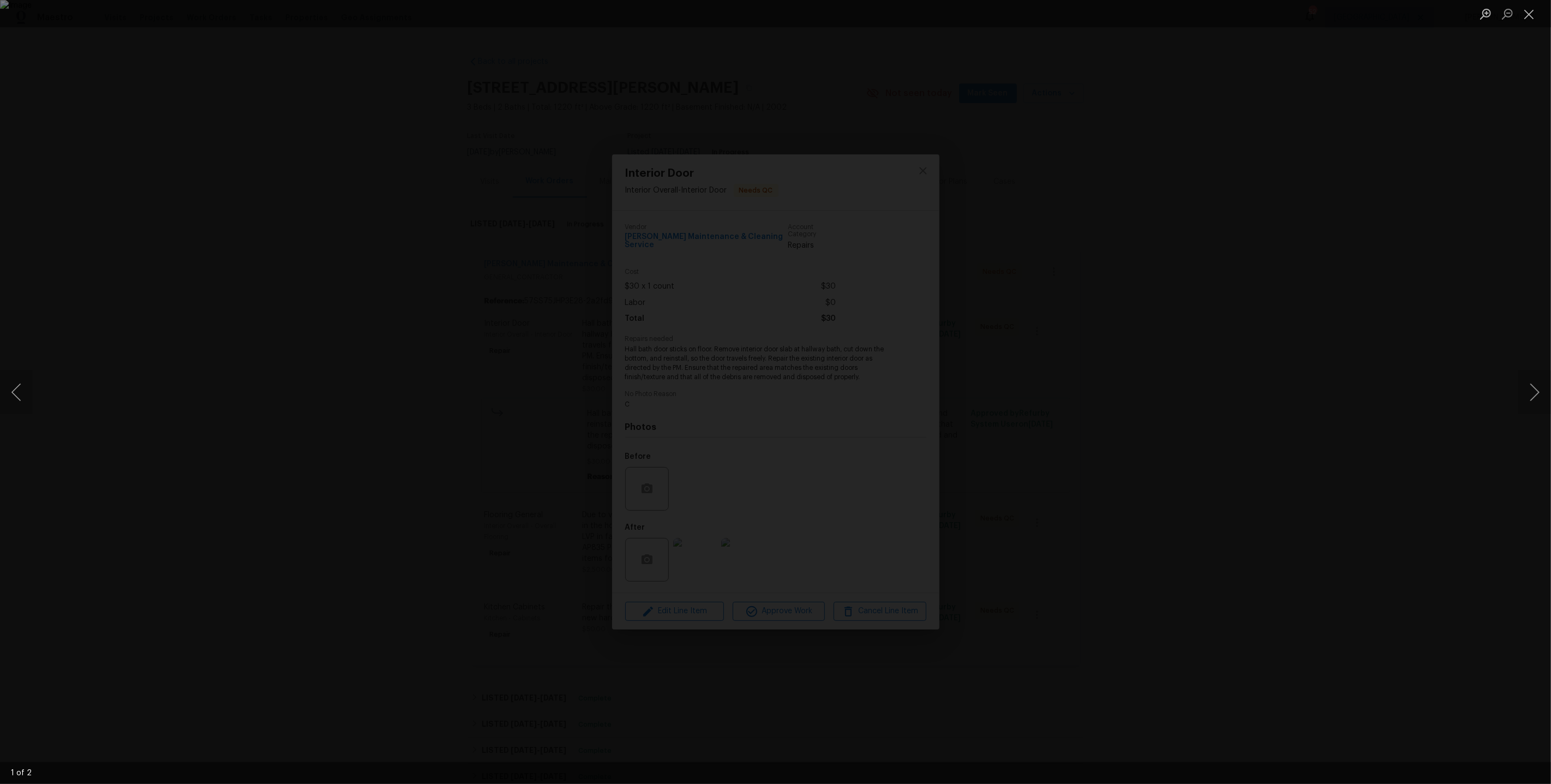
click at [1269, 313] on div "Lightbox" at bounding box center [776, 392] width 1551 height 784
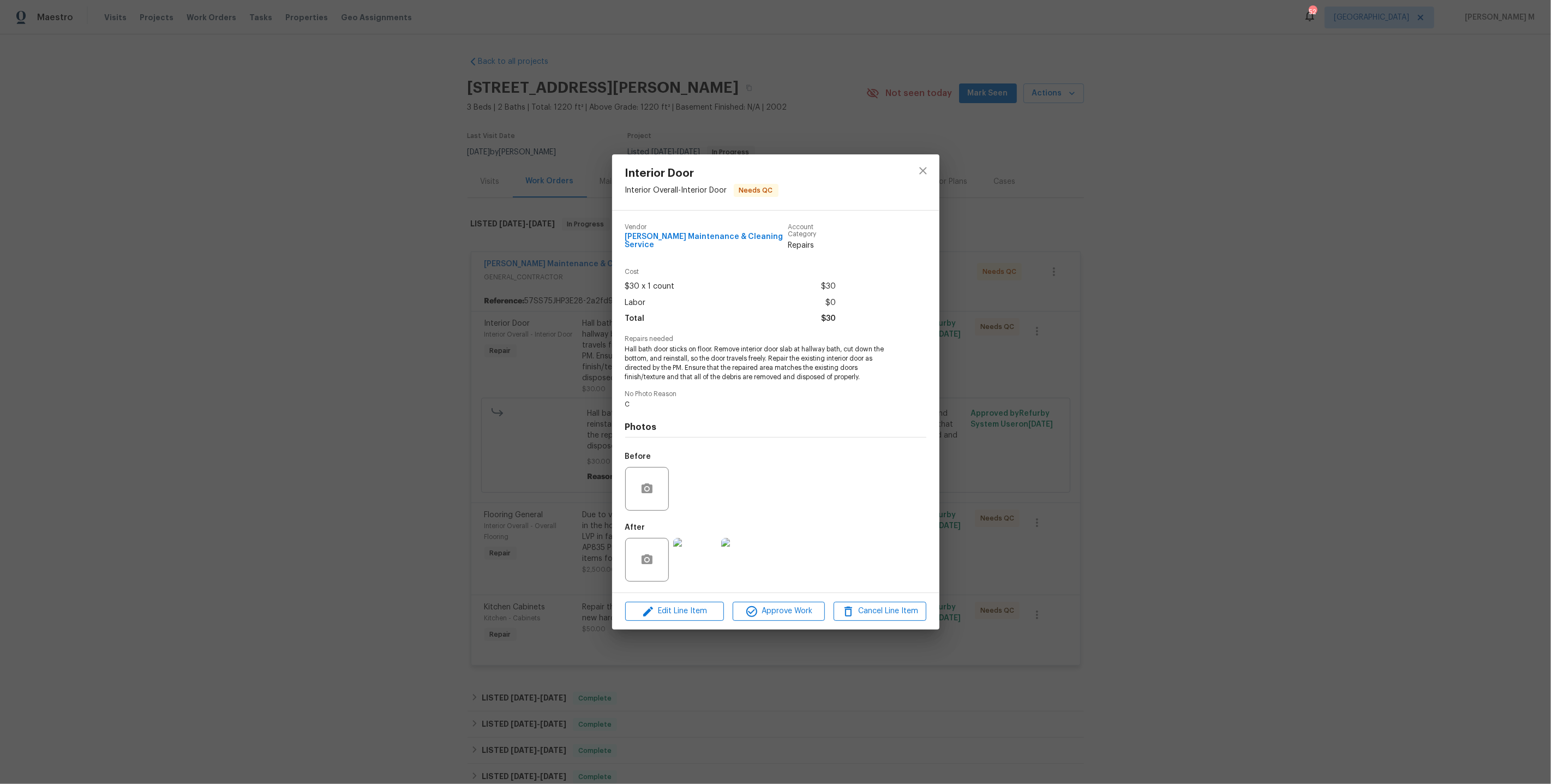
click at [1059, 351] on div "Interior Door Interior Overall - Interior Door Needs QC Vendor Baker's Maintena…" at bounding box center [776, 392] width 1551 height 784
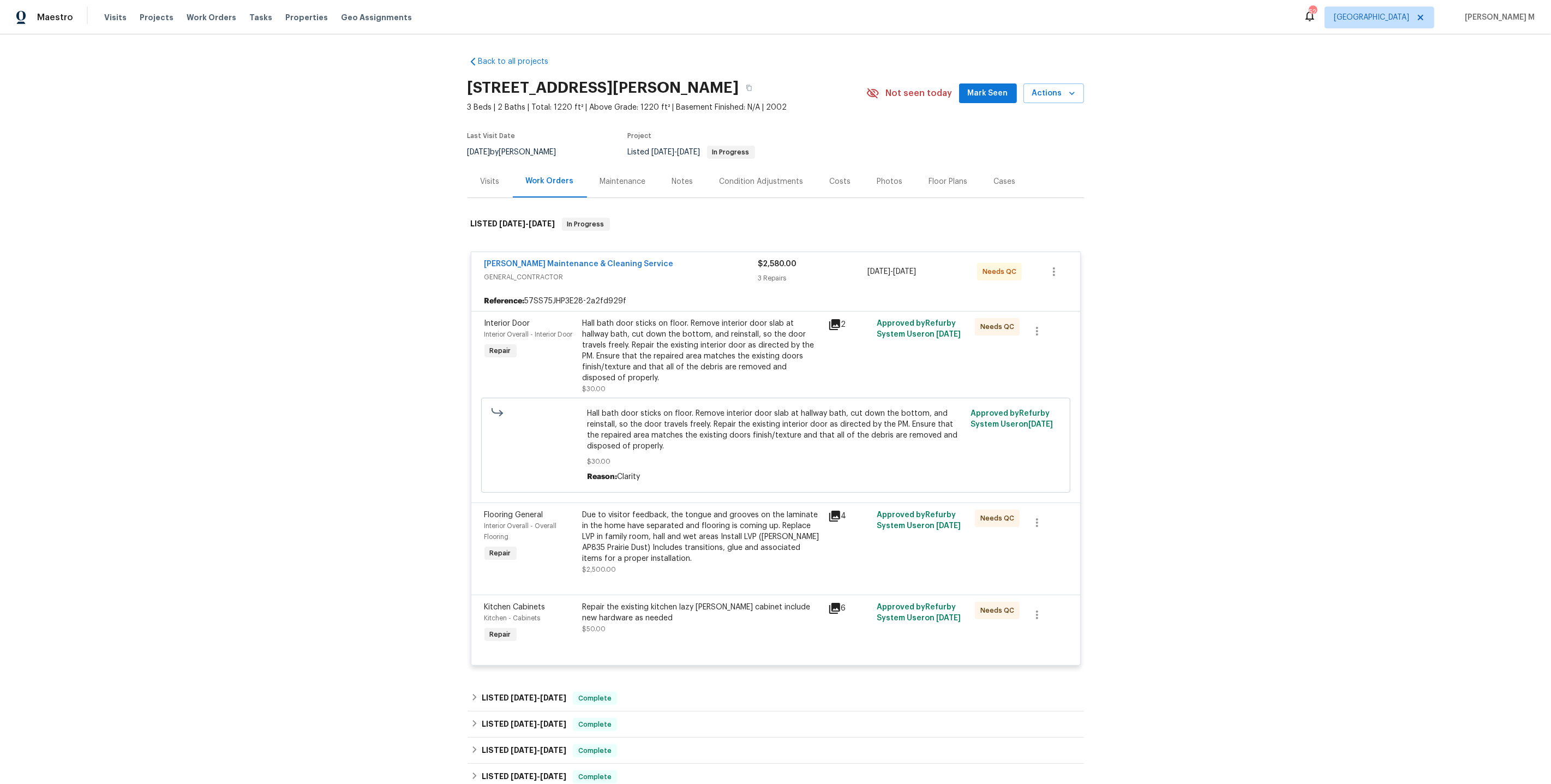
click at [643, 480] on div "Interior Door Interior Overall - Interior Door Repair Hall bath door sticks on …" at bounding box center [776, 406] width 609 height 191
click at [642, 515] on div "Due to visitor feedback, the tongue and grooves on the laminate in the home hav…" at bounding box center [702, 536] width 239 height 54
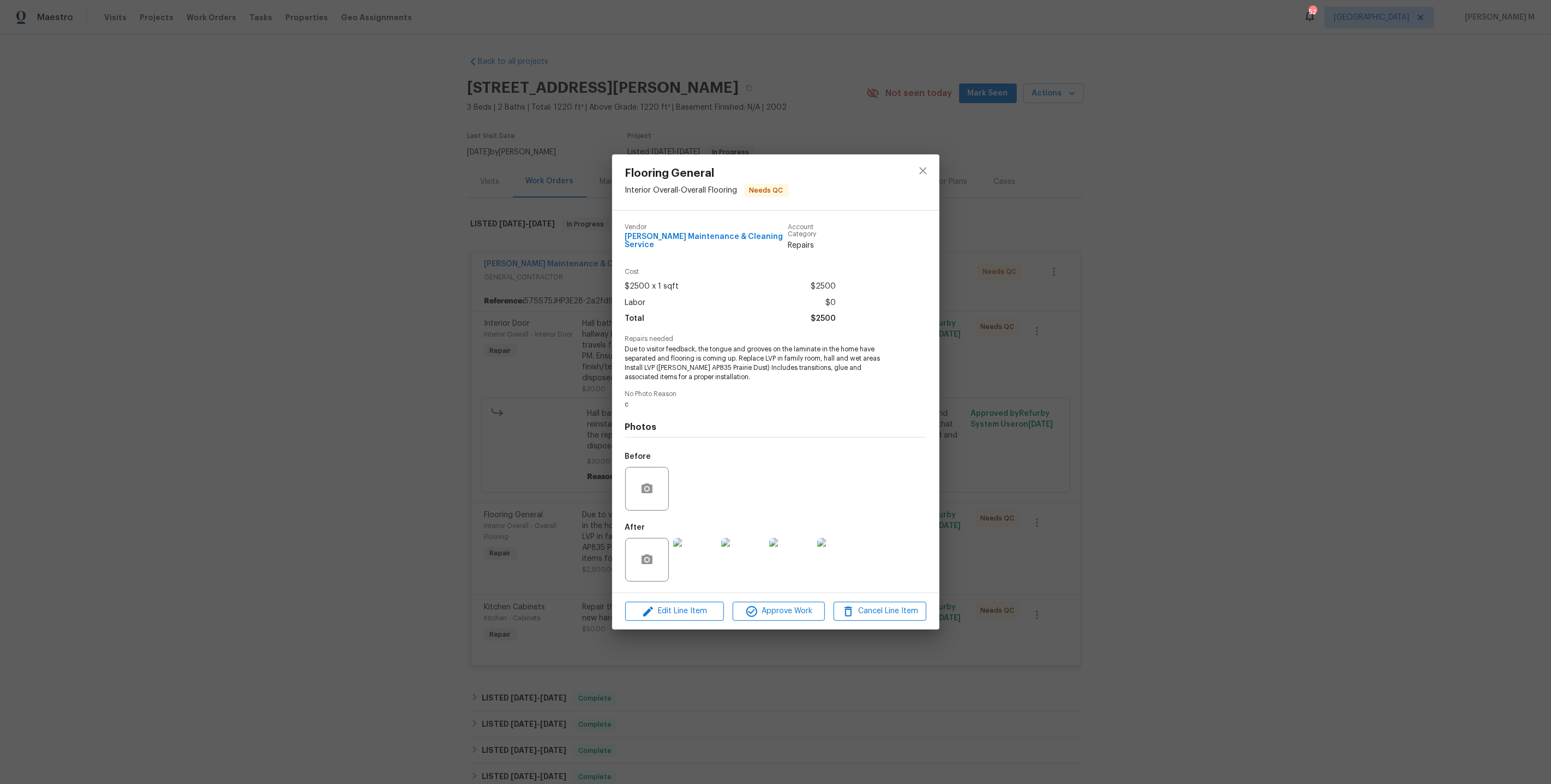
click at [688, 543] on img at bounding box center [695, 560] width 44 height 44
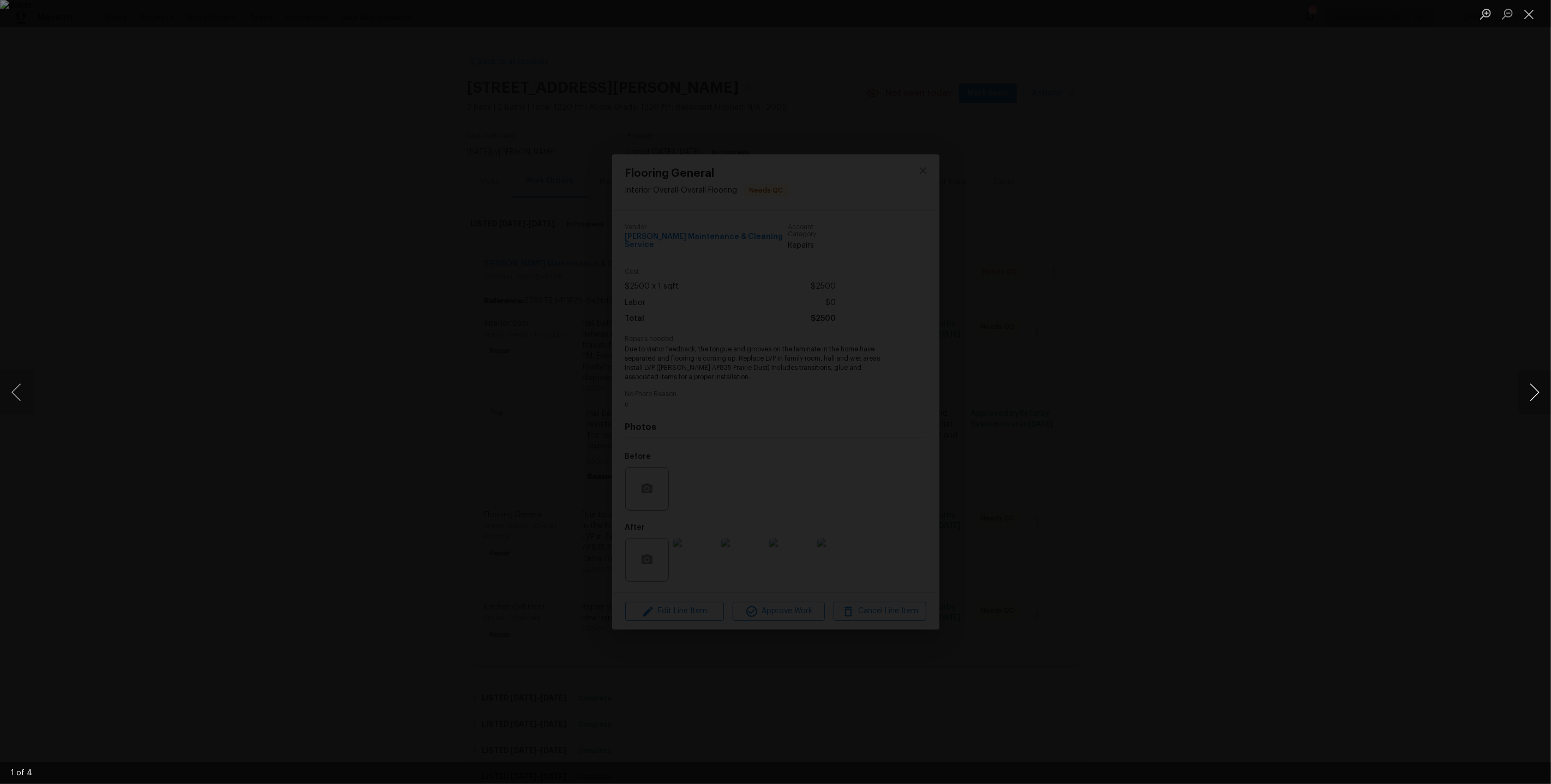
click at [1527, 388] on button "Next image" at bounding box center [1534, 392] width 32 height 44
click at [1430, 222] on div "Lightbox" at bounding box center [776, 392] width 1551 height 784
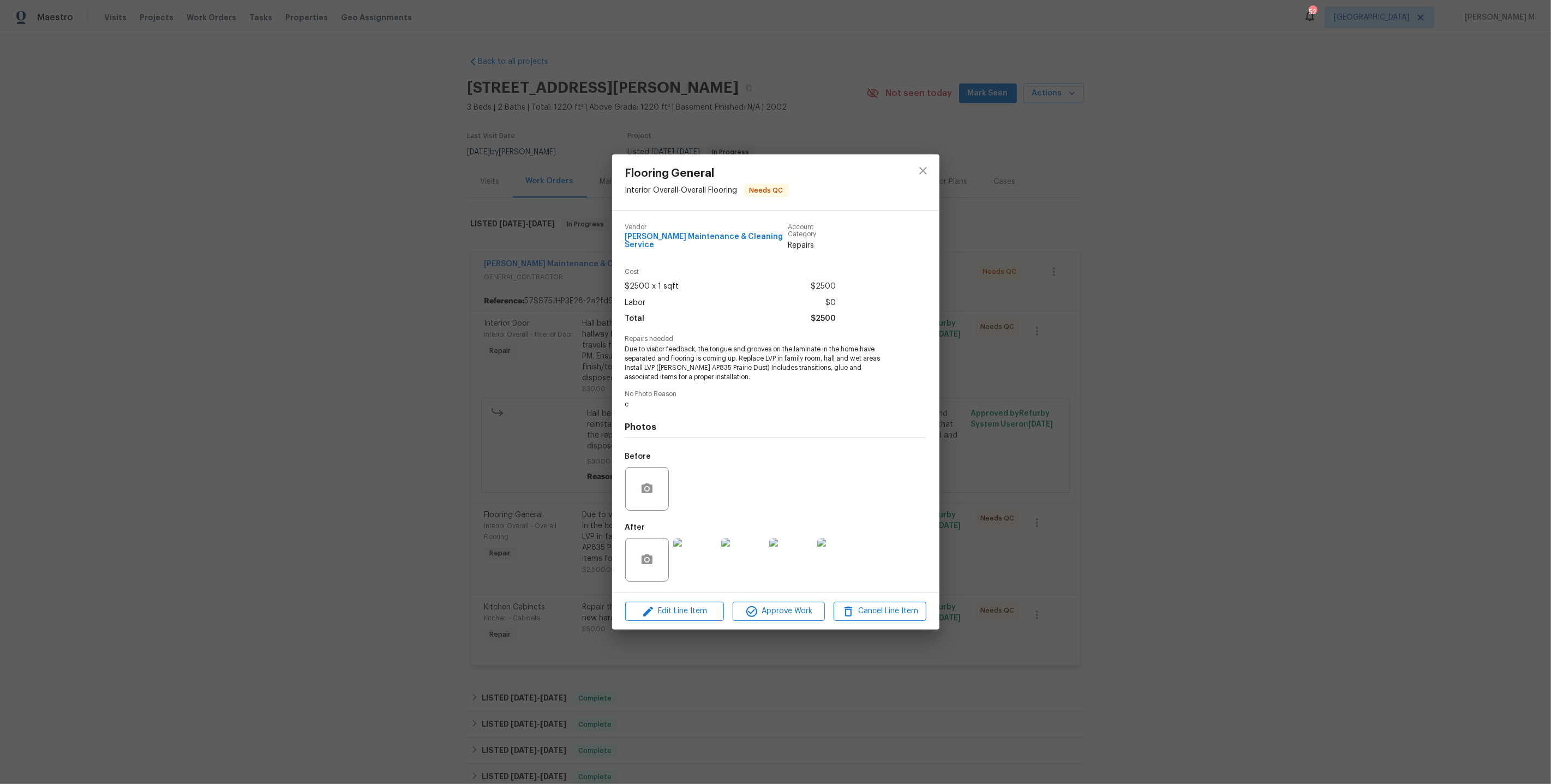
click at [1430, 222] on div "Flooring General Interior Overall - Overall Flooring Needs QC Vendor Baker's Ma…" at bounding box center [776, 392] width 1551 height 784
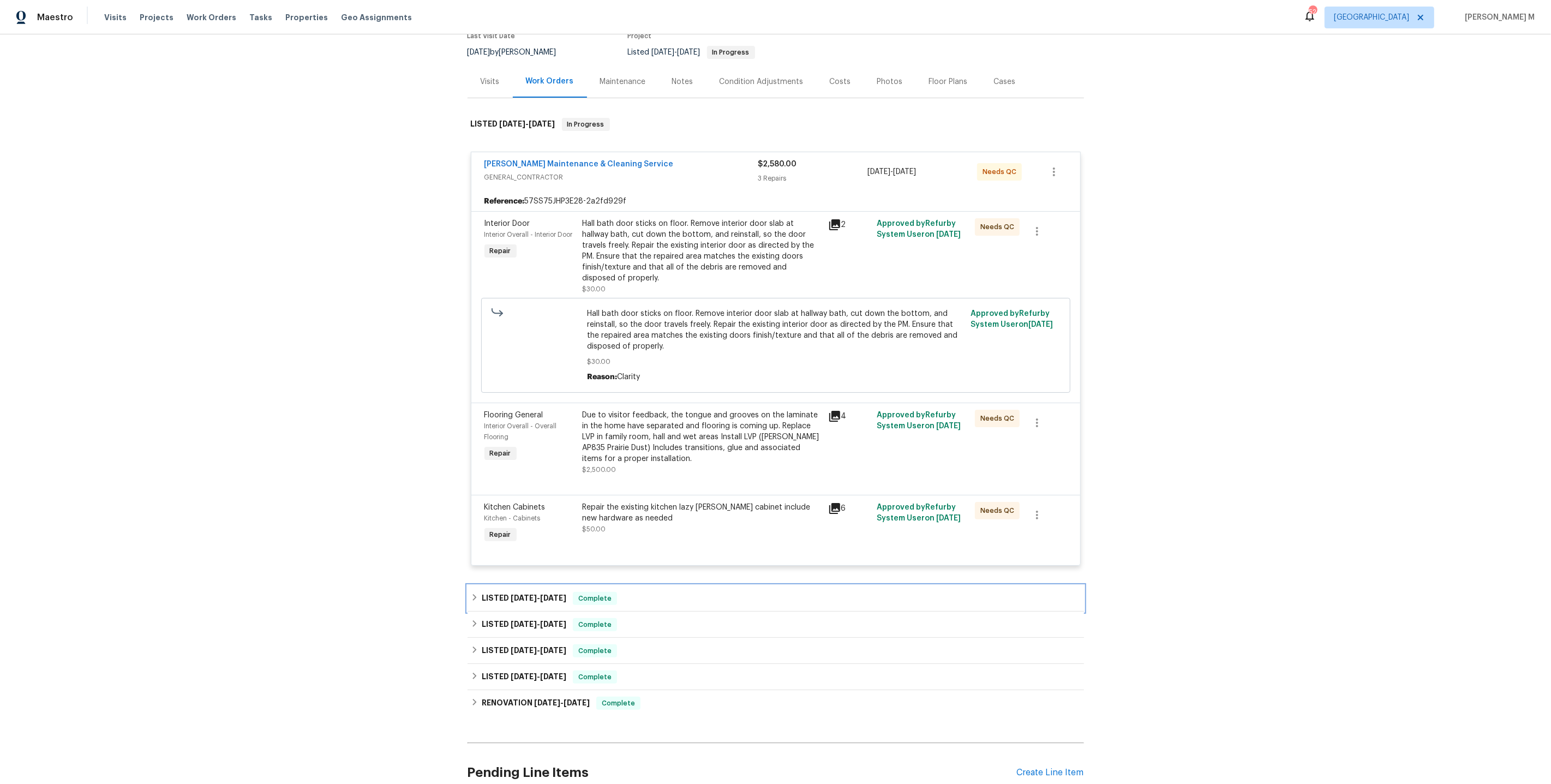
click at [527, 587] on div "LISTED 6/16/25 - 6/18/25 Complete" at bounding box center [776, 598] width 617 height 26
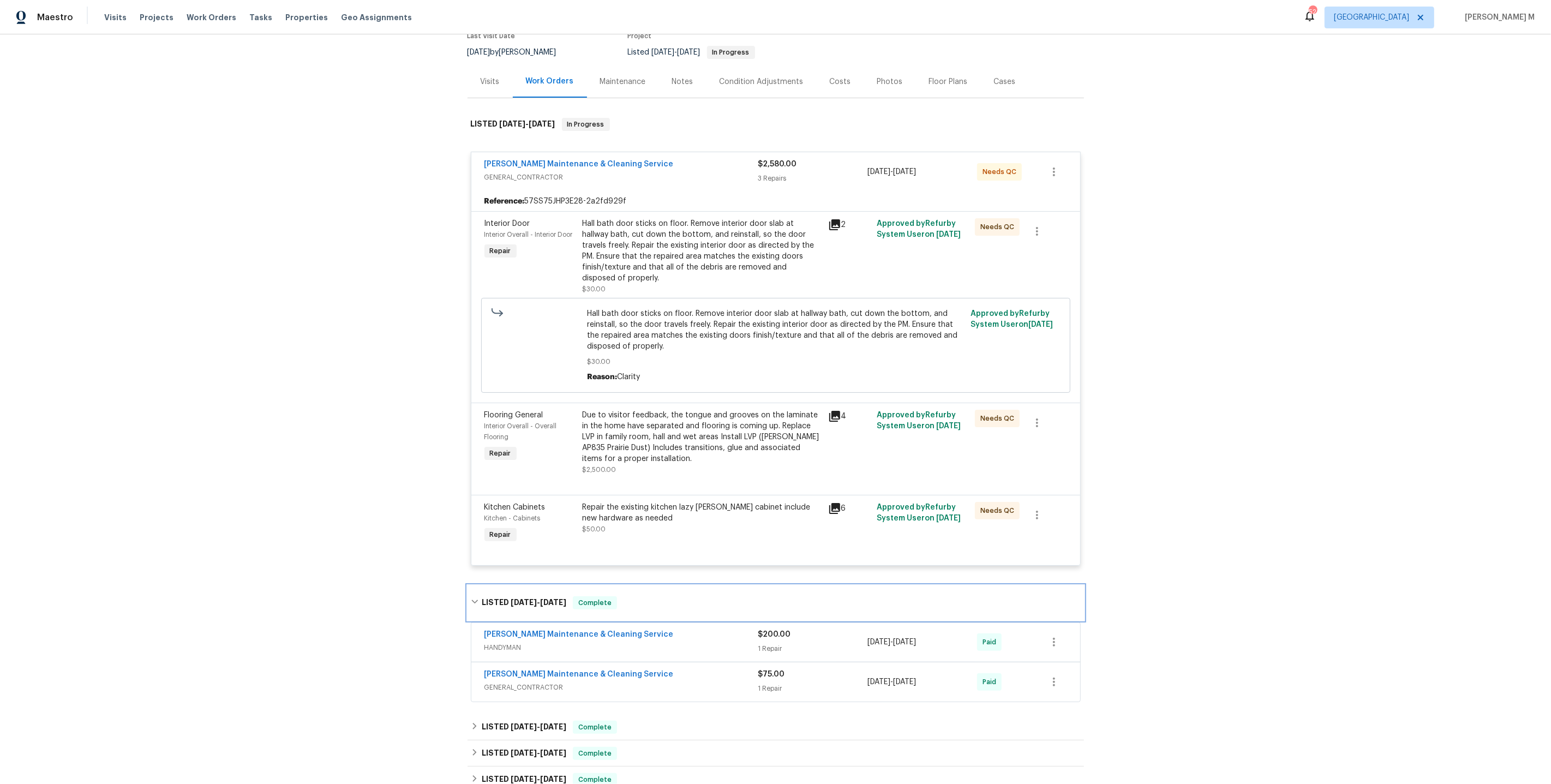
scroll to position [168, 0]
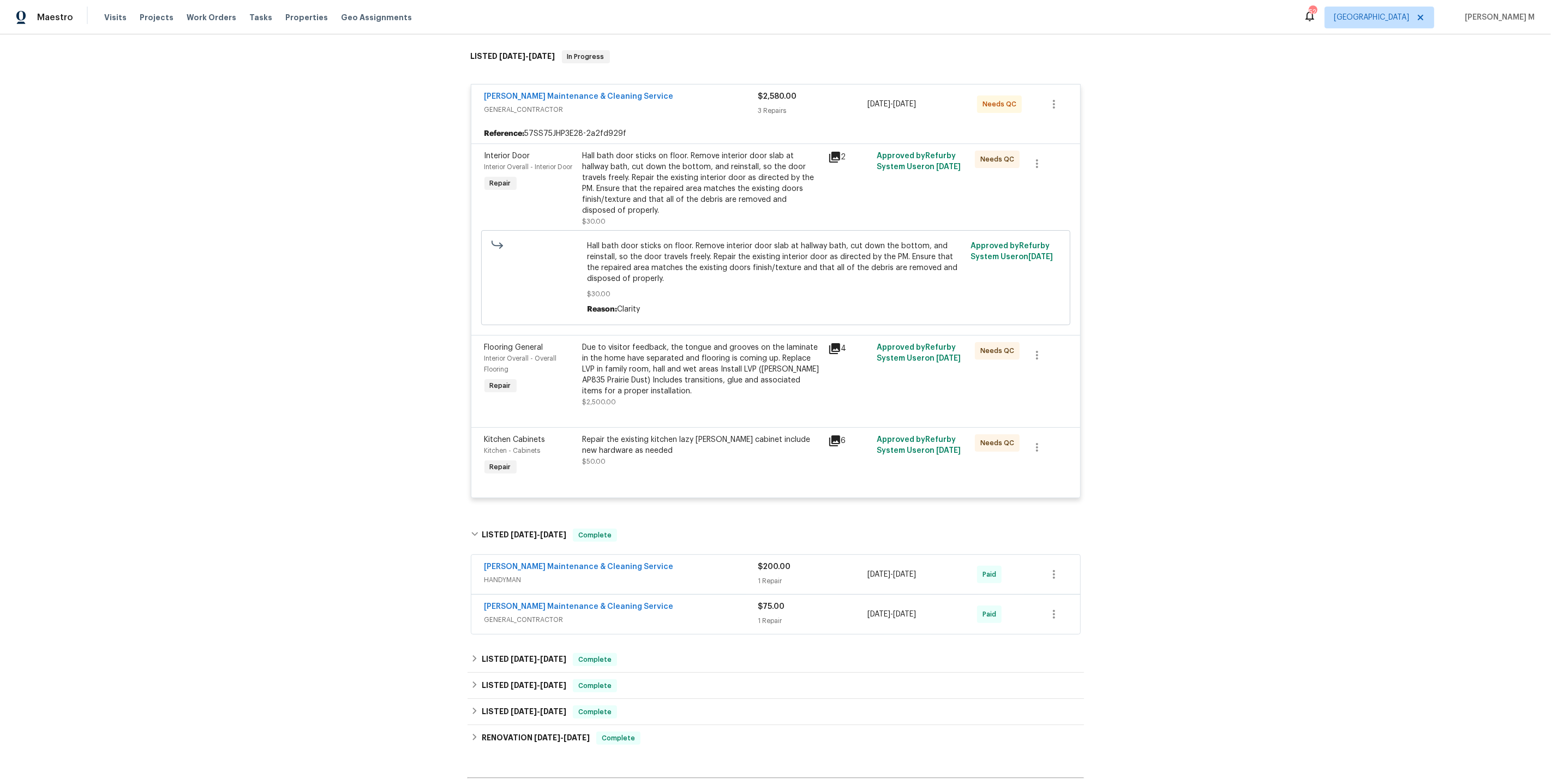
click at [507, 574] on span "HANDYMAN" at bounding box center [622, 580] width 274 height 10
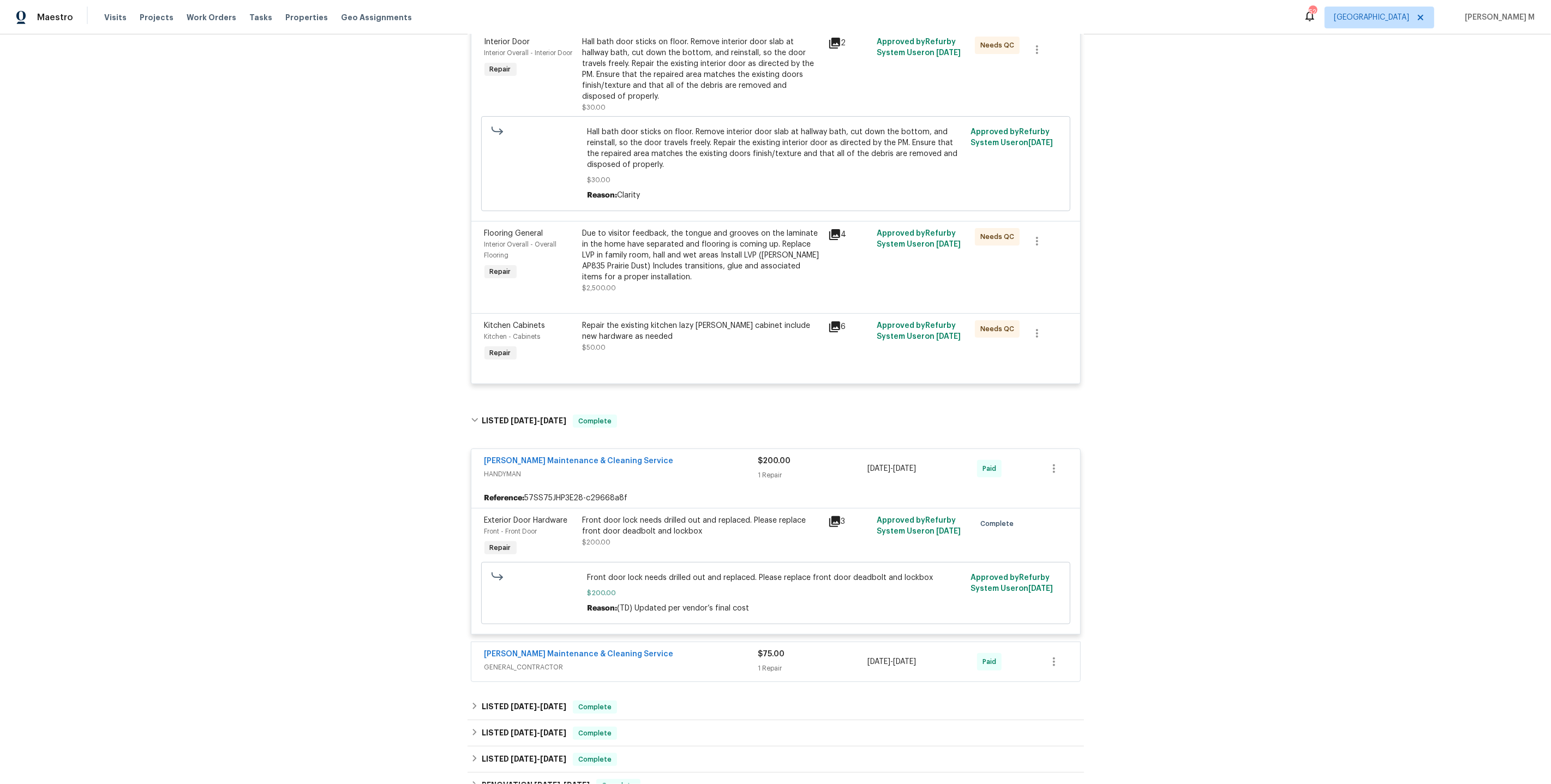
scroll to position [0, 0]
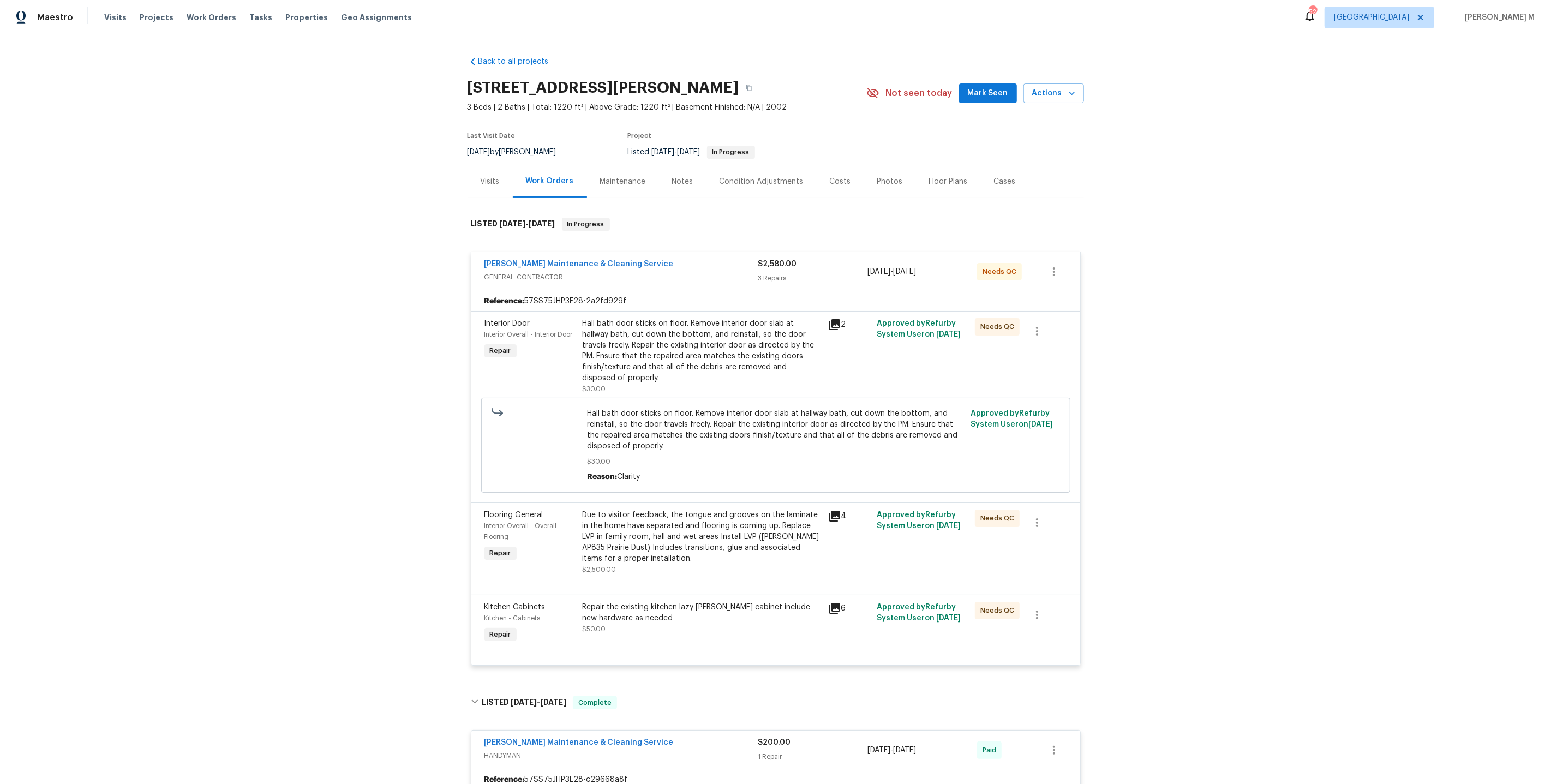
click at [606, 176] on div "Maintenance" at bounding box center [623, 182] width 45 height 10
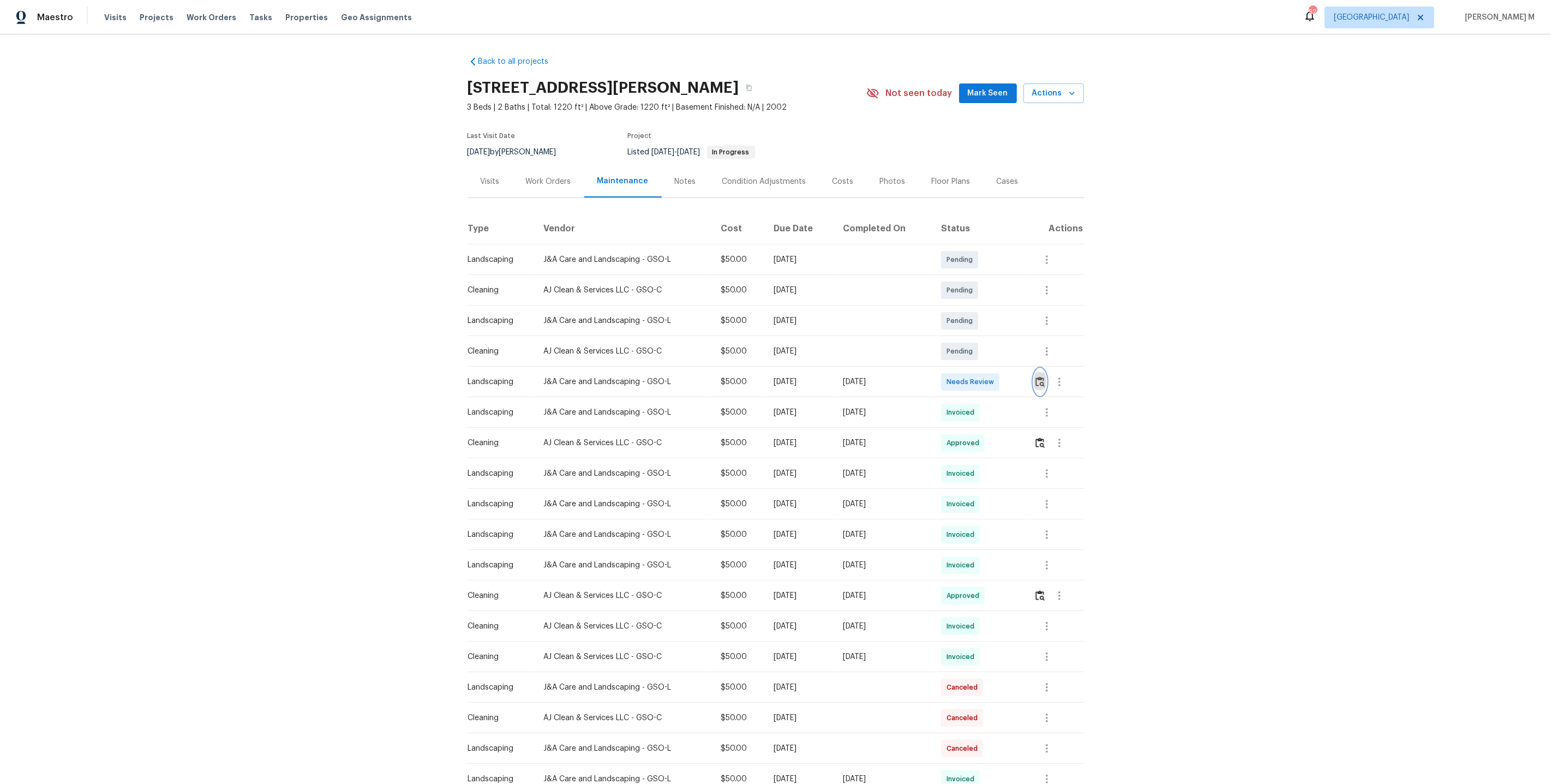
click at [1044, 376] on img "button" at bounding box center [1040, 382] width 10 height 10
click at [1060, 377] on icon "button" at bounding box center [1059, 382] width 2 height 9
click at [1062, 372] on li "Message vendor" at bounding box center [1086, 376] width 76 height 18
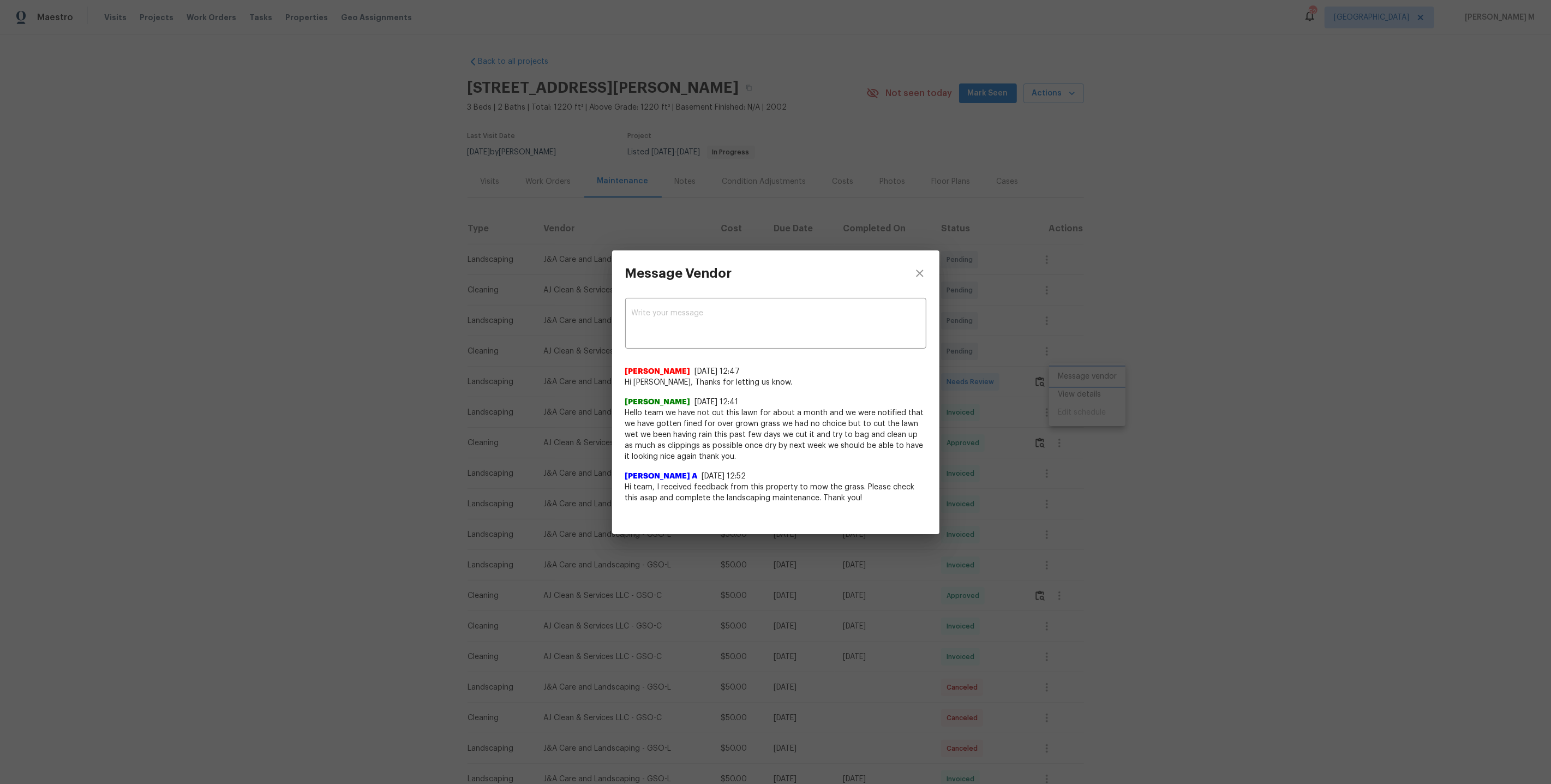
click at [1069, 423] on div "Message Vendor x ​ Savitha Ekambaram 7/22/25, 12:47 Hi Jorge, Thanks for lettin…" at bounding box center [776, 392] width 1551 height 784
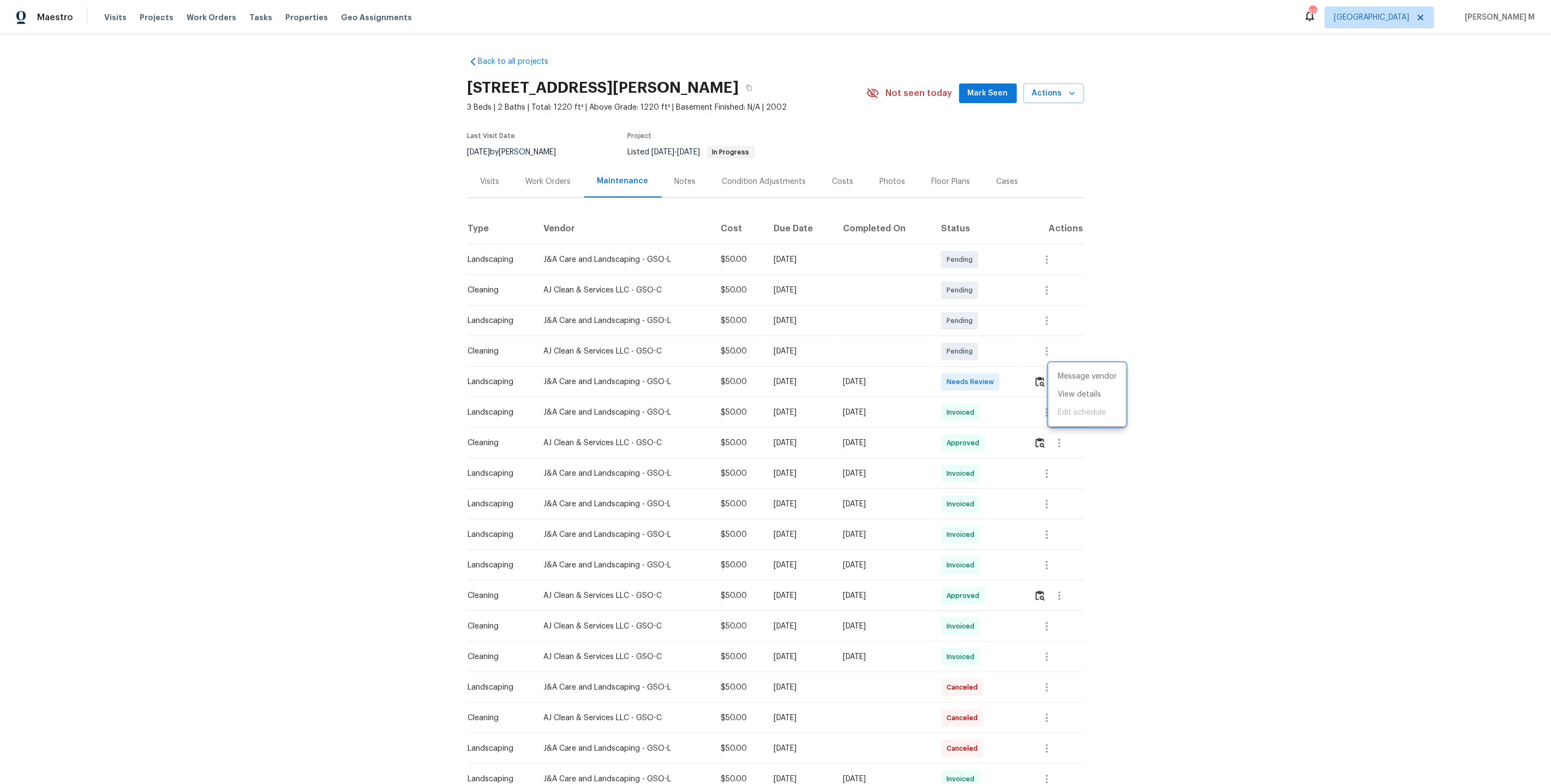
click at [1065, 430] on div at bounding box center [776, 392] width 1551 height 784
click at [1059, 437] on icon "button" at bounding box center [1059, 443] width 13 height 13
click at [1059, 433] on li "Message vendor" at bounding box center [1086, 437] width 76 height 18
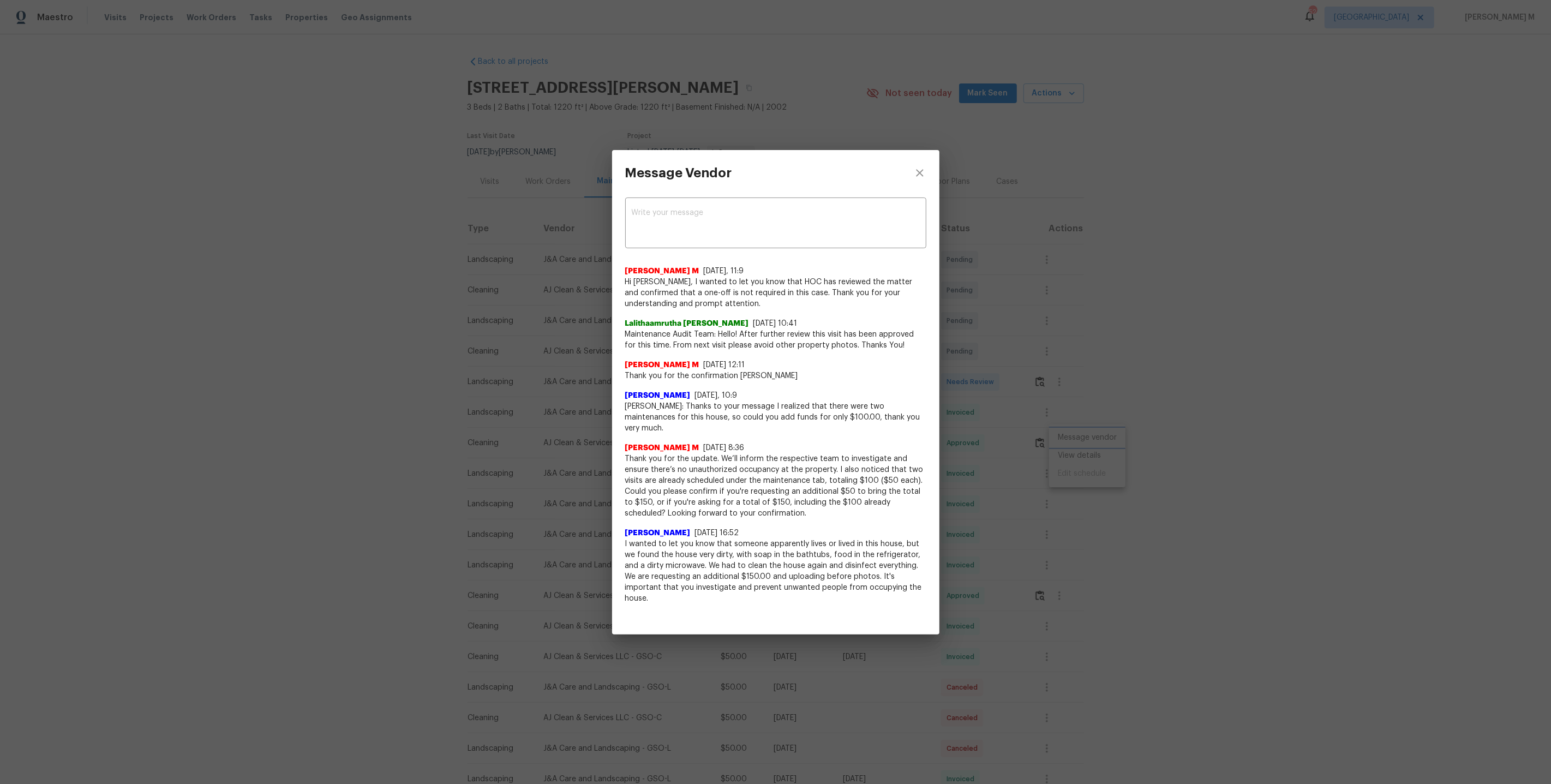
click at [985, 389] on div "Message Vendor x ​ Manikandan M 8/14/25, 11:9 Hi Carlos, I wanted to let you kn…" at bounding box center [776, 392] width 1551 height 784
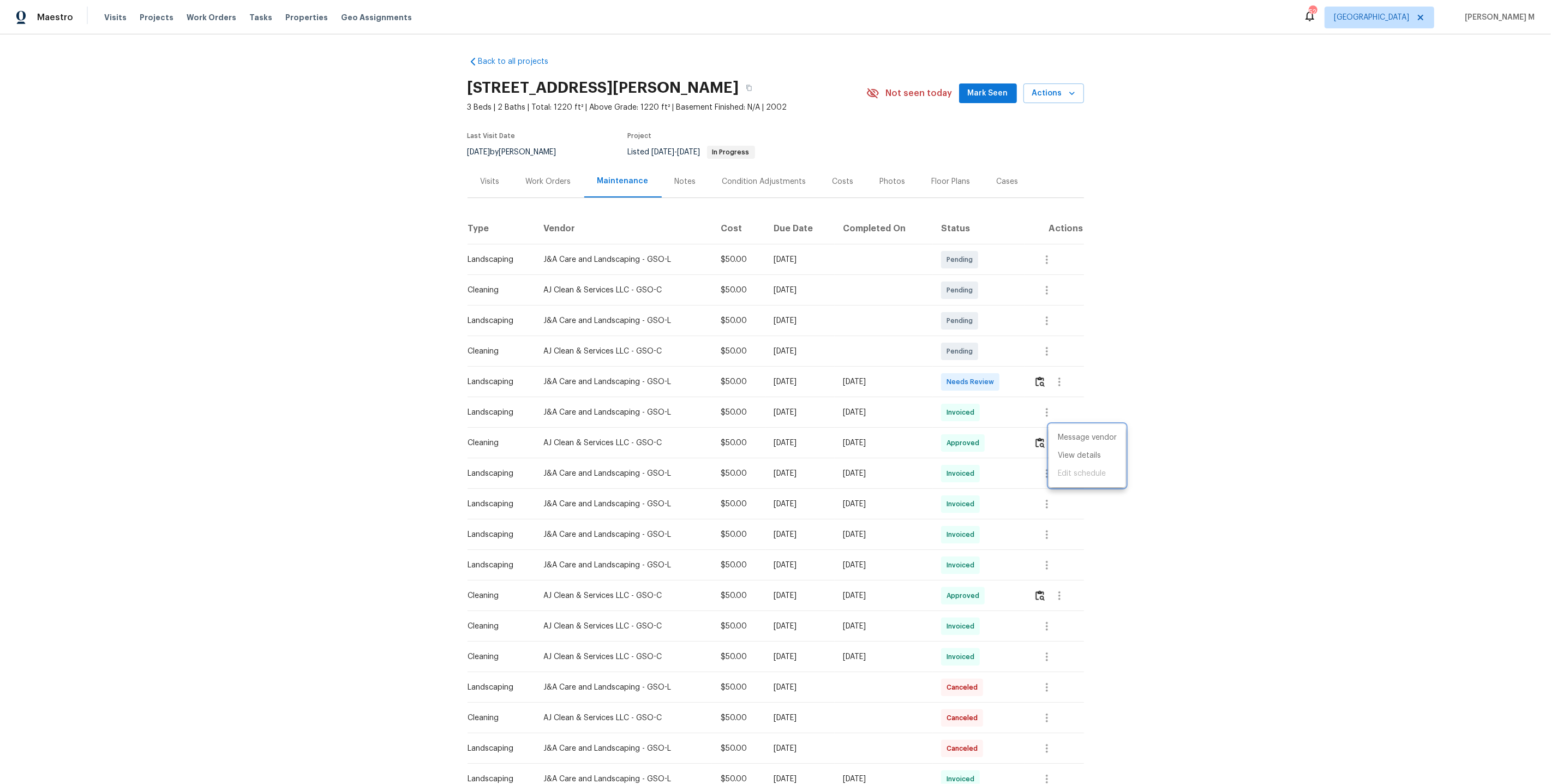
click at [762, 303] on div at bounding box center [776, 392] width 1551 height 784
click at [1043, 437] on img "button" at bounding box center [1040, 443] width 10 height 10
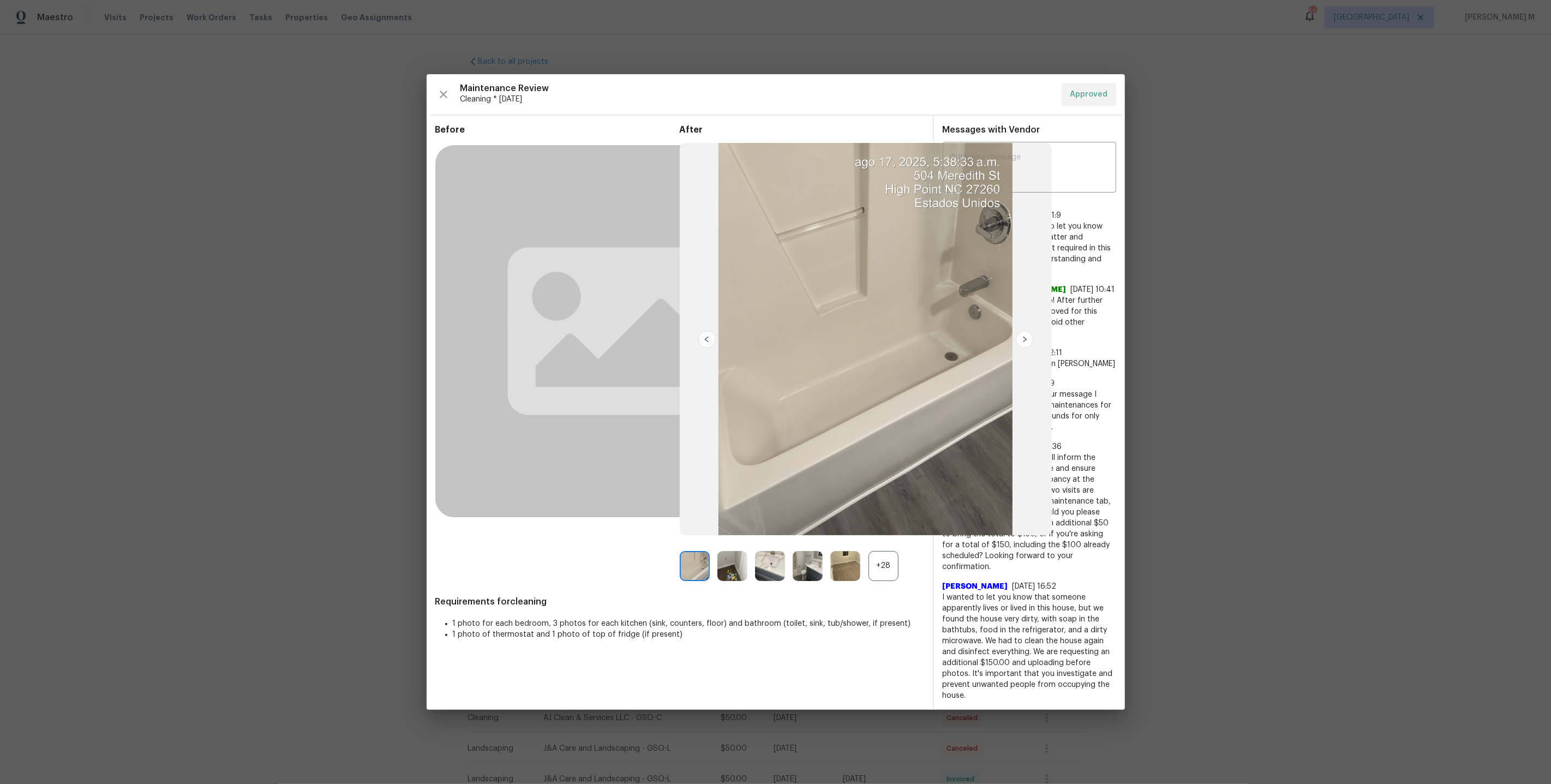
click at [889, 581] on div "+28" at bounding box center [884, 566] width 30 height 30
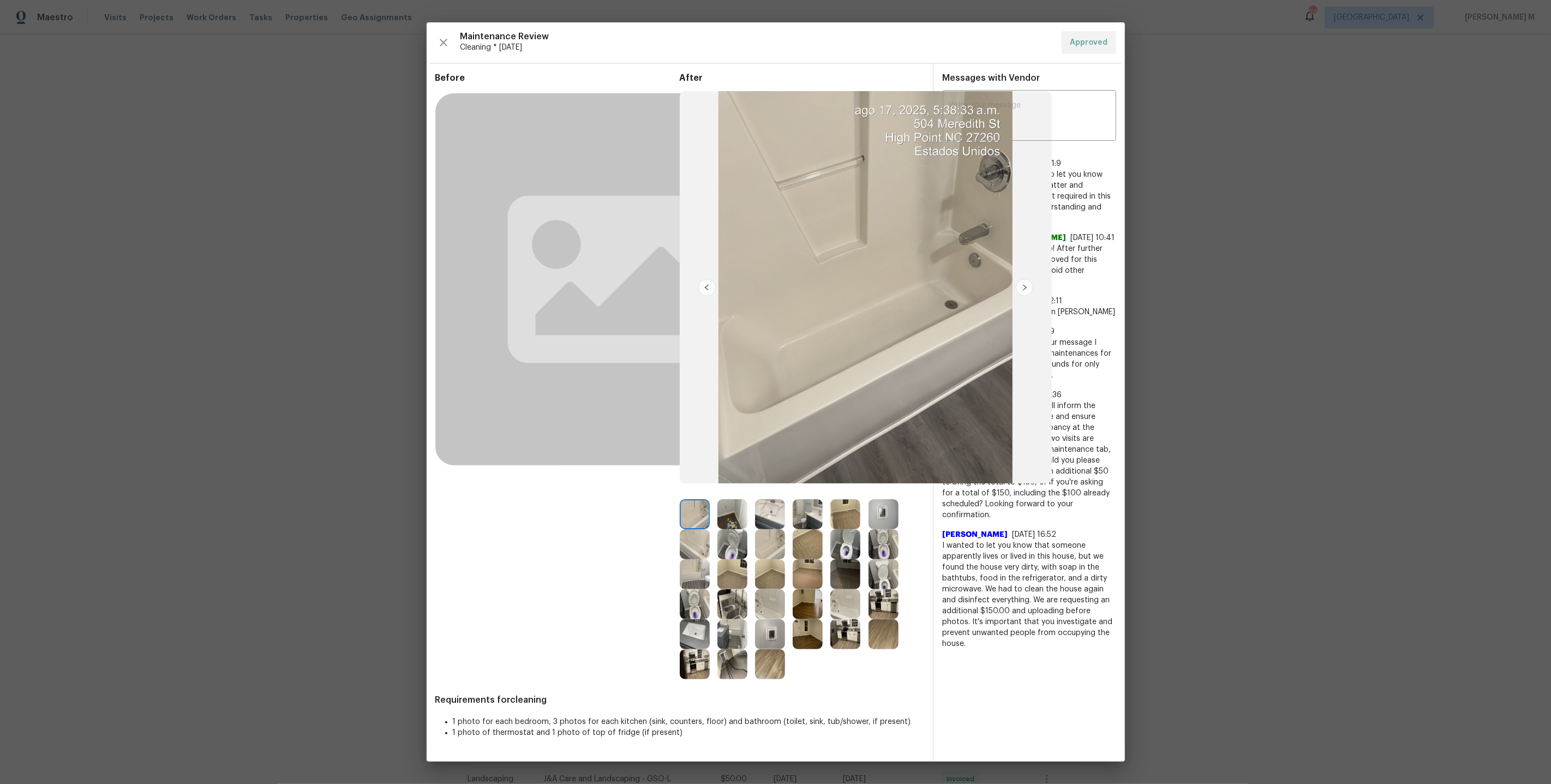
click at [723, 672] on img at bounding box center [732, 664] width 30 height 30
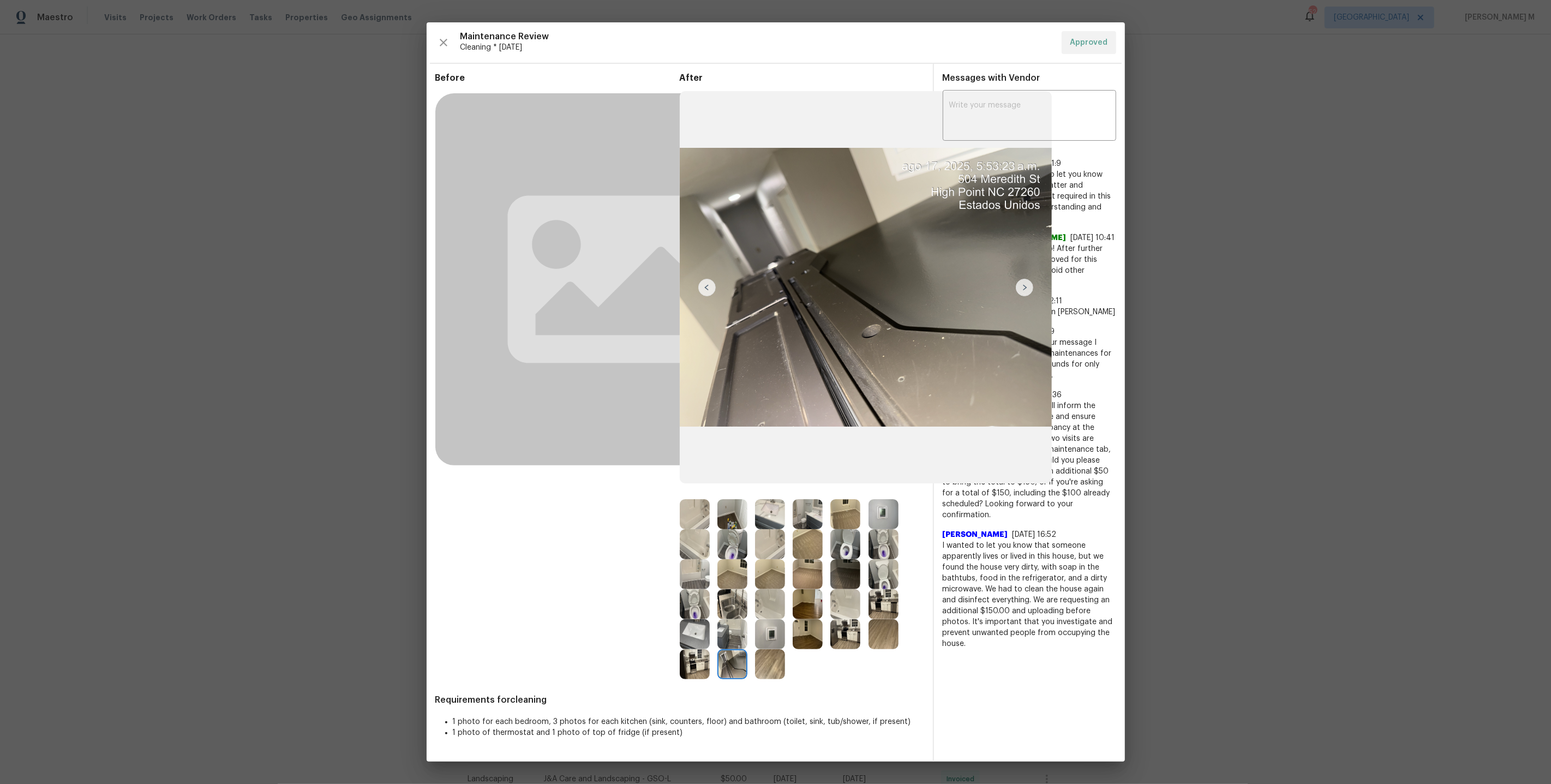
click at [693, 616] on img at bounding box center [694, 604] width 30 height 30
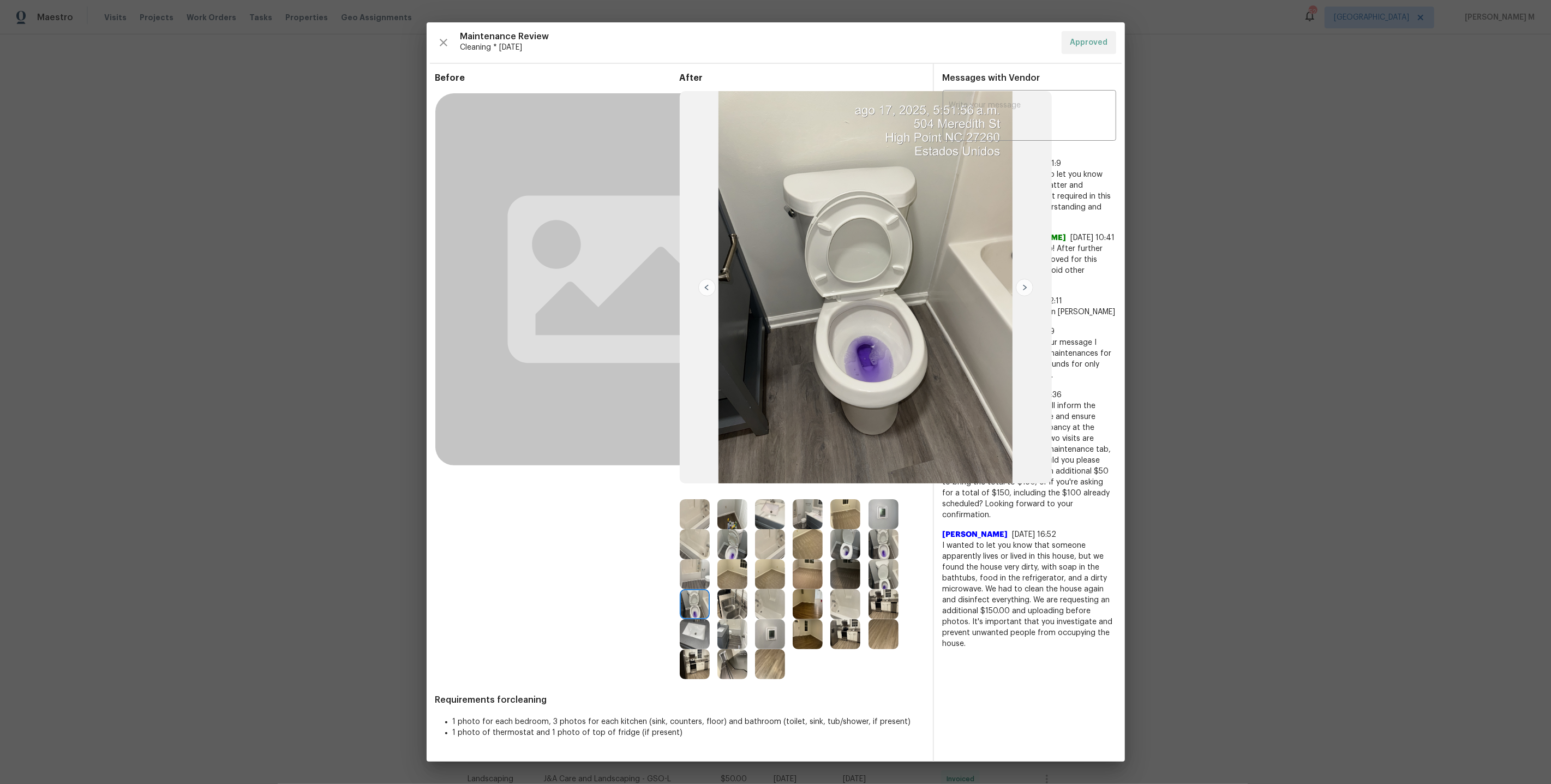
click at [697, 526] on img at bounding box center [694, 514] width 30 height 30
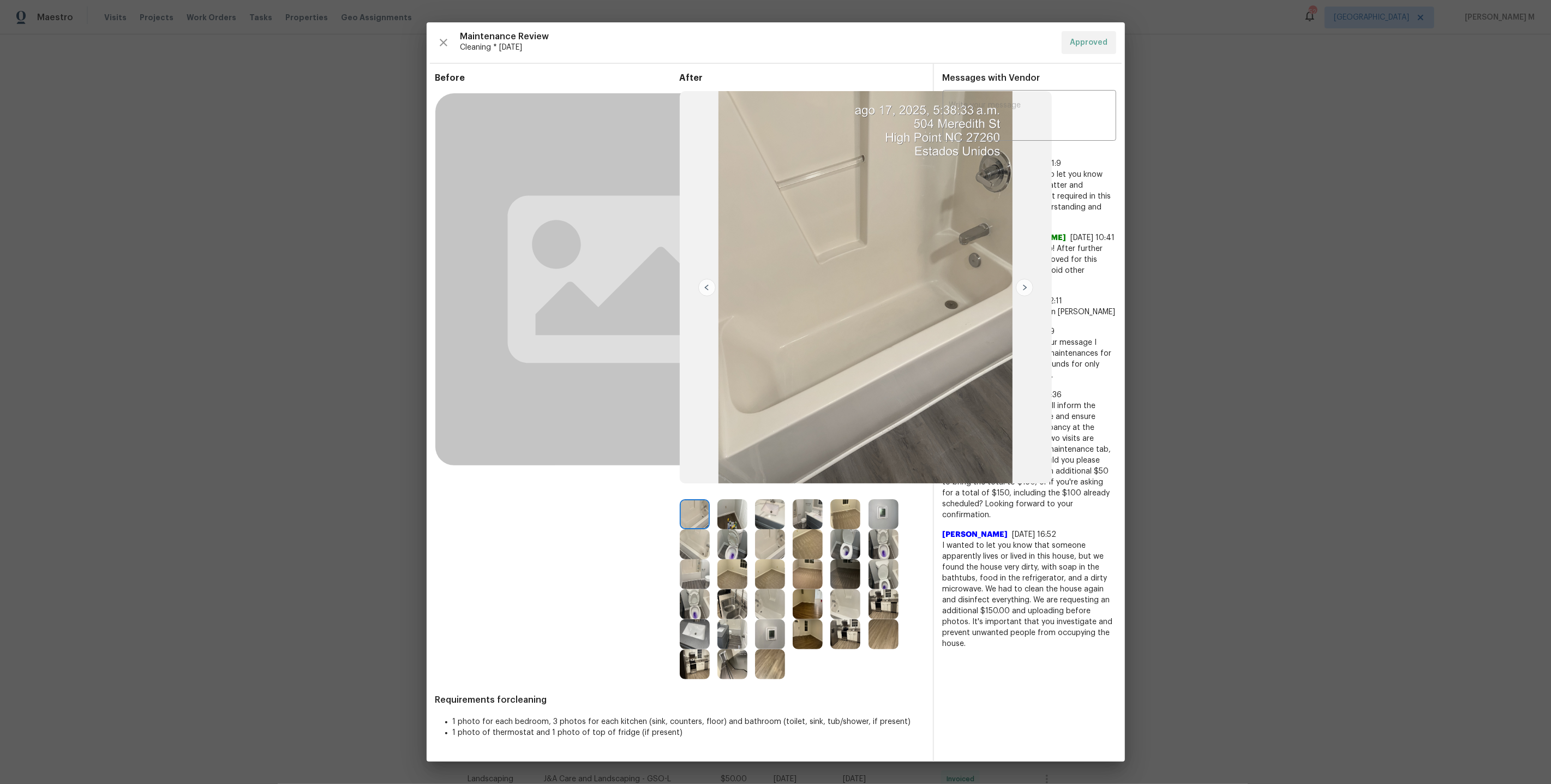
click at [879, 609] on img at bounding box center [884, 604] width 30 height 30
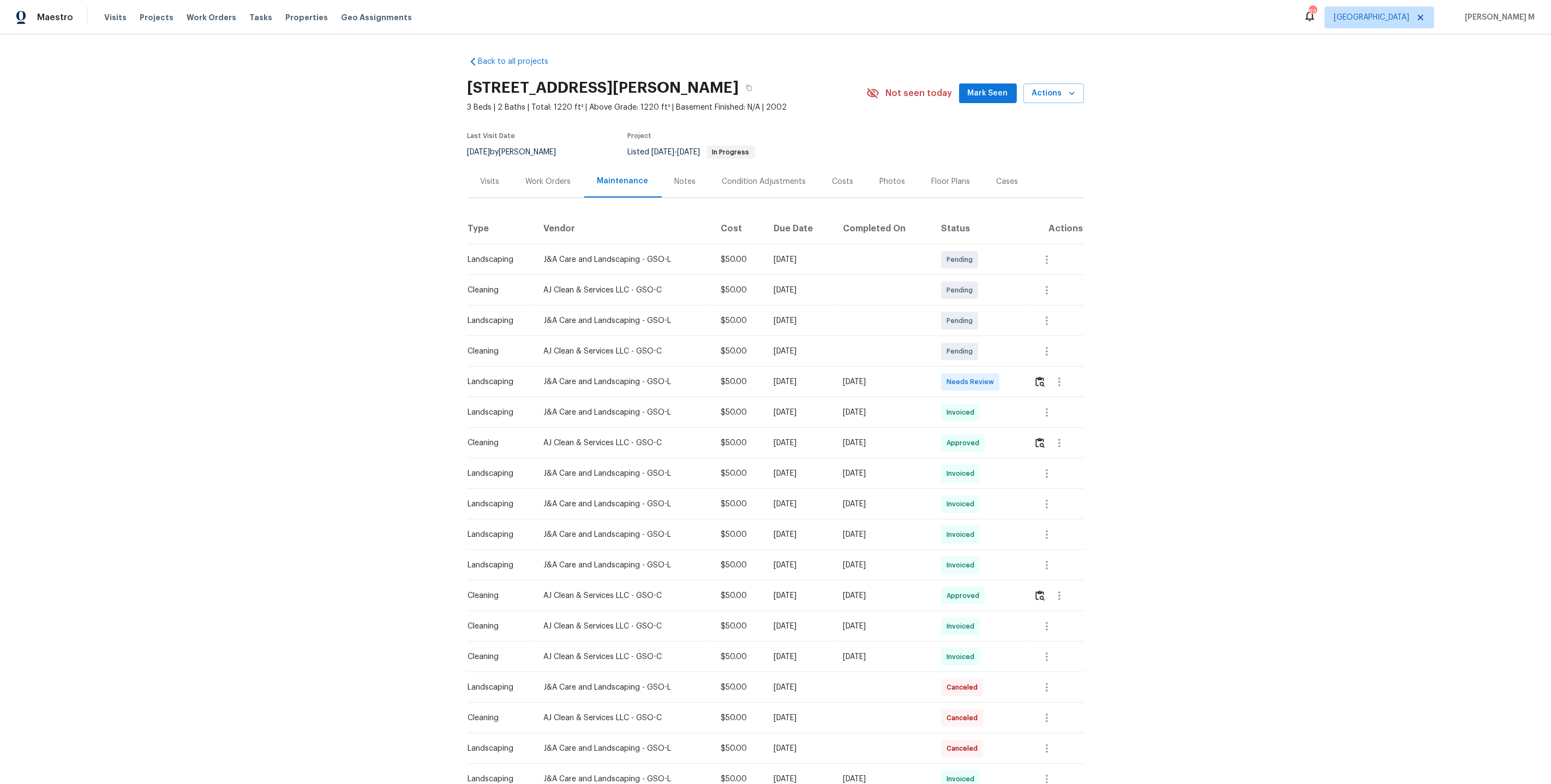
click at [568, 184] on div "Work Orders" at bounding box center [548, 181] width 72 height 32
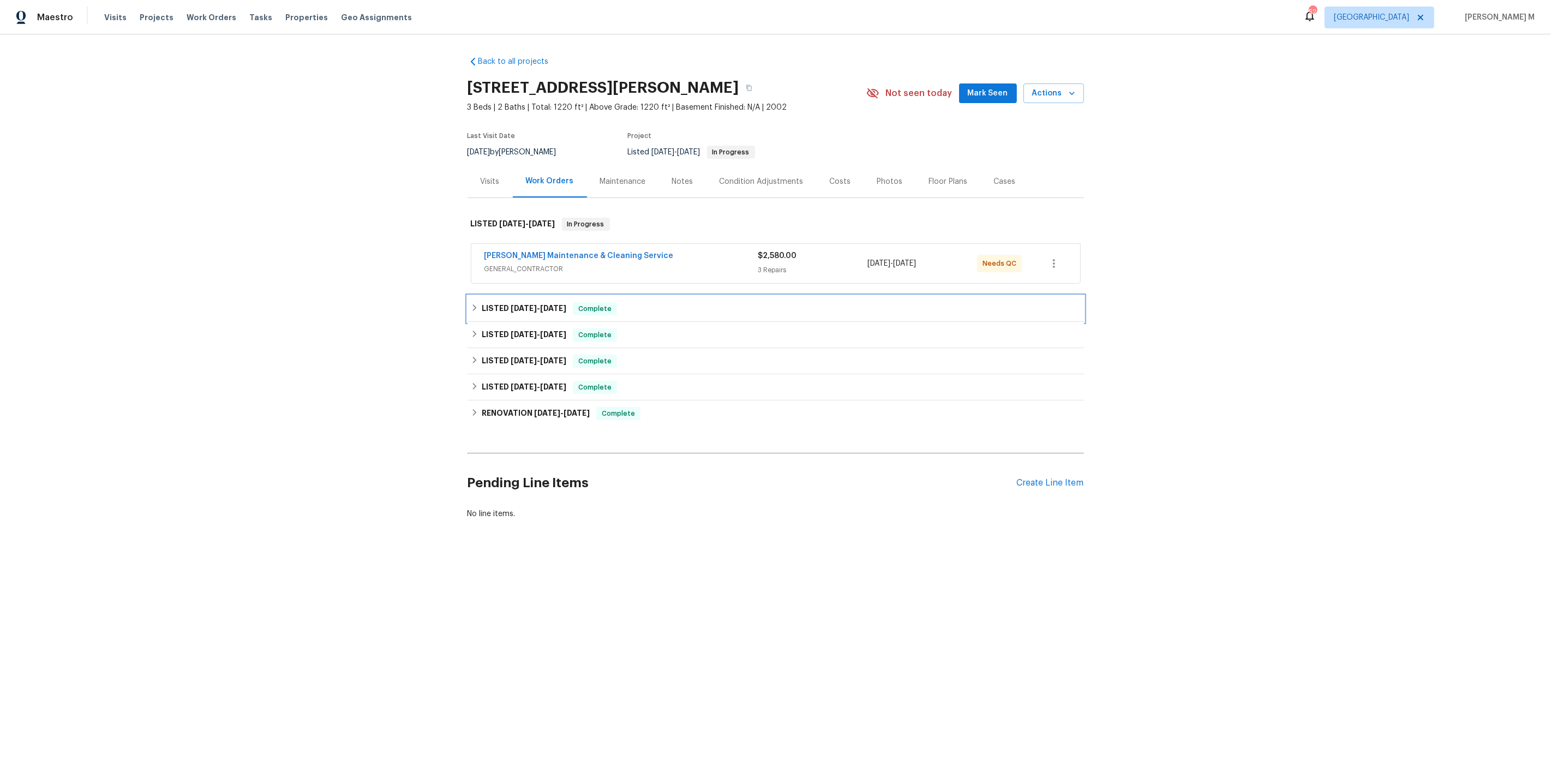
click at [538, 309] on div "LISTED 6/16/25 - 6/18/25 Complete" at bounding box center [776, 309] width 617 height 26
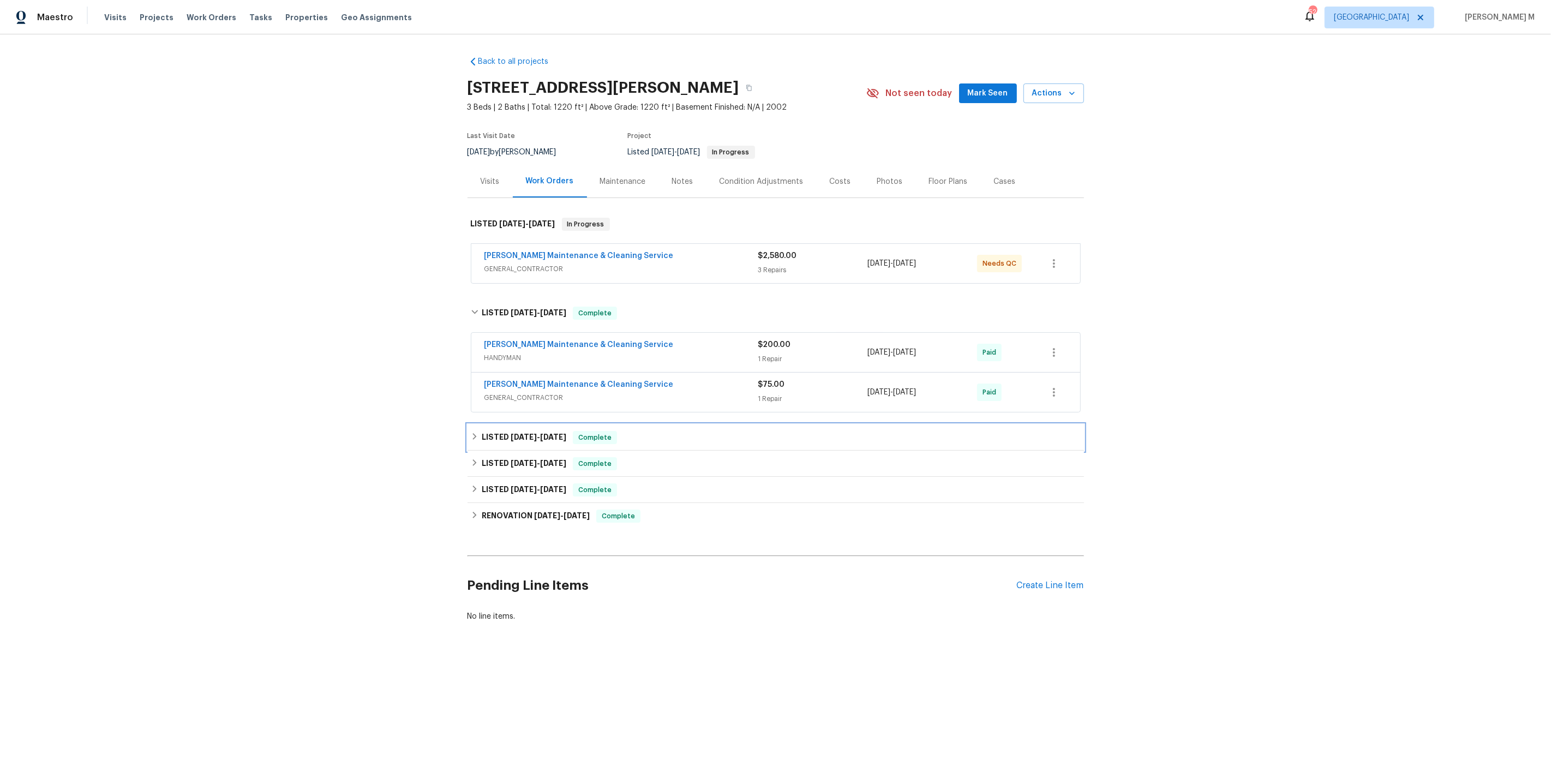
click at [522, 437] on div "LISTED 5/22/25 - 5/26/25 Complete" at bounding box center [776, 437] width 617 height 26
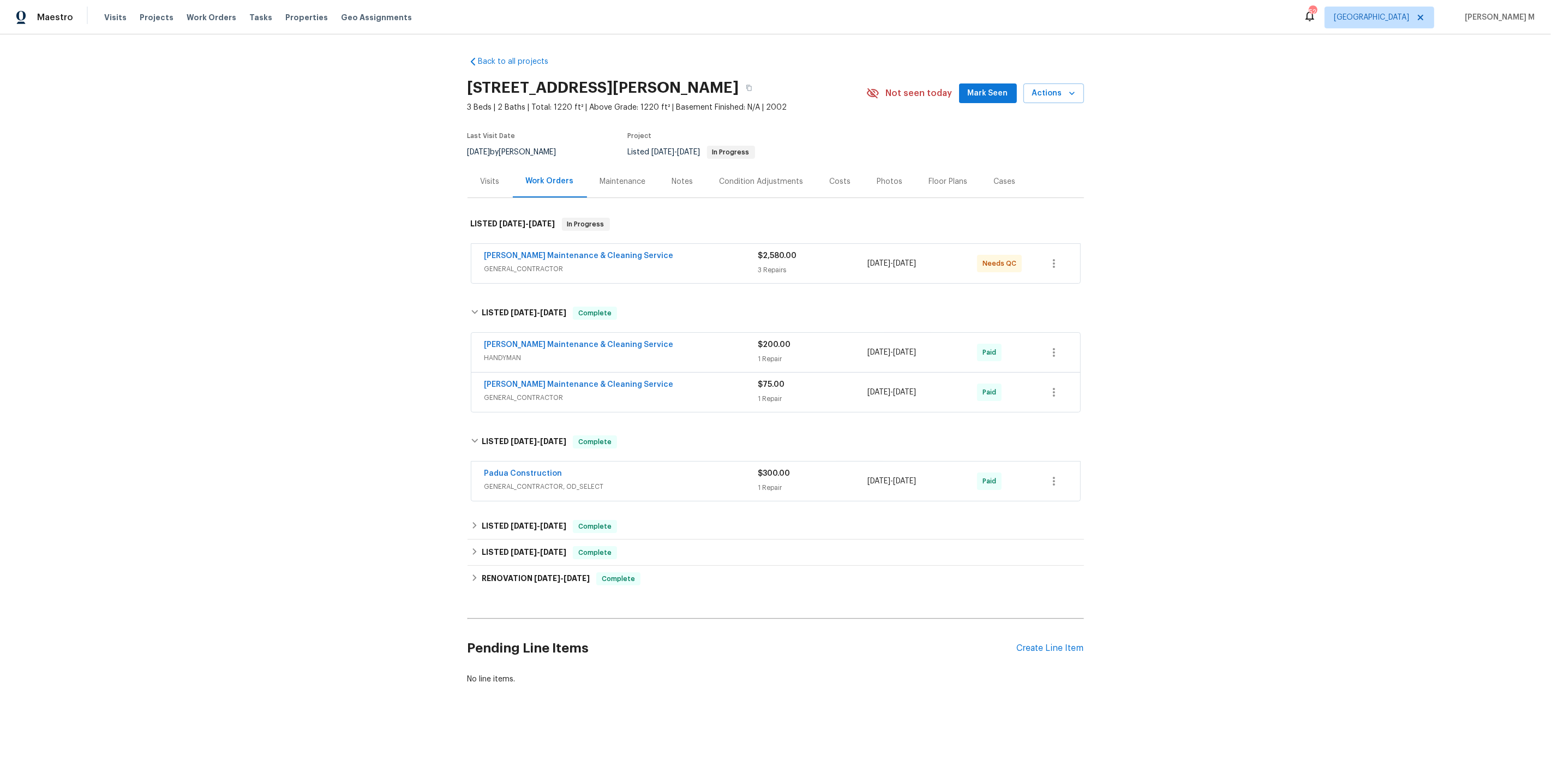
click at [520, 481] on span "GENERAL_CONTRACTOR, OD_SELECT" at bounding box center [622, 486] width 274 height 10
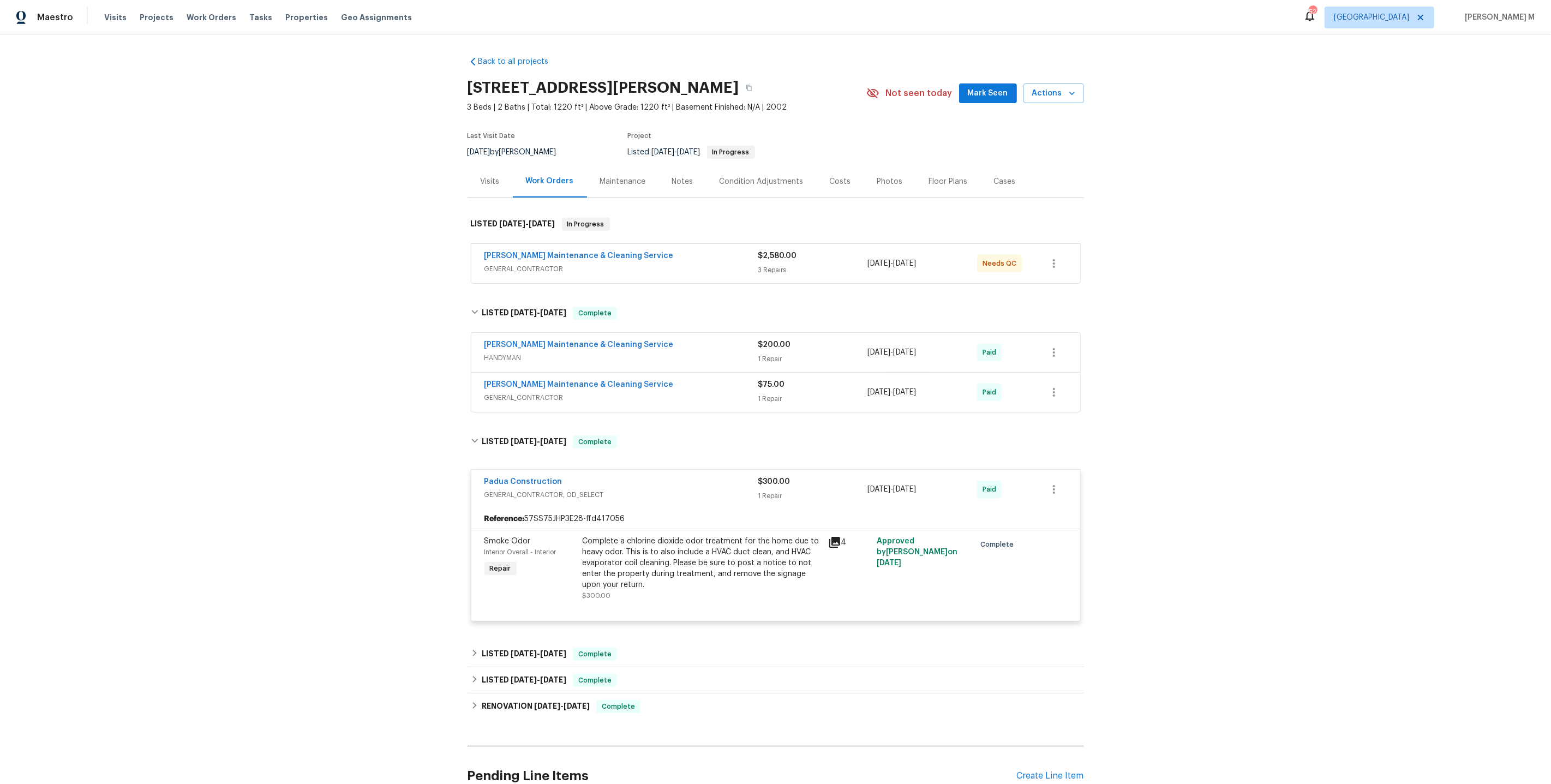
click at [535, 392] on span "GENERAL_CONTRACTOR" at bounding box center [622, 397] width 274 height 10
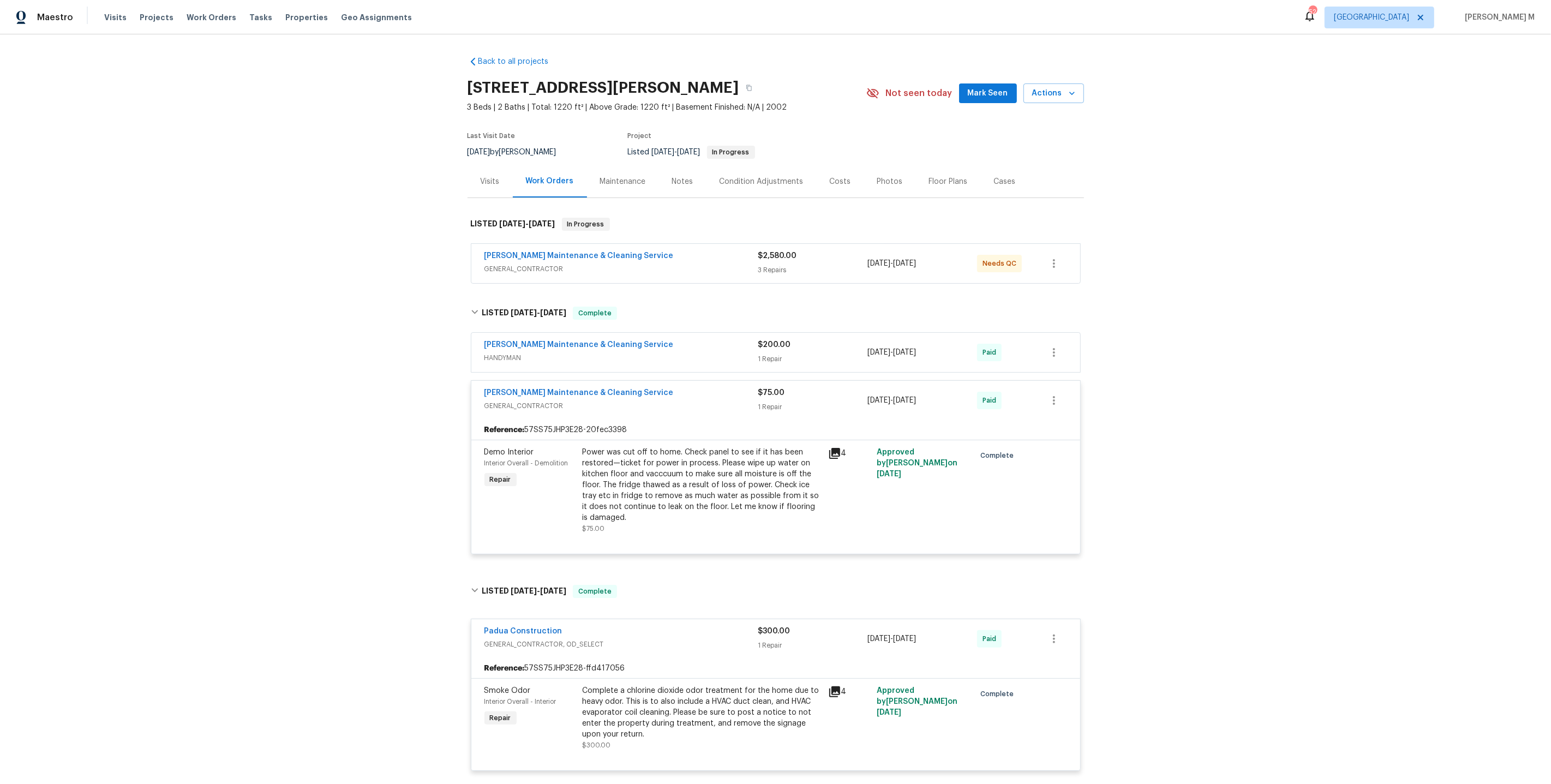
click at [524, 353] on span "HANDYMAN" at bounding box center [622, 358] width 274 height 10
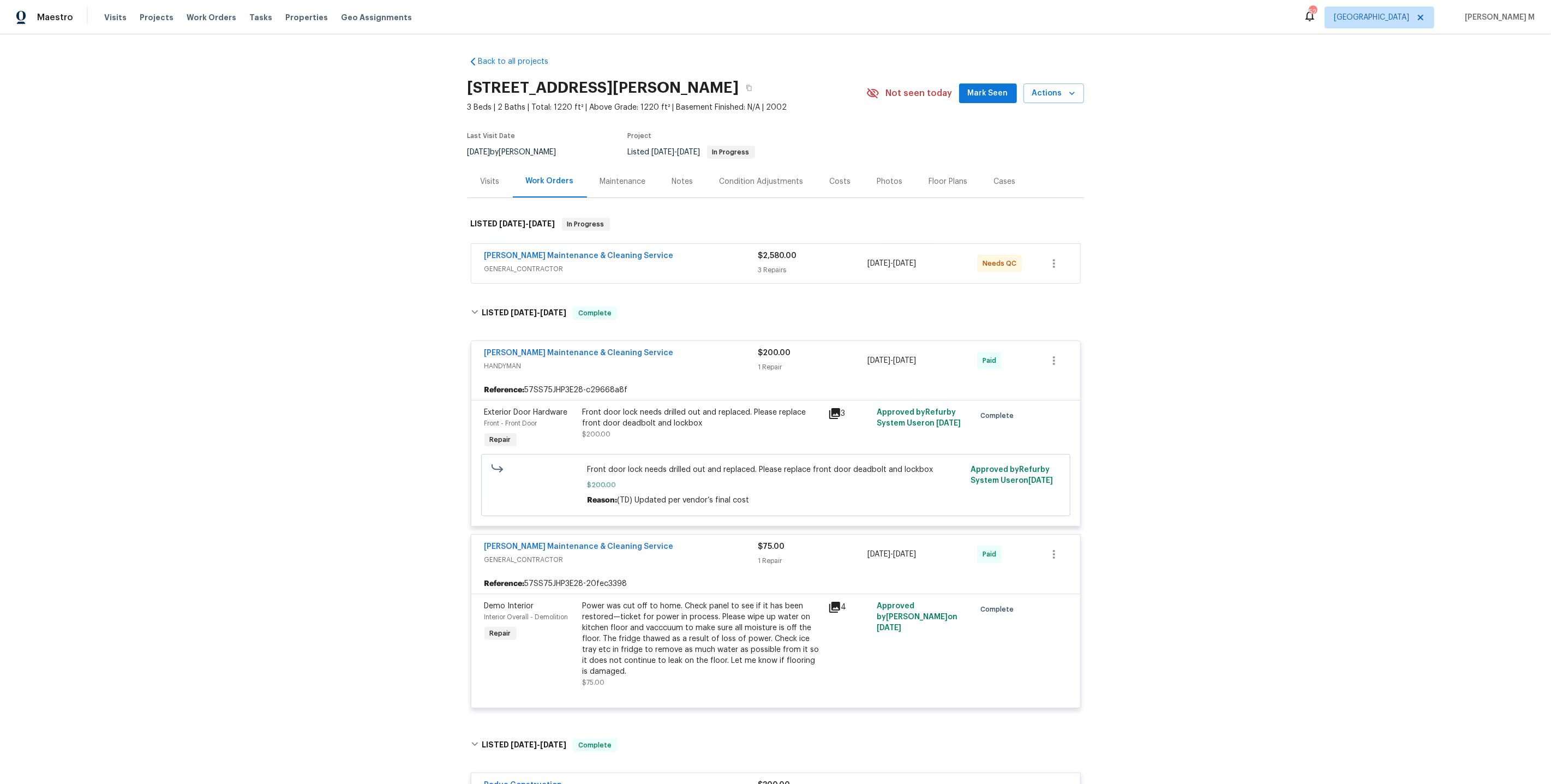
click at [520, 264] on span "GENERAL_CONTRACTOR" at bounding box center [622, 269] width 274 height 10
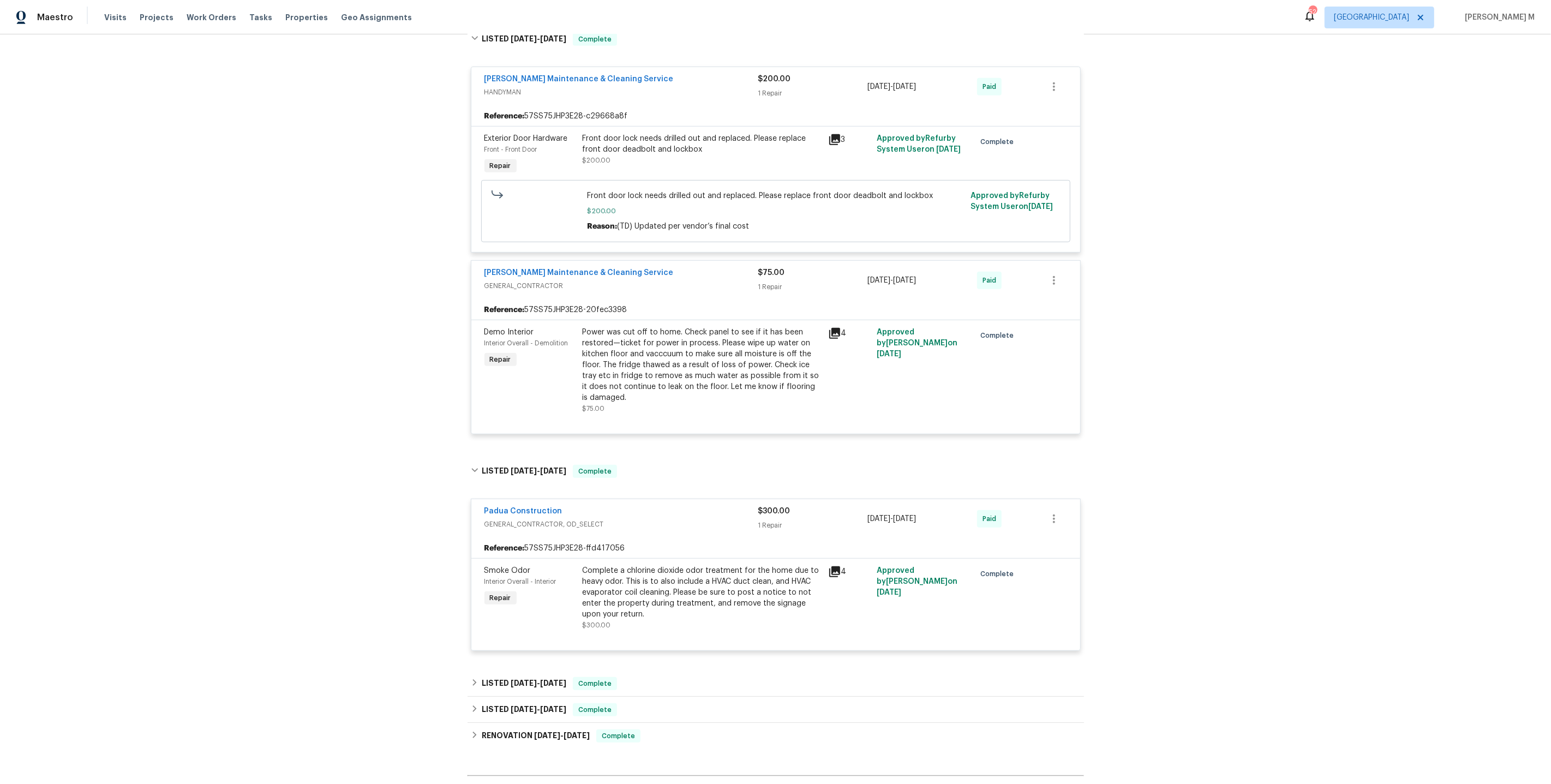
scroll to position [679, 0]
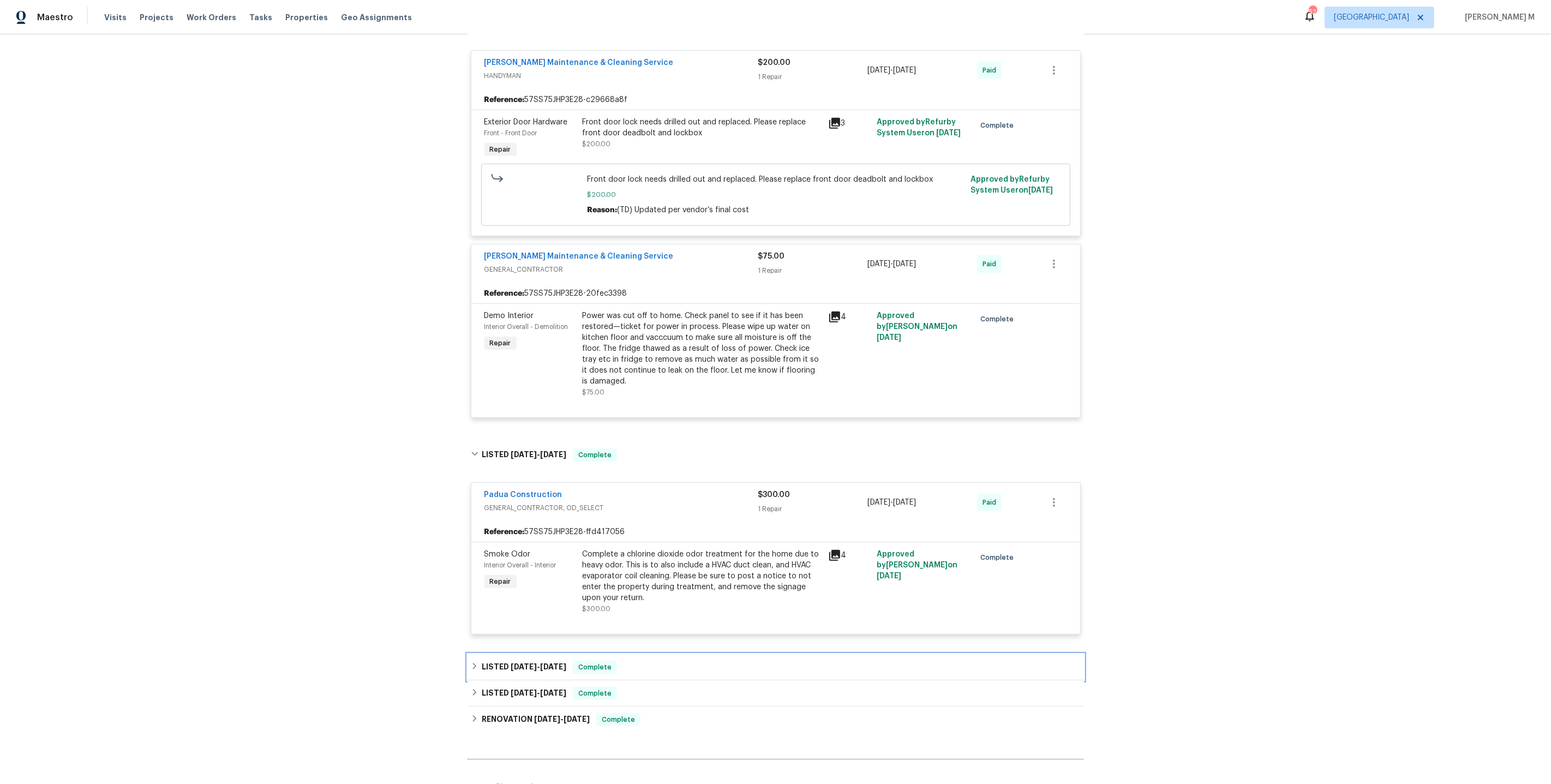
click at [500, 661] on h6 "LISTED 5/1/25 - 5/9/25" at bounding box center [524, 667] width 85 height 13
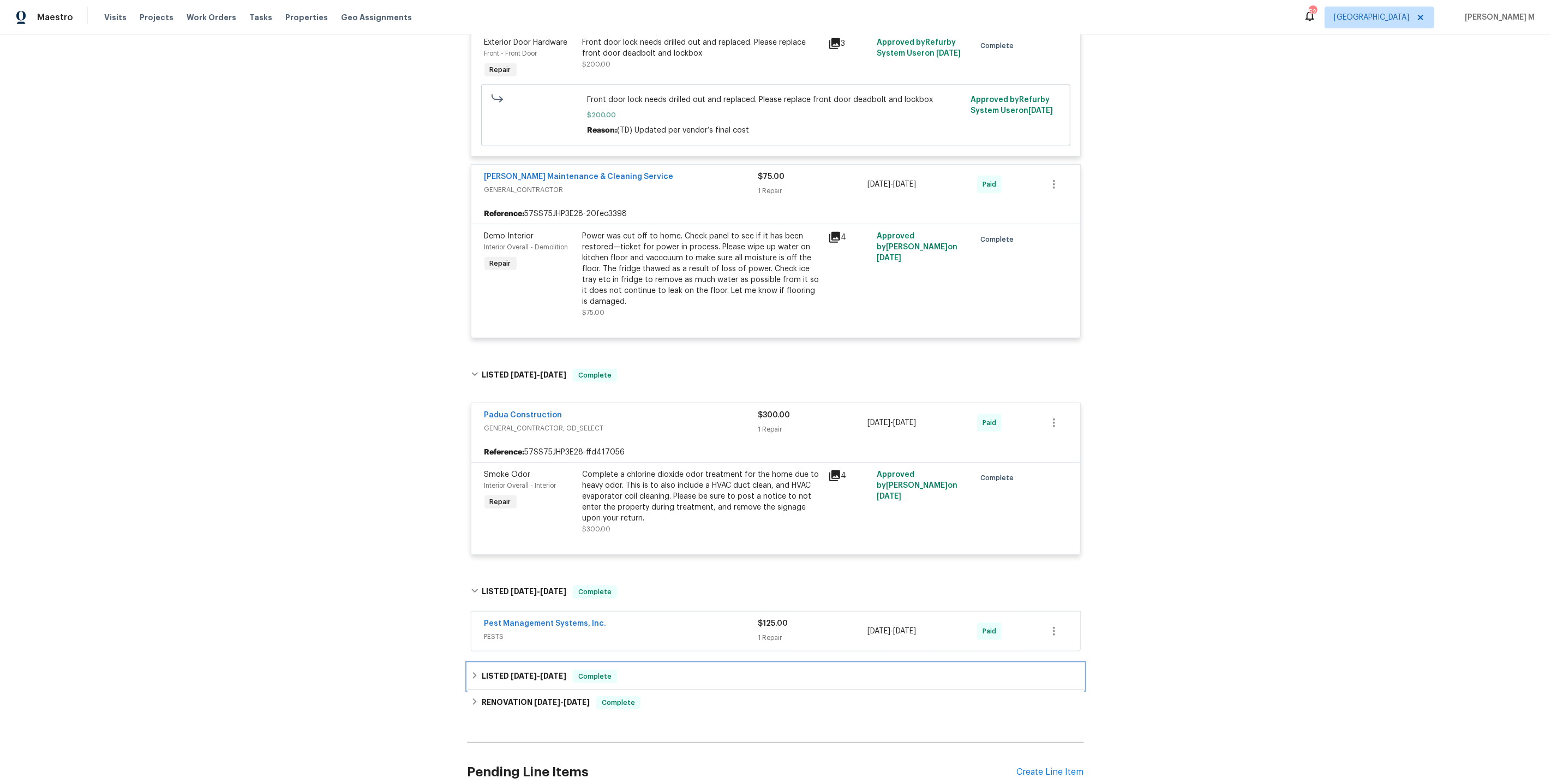
click at [505, 670] on h6 "LISTED 4/4/25 - 4/5/25" at bounding box center [524, 676] width 85 height 13
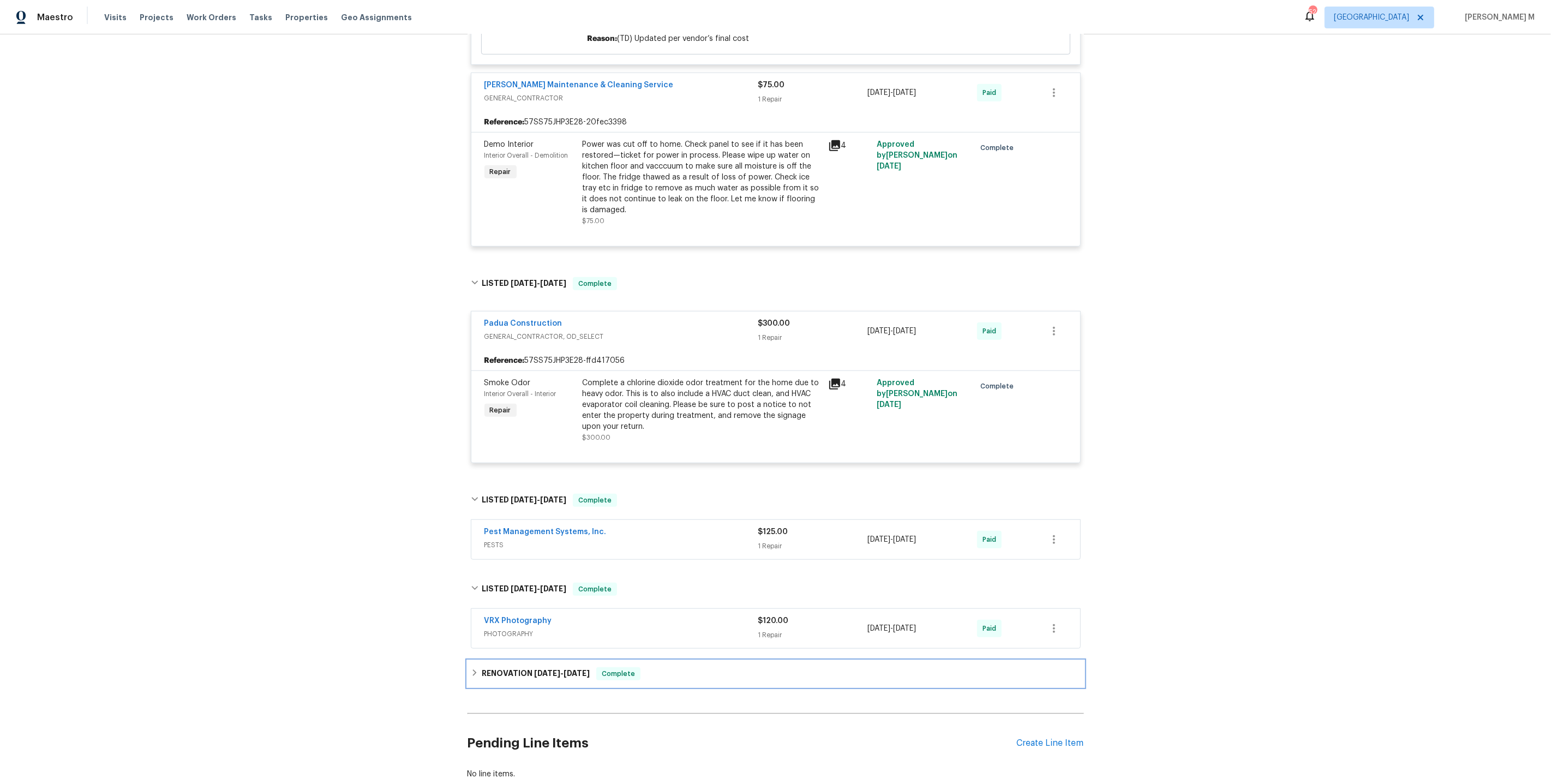
click at [504, 667] on h6 "RENOVATION 3/24/25 - 4/1/25" at bounding box center [536, 673] width 108 height 13
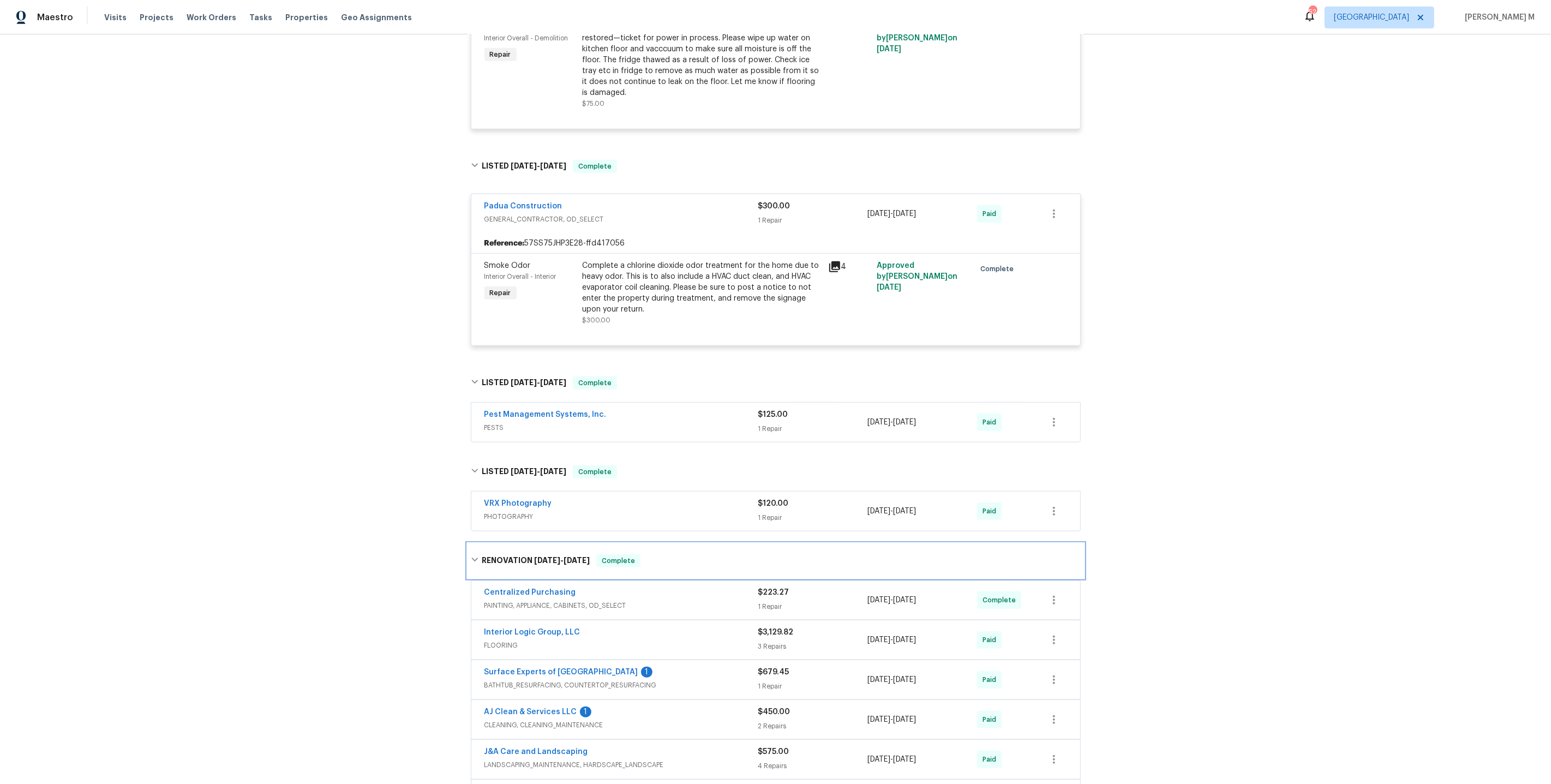
scroll to position [1038, 0]
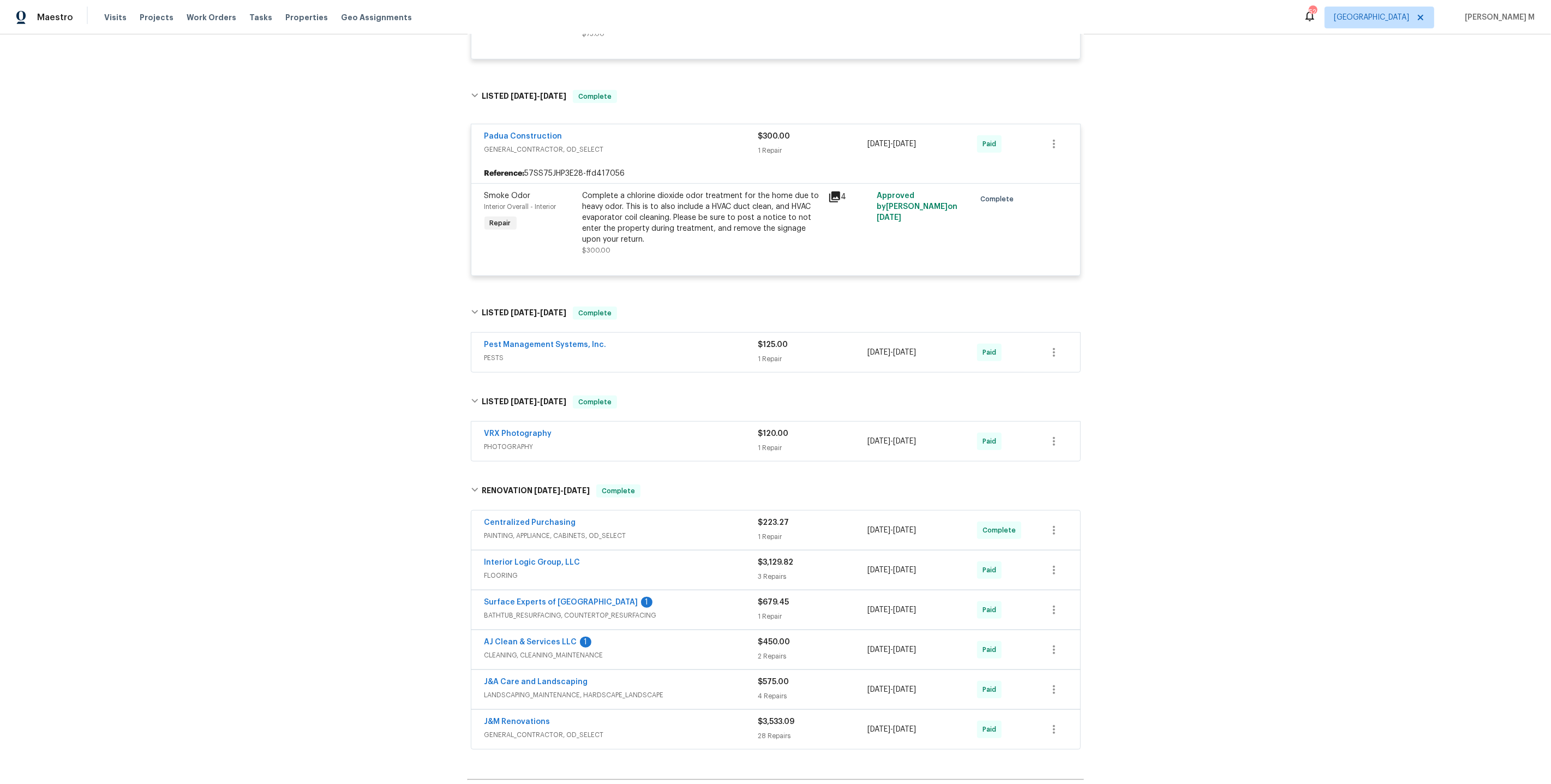
click at [512, 729] on span "GENERAL_CONTRACTOR, OD_SELECT" at bounding box center [622, 734] width 274 height 10
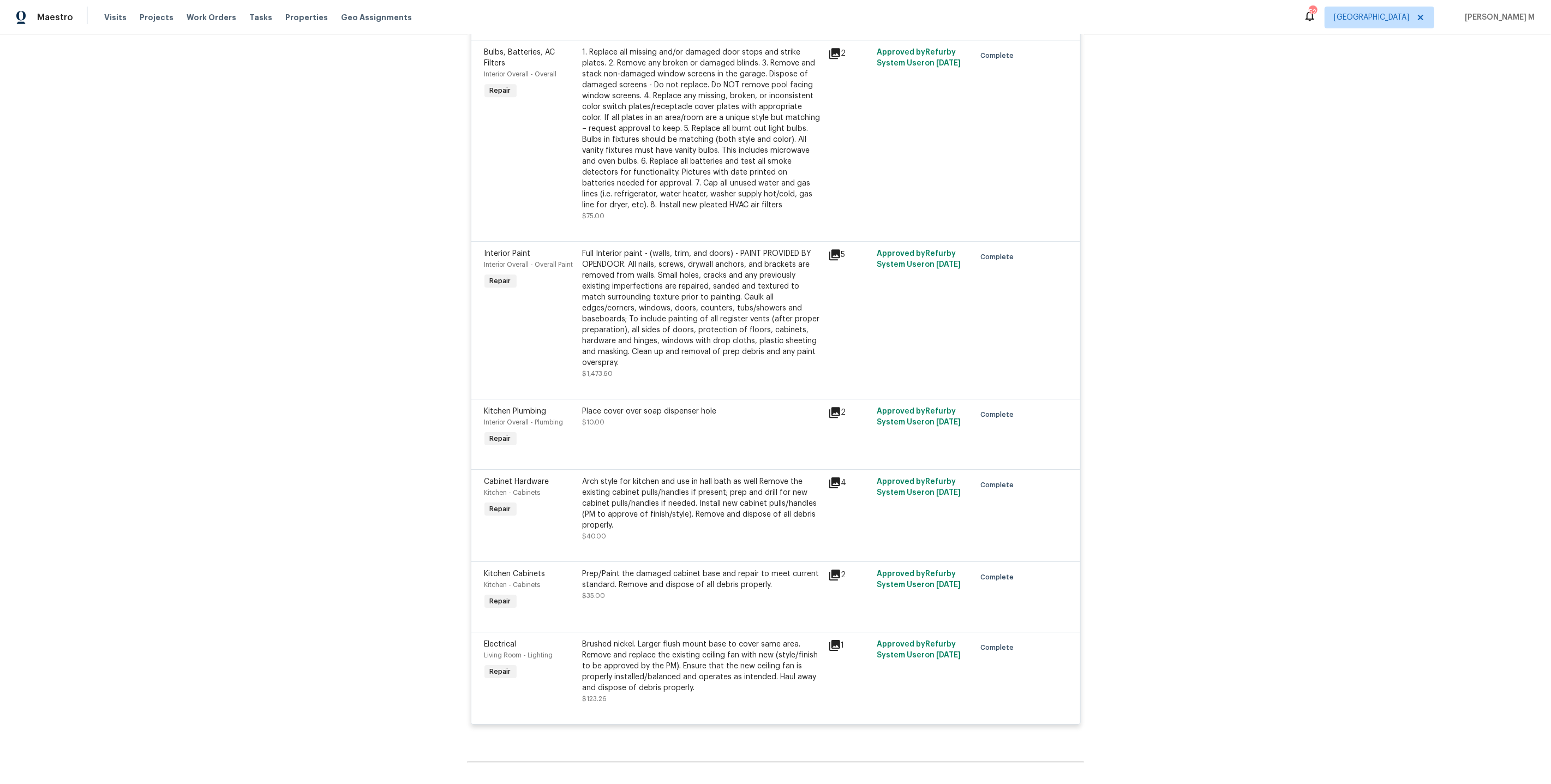
scroll to position [2373, 0]
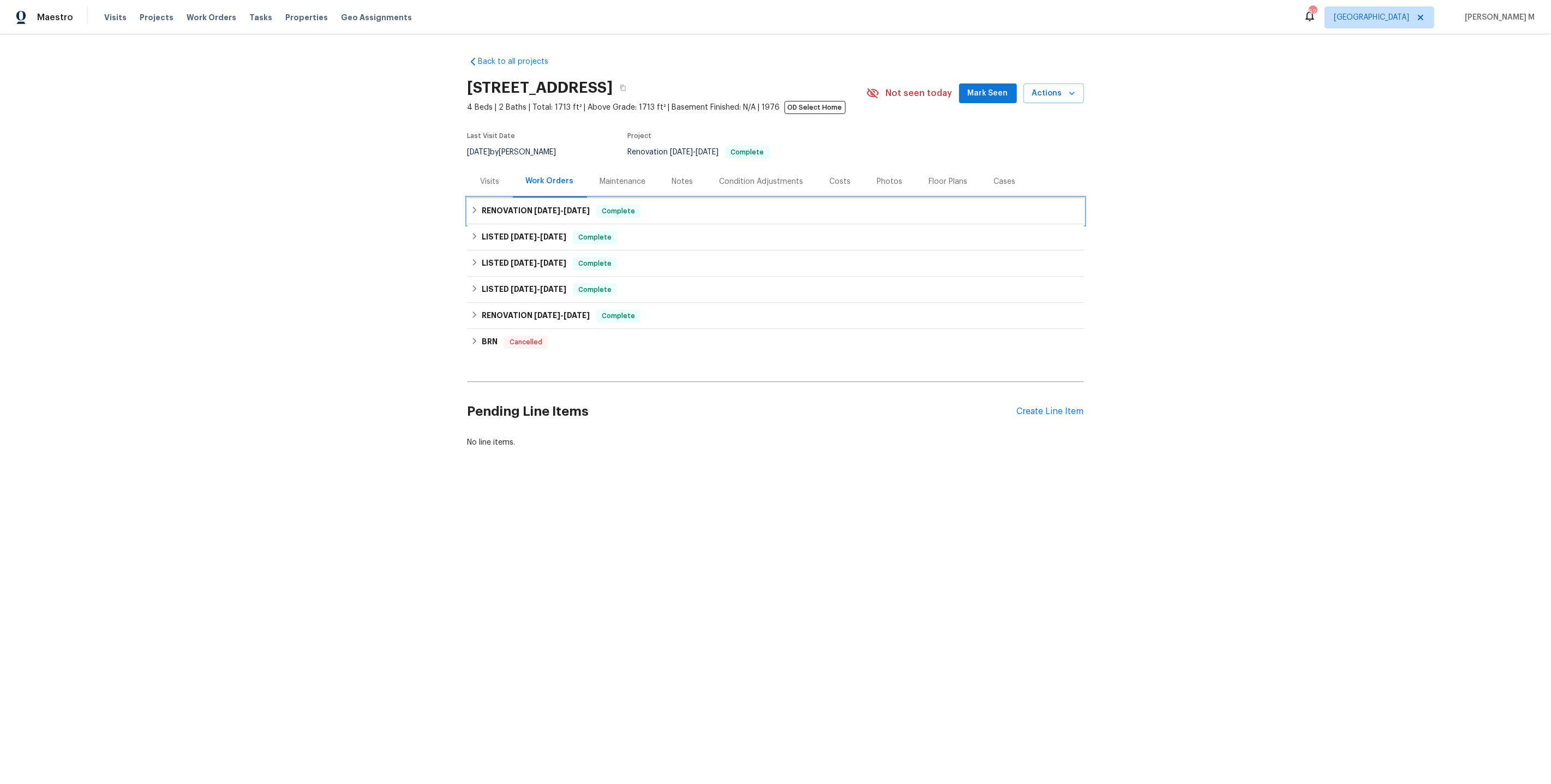
click at [535, 213] on div "RENOVATION [DATE] - [DATE] Complete" at bounding box center [776, 211] width 617 height 26
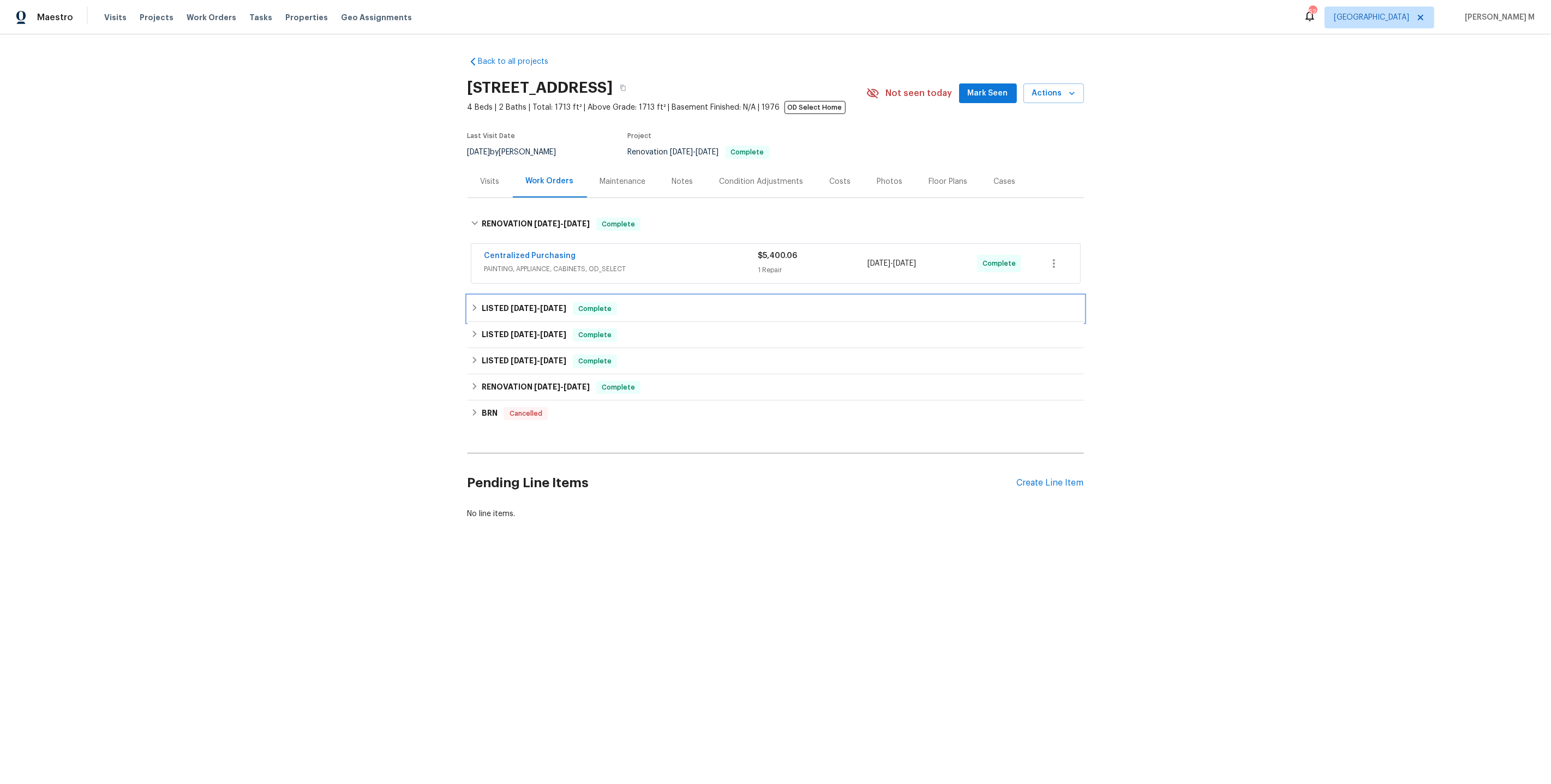
click at [527, 309] on div "LISTED [DATE] - [DATE] Complete" at bounding box center [776, 309] width 617 height 26
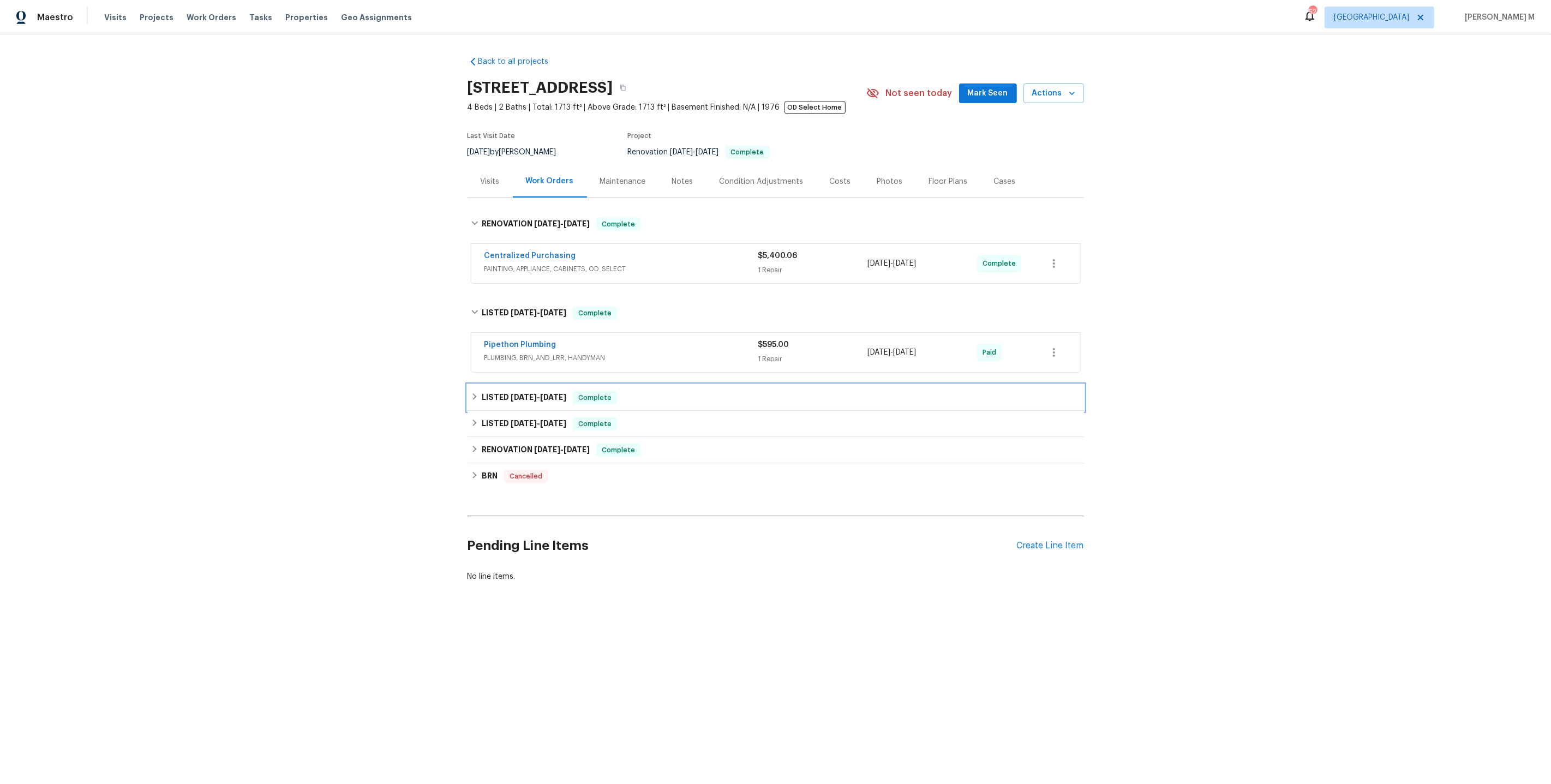
click at [529, 400] on div "LISTED [DATE] - [DATE] Complete" at bounding box center [776, 397] width 617 height 26
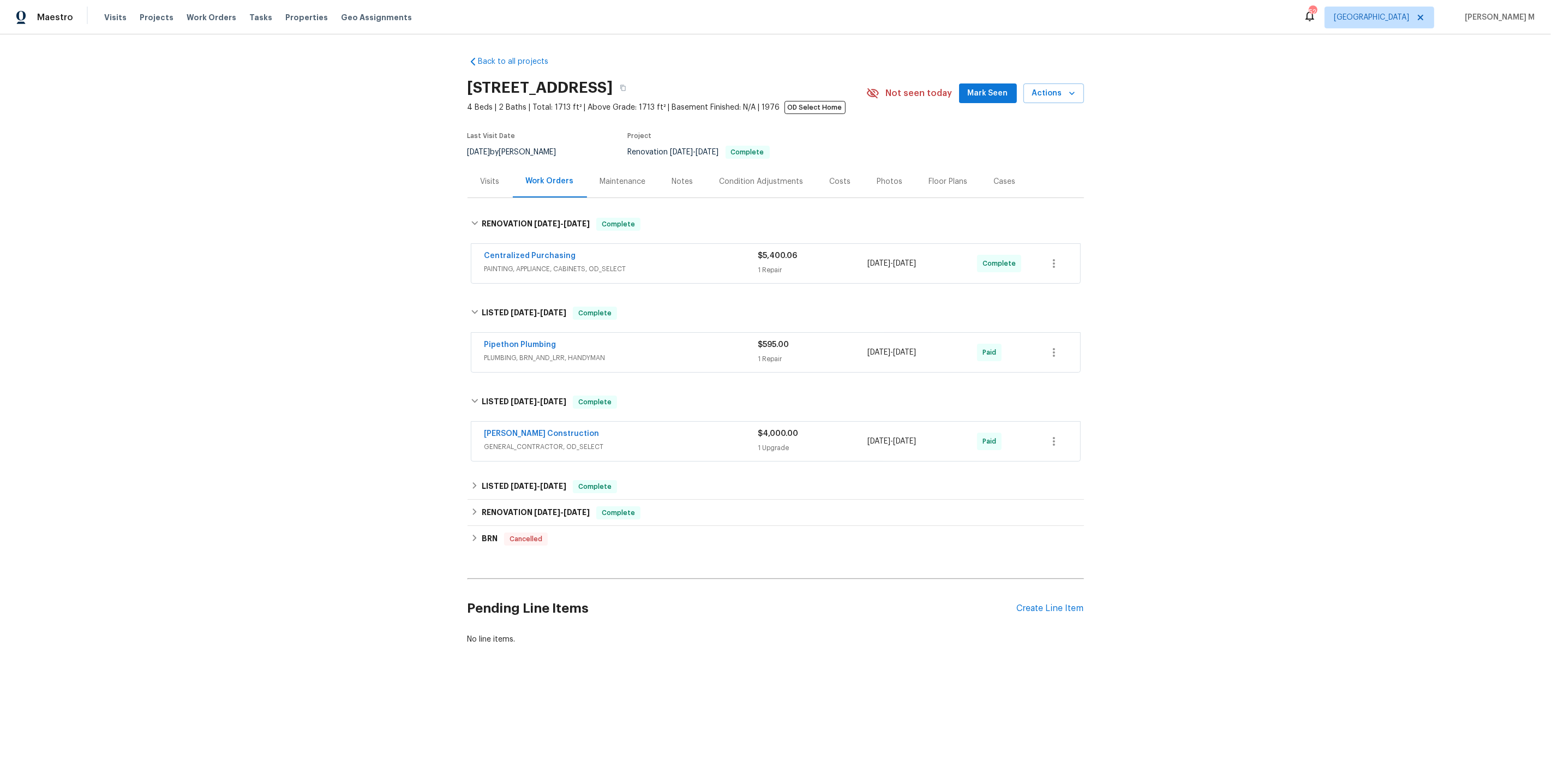
click at [537, 272] on div "Centralized Purchasing PAINTING, APPLIANCE, CABINETS, OD_SELECT $5,400.06 1 Rep…" at bounding box center [776, 263] width 609 height 39
click at [515, 482] on span "4/8/25" at bounding box center [524, 485] width 26 height 8
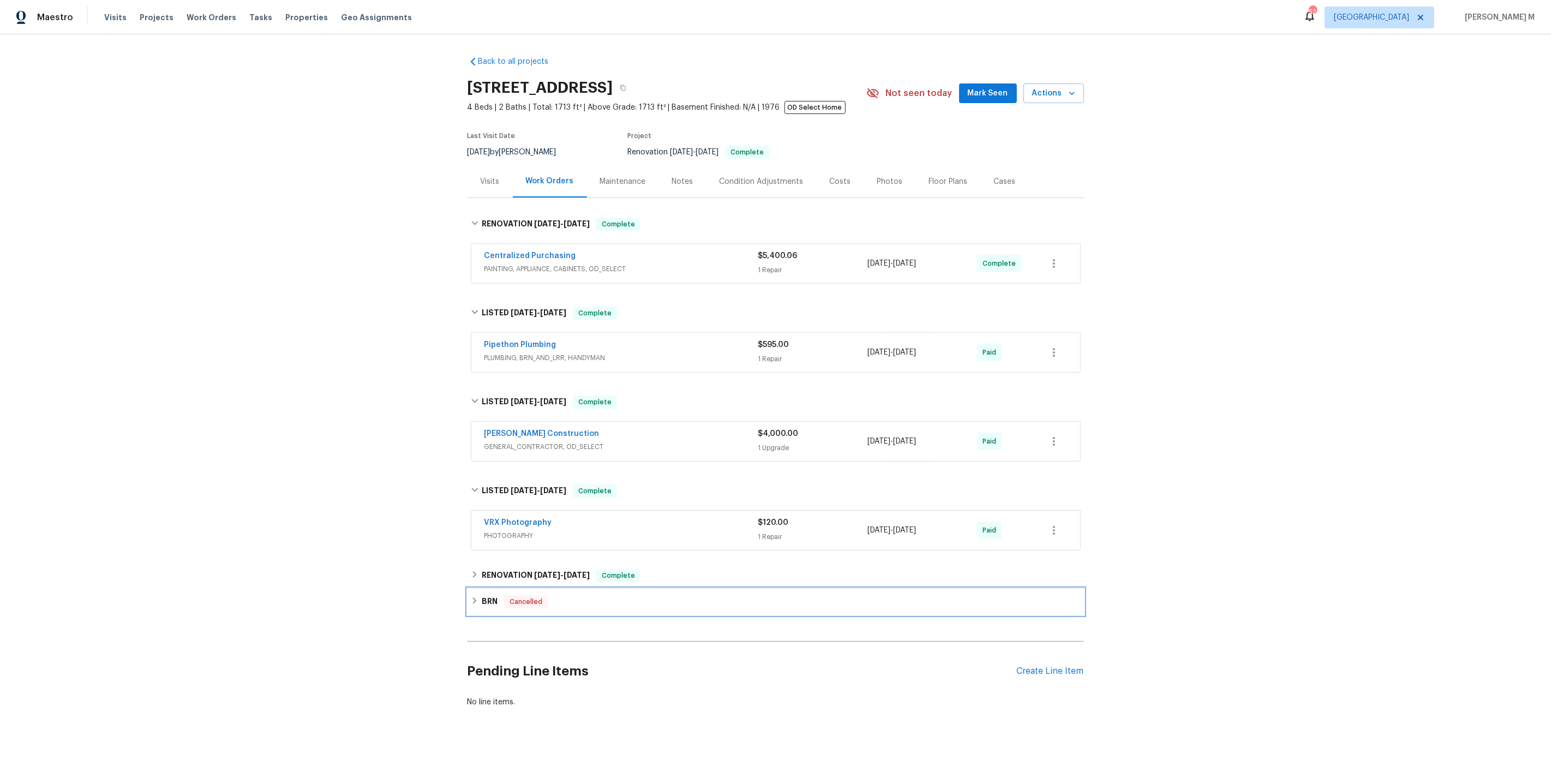
click at [504, 588] on div "BRN Cancelled" at bounding box center [776, 602] width 617 height 26
click at [510, 574] on div "RENOVATION 1/10/25 - 3/20/25 Complete" at bounding box center [776, 575] width 617 height 26
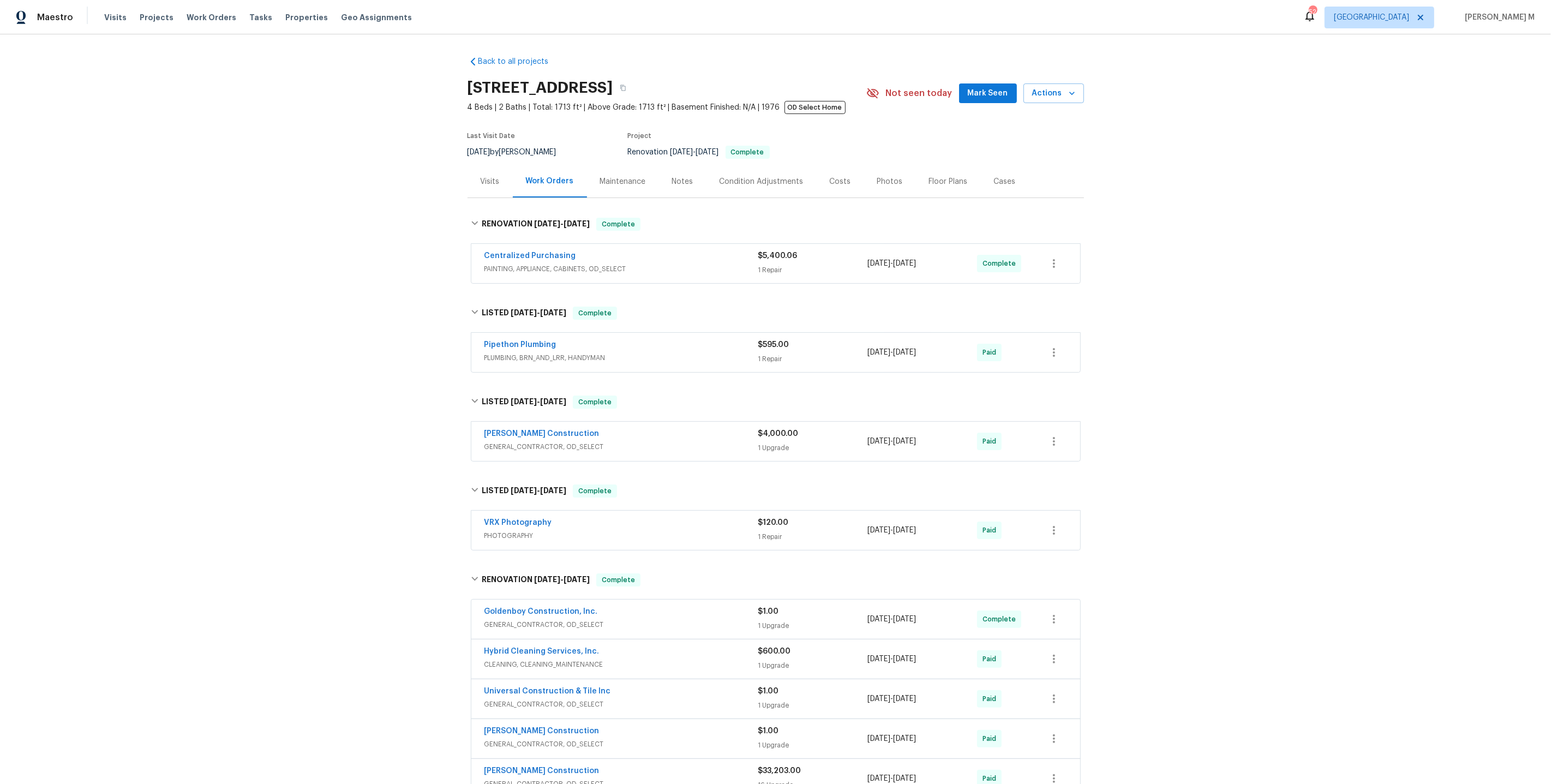
click at [572, 272] on div "Centralized Purchasing PAINTING, APPLIANCE, CABINETS, OD_SELECT $5,400.06 1 Rep…" at bounding box center [776, 263] width 609 height 39
click at [571, 265] on span "PAINTING, APPLIANCE, CABINETS, OD_SELECT" at bounding box center [622, 269] width 274 height 10
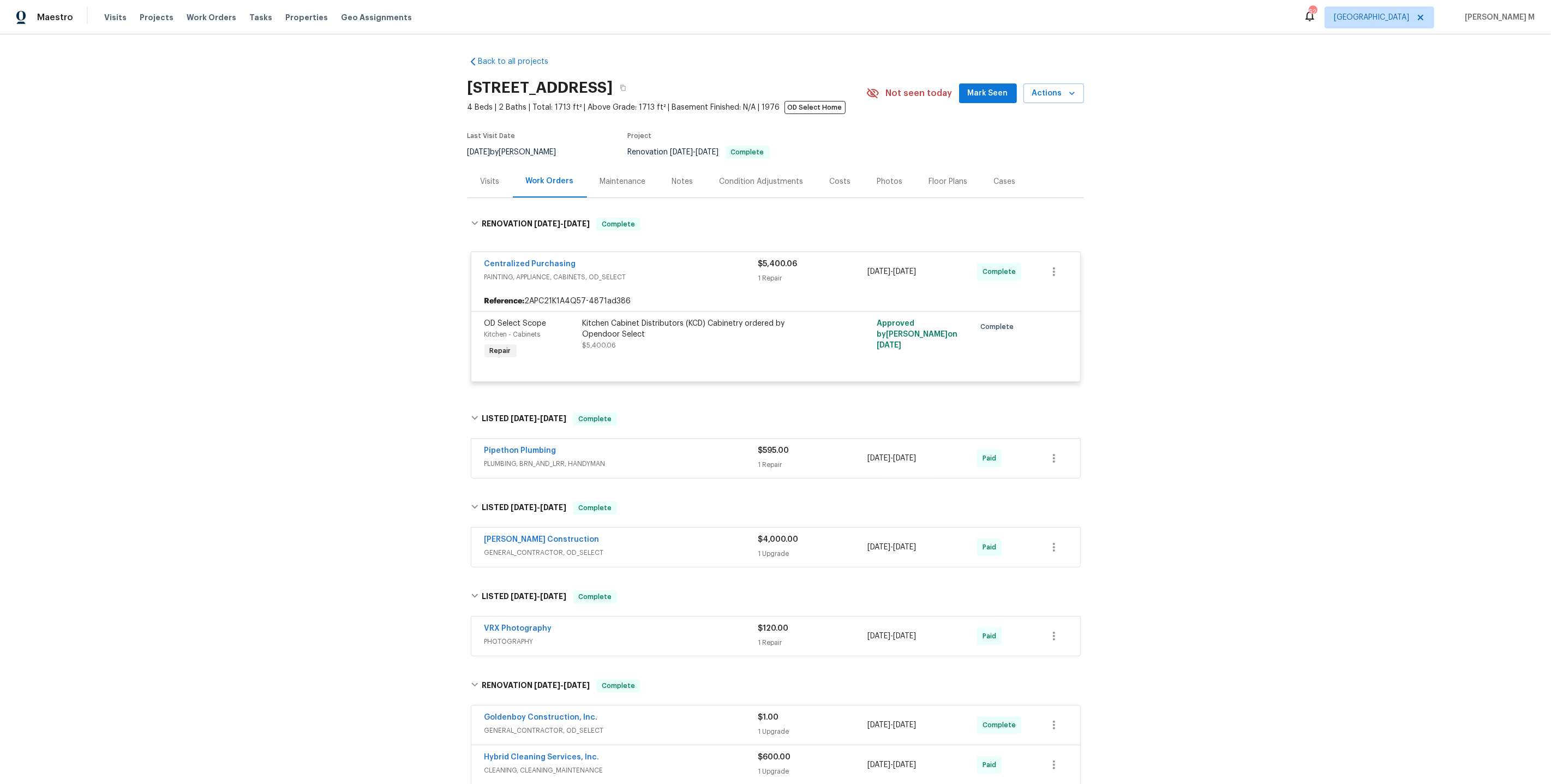
click at [547, 458] on span "PLUMBING, BRN_AND_LRR, HANDYMAN" at bounding box center [622, 464] width 274 height 10
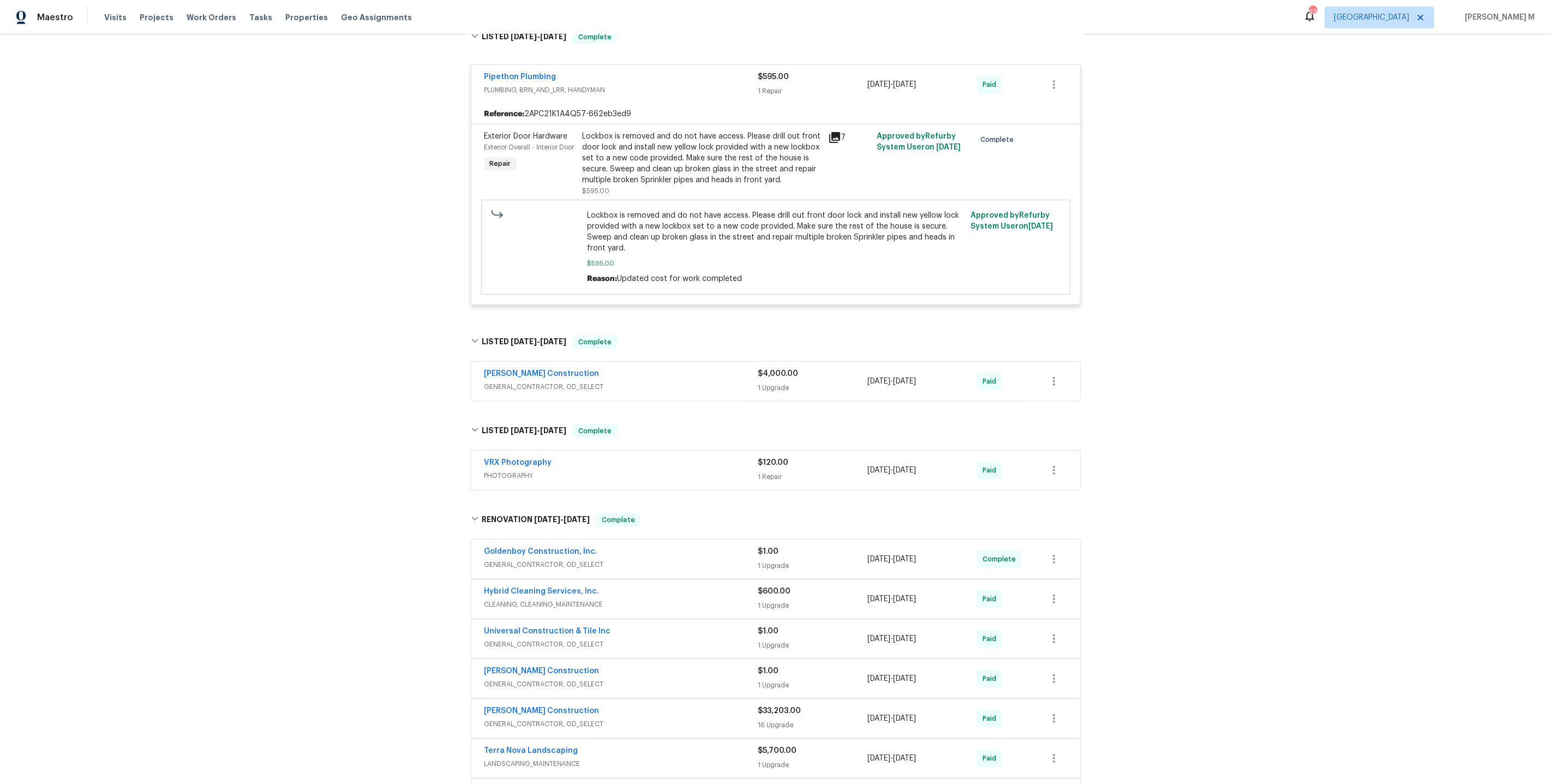
scroll to position [464, 0]
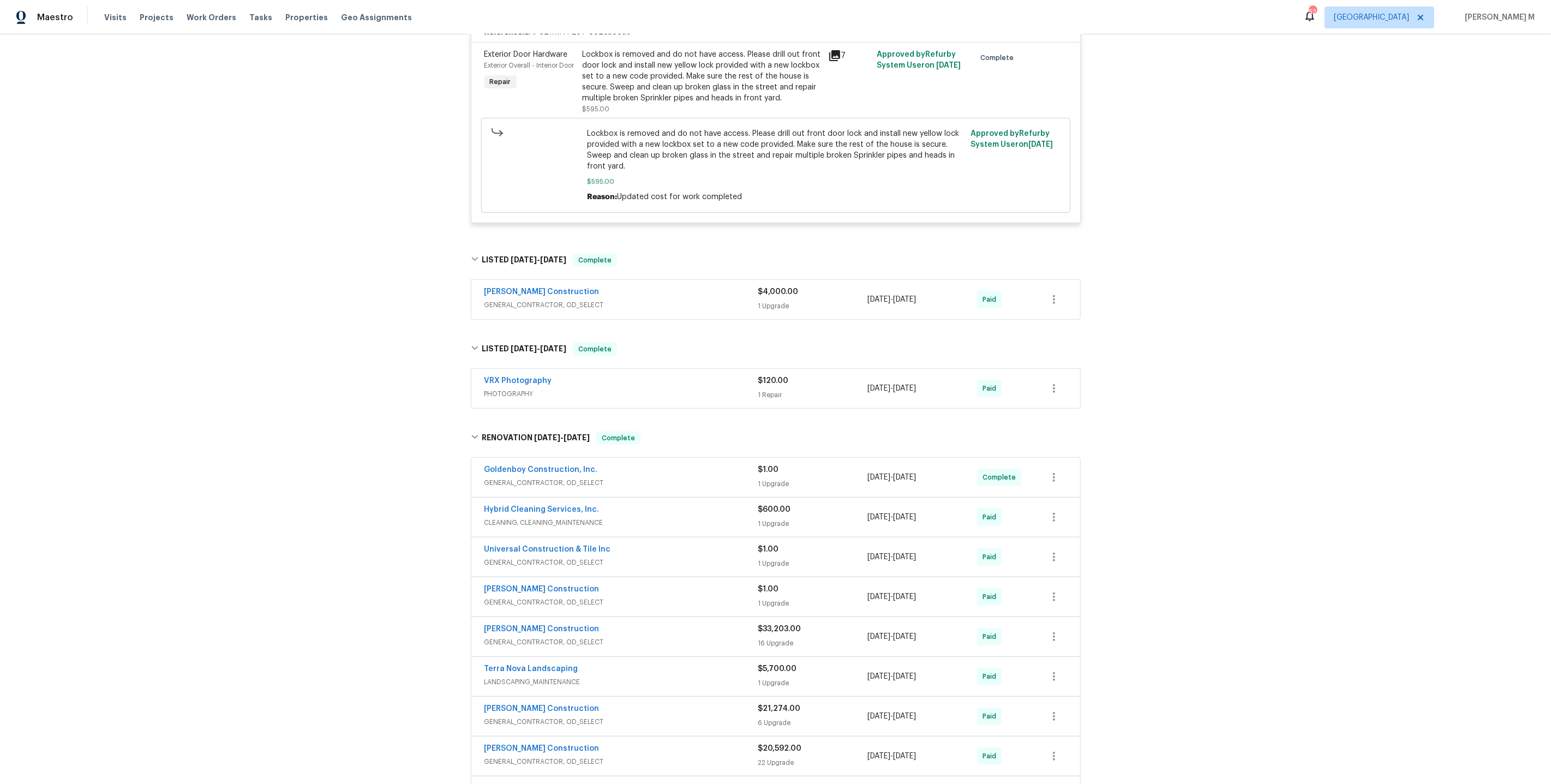
click at [534, 299] on span "GENERAL_CONTRACTOR, OD_SELECT" at bounding box center [622, 305] width 274 height 10
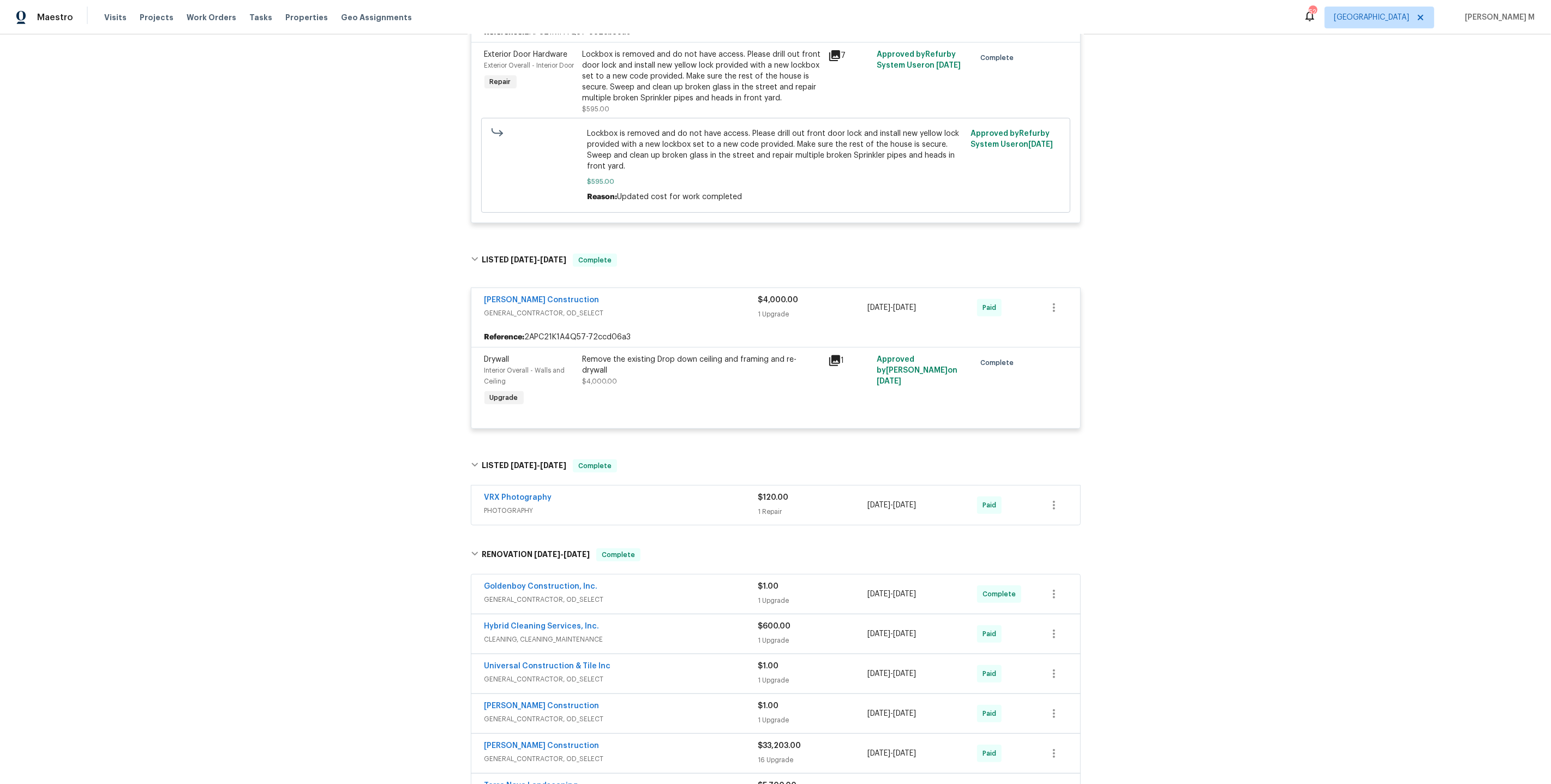
click at [526, 505] on span "PHOTOGRAPHY" at bounding box center [622, 510] width 274 height 10
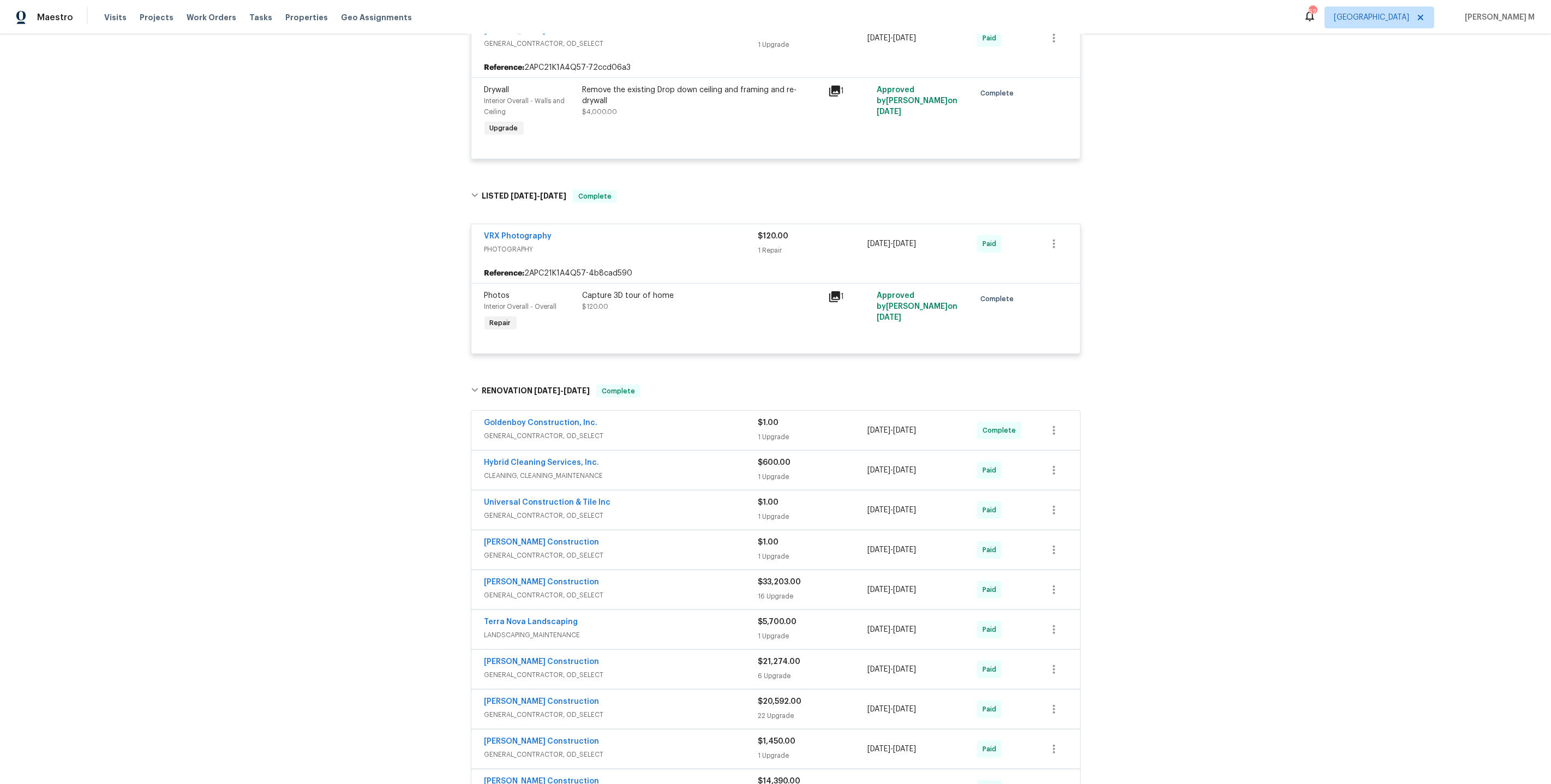
scroll to position [756, 0]
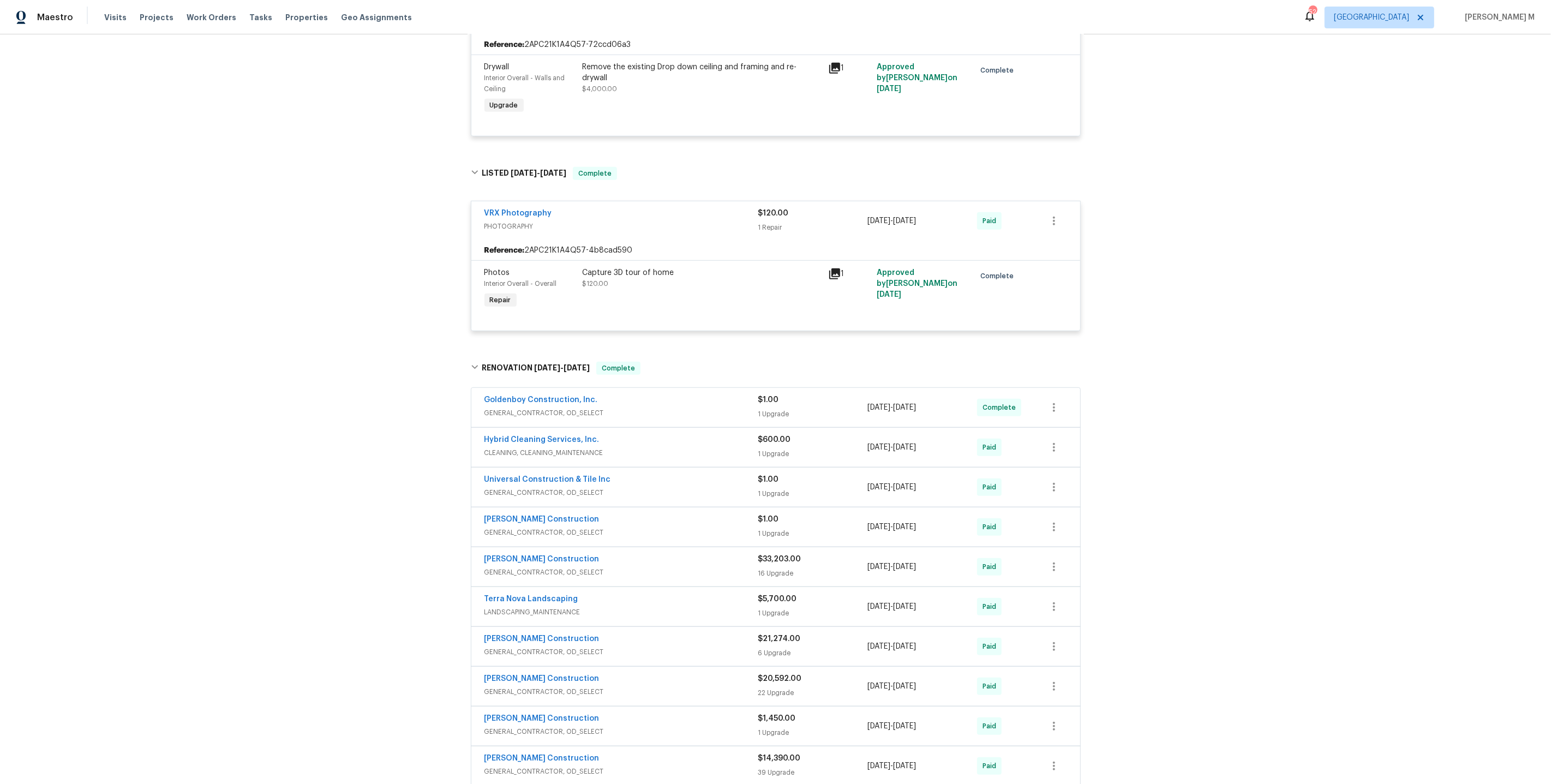
click at [562, 428] on div "Hybrid Cleaning Services, Inc. CLEANING, CLEANING_MAINTENANCE $600.00 1 Upgrade…" at bounding box center [776, 447] width 609 height 39
click at [556, 447] on span "CLEANING, CLEANING_MAINTENANCE" at bounding box center [622, 452] width 274 height 10
click at [546, 403] on div at bounding box center [776, 631] width 617 height 560
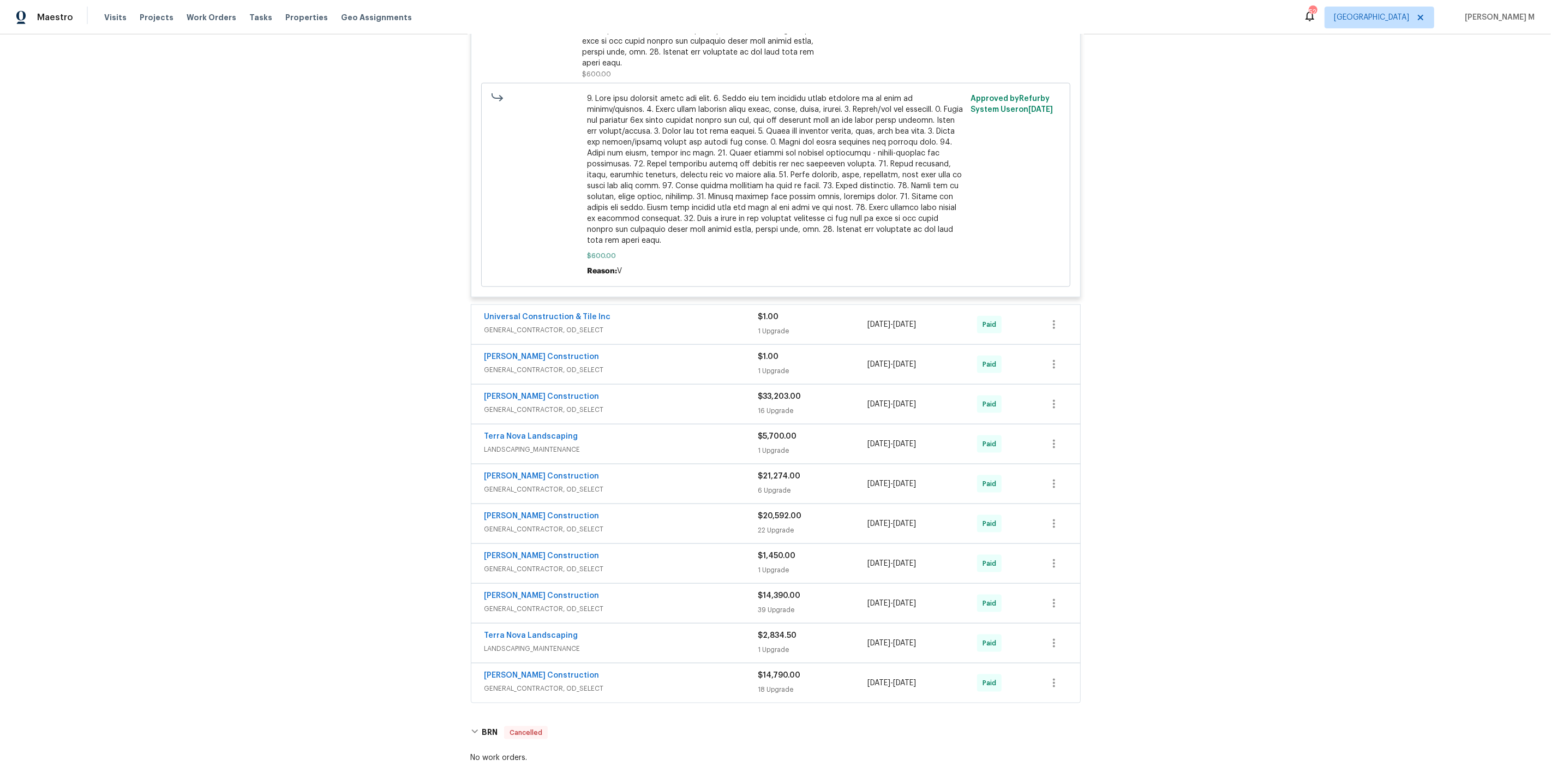
scroll to position [1437, 0]
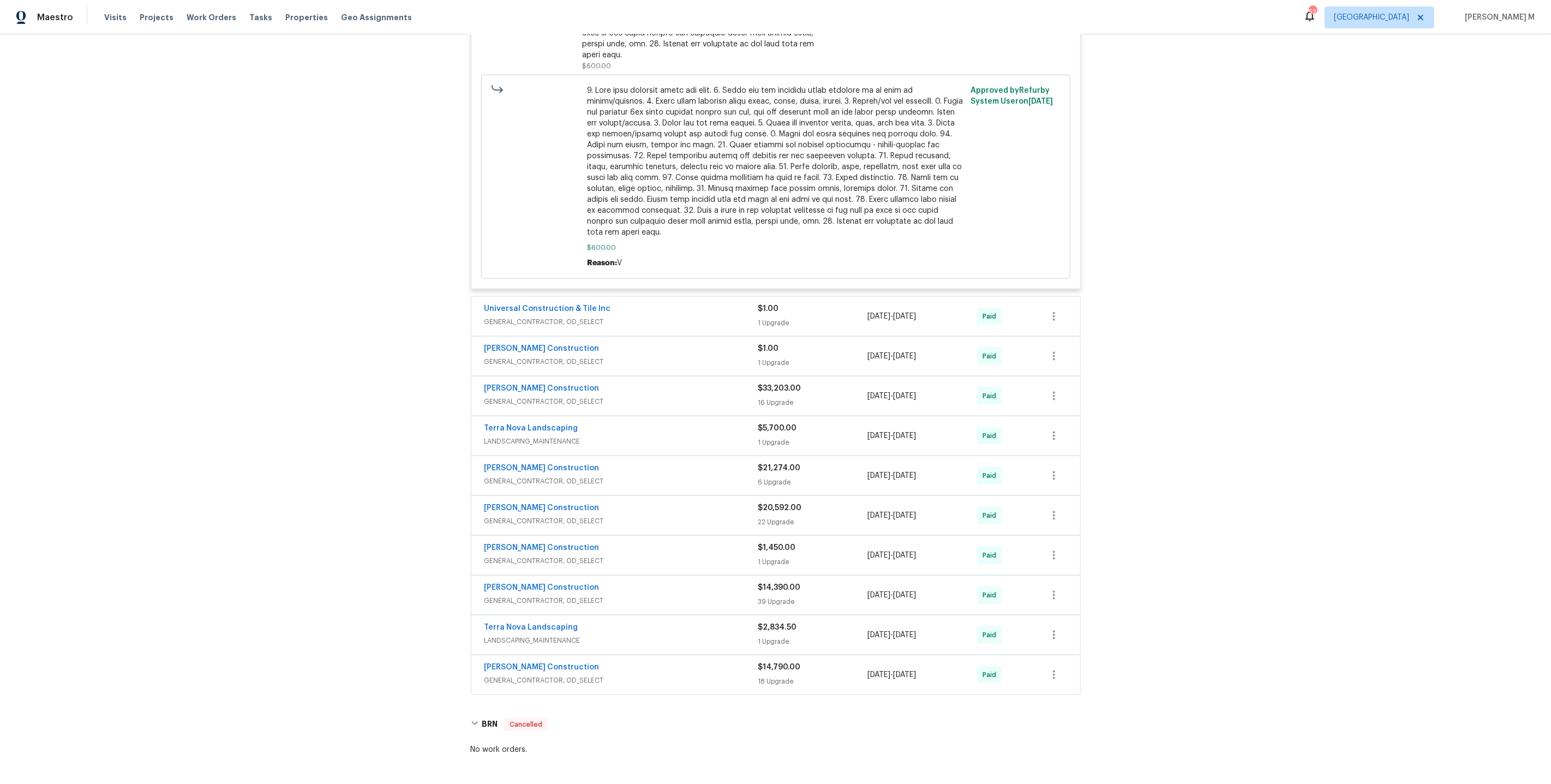
click at [555, 396] on span "GENERAL_CONTRACTOR, OD_SELECT" at bounding box center [622, 402] width 274 height 10
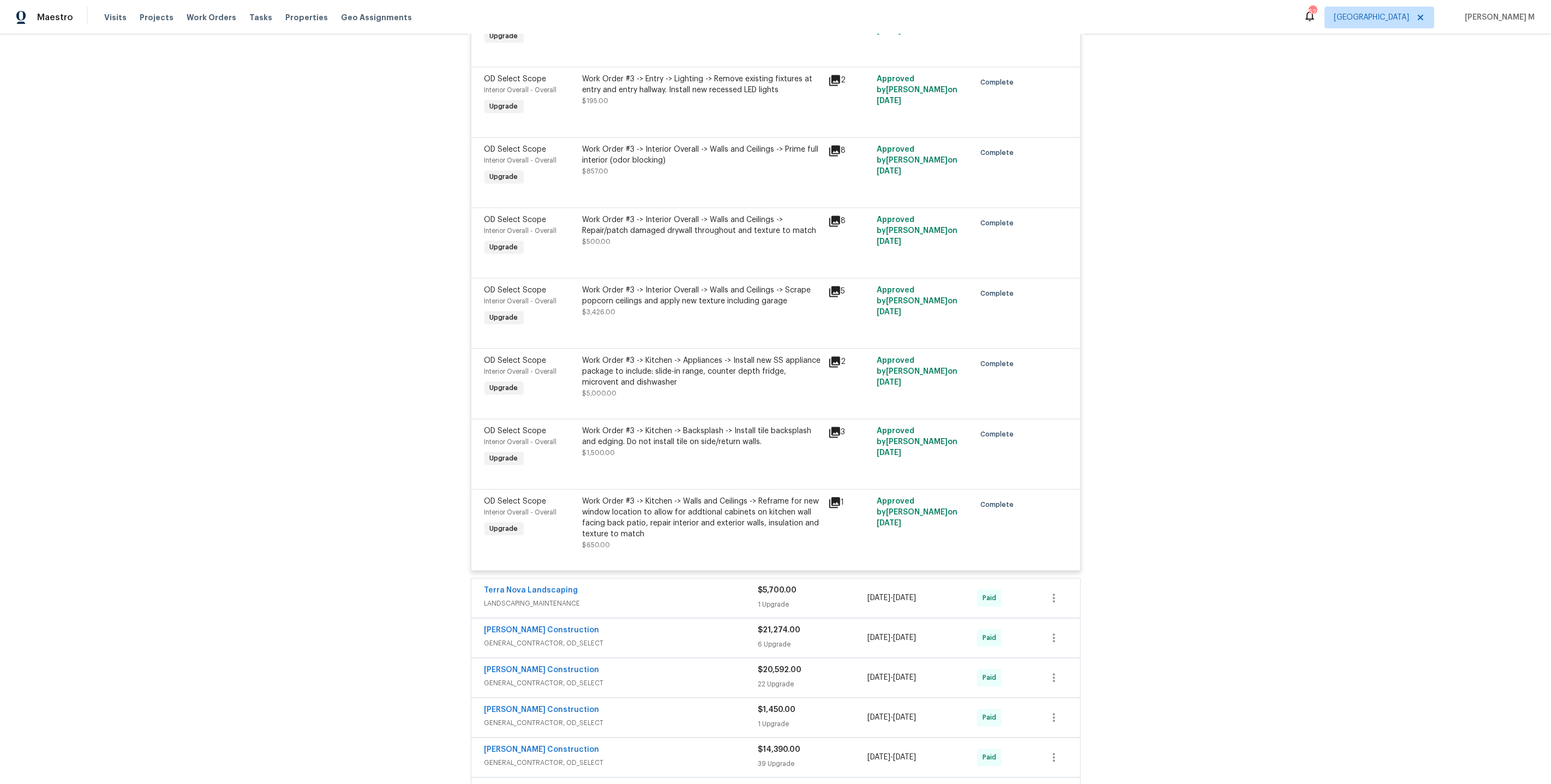
scroll to position [2460, 0]
click at [537, 636] on span "GENERAL_CONTRACTOR, OD_SELECT" at bounding box center [622, 641] width 274 height 10
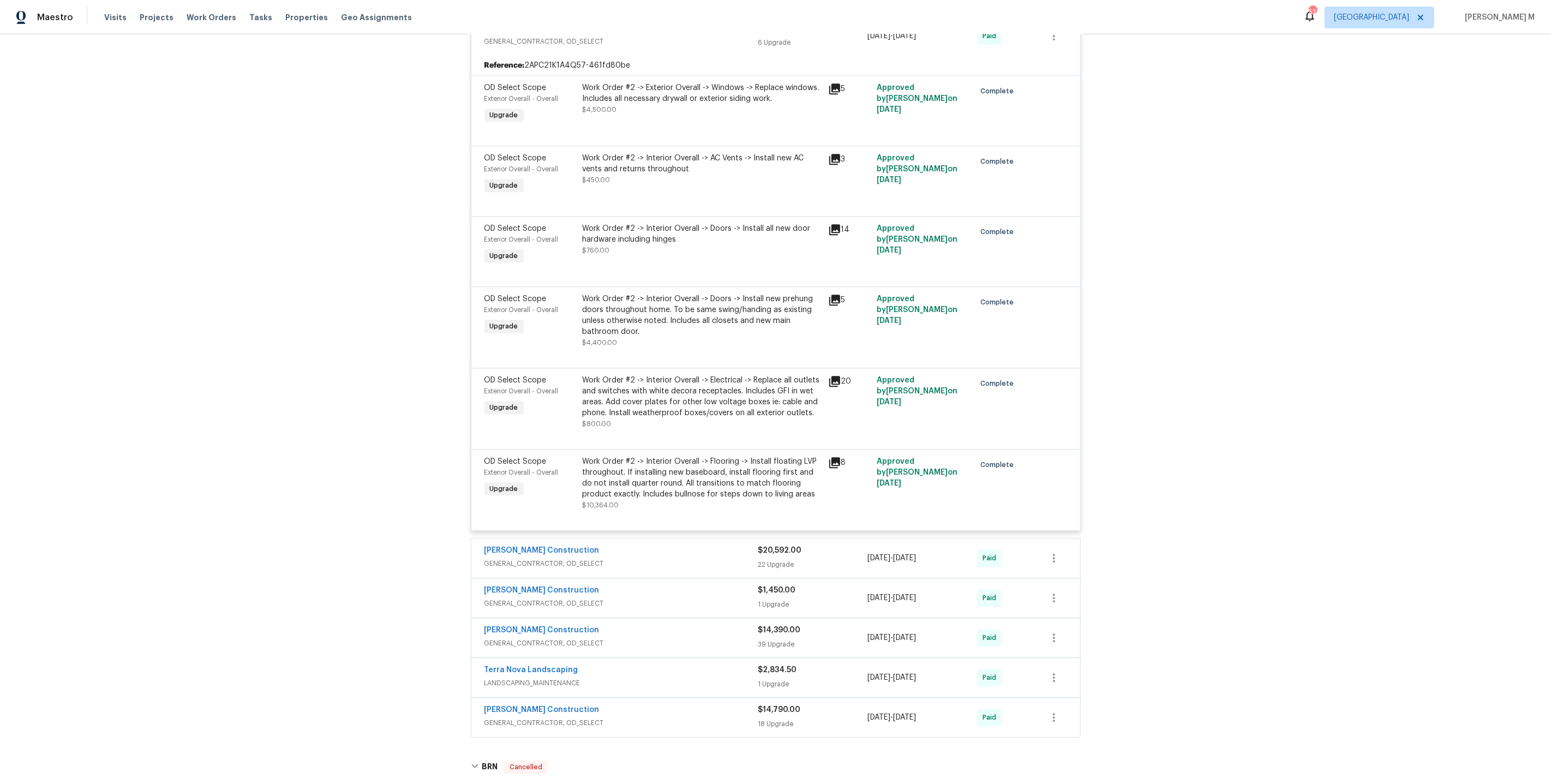
scroll to position [3084, 0]
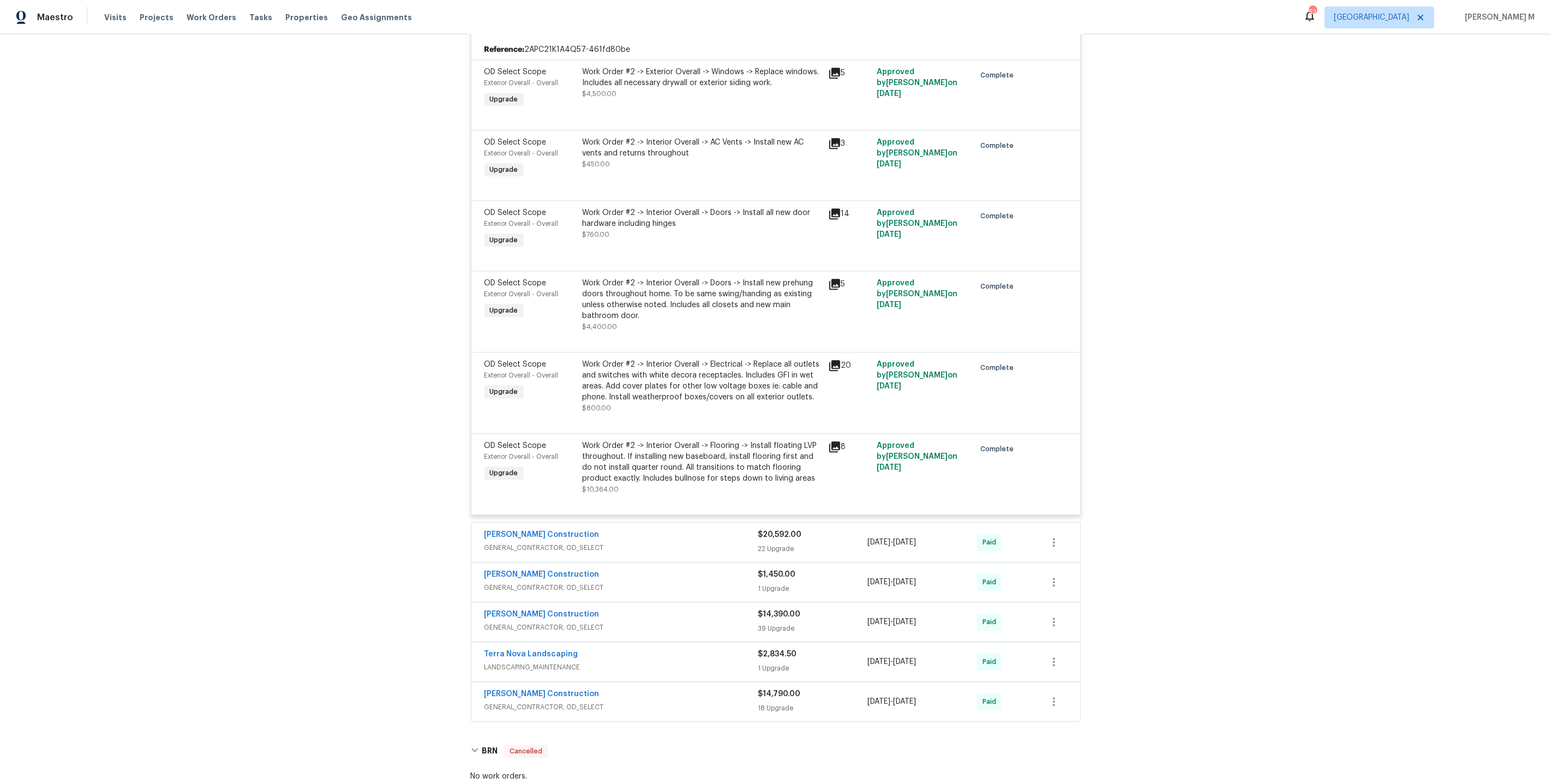
click at [519, 529] on div "Navarro Construction GENERAL_CONTRACTOR, OD_SELECT" at bounding box center [622, 542] width 274 height 26
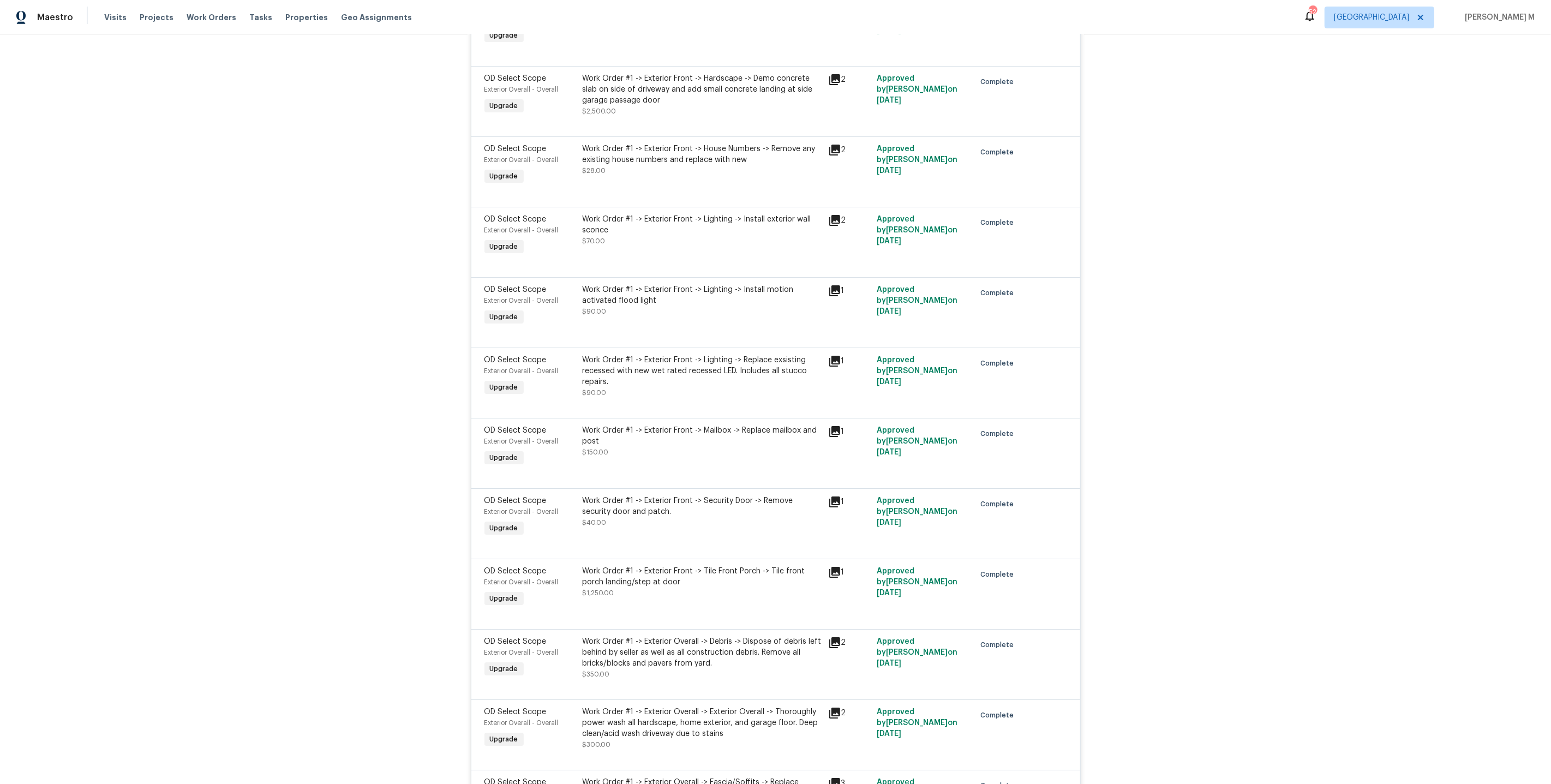
scroll to position [4683, 0]
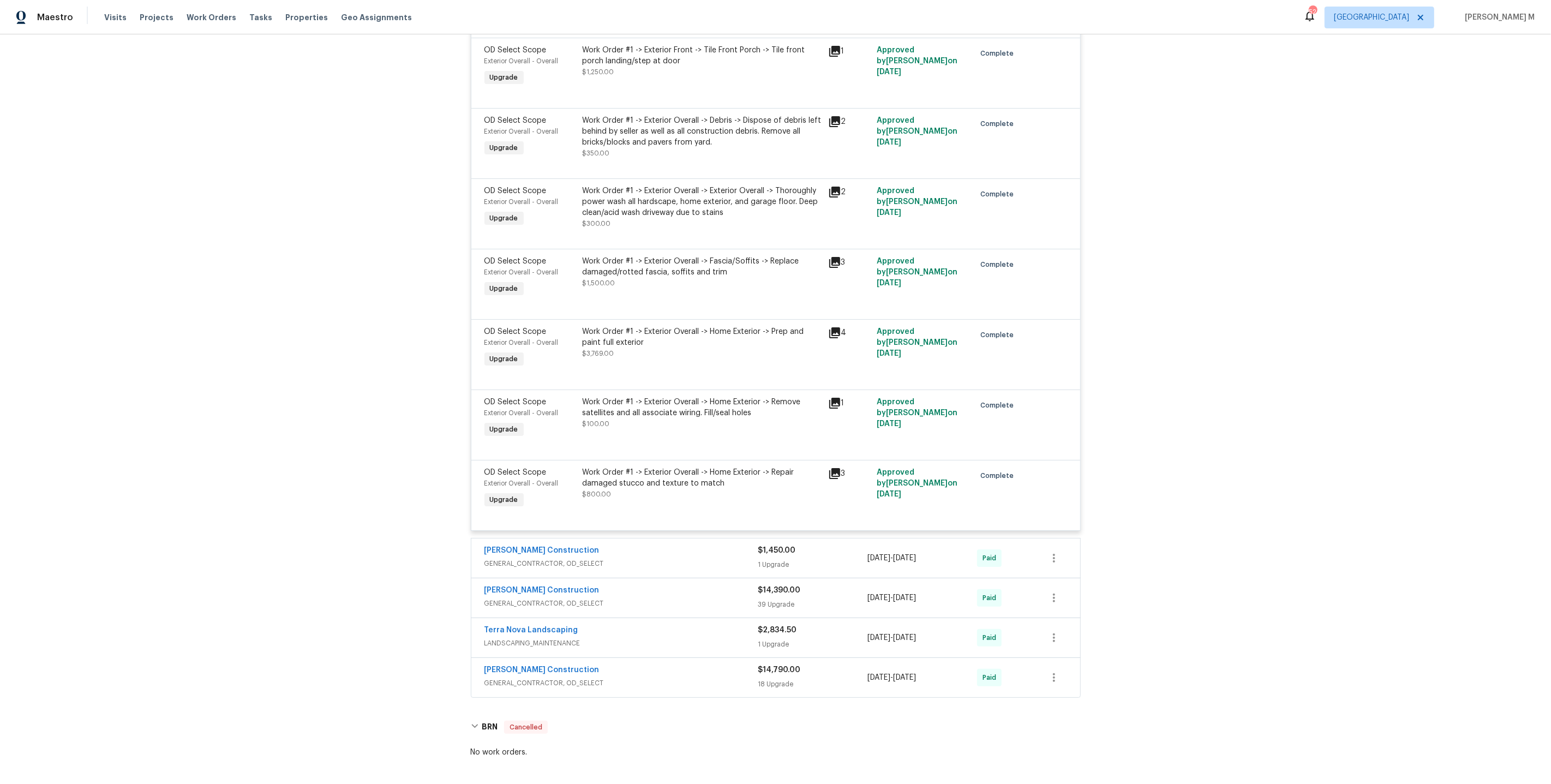
click at [544, 598] on span "GENERAL_CONTRACTOR, OD_SELECT" at bounding box center [622, 603] width 274 height 10
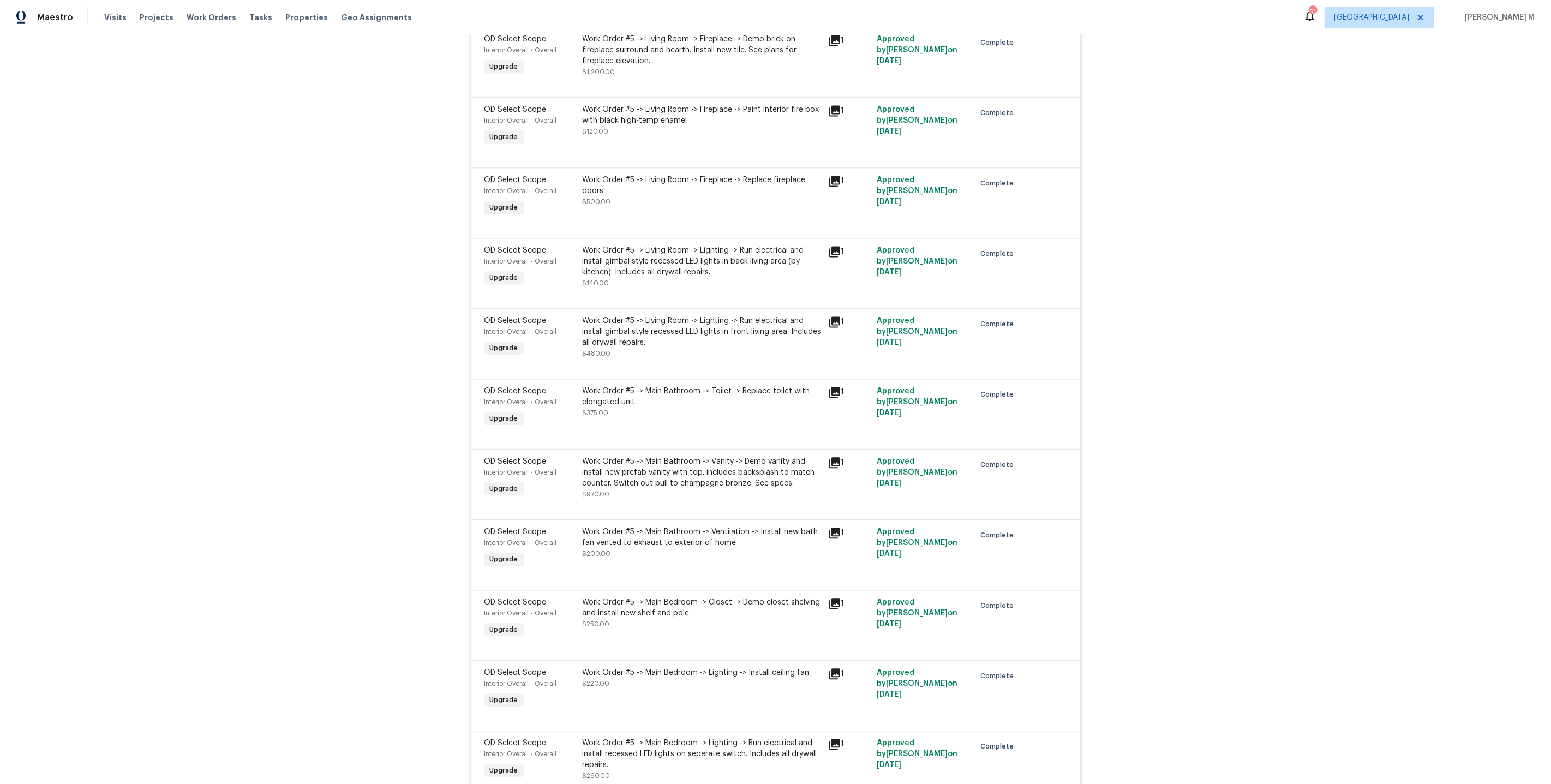
scroll to position [7418, 0]
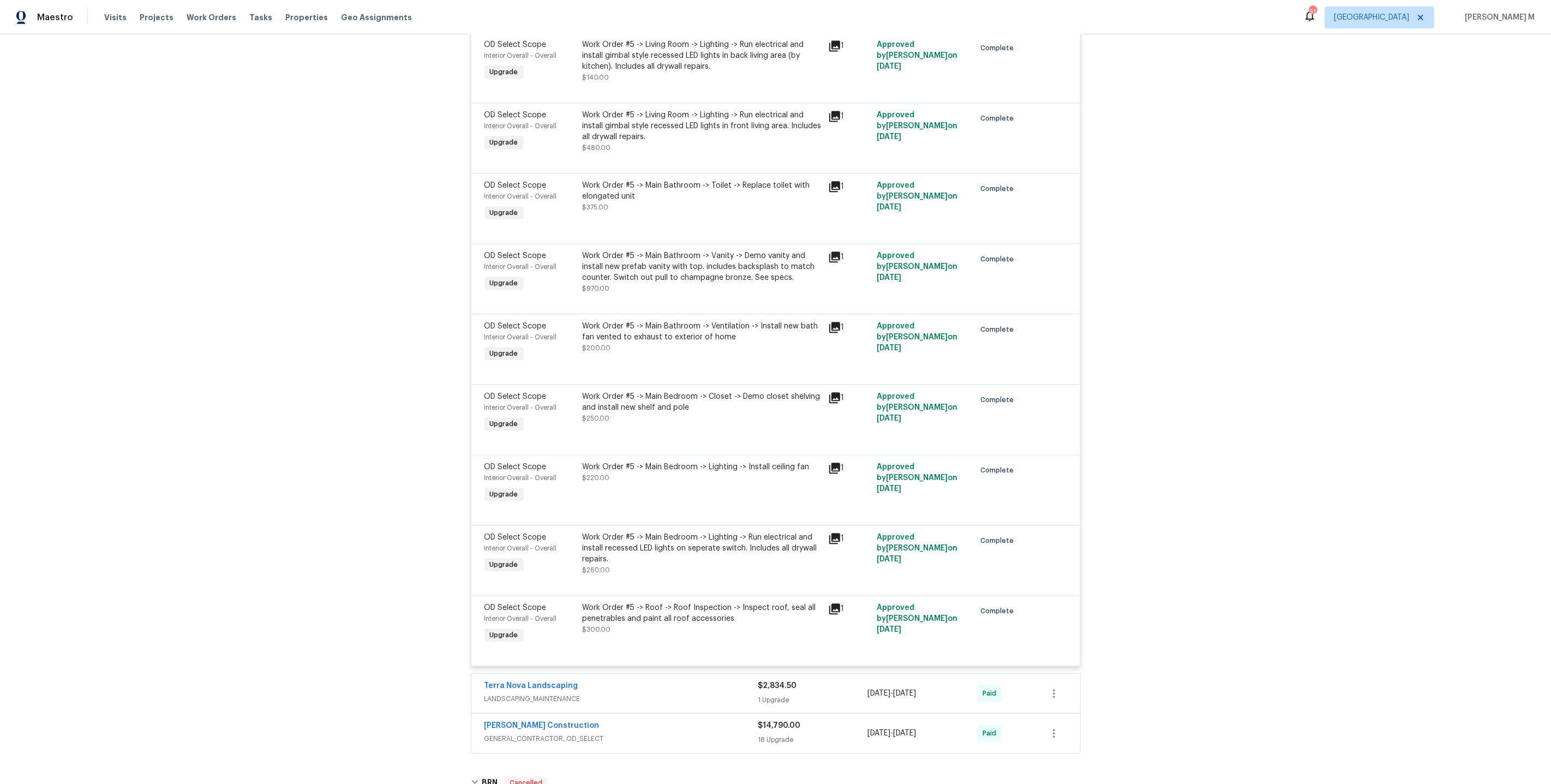
click at [540, 733] on span "GENERAL_CONTRACTOR, OD_SELECT" at bounding box center [622, 739] width 274 height 10
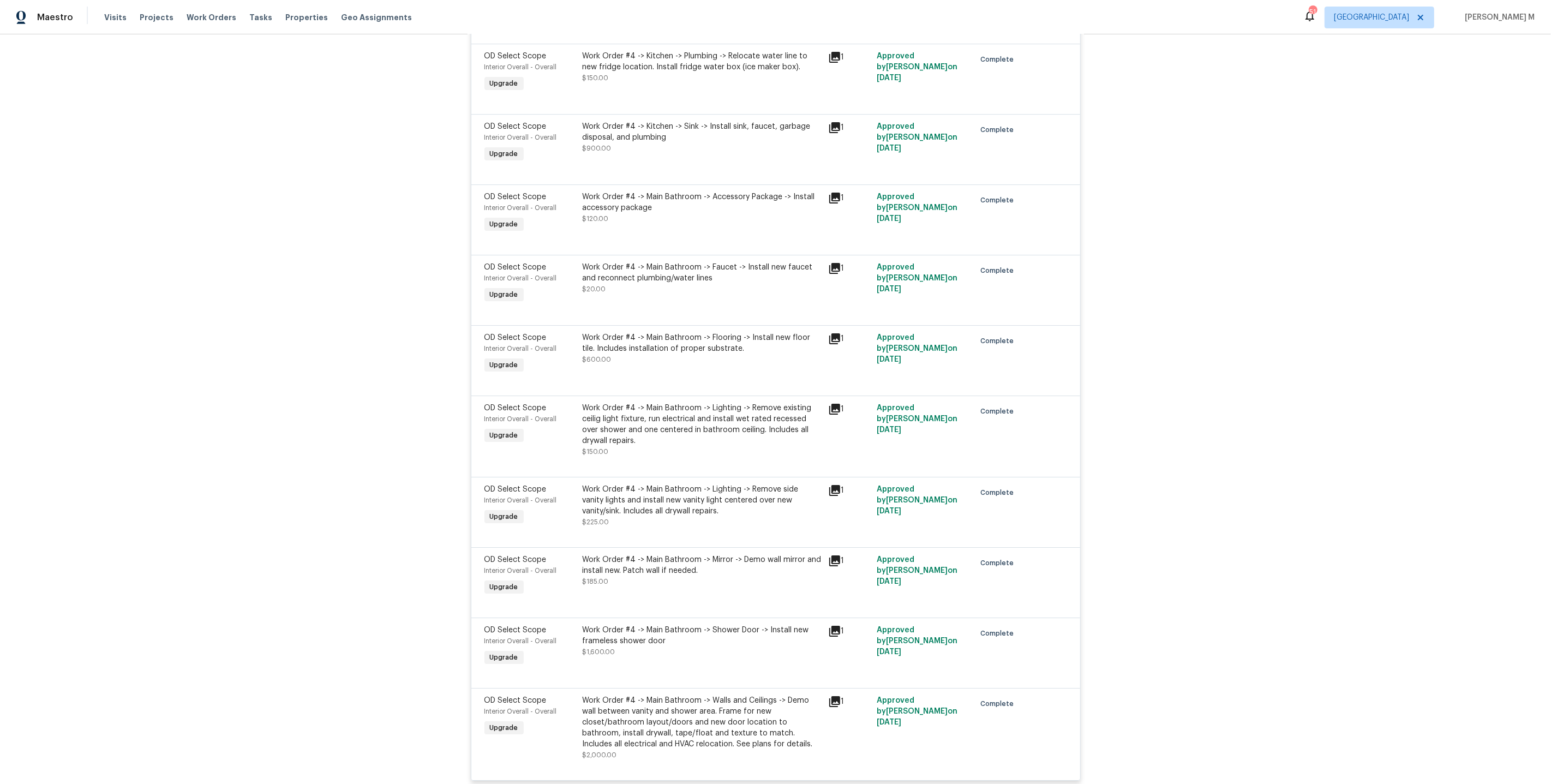
scroll to position [8751, 0]
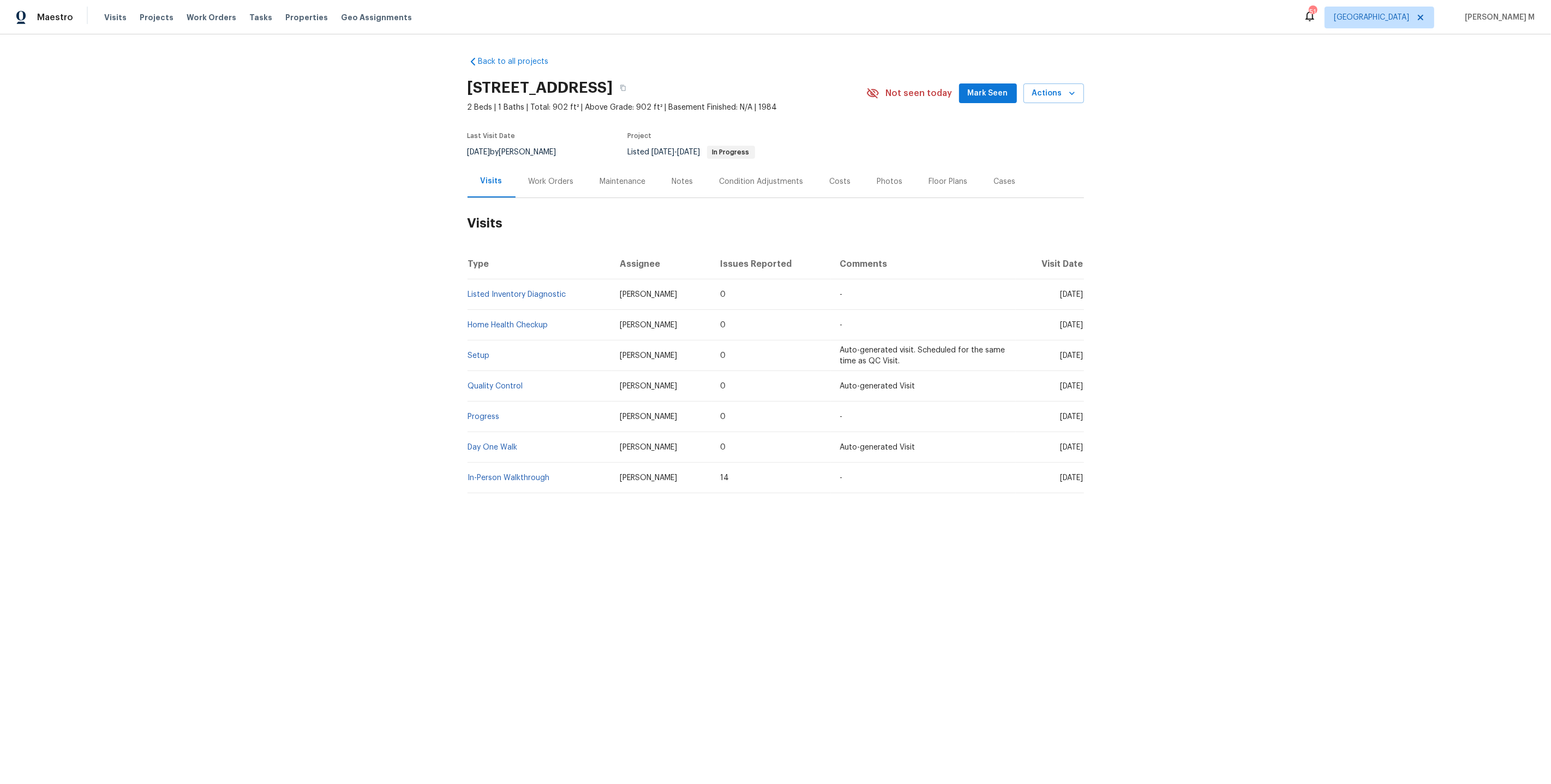
click at [529, 198] on h2 "Visits" at bounding box center [776, 224] width 617 height 51
click at [556, 165] on div "Work Orders" at bounding box center [551, 181] width 72 height 32
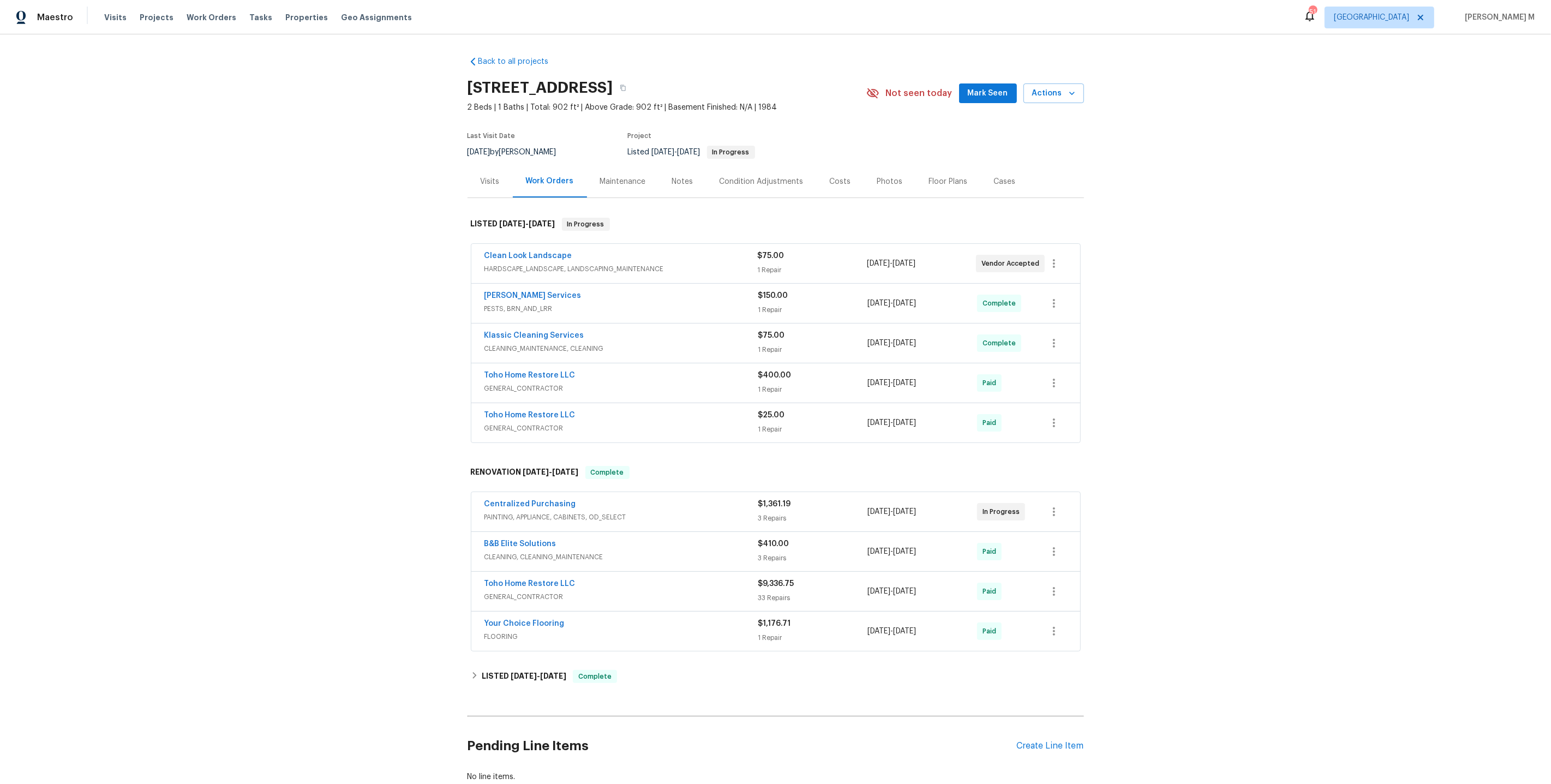
click at [521, 264] on span "HARDSCAPE_LANDSCAPE, LANDSCAPING_MAINTENANCE" at bounding box center [621, 269] width 273 height 10
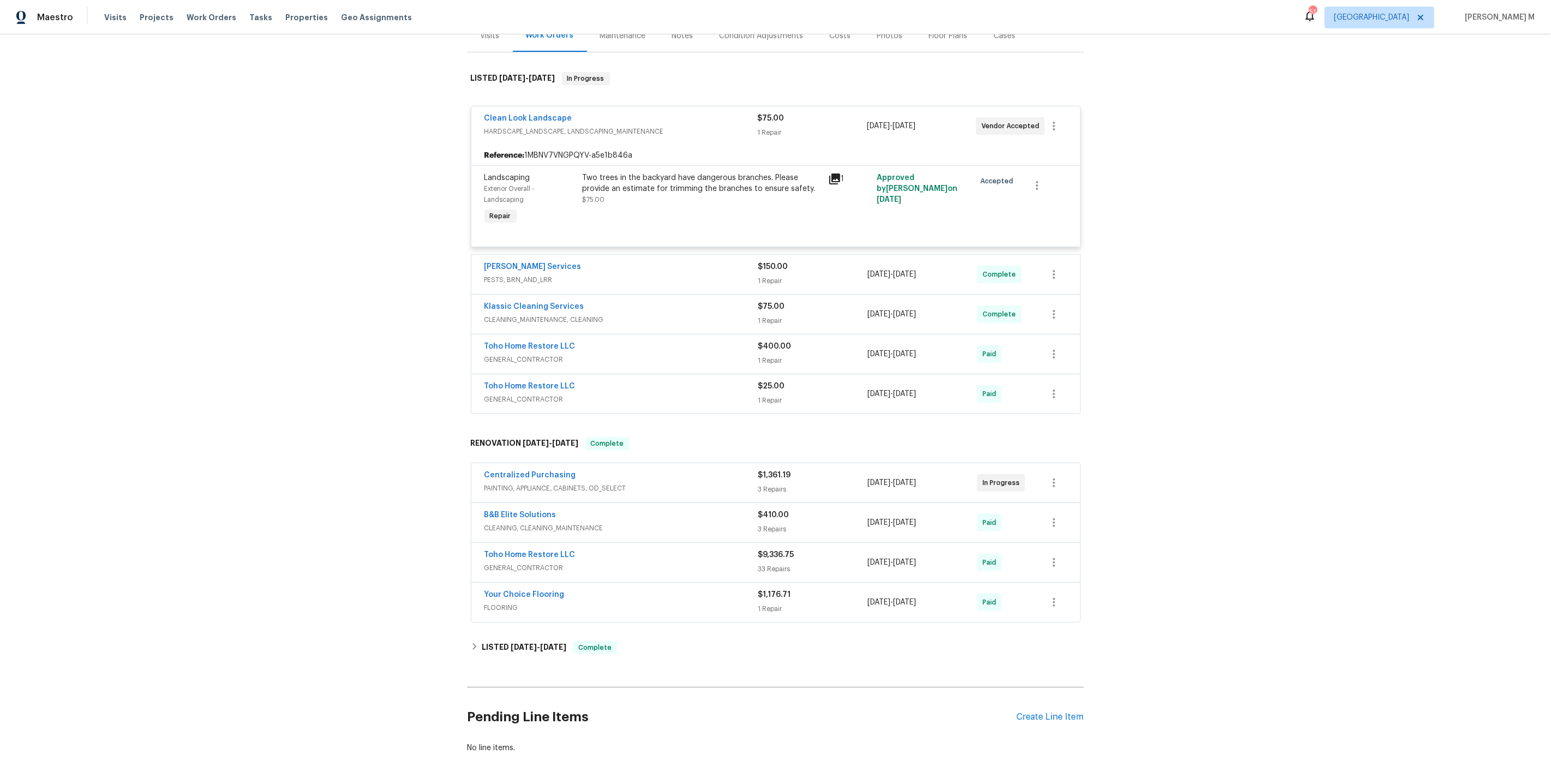
scroll to position [150, 0]
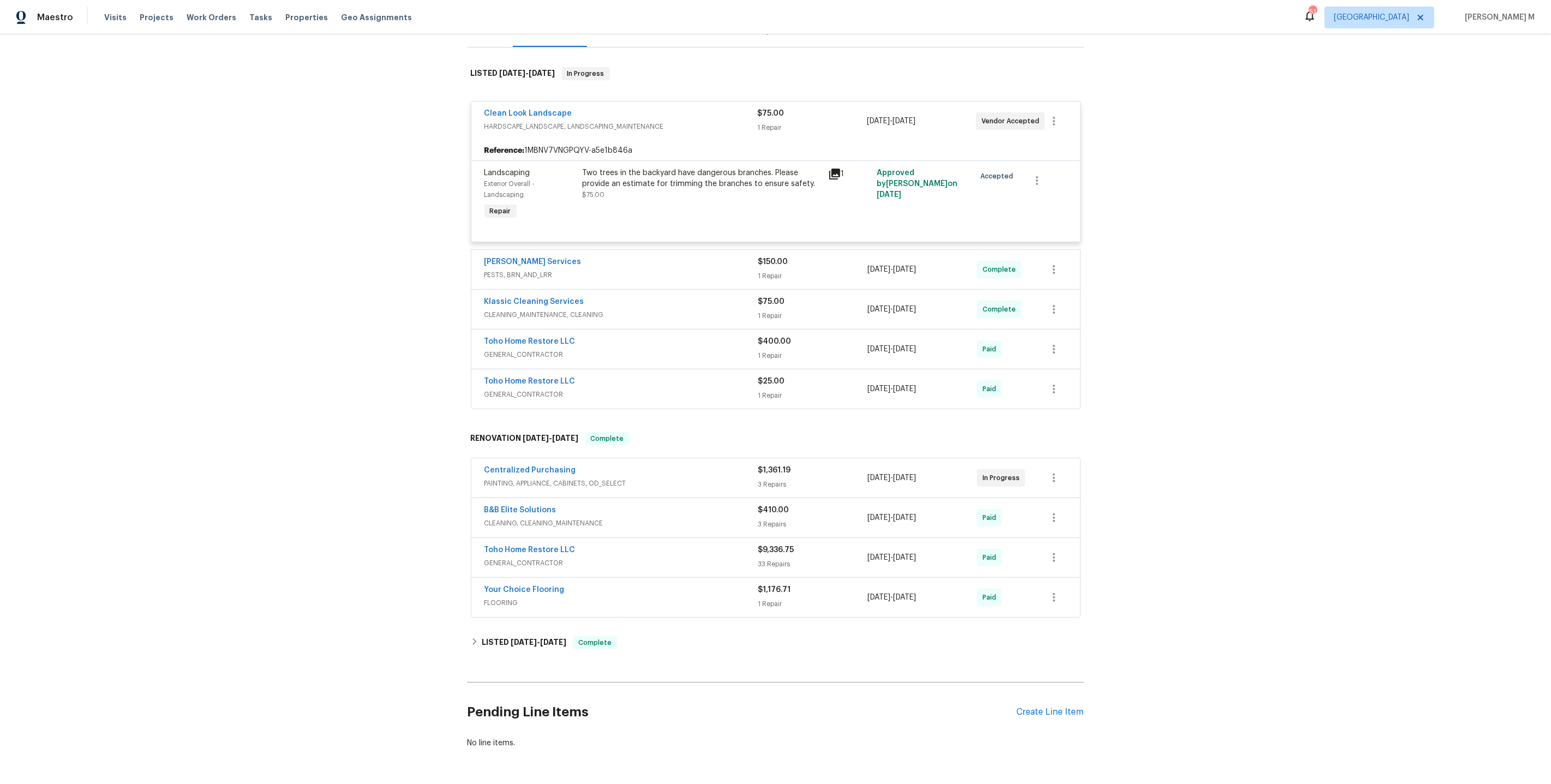
click at [584, 478] on span "PAINTING, APPLIANCE, CABINETS, OD_SELECT" at bounding box center [622, 483] width 274 height 10
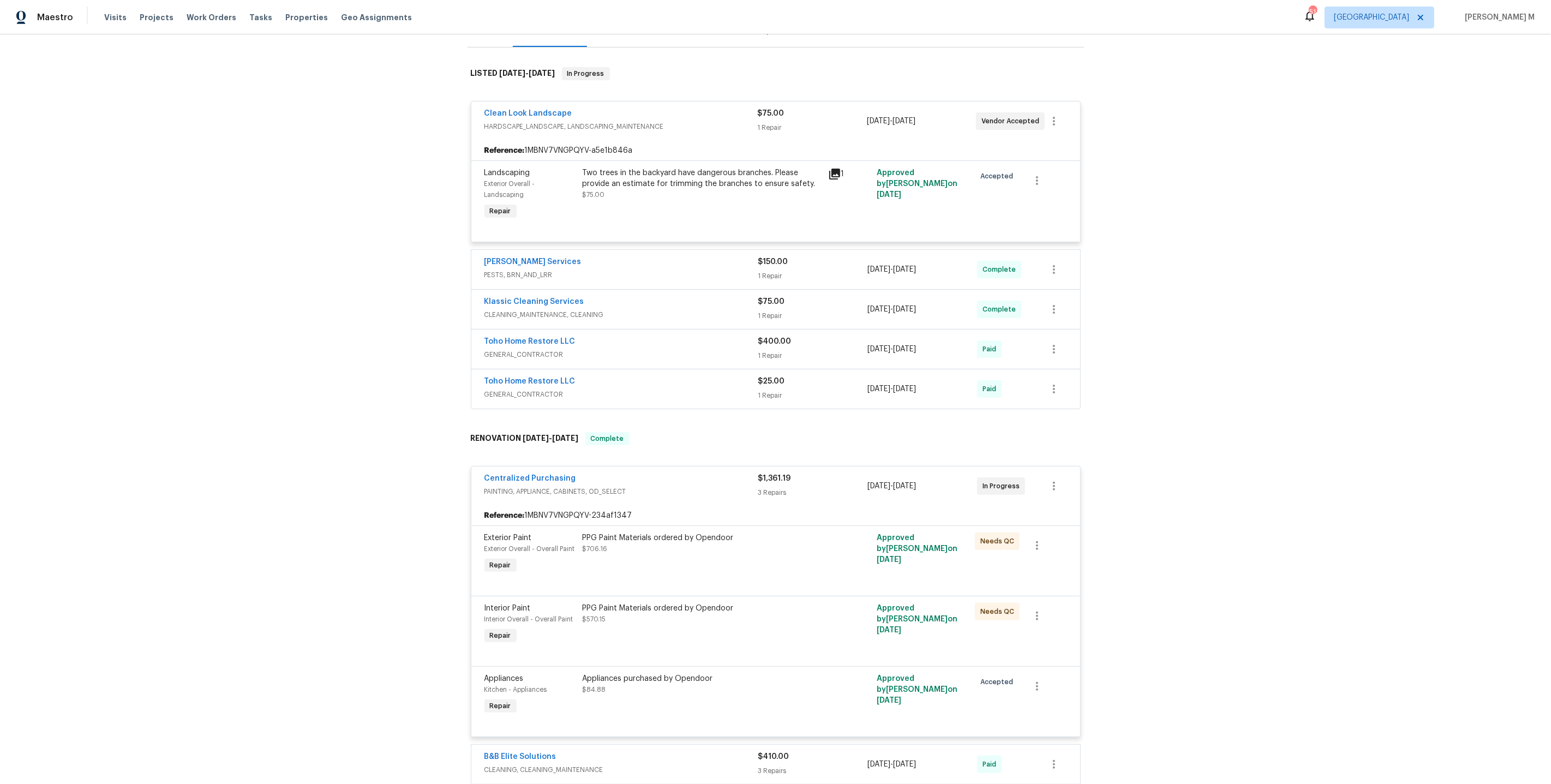
click at [598, 673] on div "Appliances purchased by Opendoor $84.88" at bounding box center [702, 684] width 239 height 22
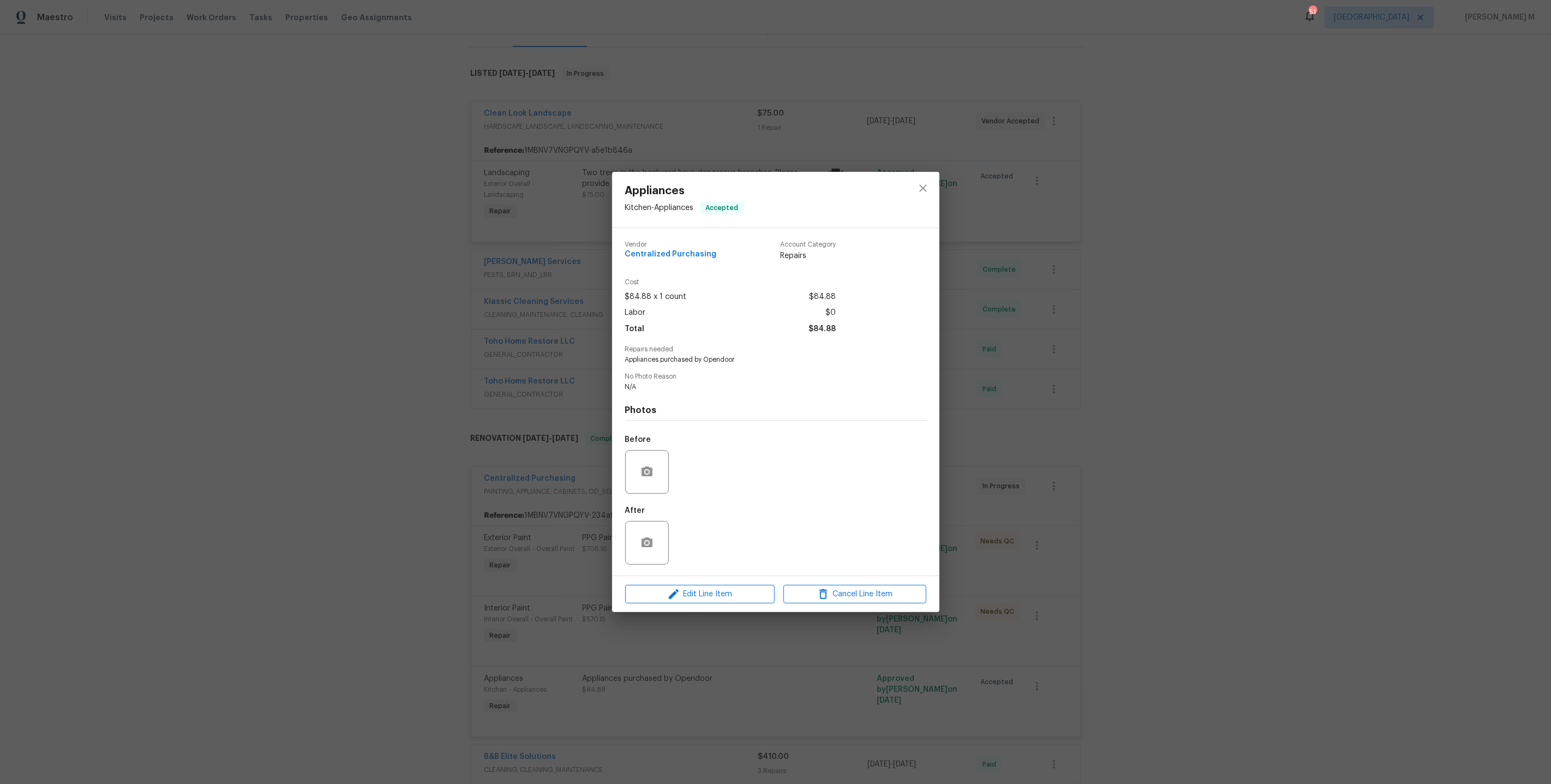
click at [1059, 497] on div "Appliances Kitchen - Appliances Accepted Vendor Centralized Purchasing Account …" at bounding box center [776, 392] width 1551 height 784
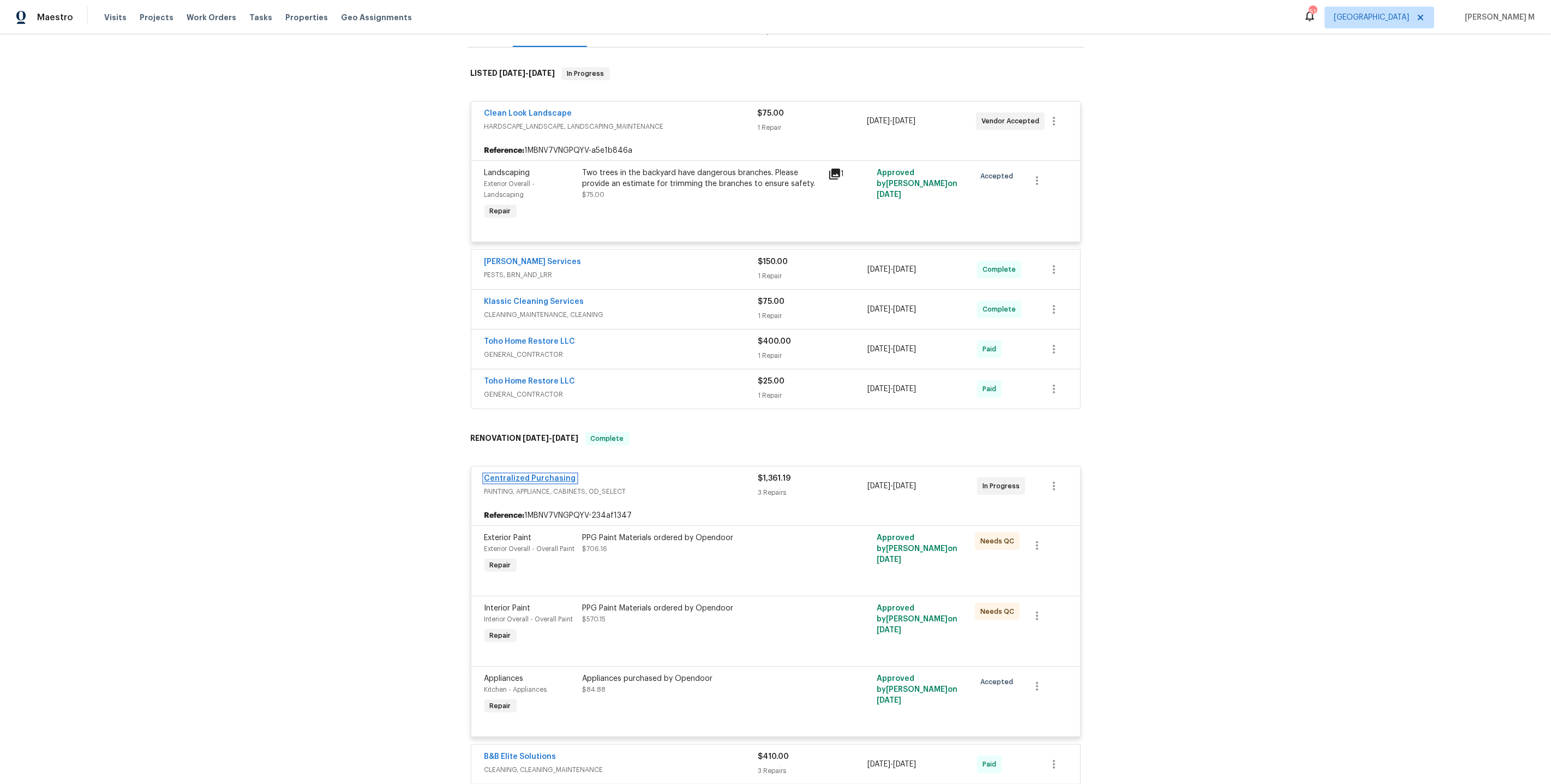
click at [548, 474] on link "Centralized Purchasing" at bounding box center [530, 478] width 92 height 8
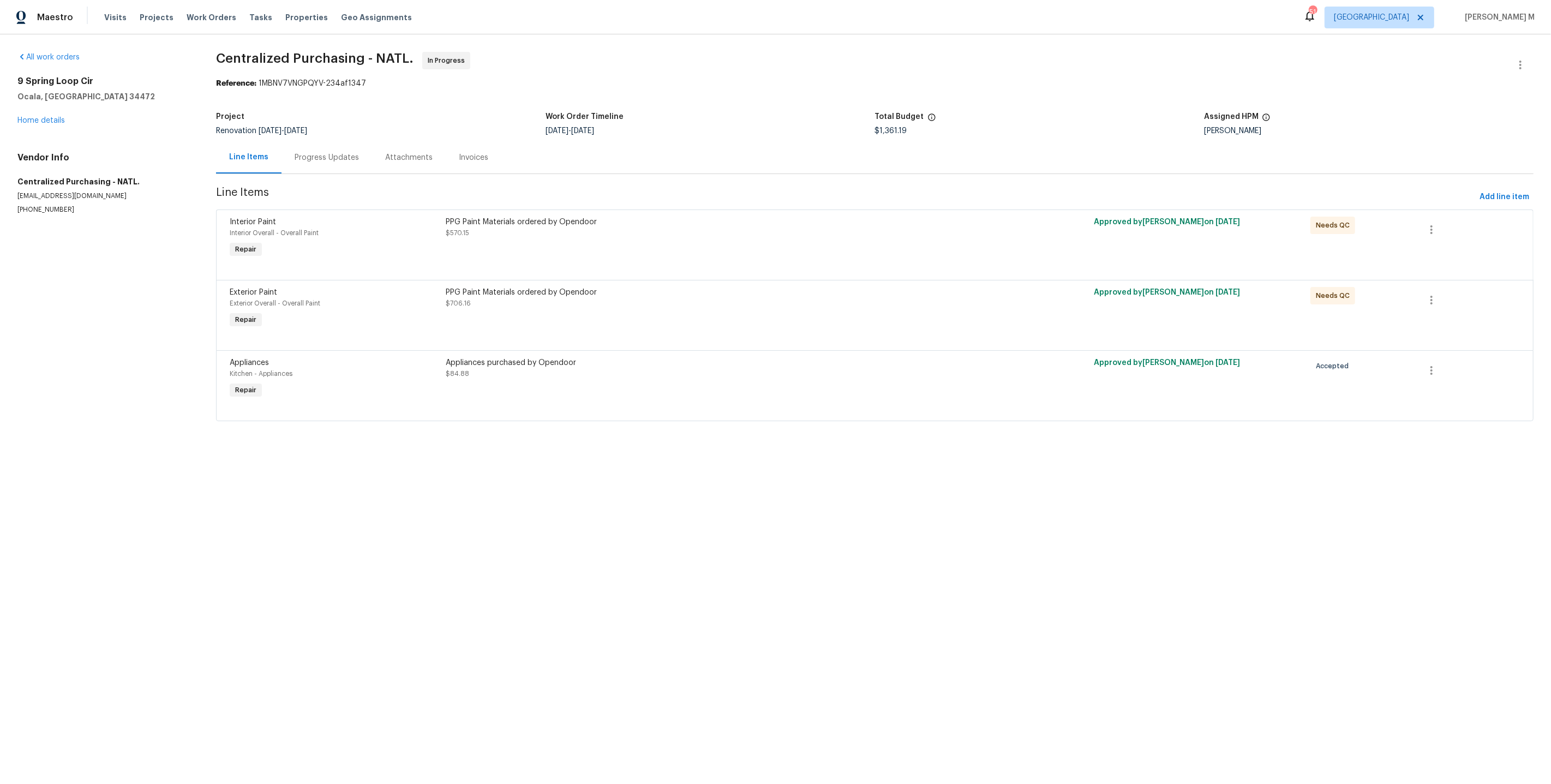
click at [305, 163] on div "Progress Updates" at bounding box center [327, 157] width 91 height 32
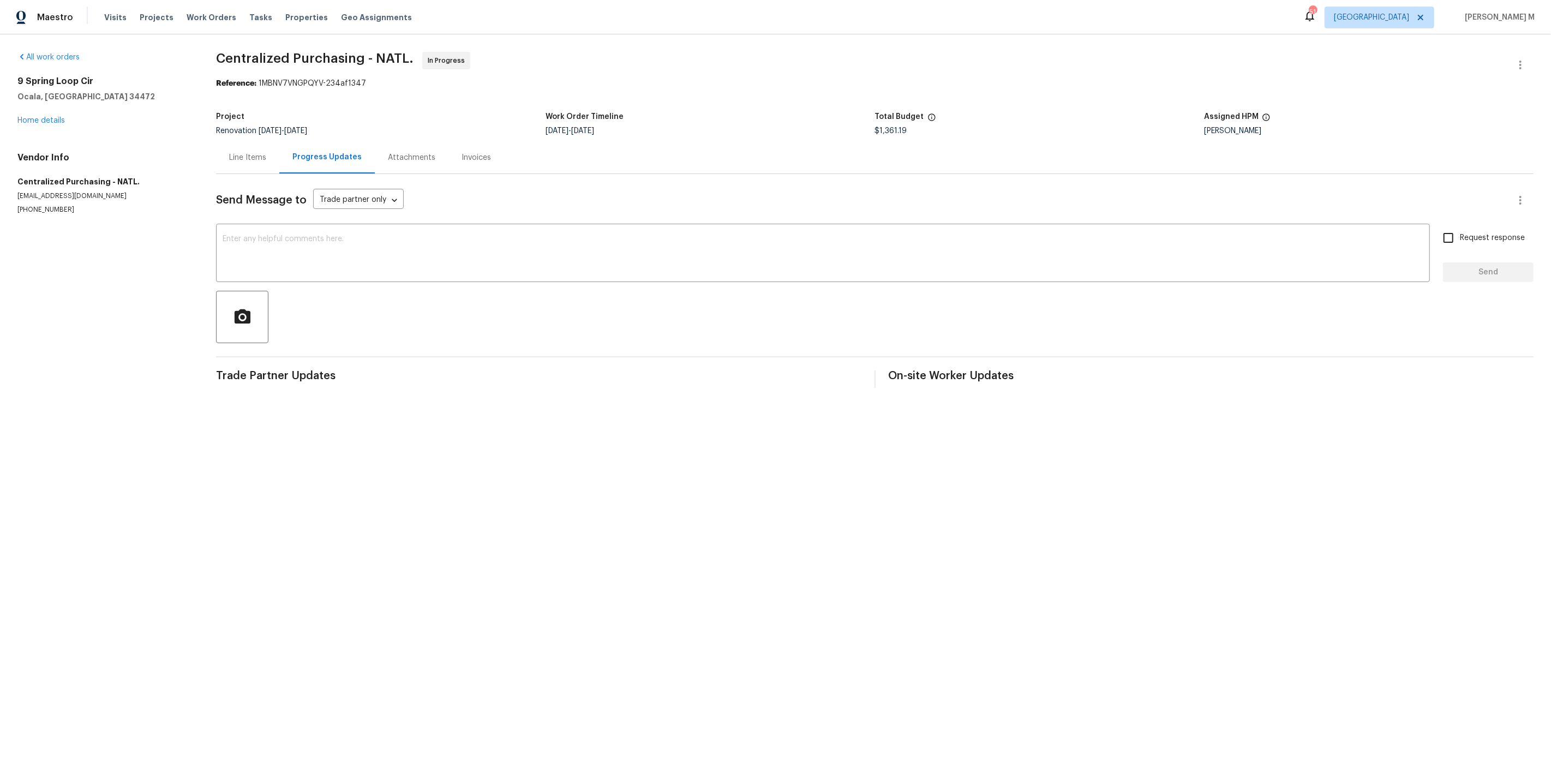
click at [249, 156] on div "Line Items" at bounding box center [247, 157] width 37 height 10
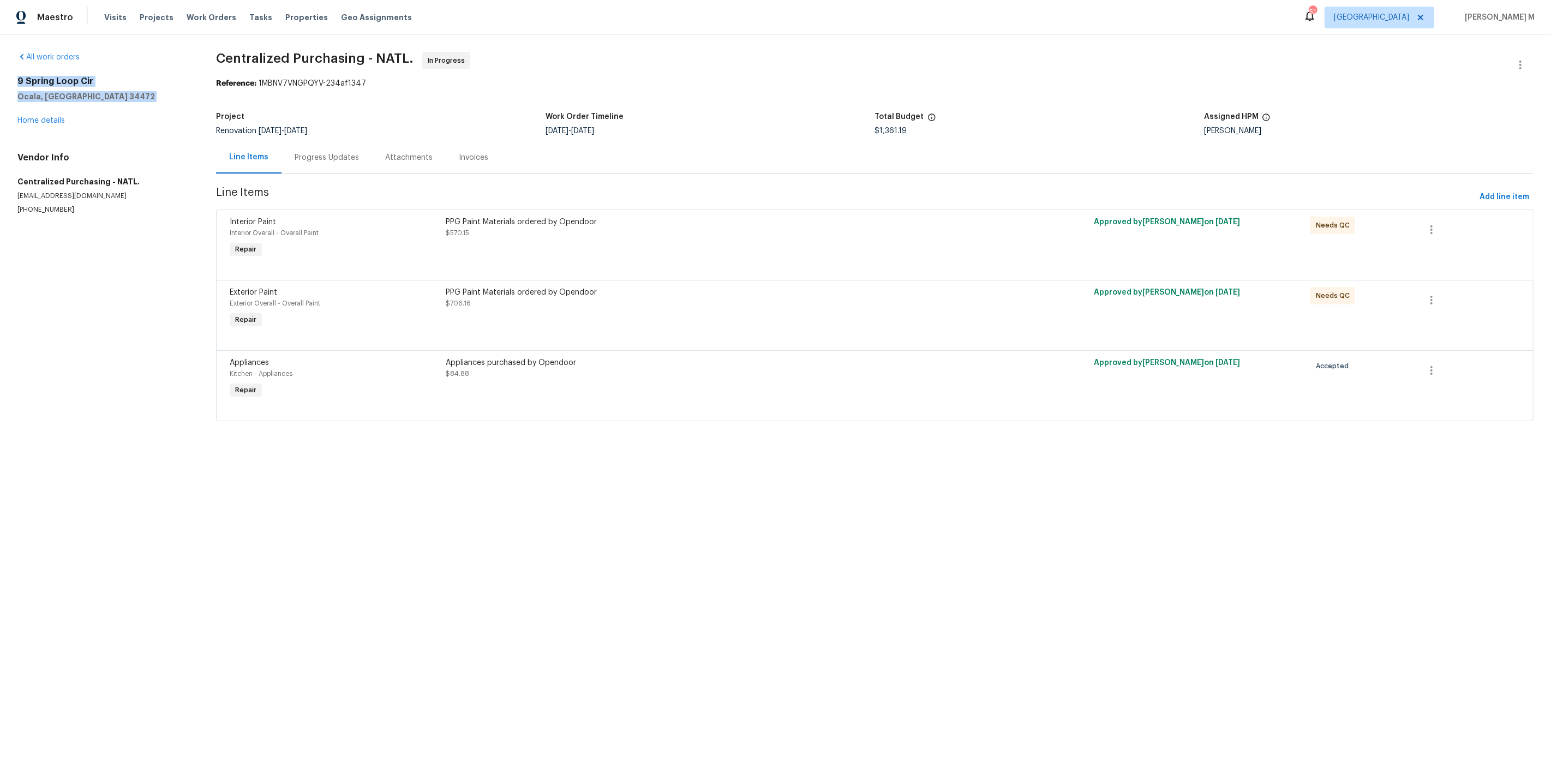
drag, startPoint x: 78, startPoint y: 101, endPoint x: 15, endPoint y: 75, distance: 68.2
click at [15, 75] on div "All work orders [STREET_ADDRESS] Home details Vendor Info Centralized Purchasin…" at bounding box center [776, 243] width 1551 height 417
copy div "[STREET_ADDRESS]"
click at [56, 120] on link "Home details" at bounding box center [41, 120] width 47 height 8
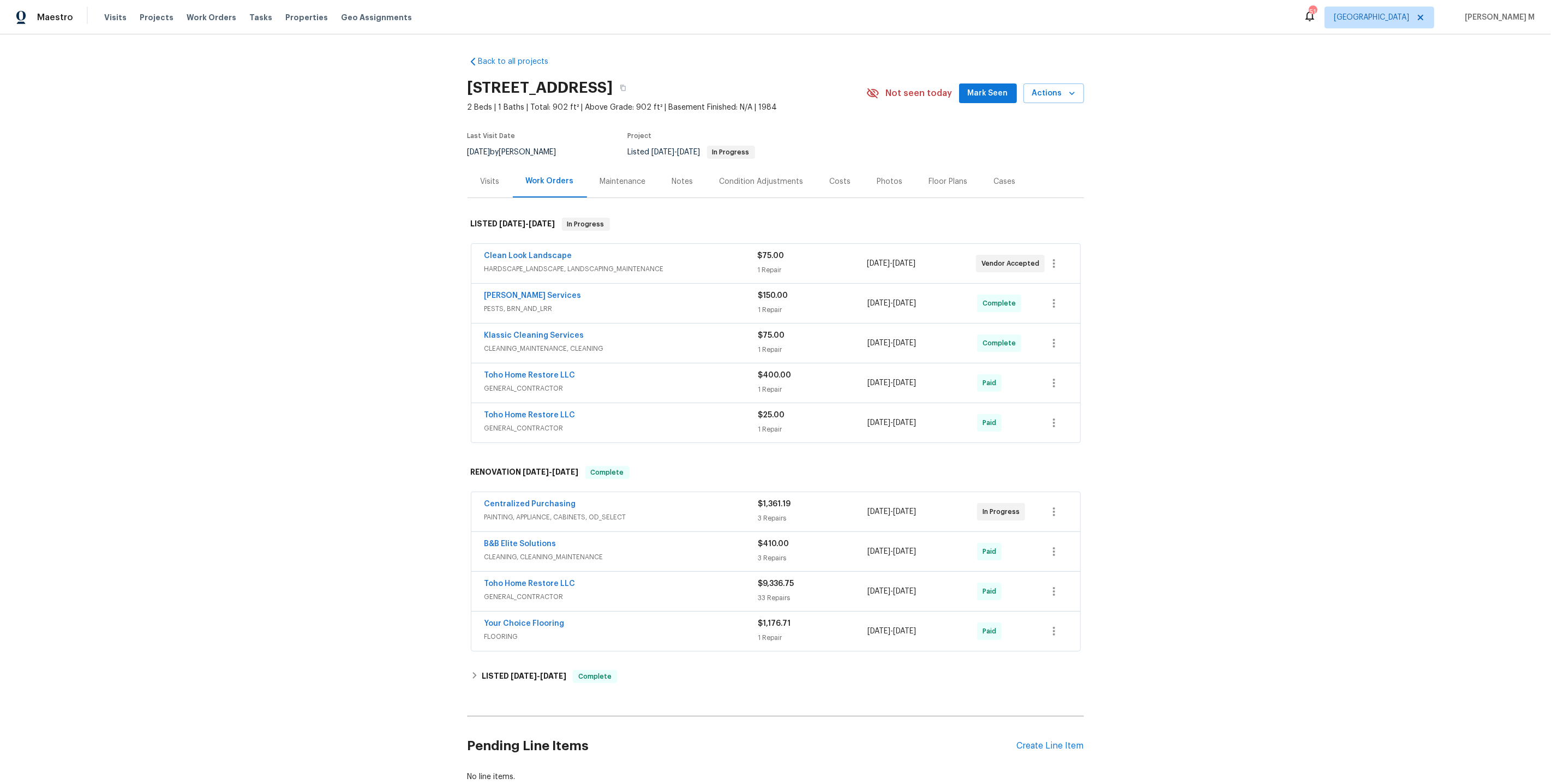
click at [598, 189] on div "Maintenance" at bounding box center [623, 181] width 72 height 32
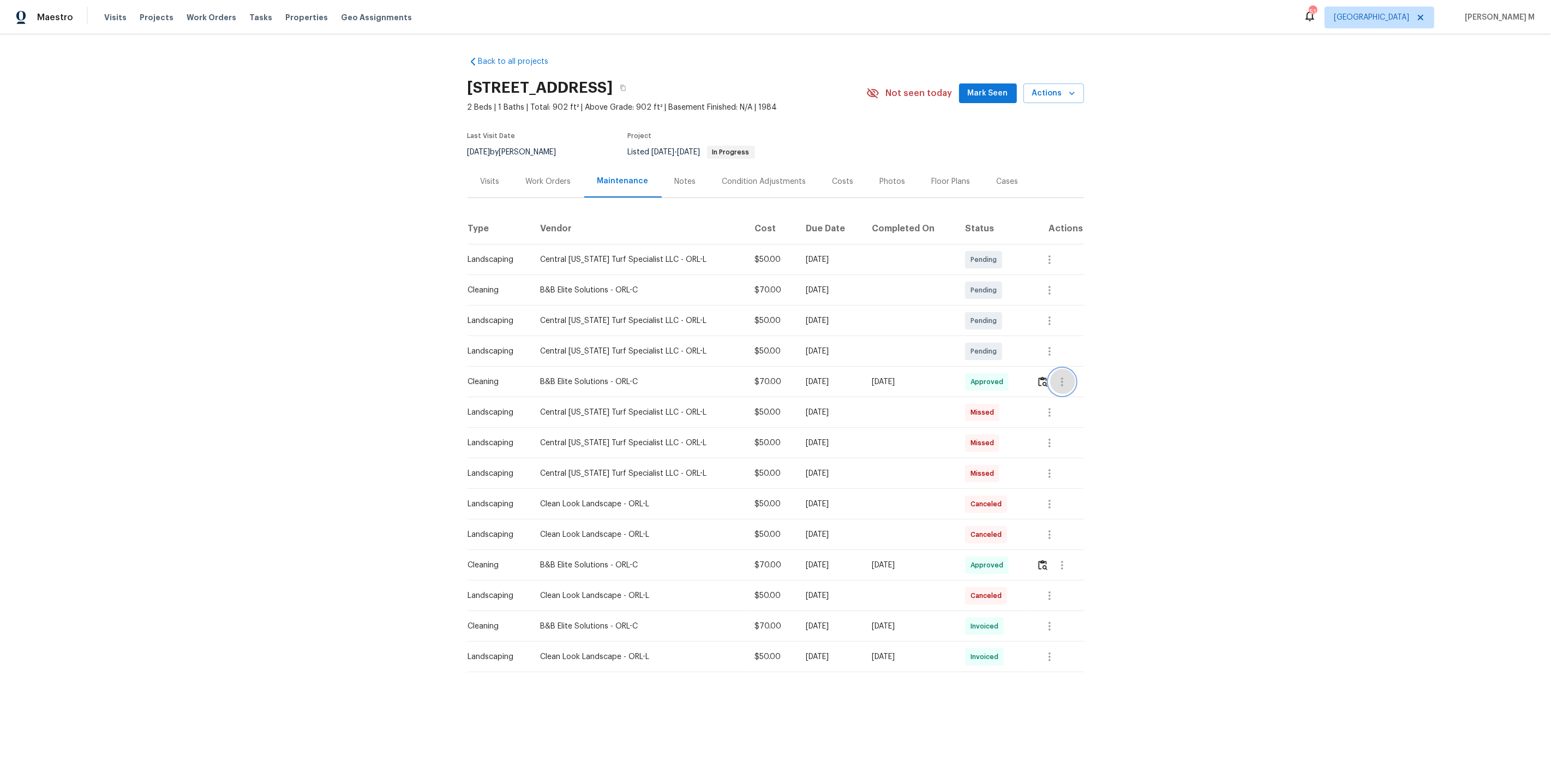
click at [1066, 382] on icon "button" at bounding box center [1062, 382] width 13 height 13
click at [1066, 382] on li "Message vendor" at bounding box center [1088, 376] width 76 height 18
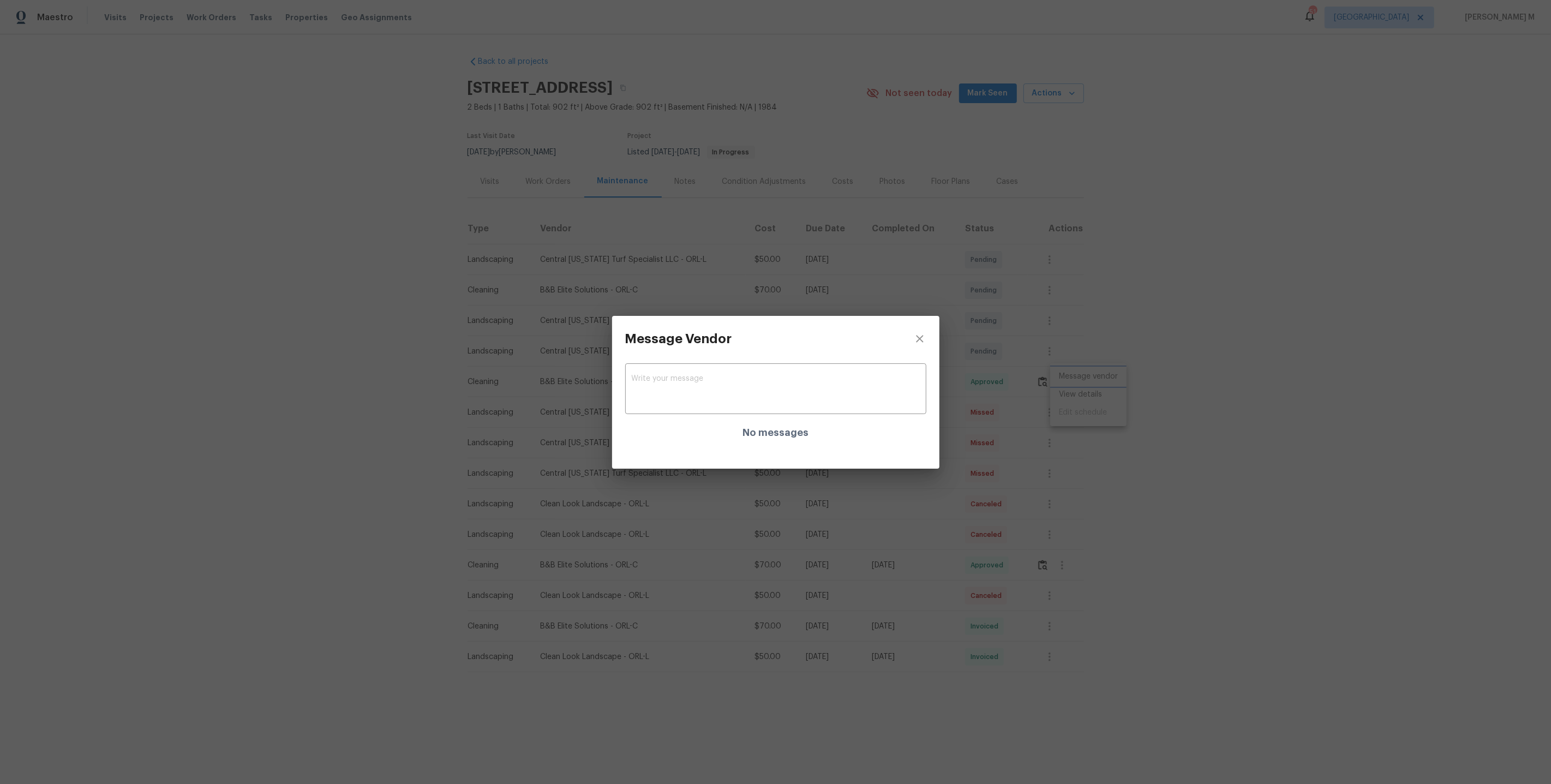
click at [1065, 415] on div "Message Vendor x ​ No messages" at bounding box center [776, 392] width 1551 height 784
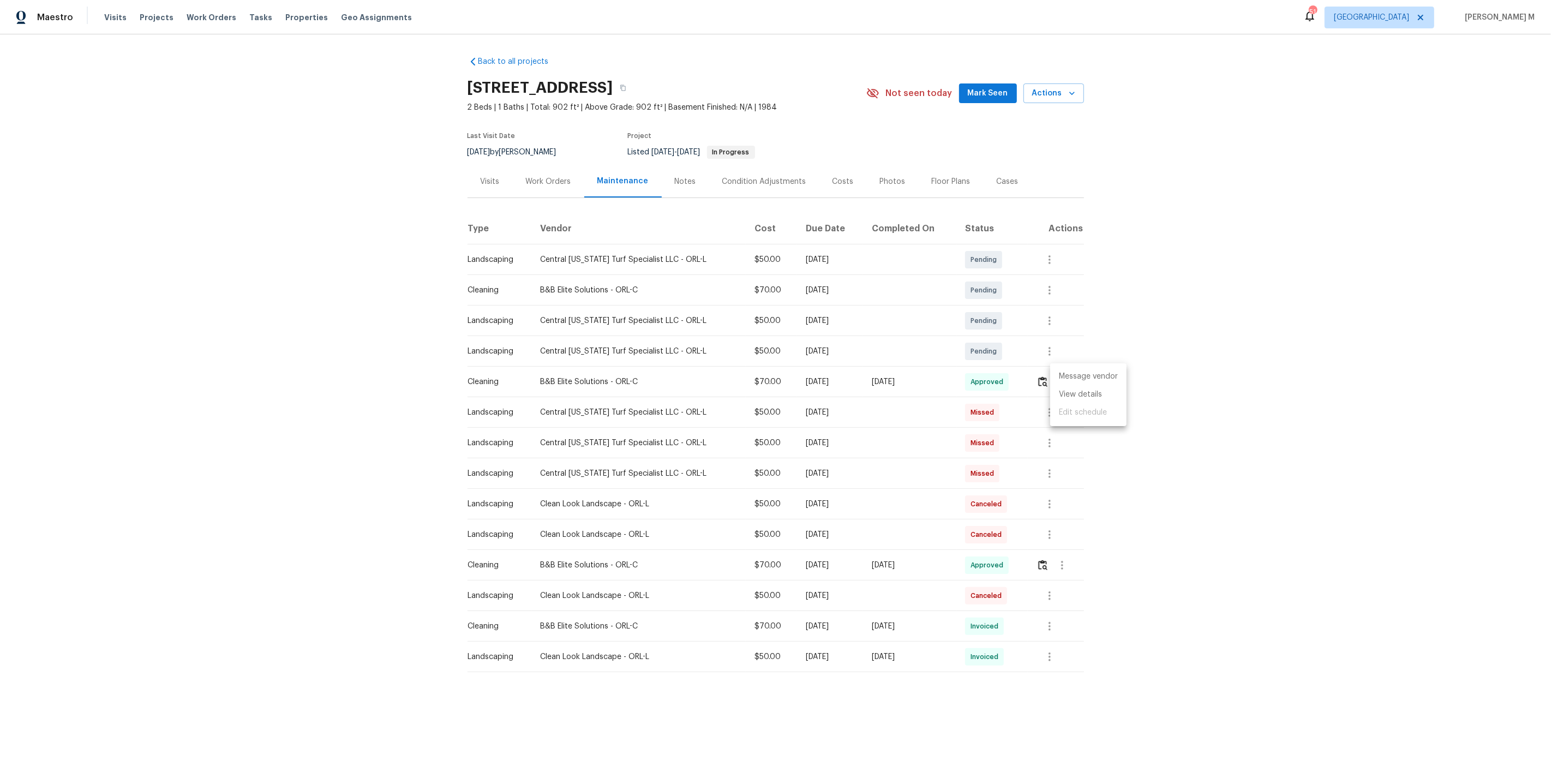
click at [1075, 402] on ul "Message vendor View details Edit schedule" at bounding box center [1088, 395] width 76 height 63
click at [1093, 393] on li "View details" at bounding box center [1088, 395] width 76 height 18
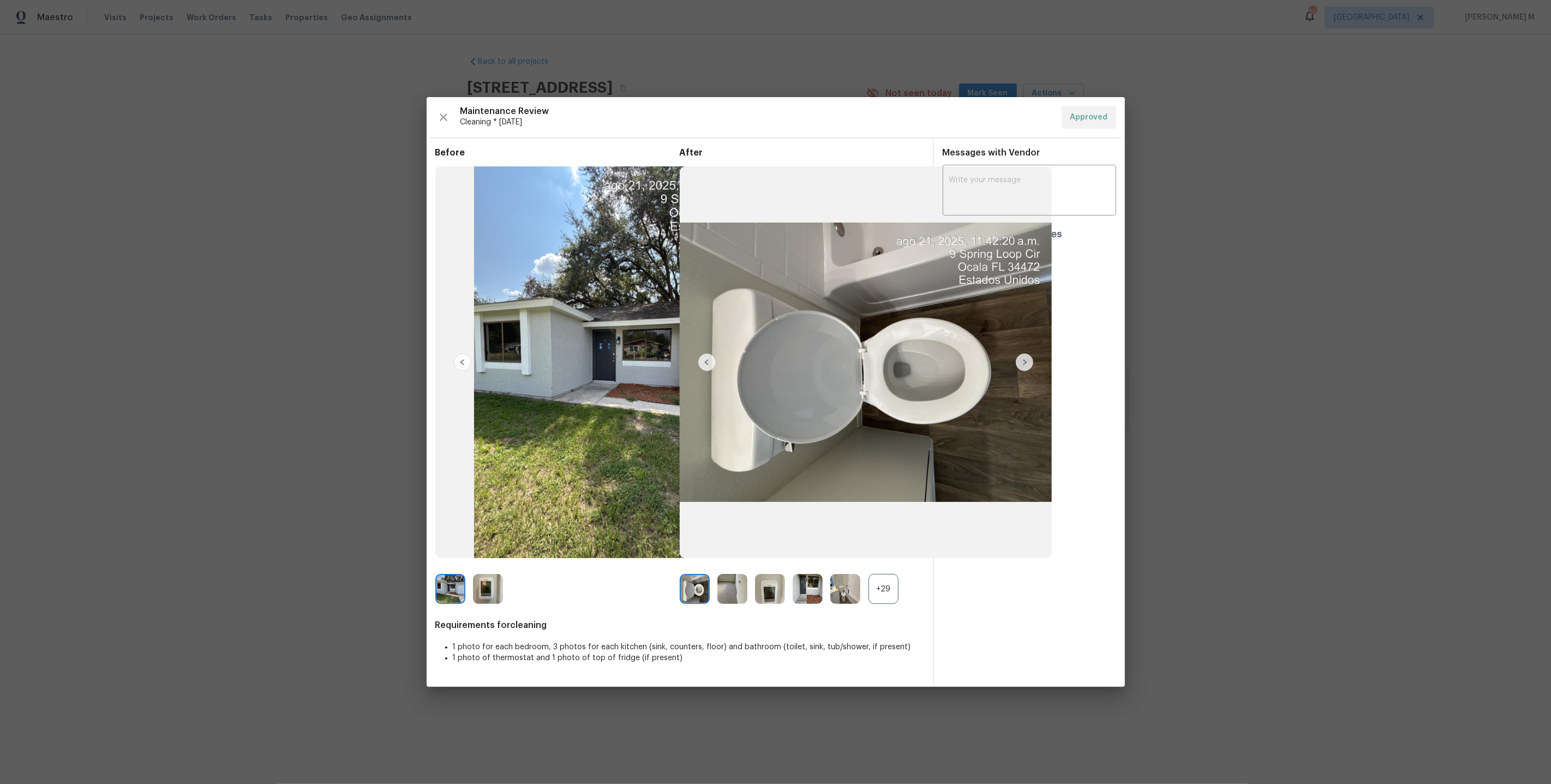
click at [881, 585] on div "+29" at bounding box center [884, 588] width 30 height 30
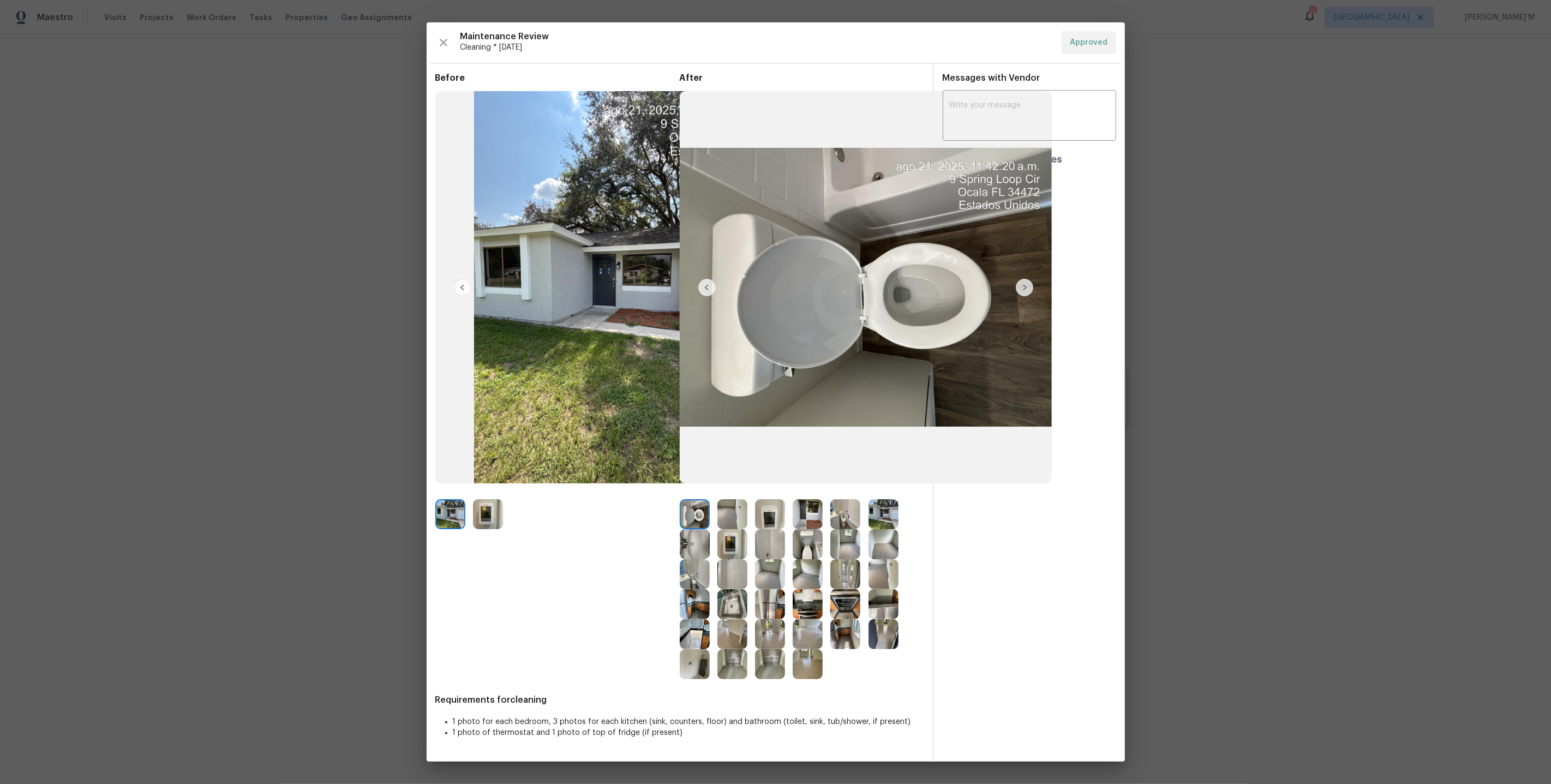
click at [882, 512] on img at bounding box center [884, 514] width 30 height 30
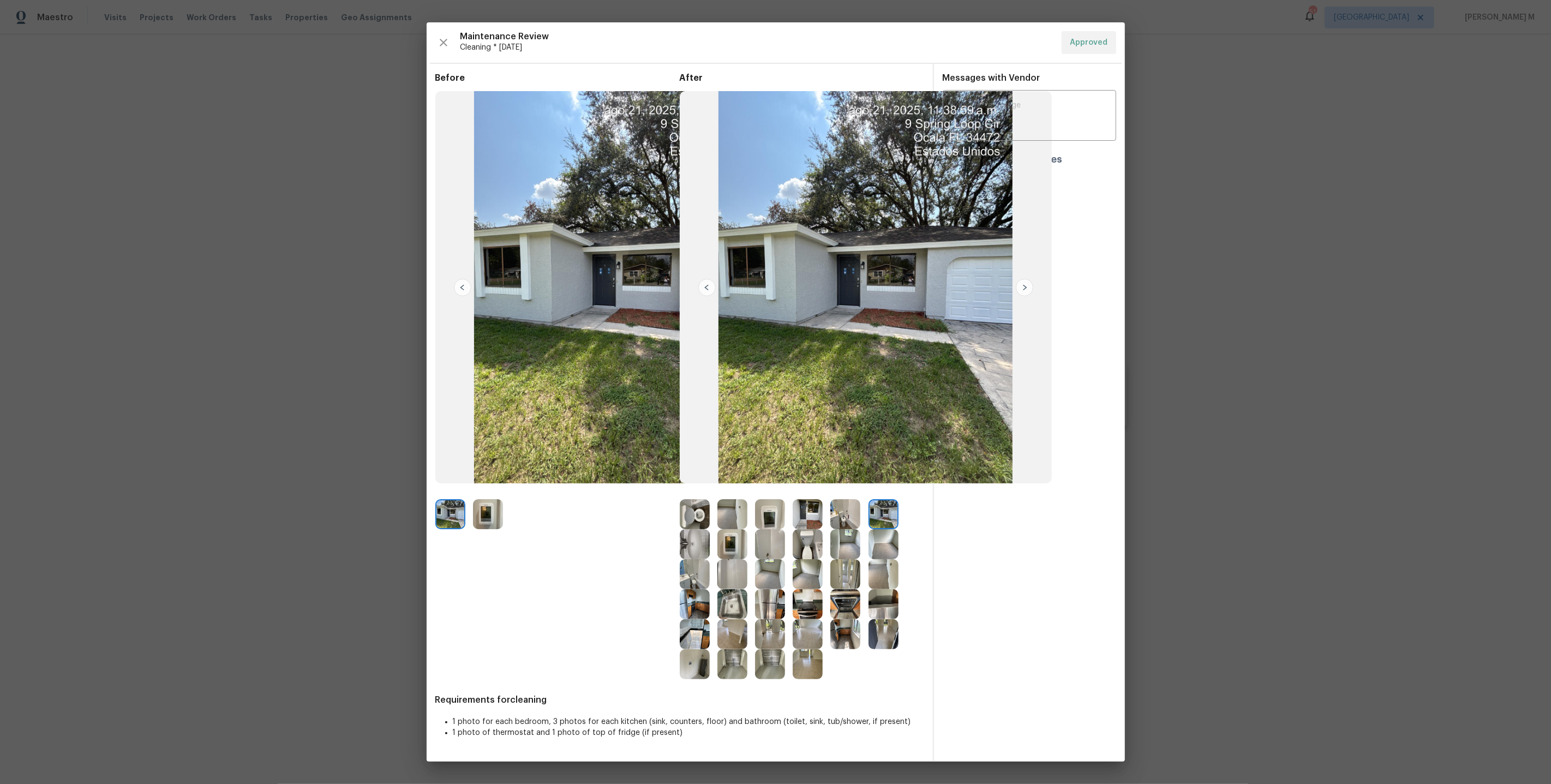
click at [891, 623] on img at bounding box center [884, 634] width 30 height 30
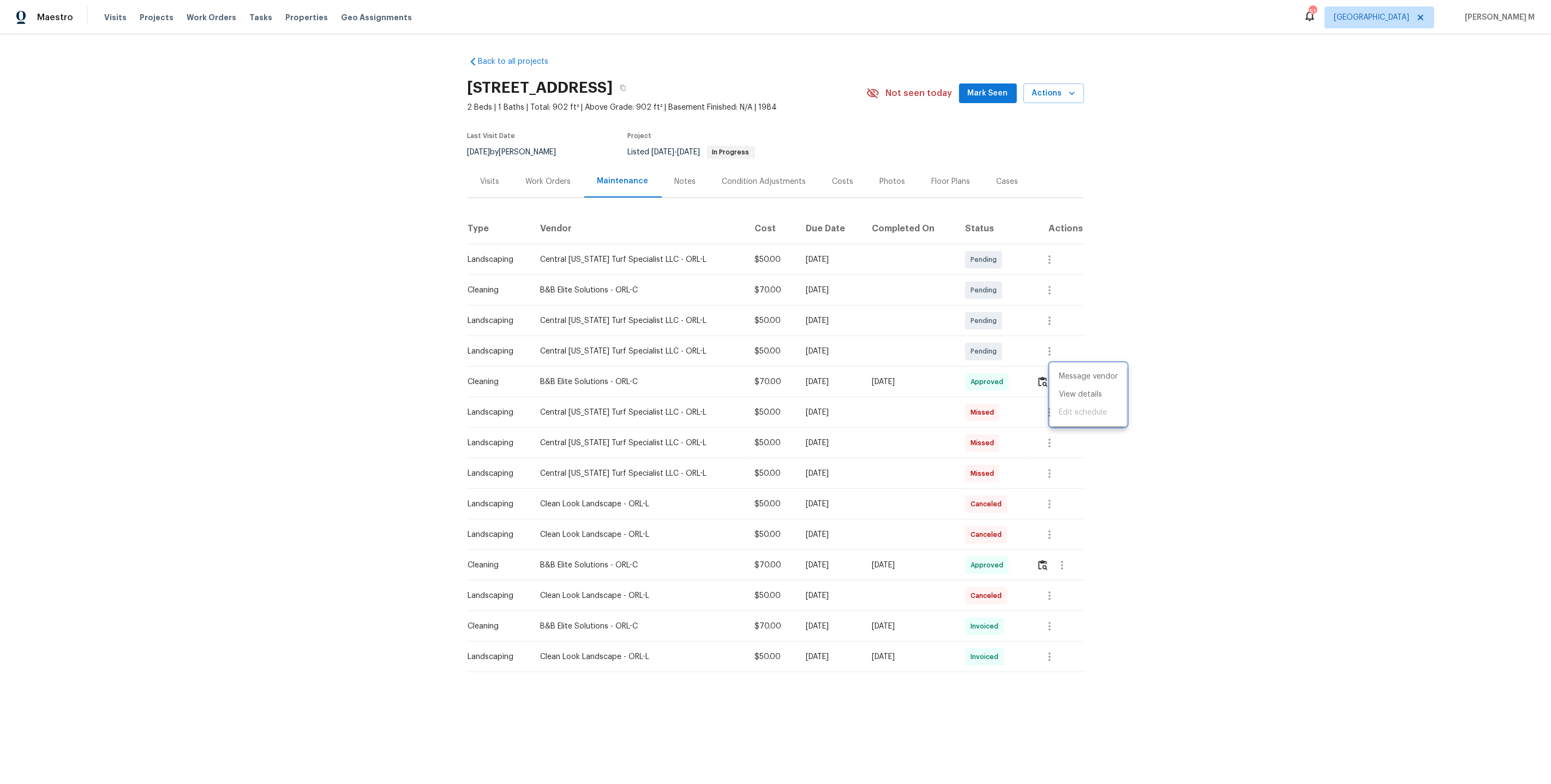
click at [541, 162] on div at bounding box center [776, 392] width 1551 height 784
click at [541, 176] on div "Work Orders" at bounding box center [548, 182] width 45 height 10
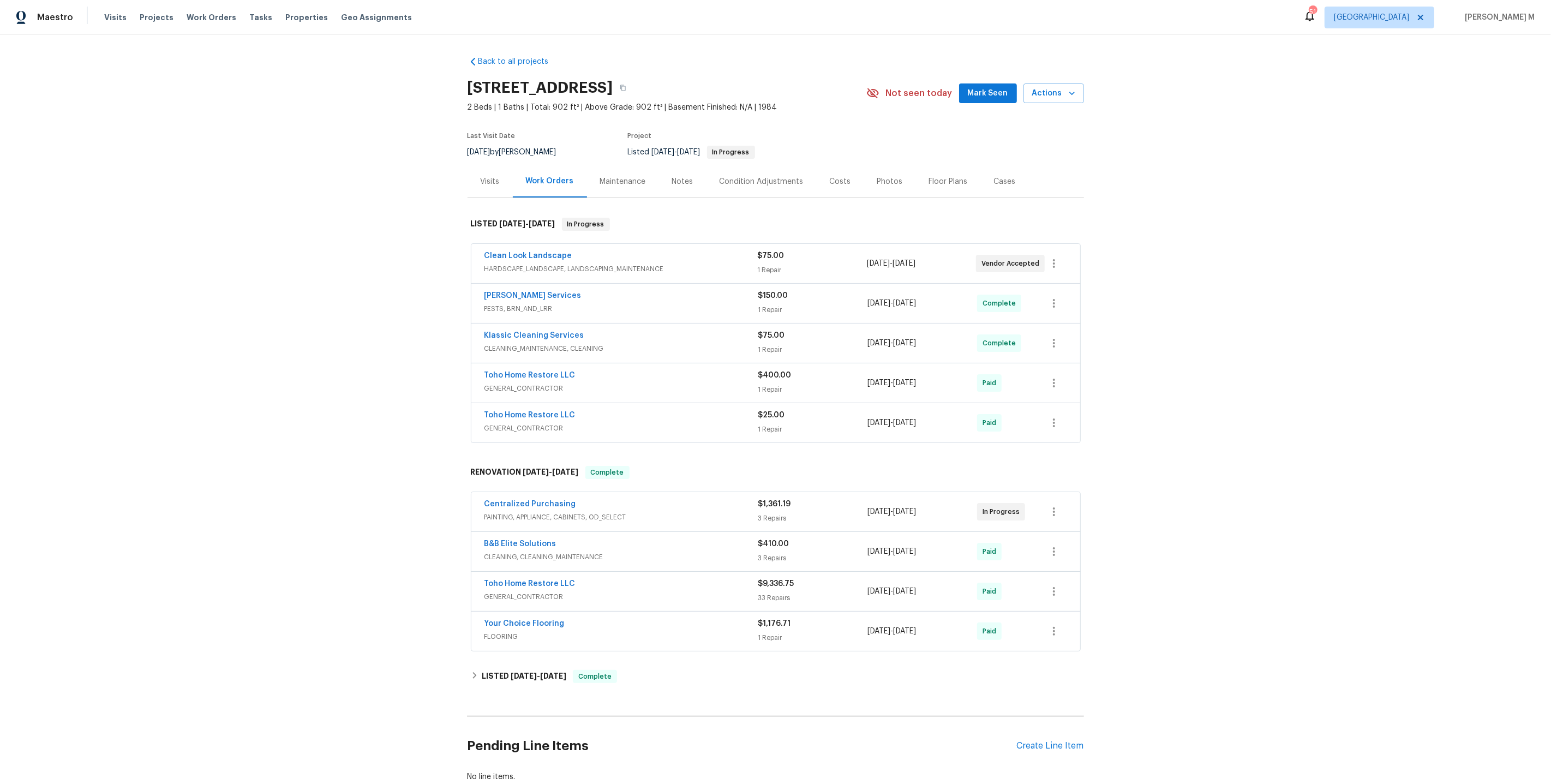
click at [555, 266] on span "HARDSCAPE_LANDSCAPE, LANDSCAPING_MAINTENANCE" at bounding box center [621, 269] width 273 height 10
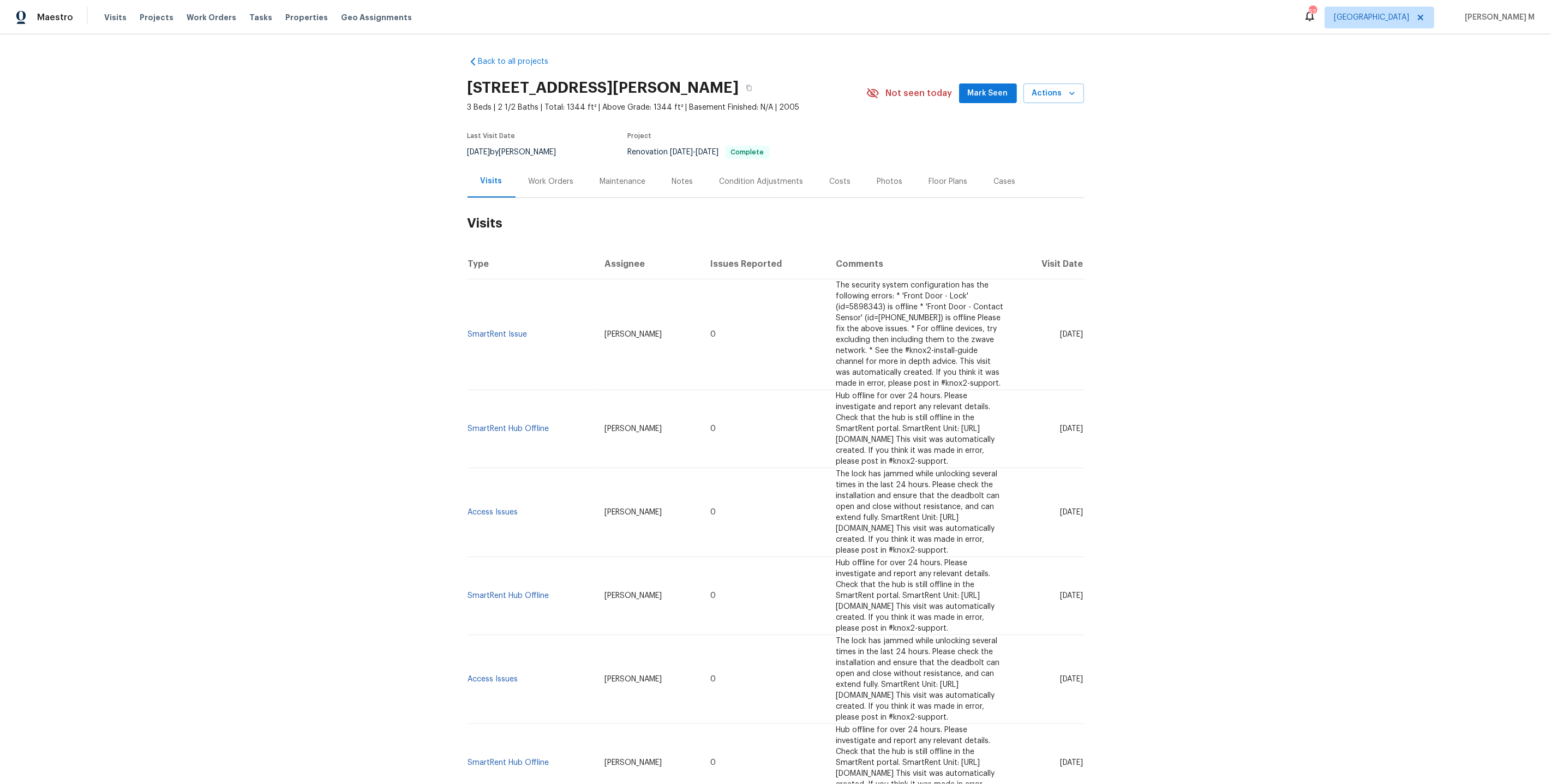
click at [542, 181] on div "Work Orders" at bounding box center [551, 181] width 72 height 32
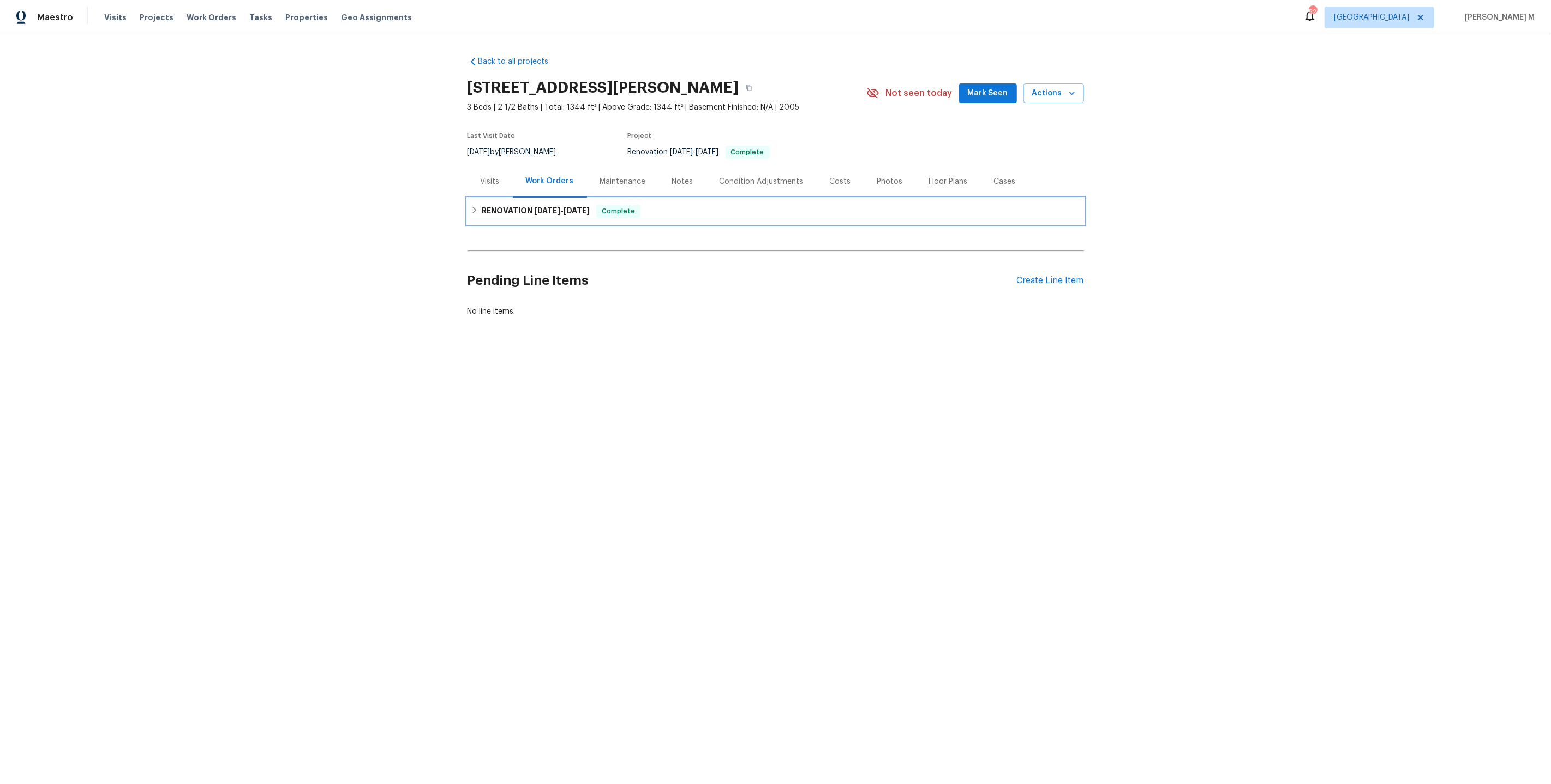
click at [522, 211] on h6 "RENOVATION 3/24/25 - 4/17/25" at bounding box center [536, 210] width 108 height 13
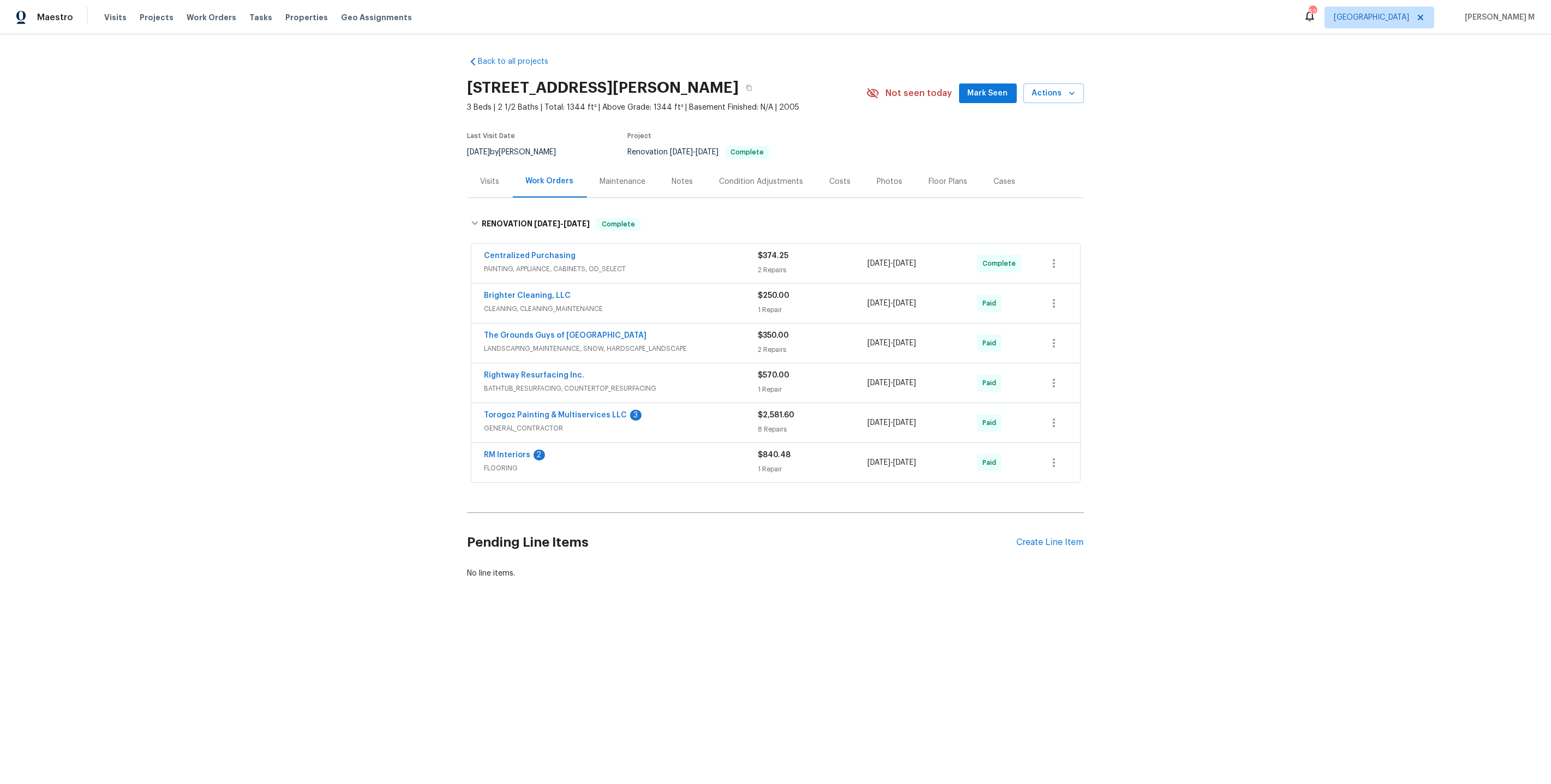
click at [517, 264] on span "PAINTING, APPLIANCE, CABINETS, OD_SELECT" at bounding box center [622, 269] width 274 height 10
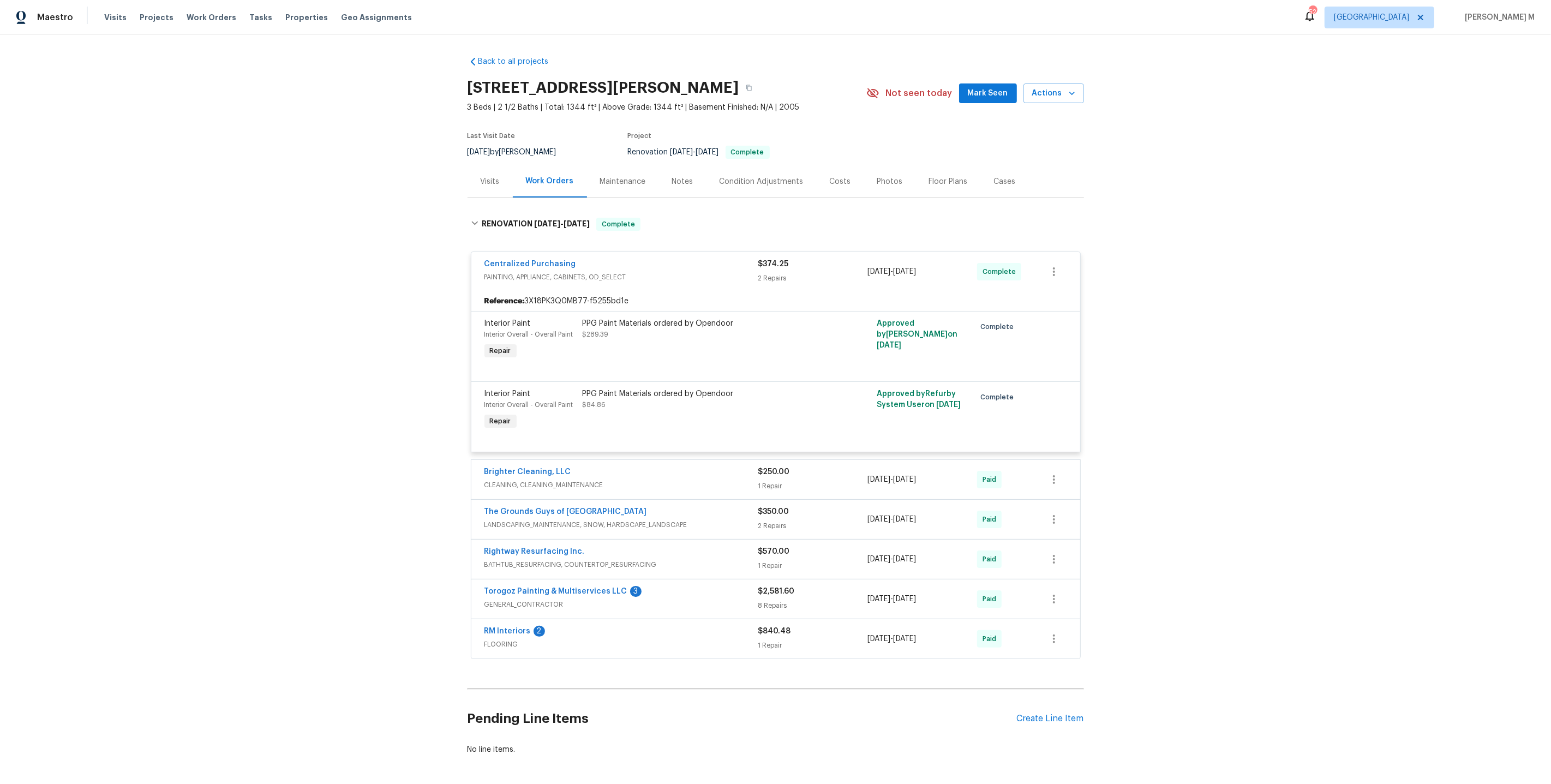
click at [560, 479] on span "CLEANING, CLEANING_MAINTENANCE" at bounding box center [622, 485] width 274 height 10
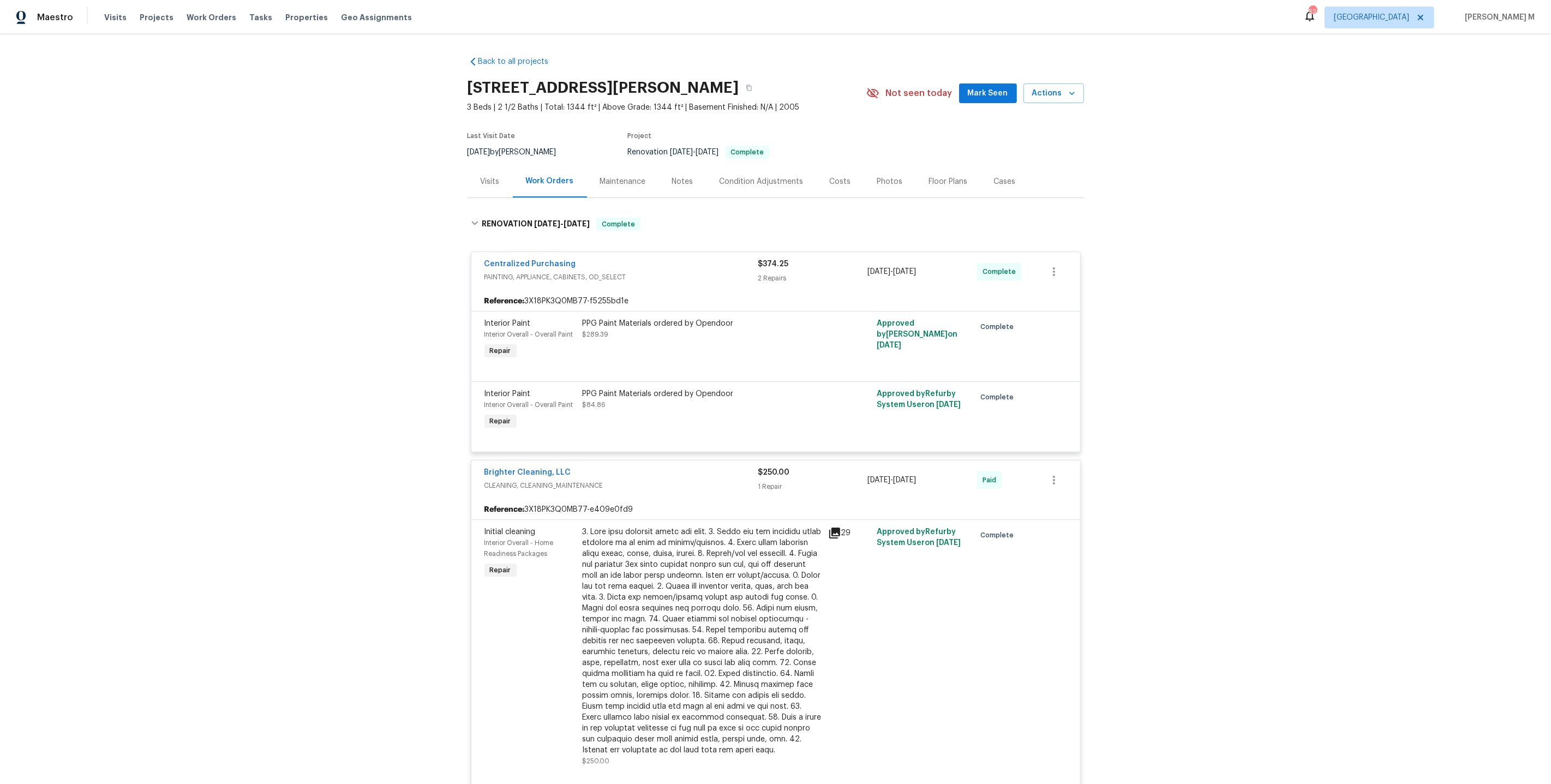
click at [600, 176] on div "Maintenance" at bounding box center [623, 182] width 45 height 10
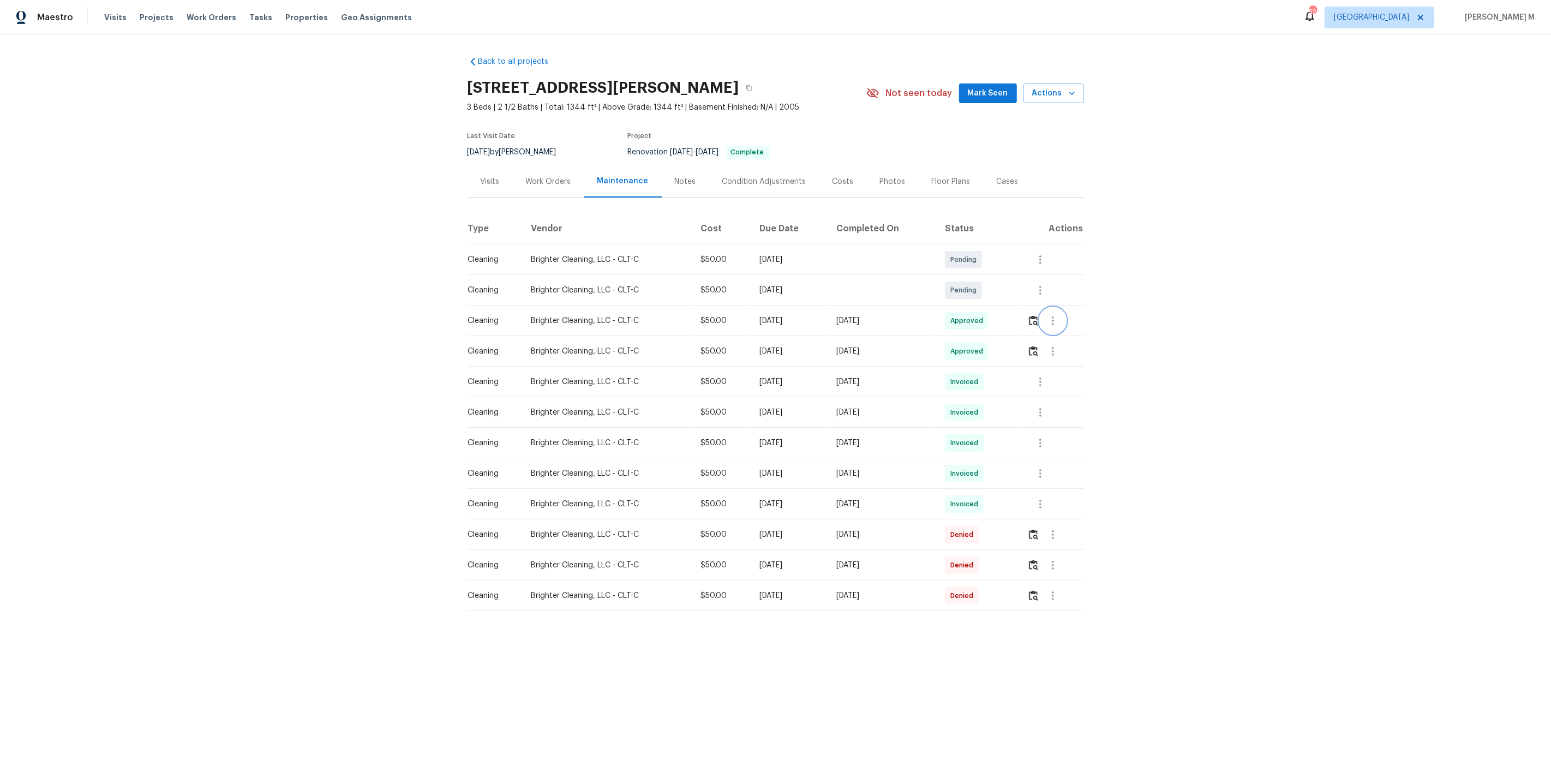
click at [1050, 314] on icon "button" at bounding box center [1052, 320] width 13 height 13
click at [1050, 314] on li "Message vendor" at bounding box center [1081, 315] width 76 height 18
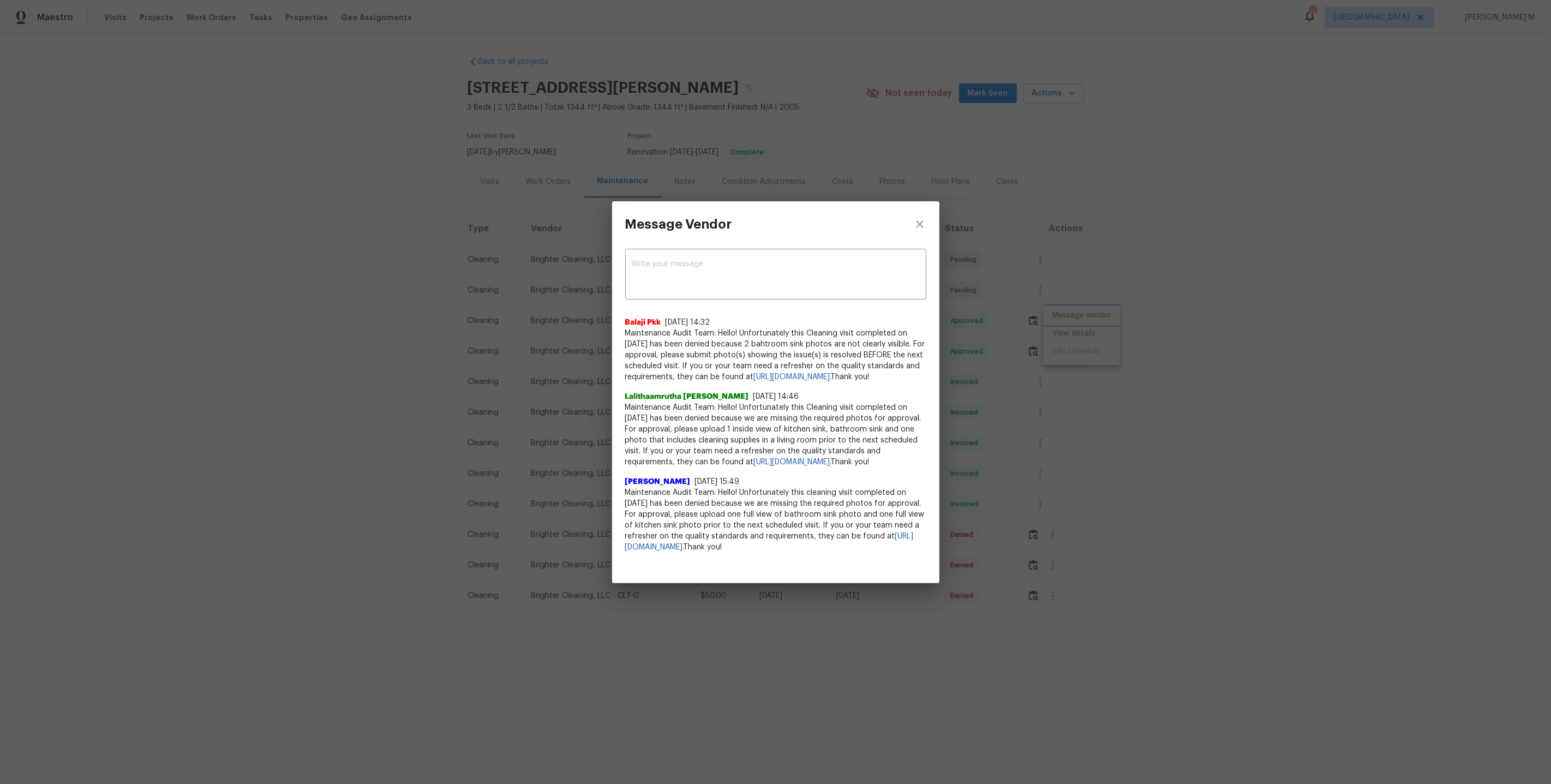
click at [1040, 386] on div "Message Vendor x ​ Balaji Pkk 5/9/25, 14:32 Maintenance Audit Team: Hello! Unfo…" at bounding box center [776, 392] width 1551 height 784
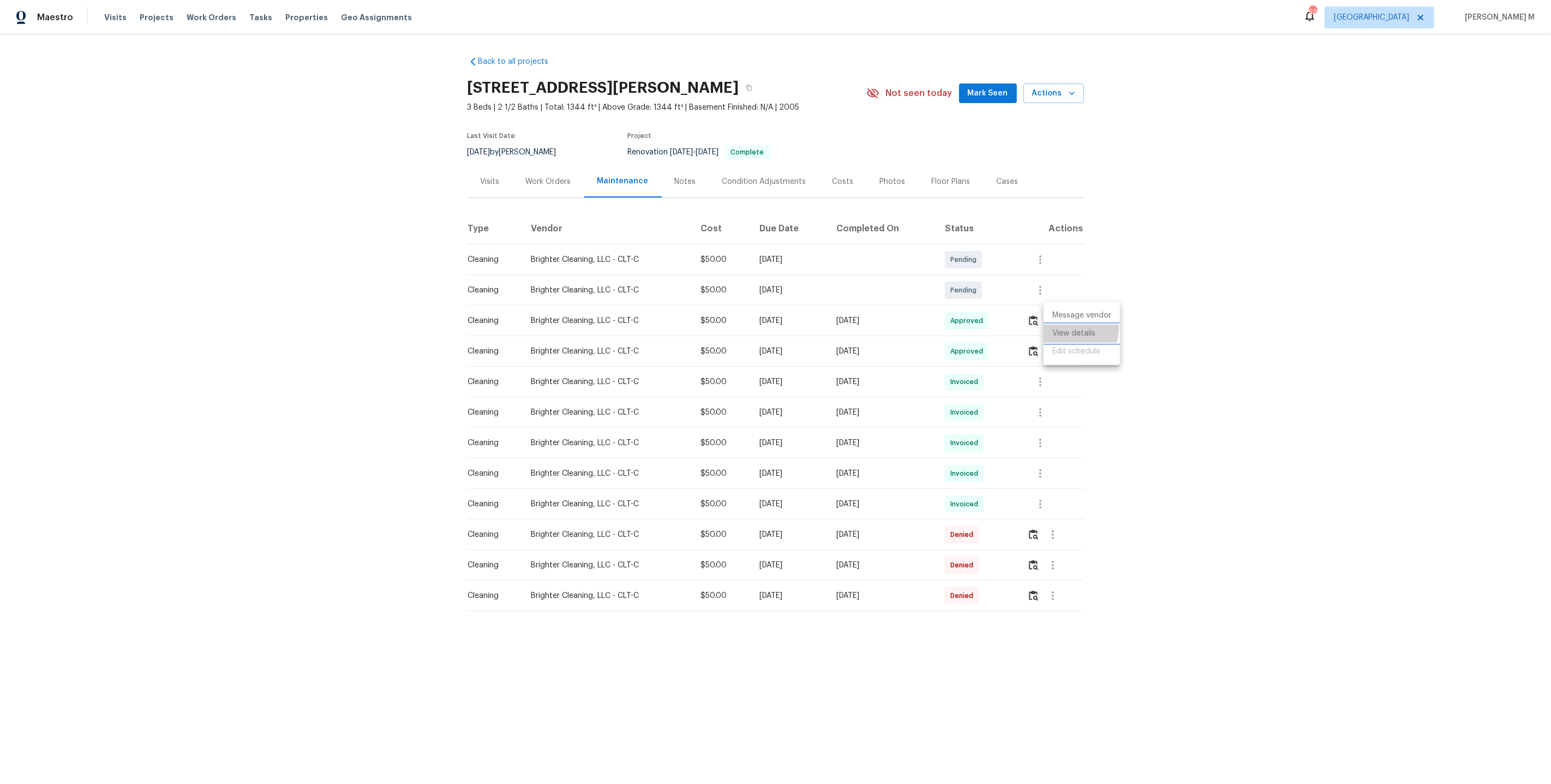
click at [1069, 327] on li "View details" at bounding box center [1081, 334] width 76 height 18
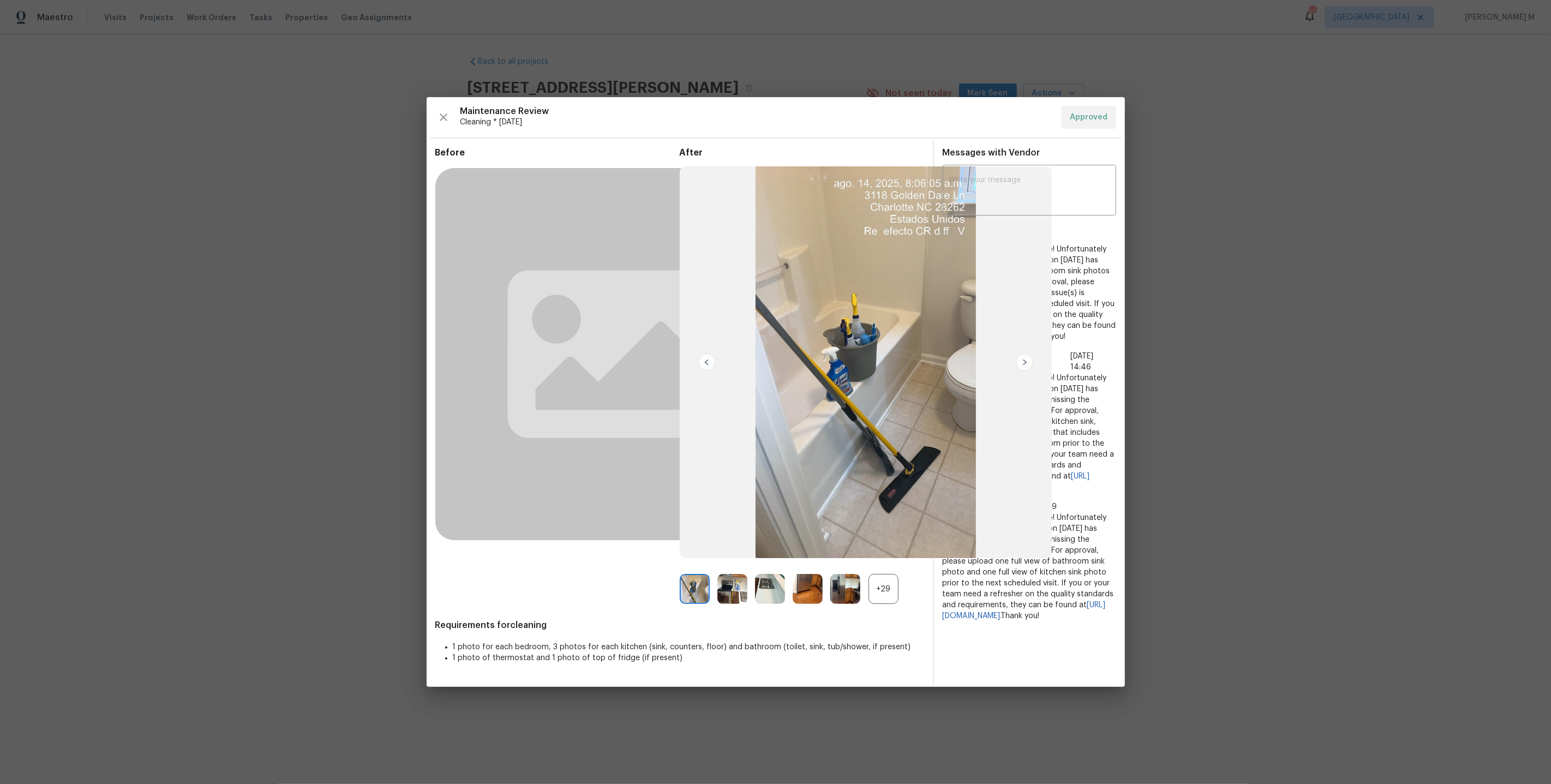
click at [881, 595] on div "+29" at bounding box center [884, 588] width 30 height 30
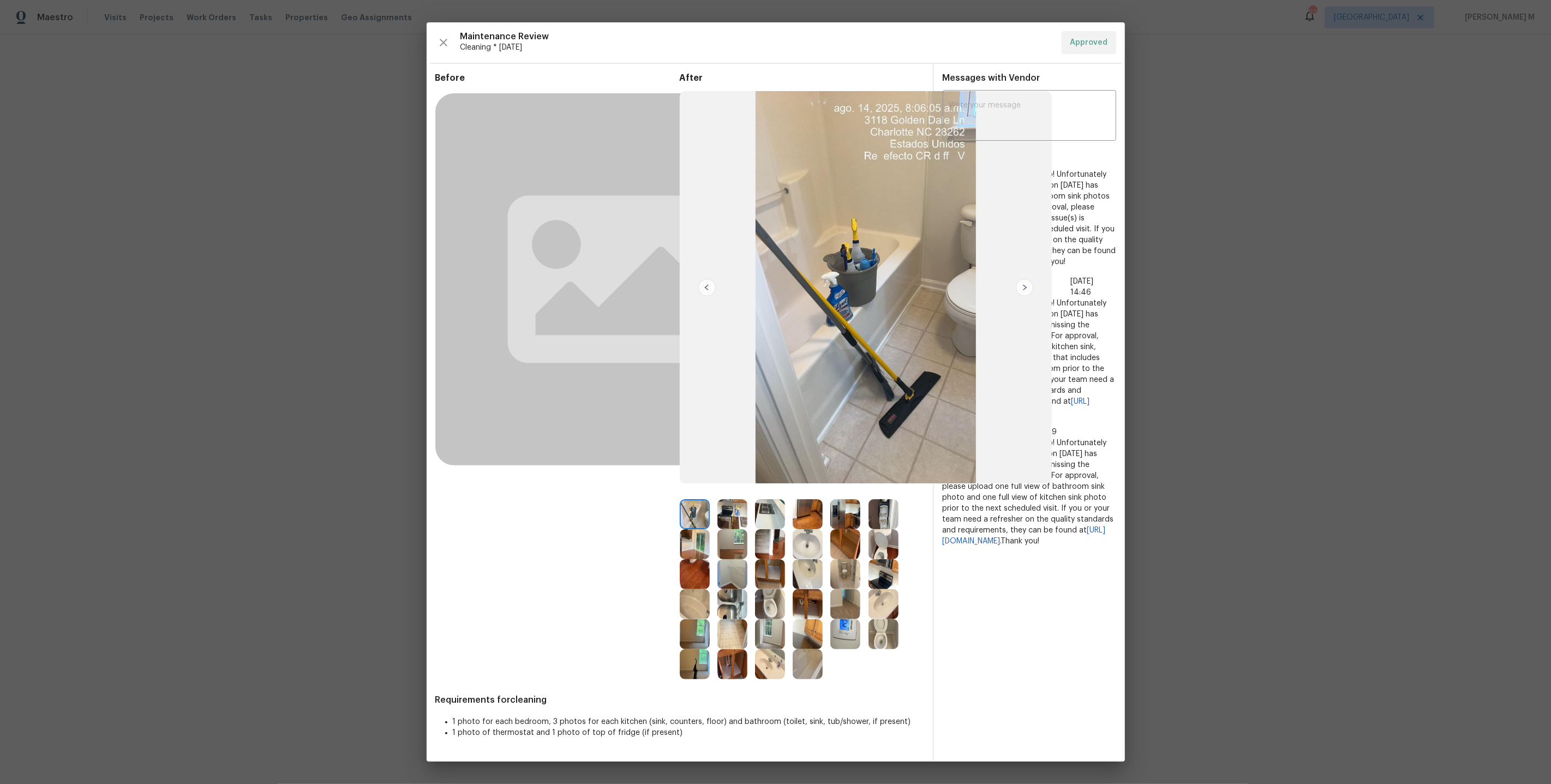
click at [688, 537] on img at bounding box center [694, 544] width 30 height 30
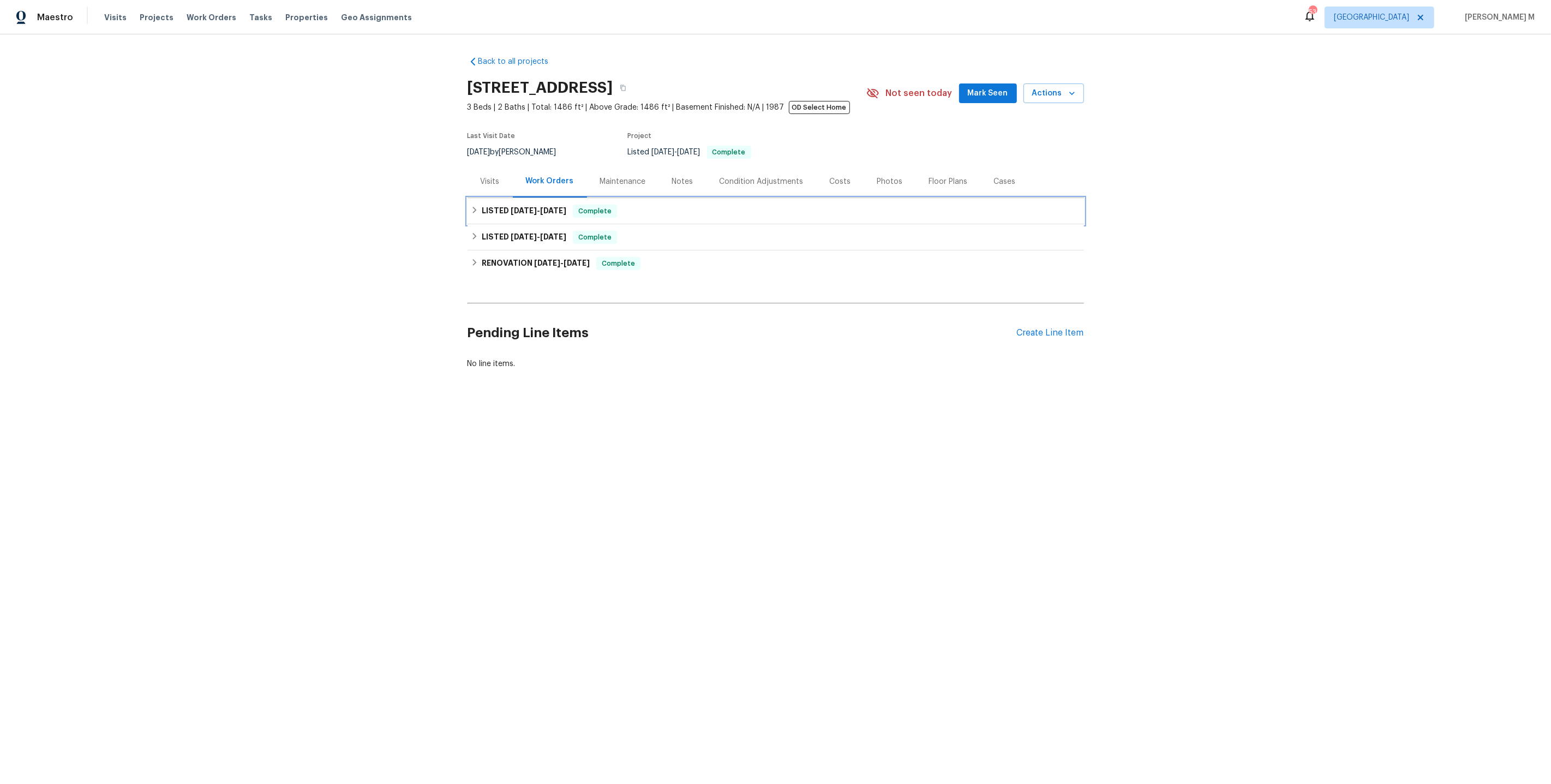
click at [516, 207] on span "[DATE]" at bounding box center [524, 210] width 26 height 8
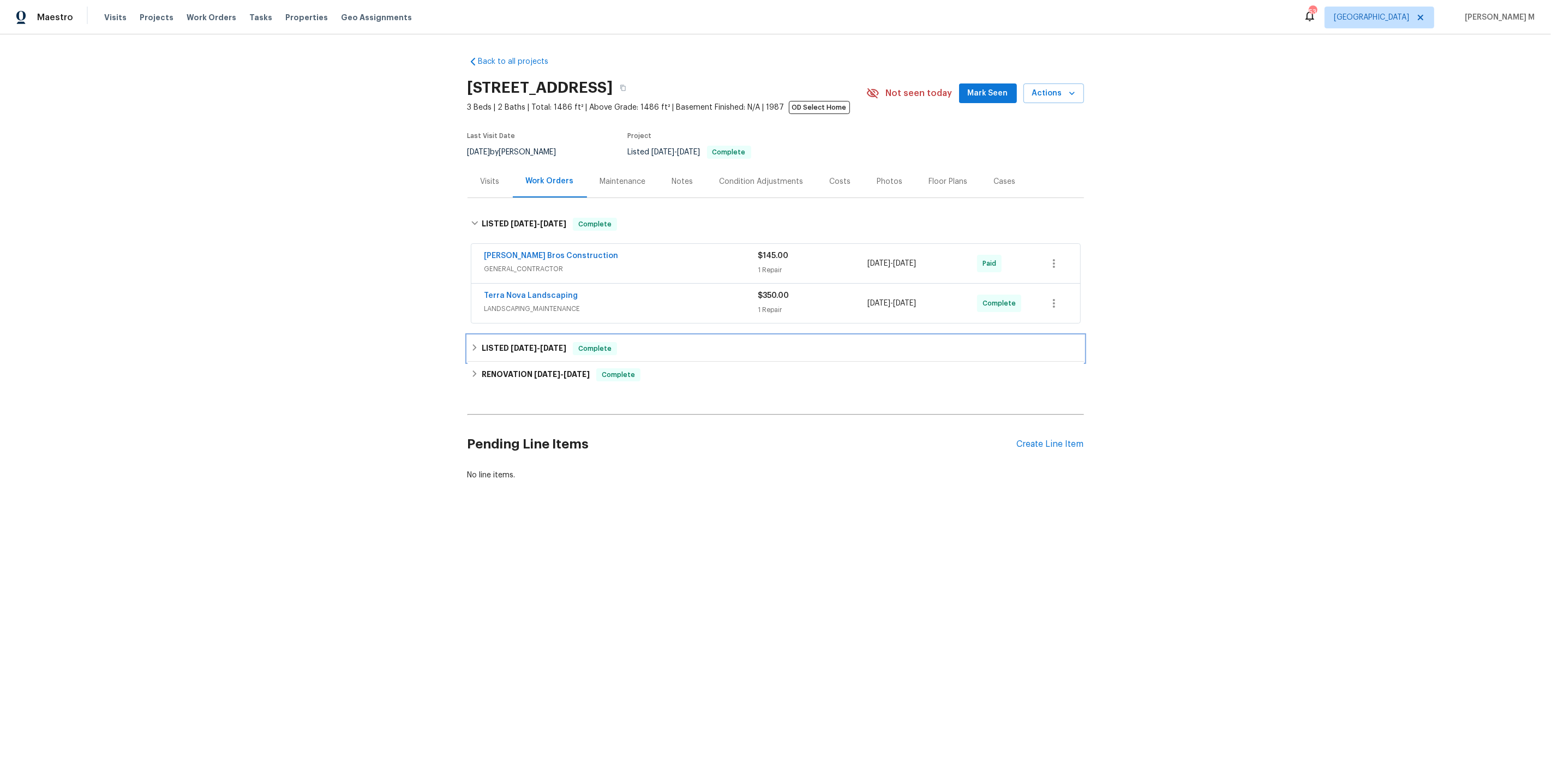
click at [528, 342] on h6 "LISTED [DATE] - [DATE]" at bounding box center [524, 348] width 85 height 13
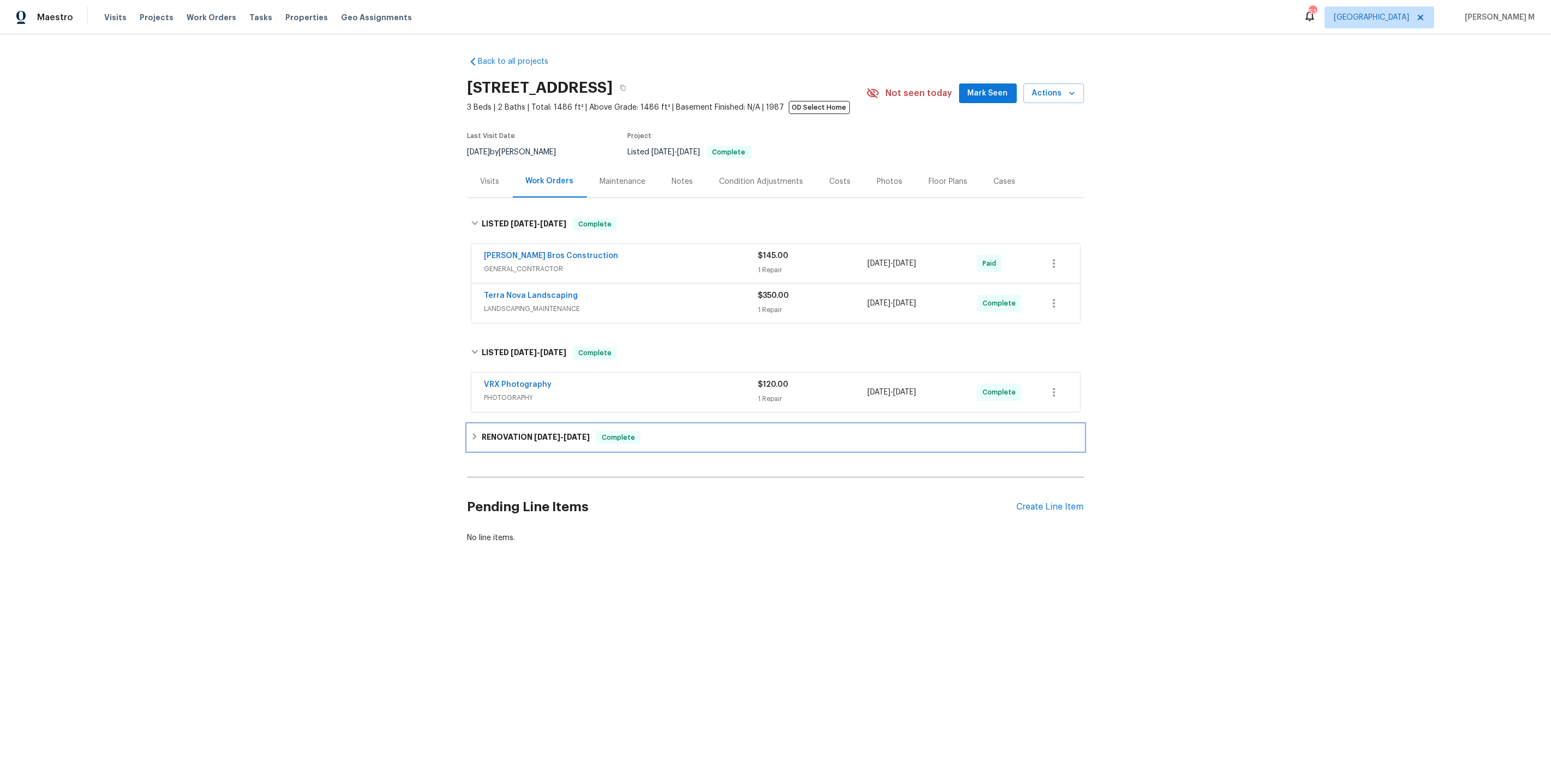
click at [526, 438] on div "RENOVATION [DATE] - [DATE] Complete" at bounding box center [776, 437] width 617 height 26
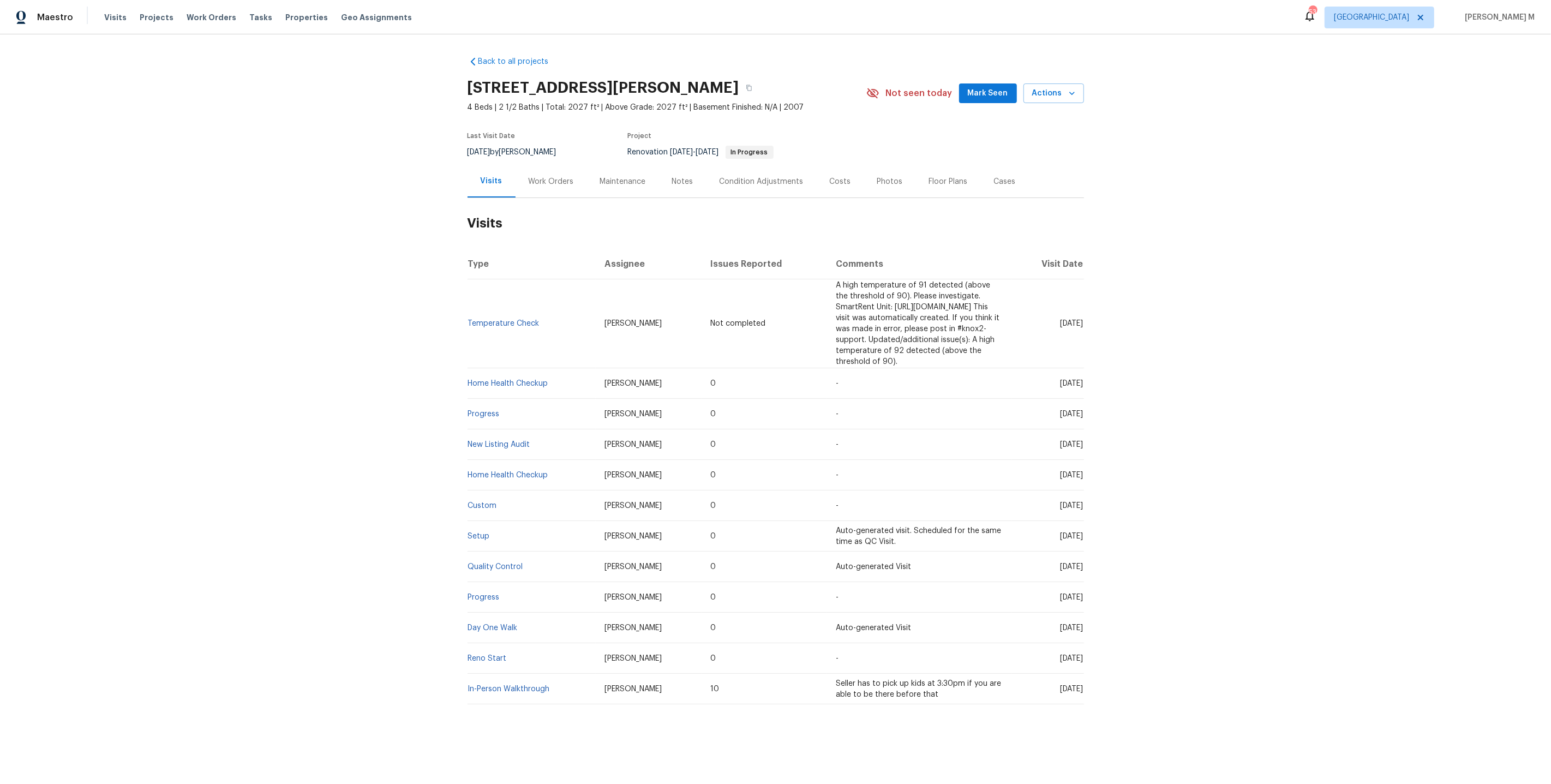
click at [540, 187] on div "Work Orders" at bounding box center [551, 181] width 72 height 32
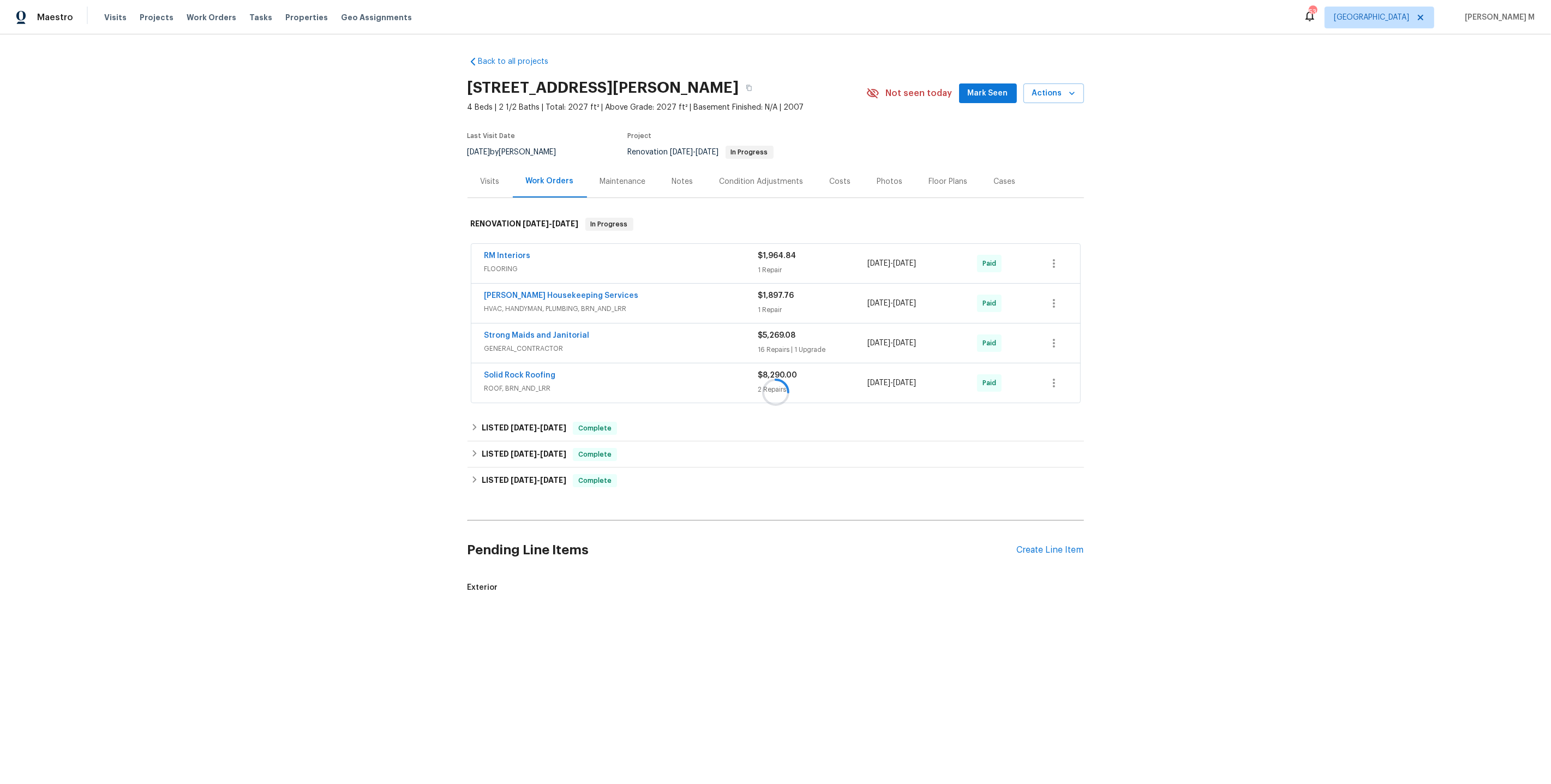
click at [536, 187] on div at bounding box center [776, 392] width 1551 height 784
click at [525, 303] on span "HVAC, HANDYMAN, PLUMBING, BRN_AND_LRR" at bounding box center [622, 308] width 274 height 10
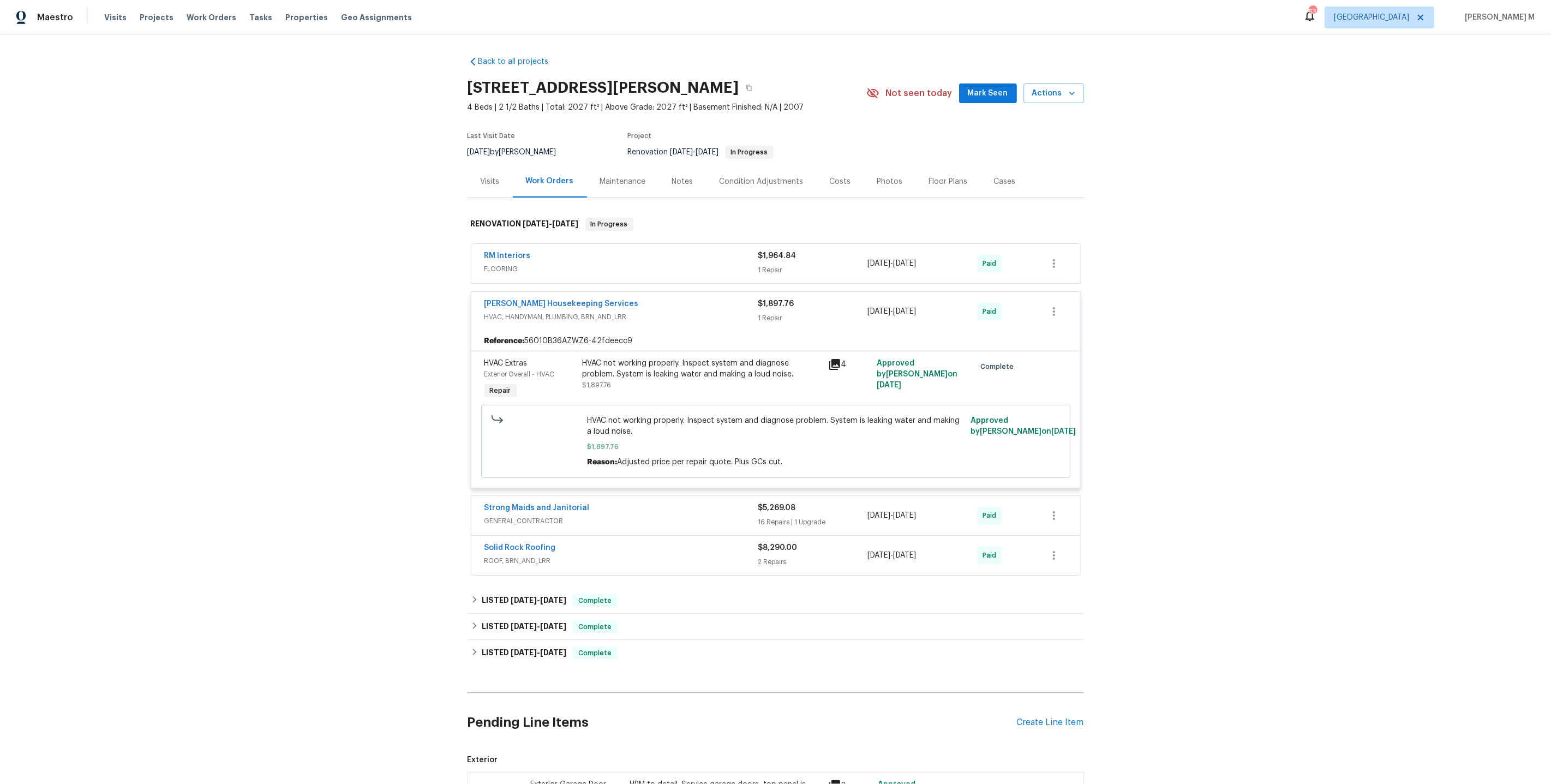
click at [686, 358] on div "HVAC not working properly. Inspect system and diagnose problem. System is leaki…" at bounding box center [702, 368] width 239 height 22
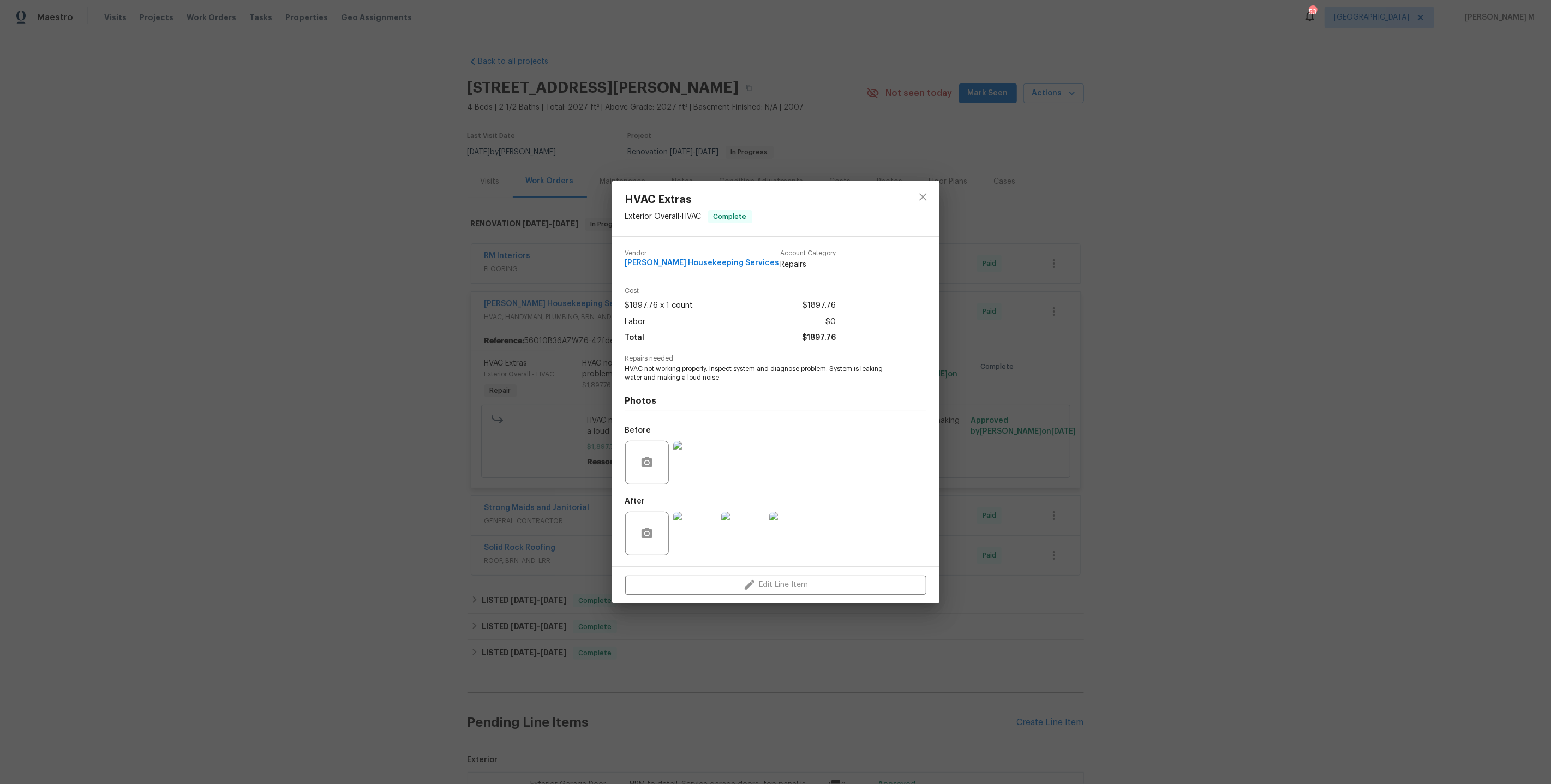
click at [699, 540] on img at bounding box center [695, 533] width 44 height 44
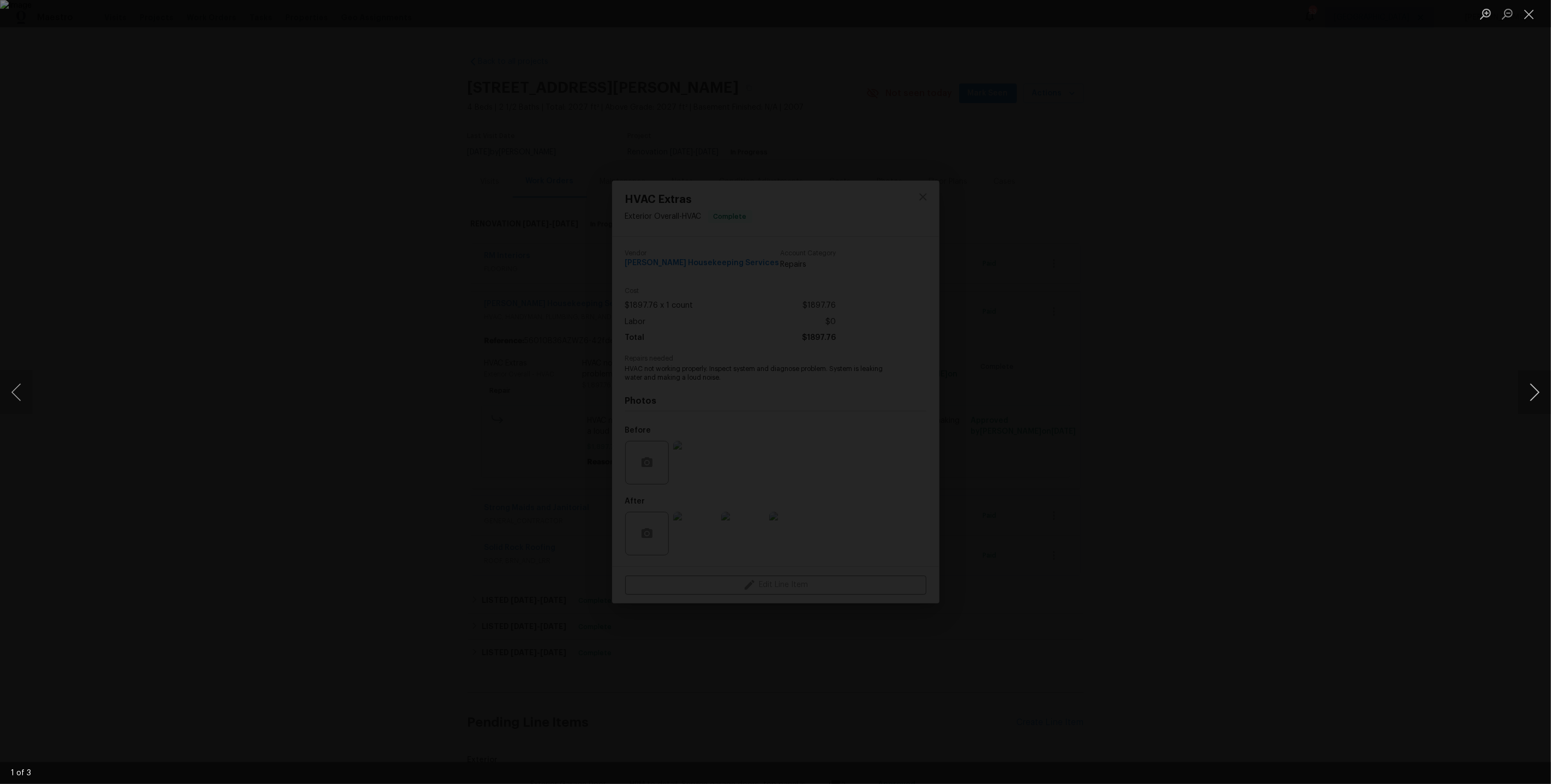
click at [1531, 388] on button "Next image" at bounding box center [1534, 392] width 32 height 44
click at [1313, 226] on div "Lightbox" at bounding box center [776, 392] width 1551 height 784
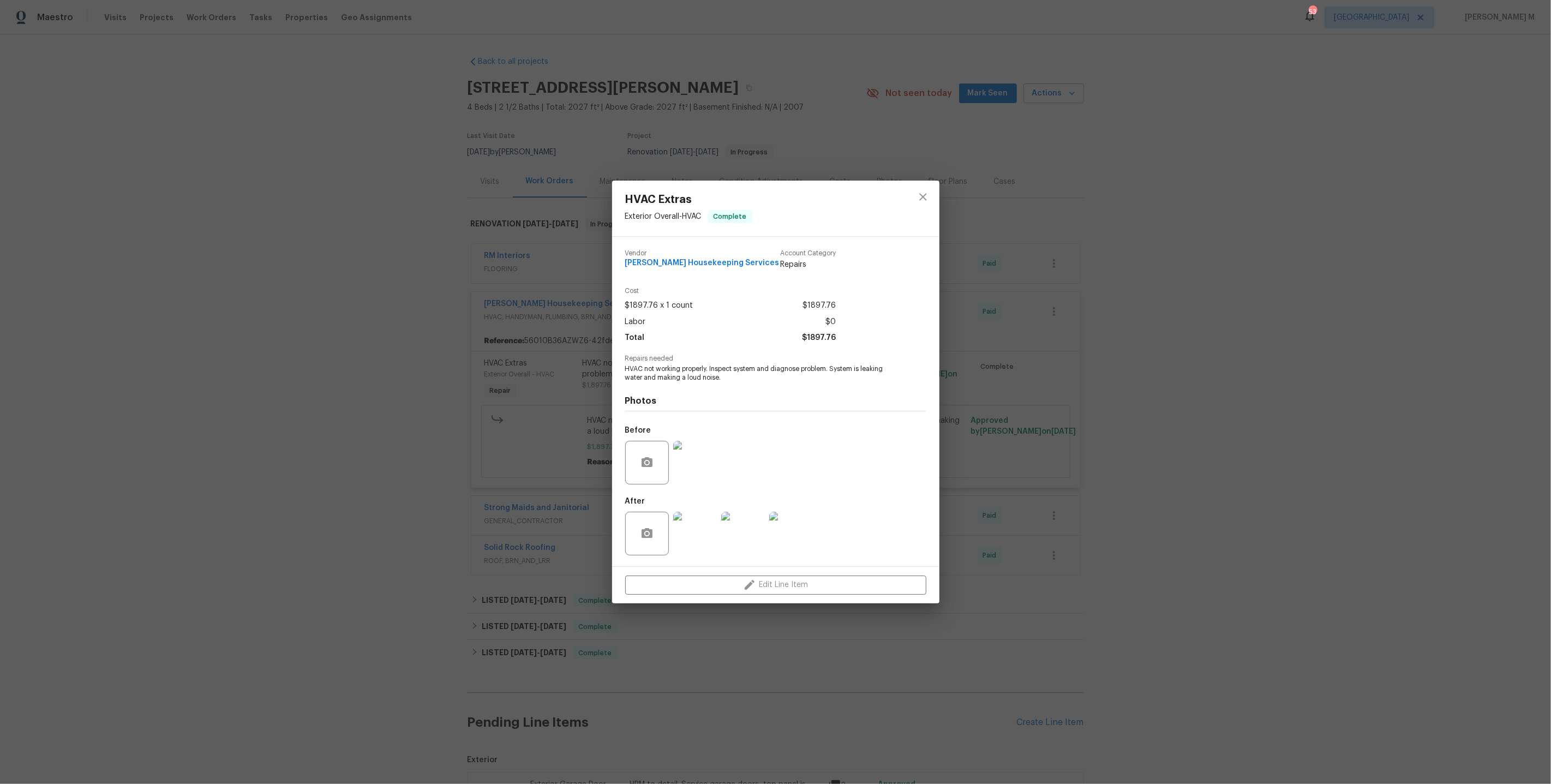
click at [1049, 272] on div "HVAC Extras Exterior Overall - HVAC Complete Vendor Arelis Housekeeping Service…" at bounding box center [776, 392] width 1551 height 784
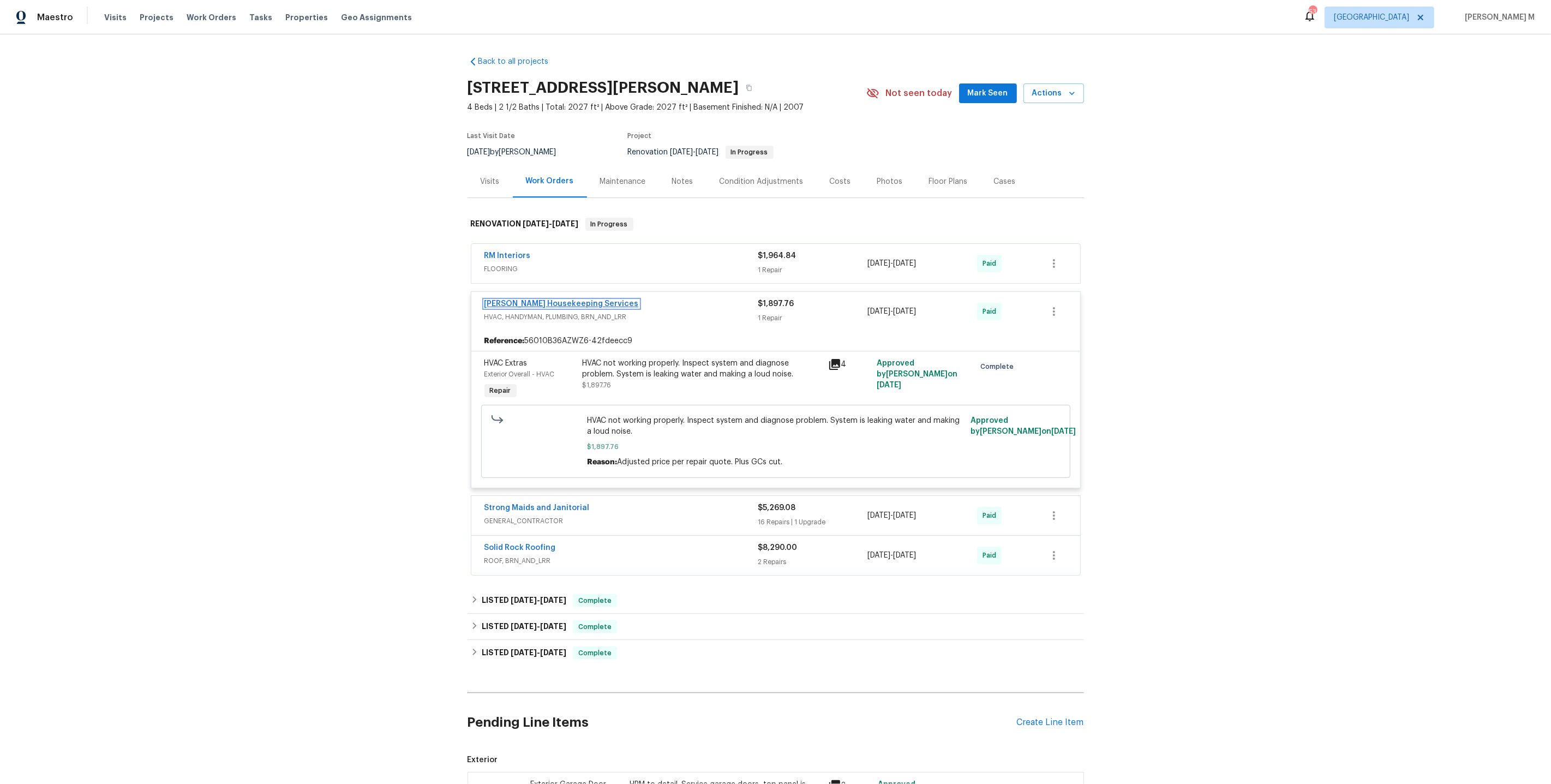
click at [544, 300] on link "Arelis Housekeeping Services" at bounding box center [562, 304] width 155 height 8
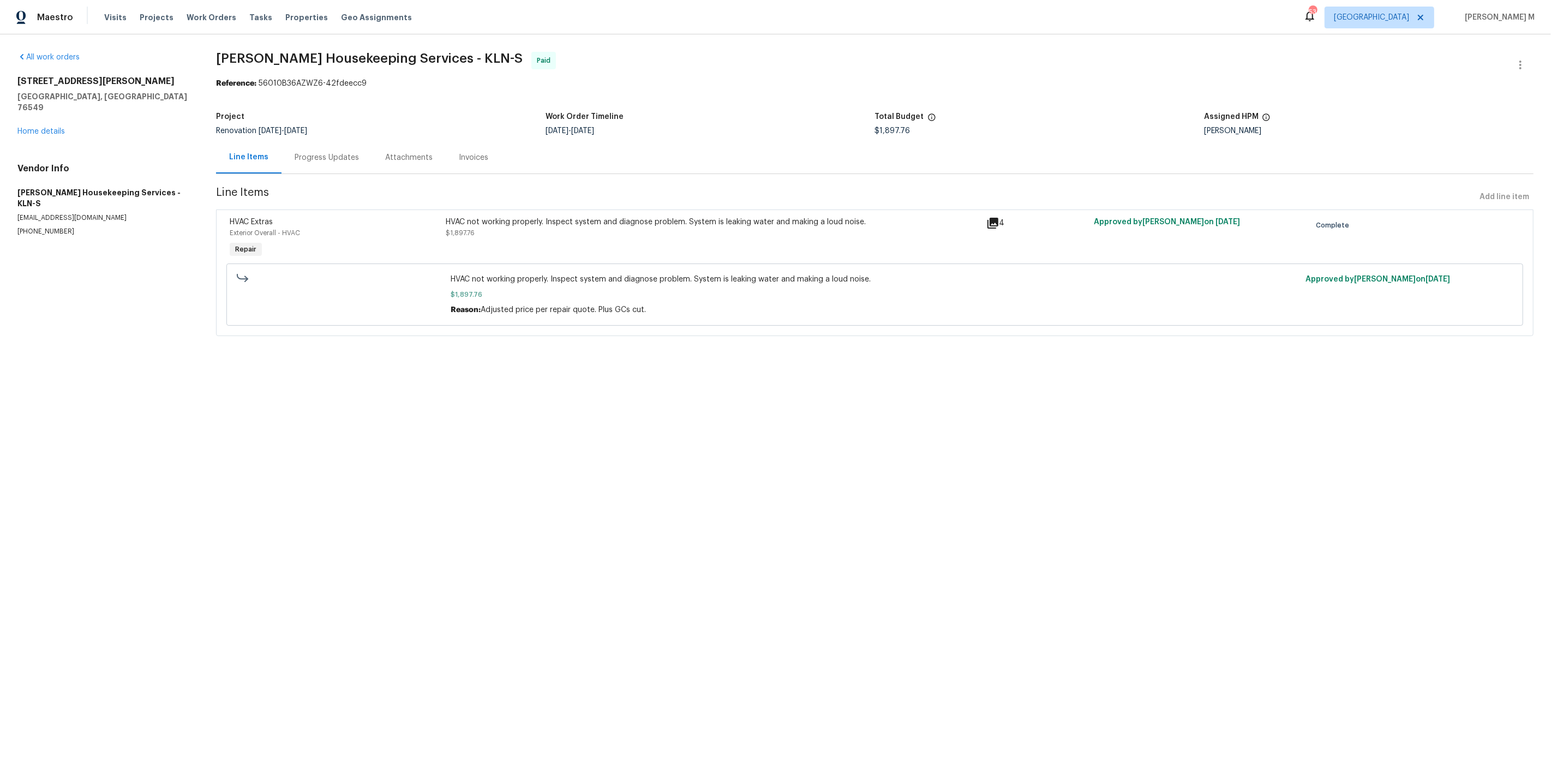
click at [315, 156] on div "Progress Updates" at bounding box center [327, 157] width 65 height 10
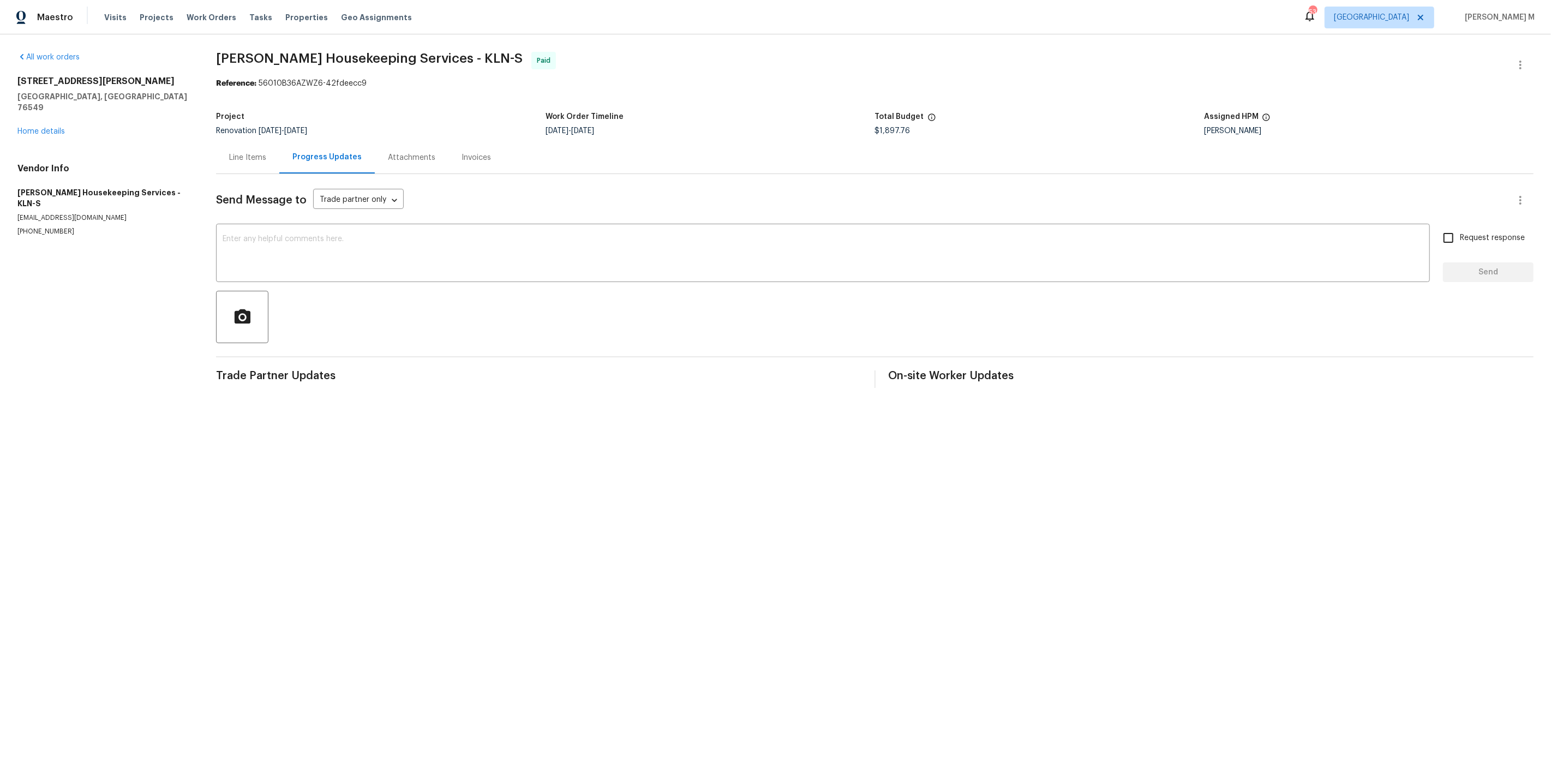
click at [246, 134] on div "Project Renovation 4/23/2025 - 4/29/2025 Work Order Timeline 4/29/2025 - 4/29/2…" at bounding box center [874, 124] width 1318 height 35
click at [246, 159] on div "Line Items" at bounding box center [247, 157] width 63 height 32
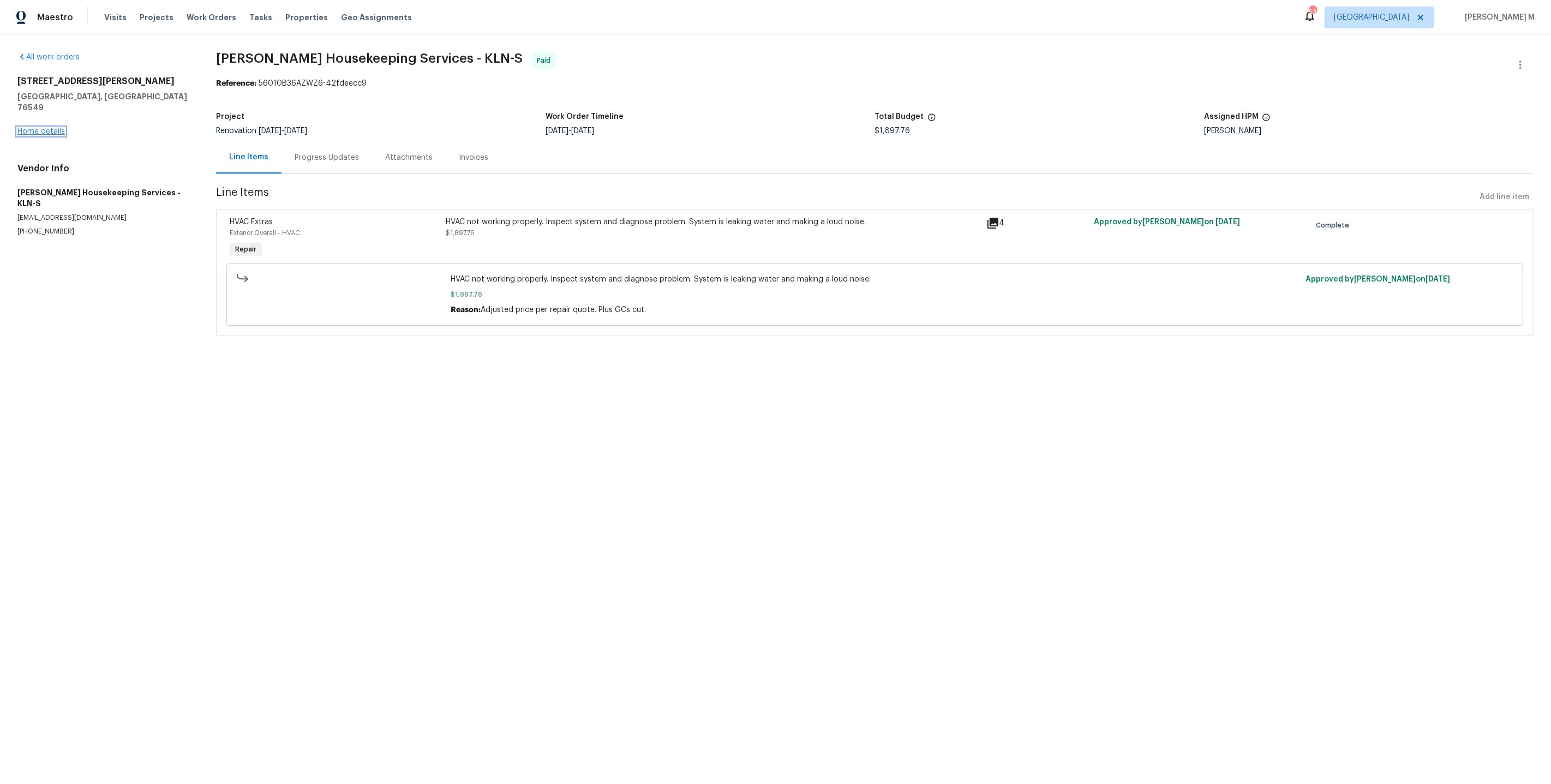
click at [49, 127] on link "Home details" at bounding box center [41, 131] width 47 height 8
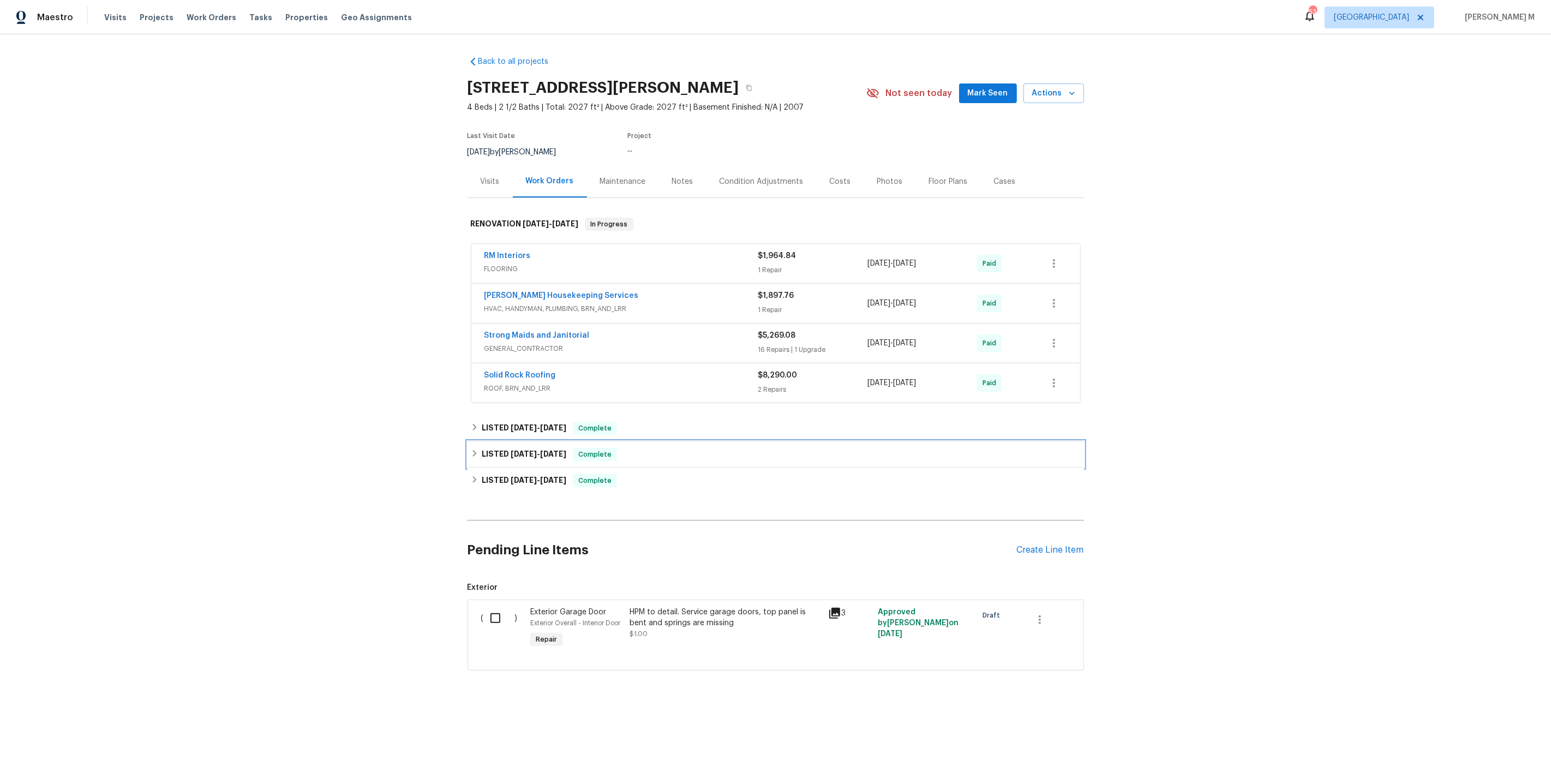
click at [526, 441] on div "LISTED 6/2/25 - 6/6/25 Complete" at bounding box center [776, 454] width 617 height 26
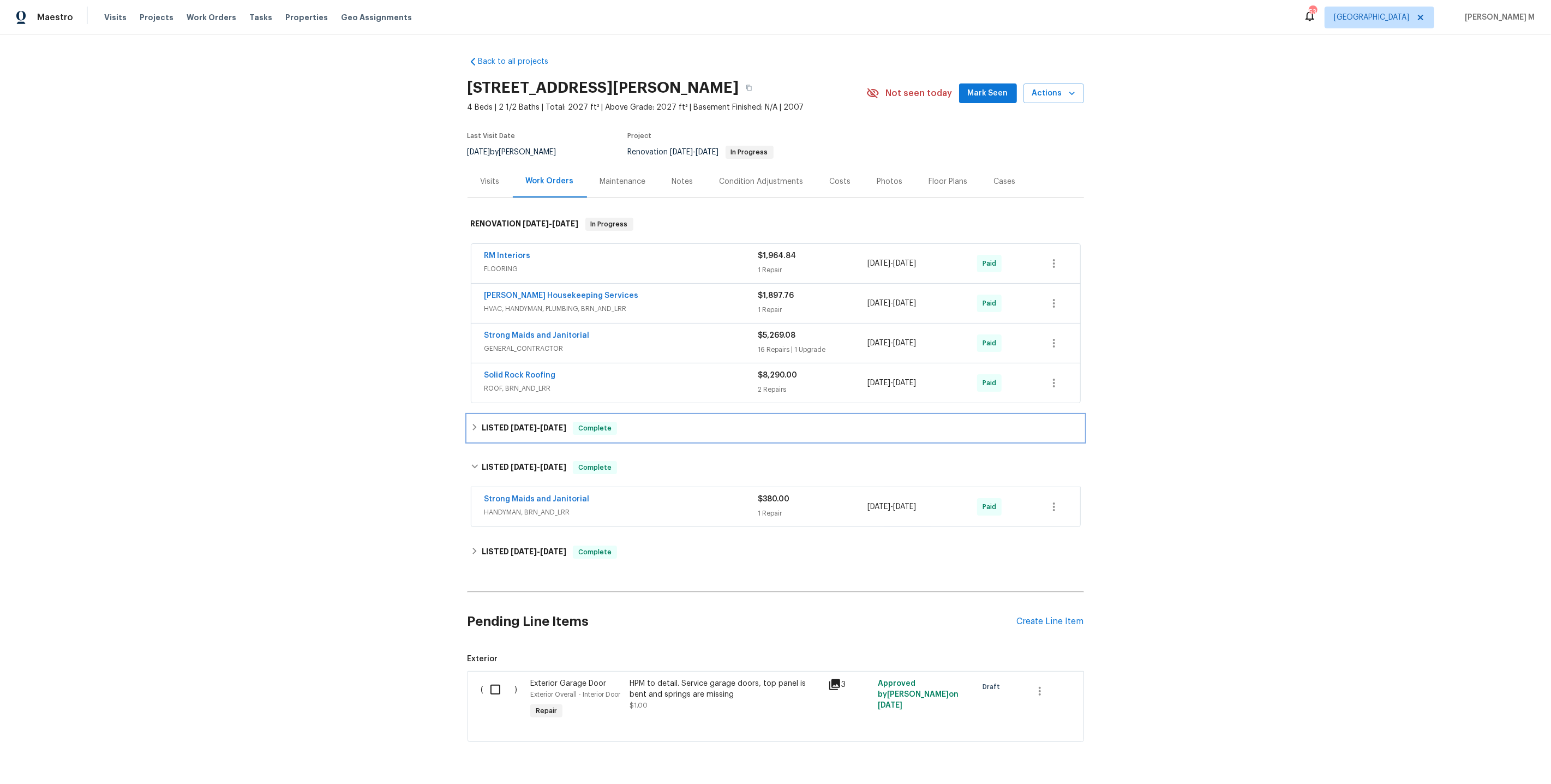
click at [515, 427] on div "LISTED 7/2/25 - 7/4/25 Complete" at bounding box center [776, 428] width 617 height 26
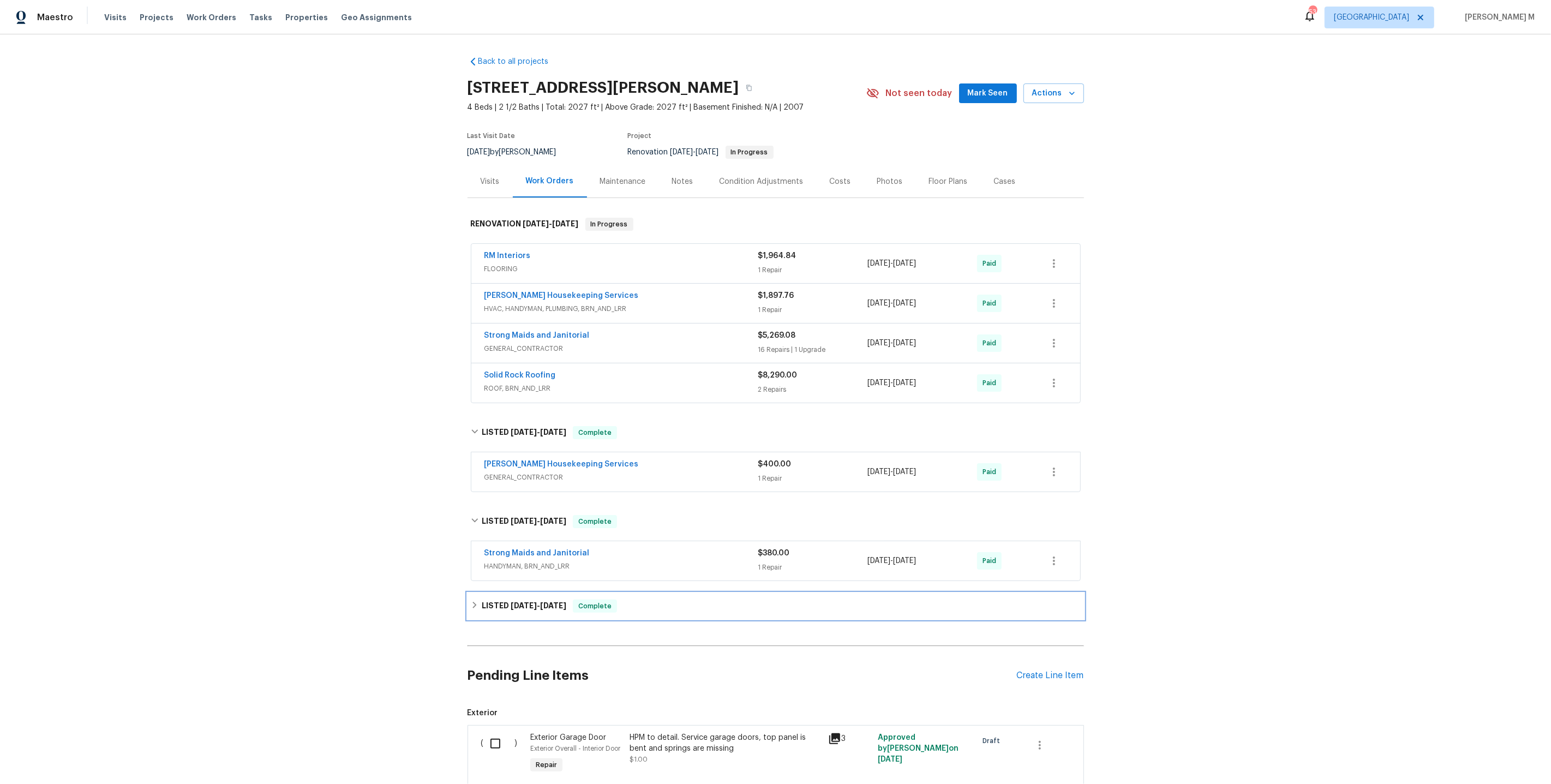
click at [515, 600] on div "LISTED 4/29/25 - 4/30/25 Complete" at bounding box center [776, 606] width 617 height 26
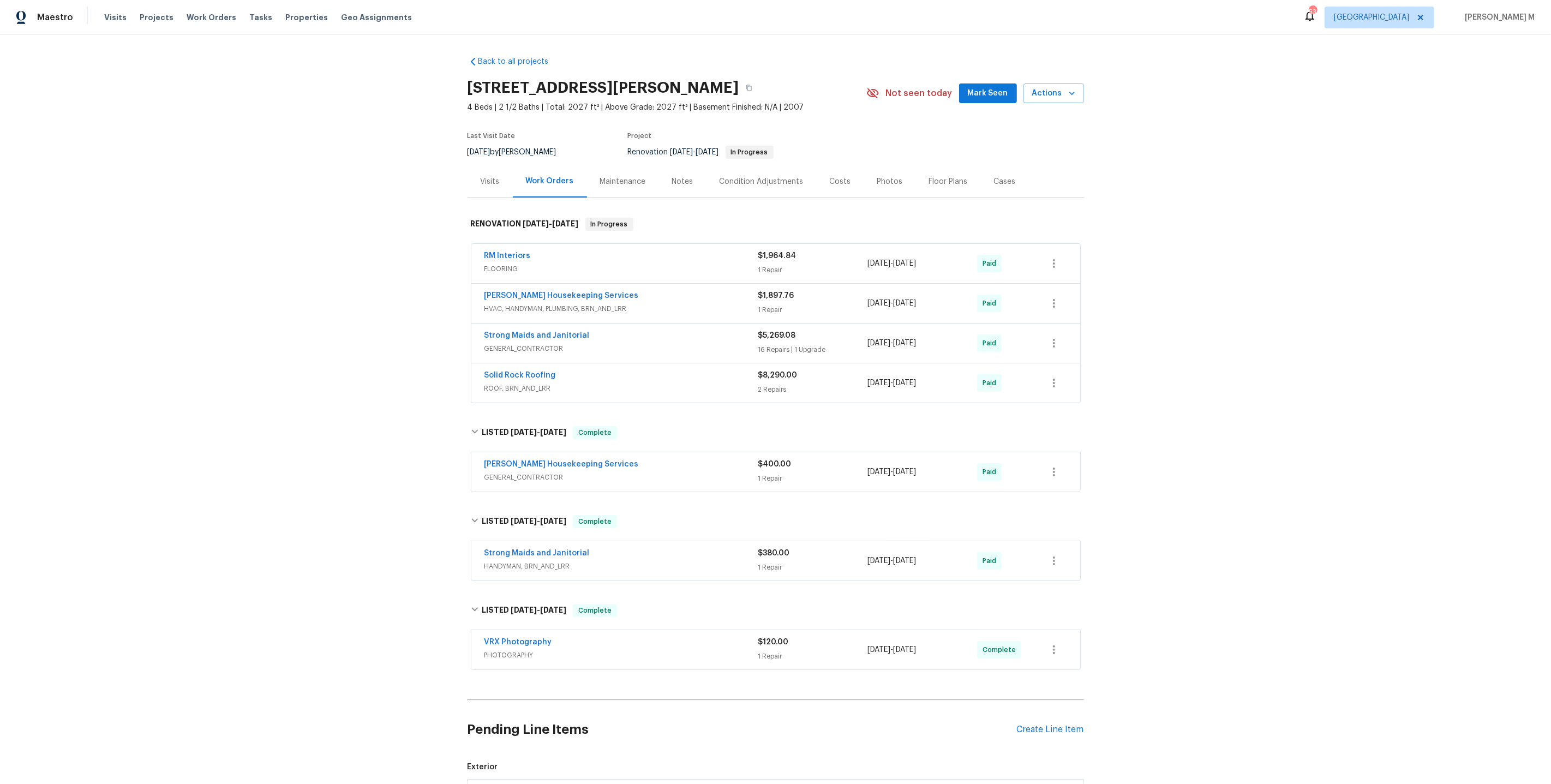
click at [609, 178] on div "Maintenance" at bounding box center [623, 182] width 45 height 10
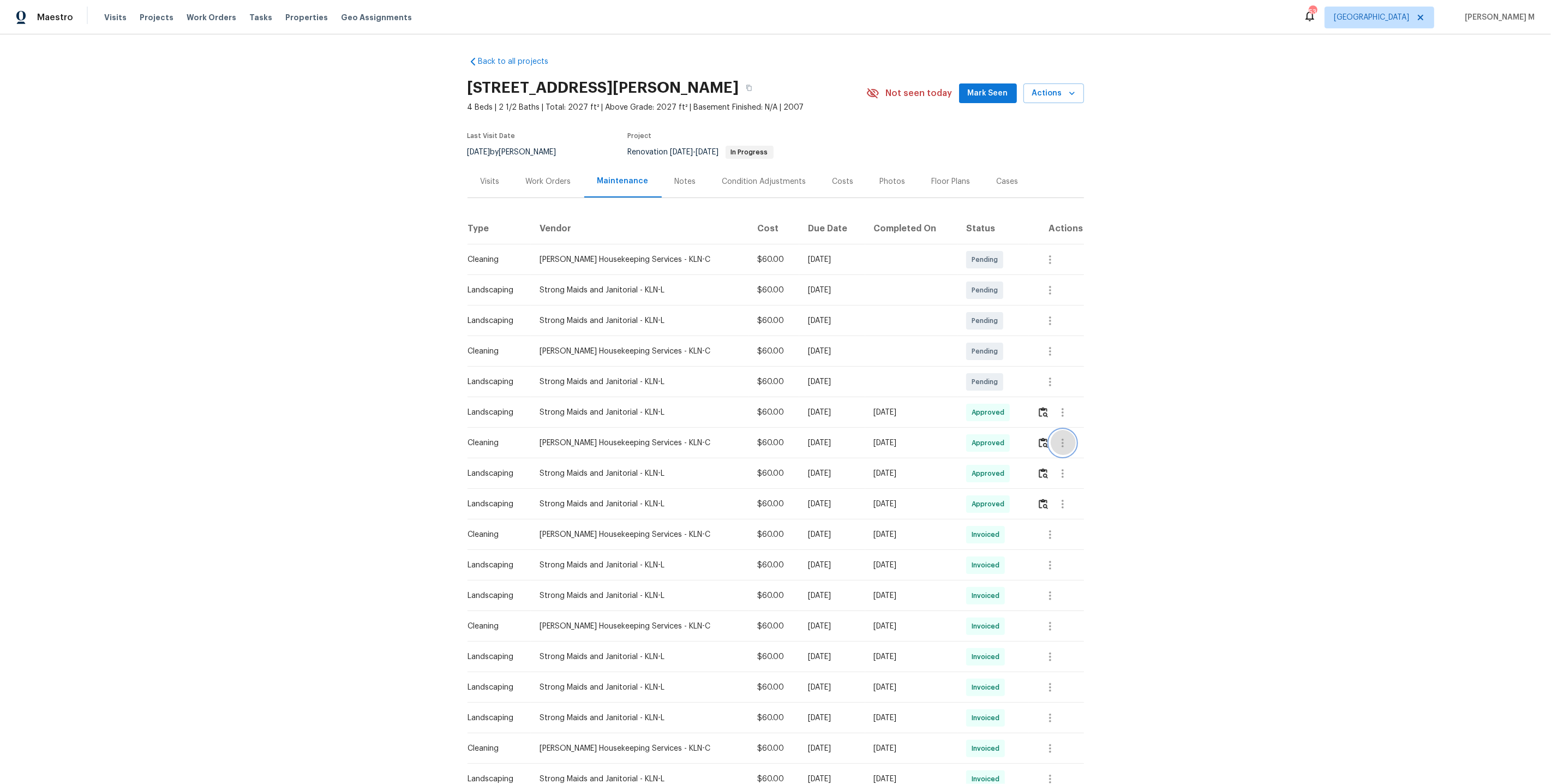
click at [1058, 437] on icon "button" at bounding box center [1062, 443] width 13 height 13
click at [1059, 444] on li "Message vendor" at bounding box center [1086, 437] width 76 height 18
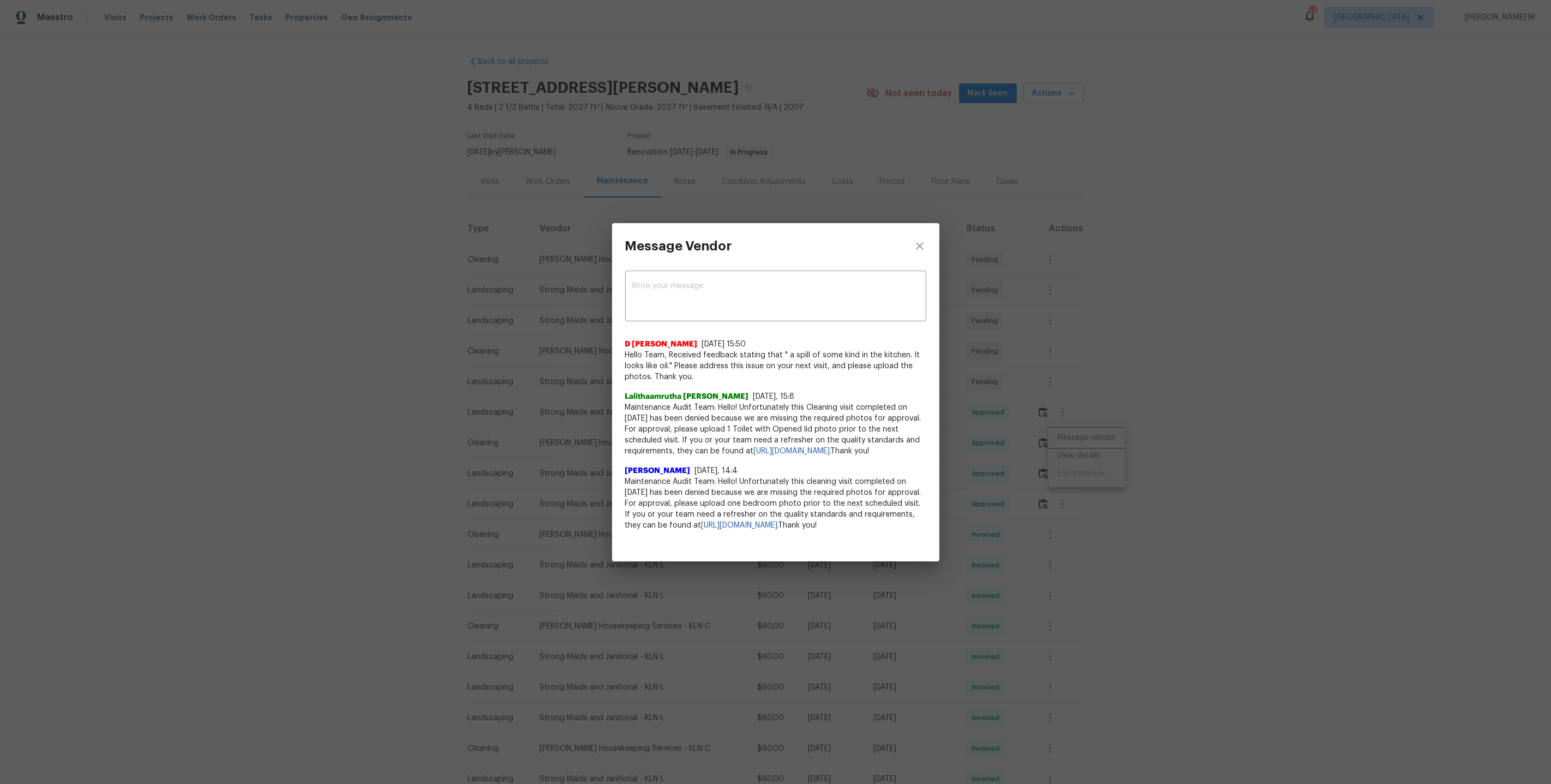
click at [1055, 379] on div "Message Vendor x ​ D Kamesh 7/8/25, 15:50 Hello Team, Received feedback stating…" at bounding box center [776, 392] width 1551 height 784
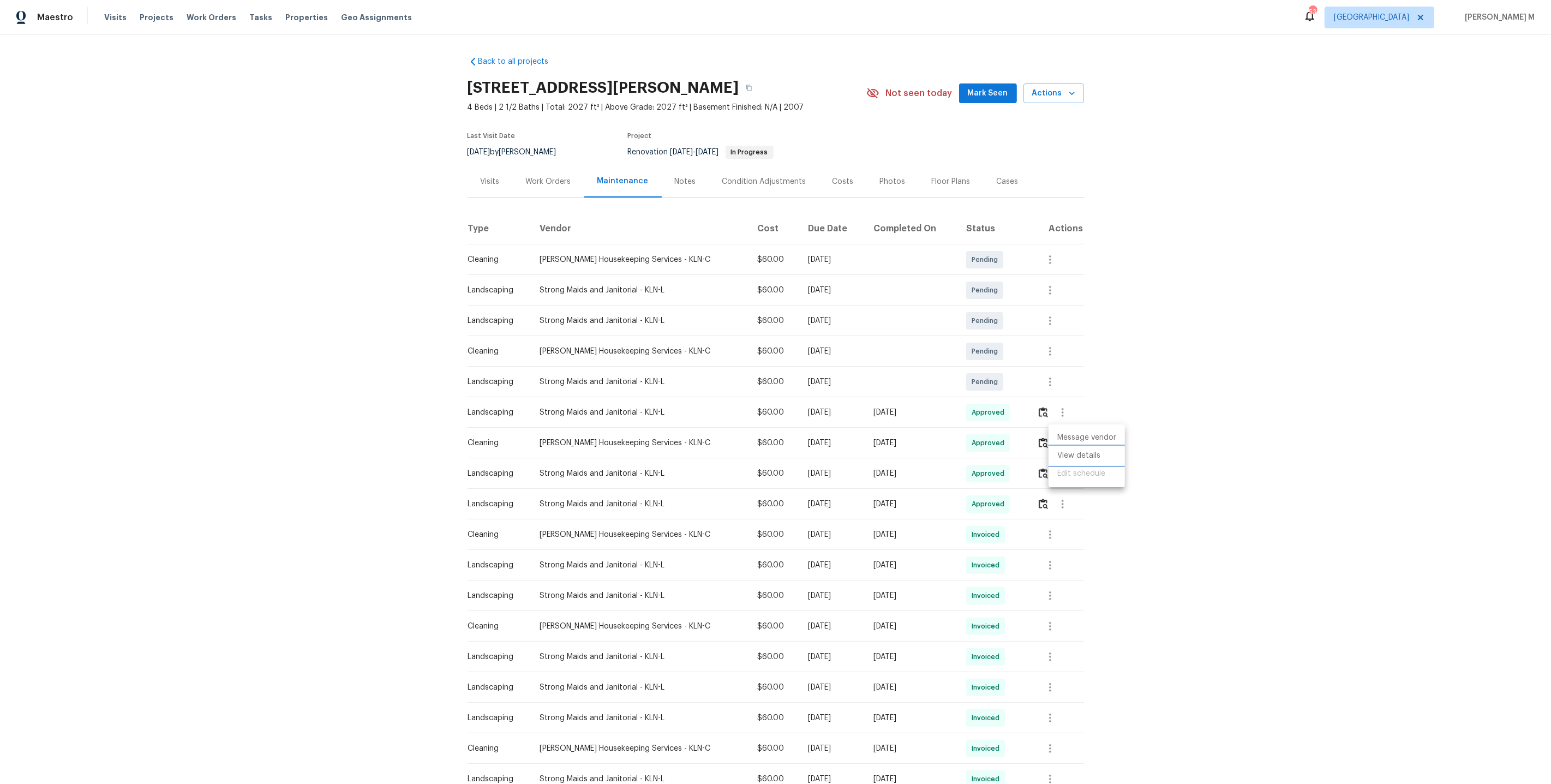
click at [1072, 458] on li "View details" at bounding box center [1086, 456] width 76 height 18
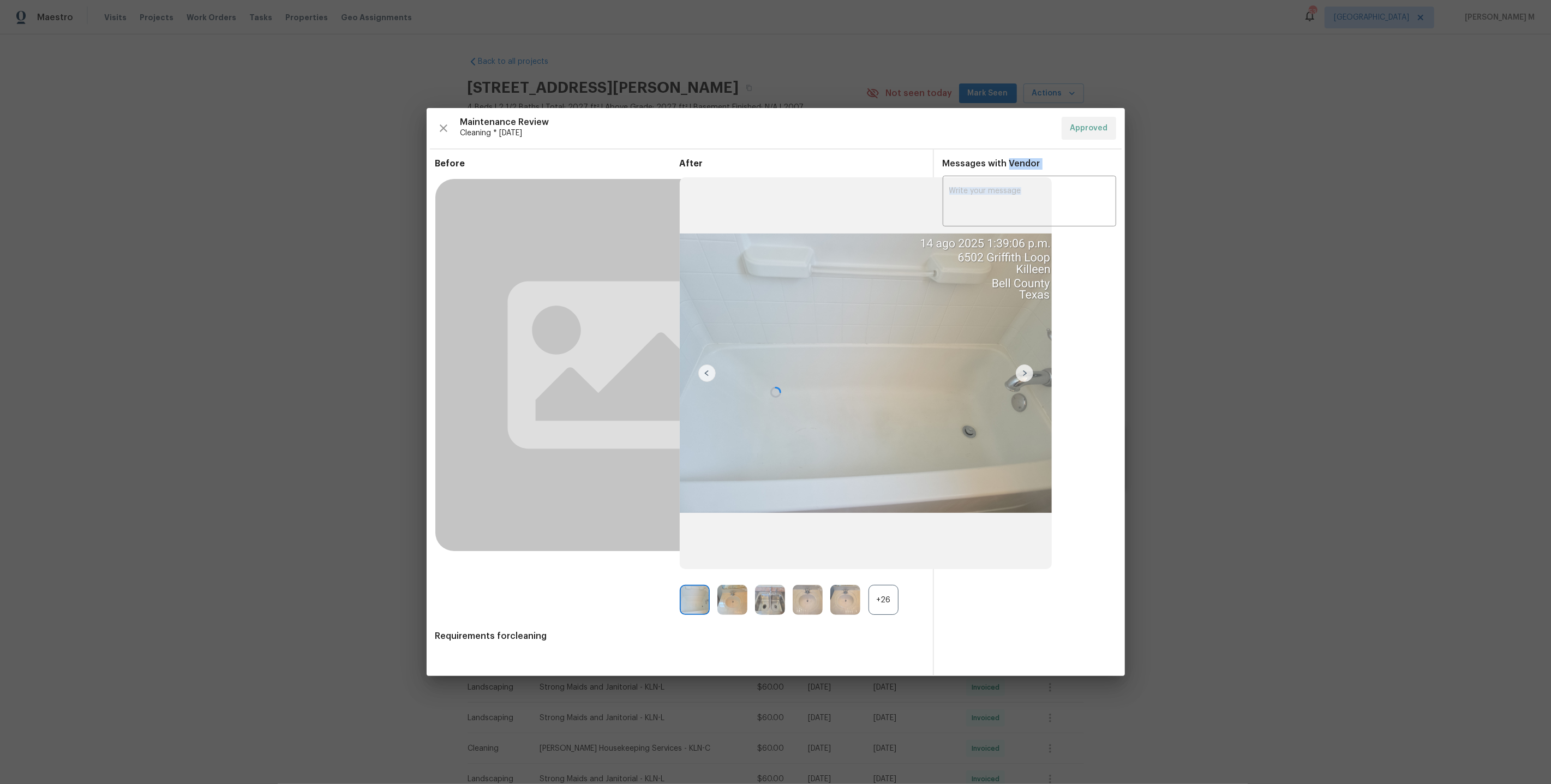
click at [1071, 458] on div at bounding box center [776, 392] width 699 height 567
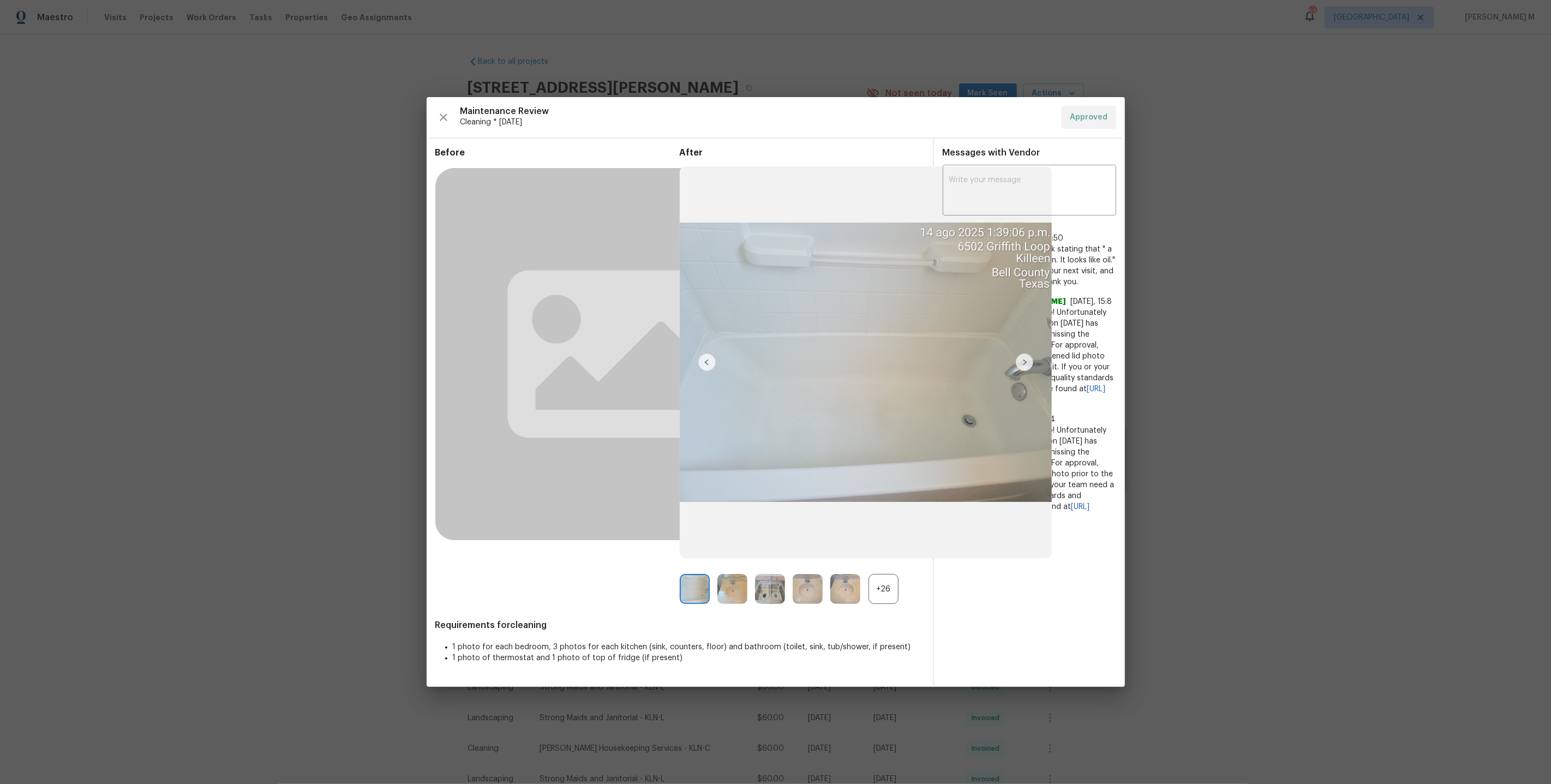
click at [889, 596] on div "+26" at bounding box center [884, 588] width 30 height 30
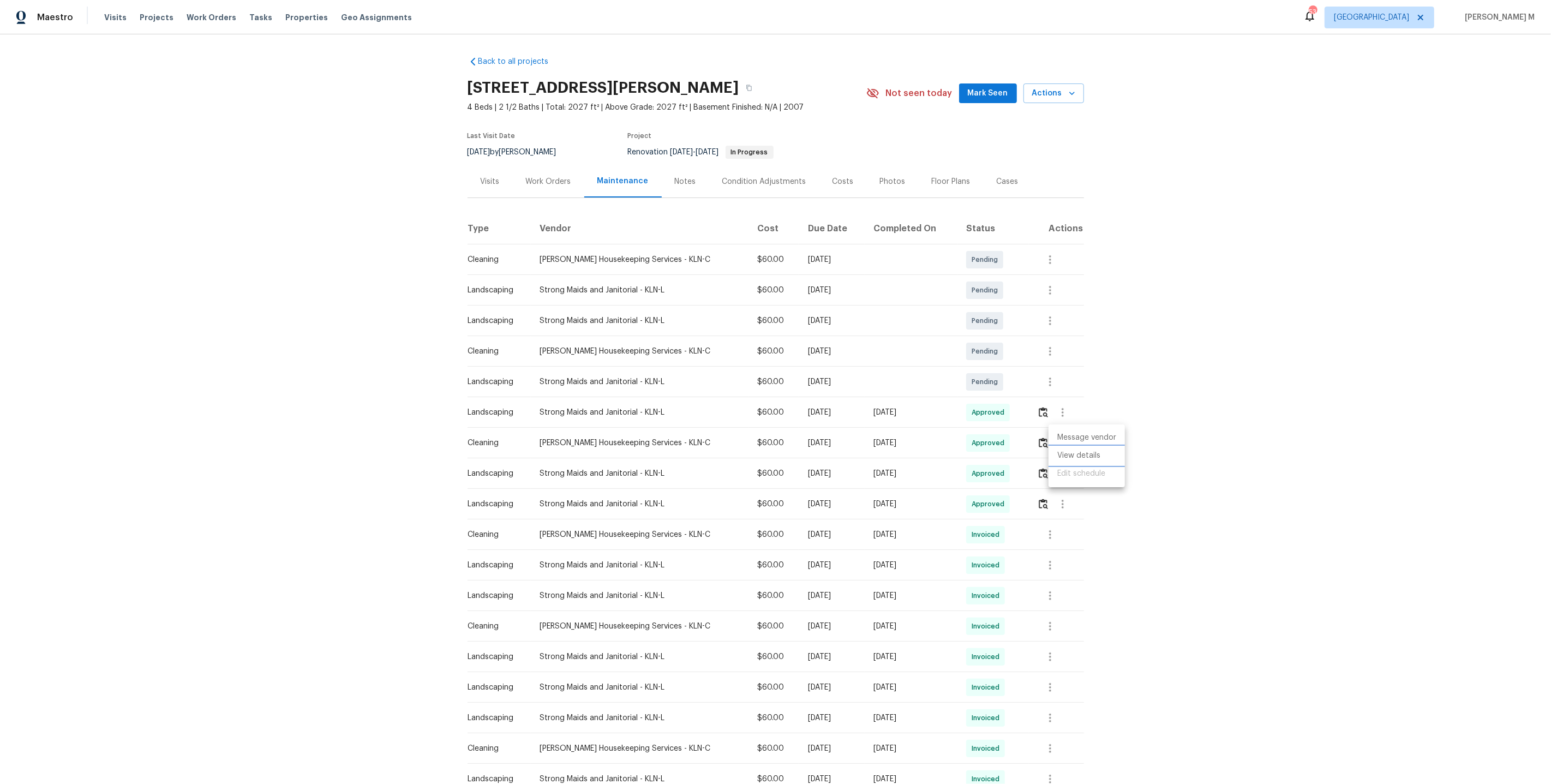
click at [1085, 455] on li "View details" at bounding box center [1086, 456] width 76 height 18
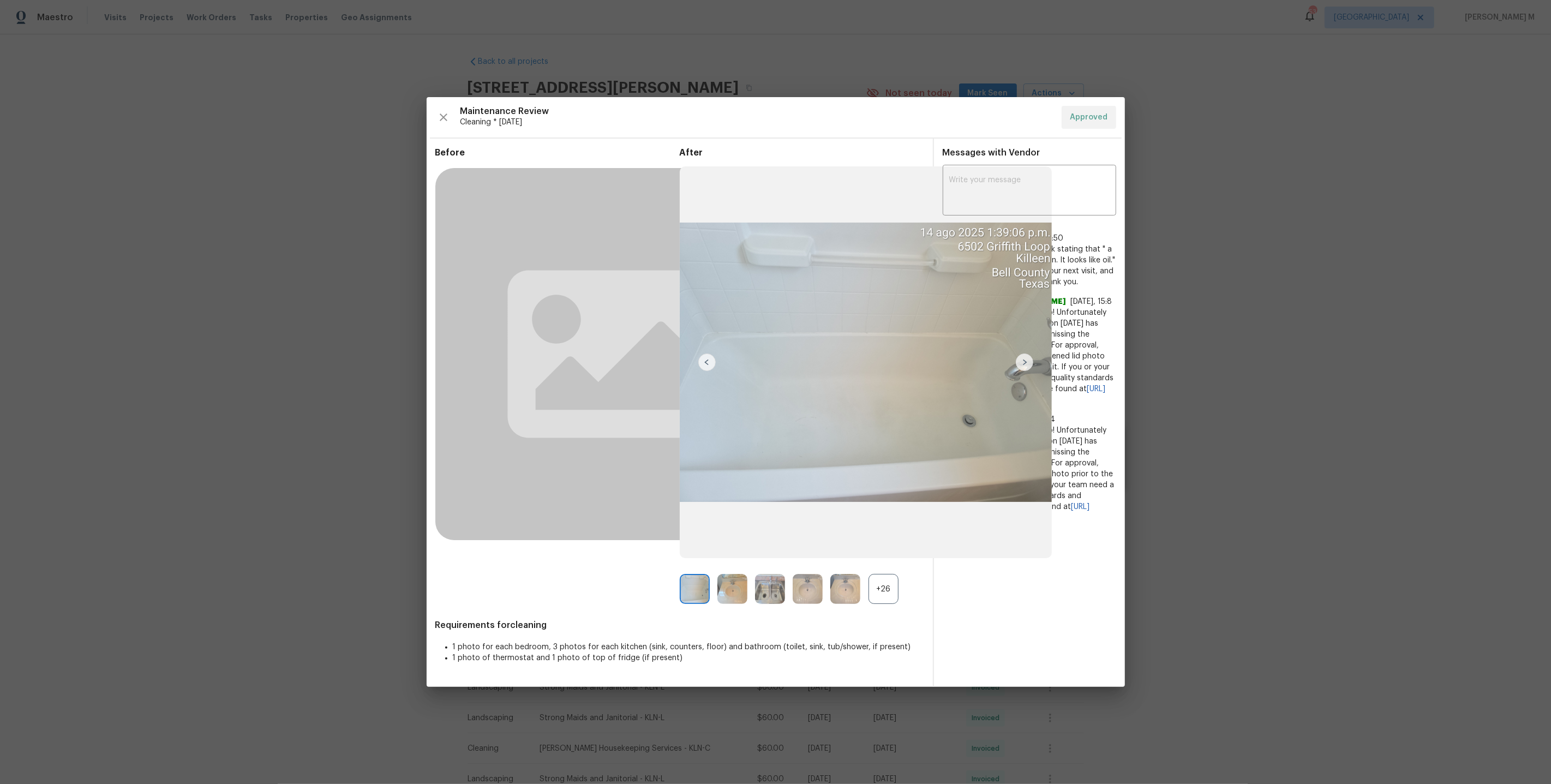
click at [887, 591] on div "+26" at bounding box center [884, 588] width 30 height 30
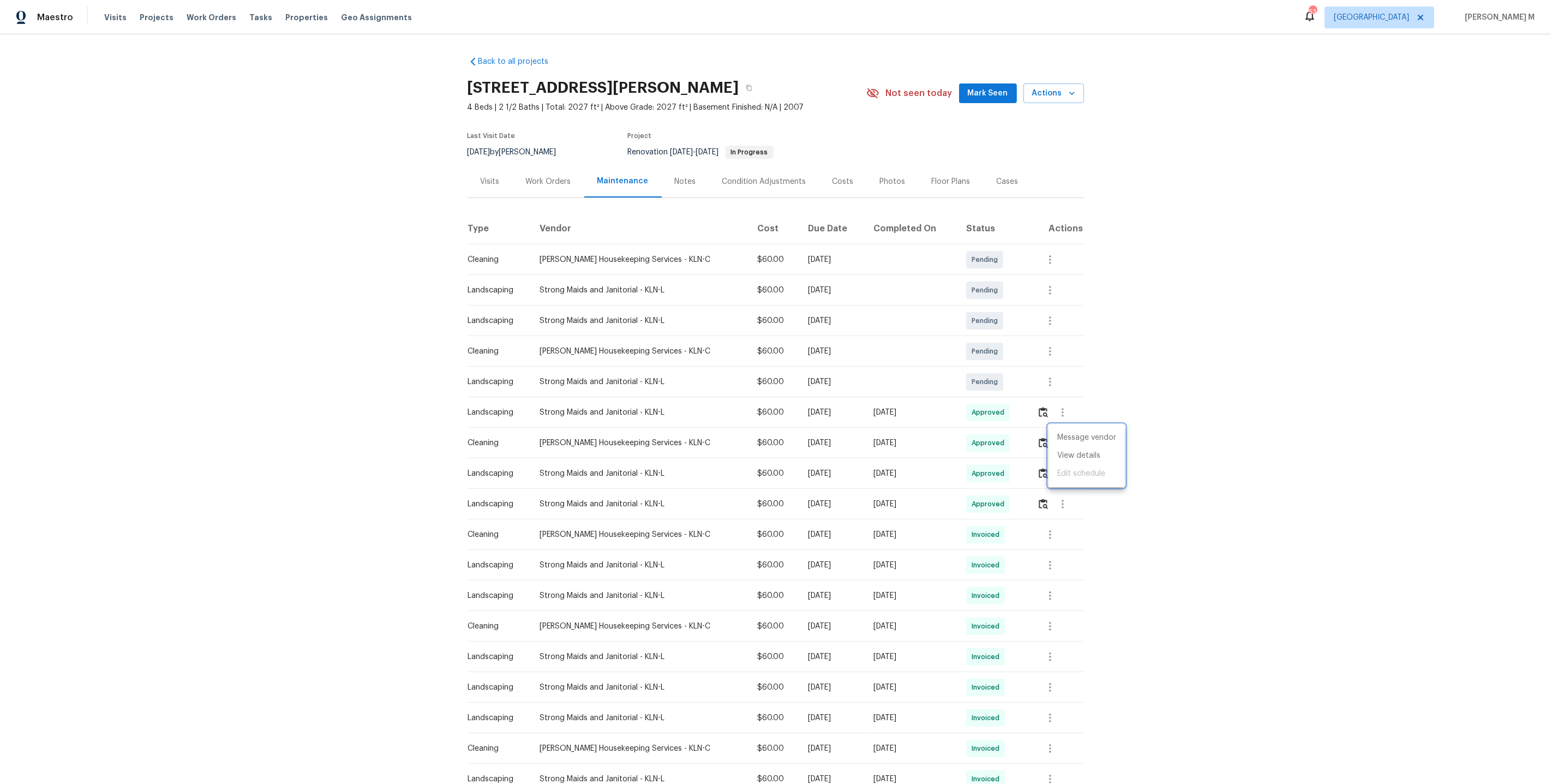
click at [1034, 506] on div at bounding box center [776, 392] width 1551 height 784
click at [1049, 521] on button "button" at bounding box center [1051, 534] width 26 height 26
click at [1049, 520] on li "Message vendor" at bounding box center [1073, 529] width 76 height 18
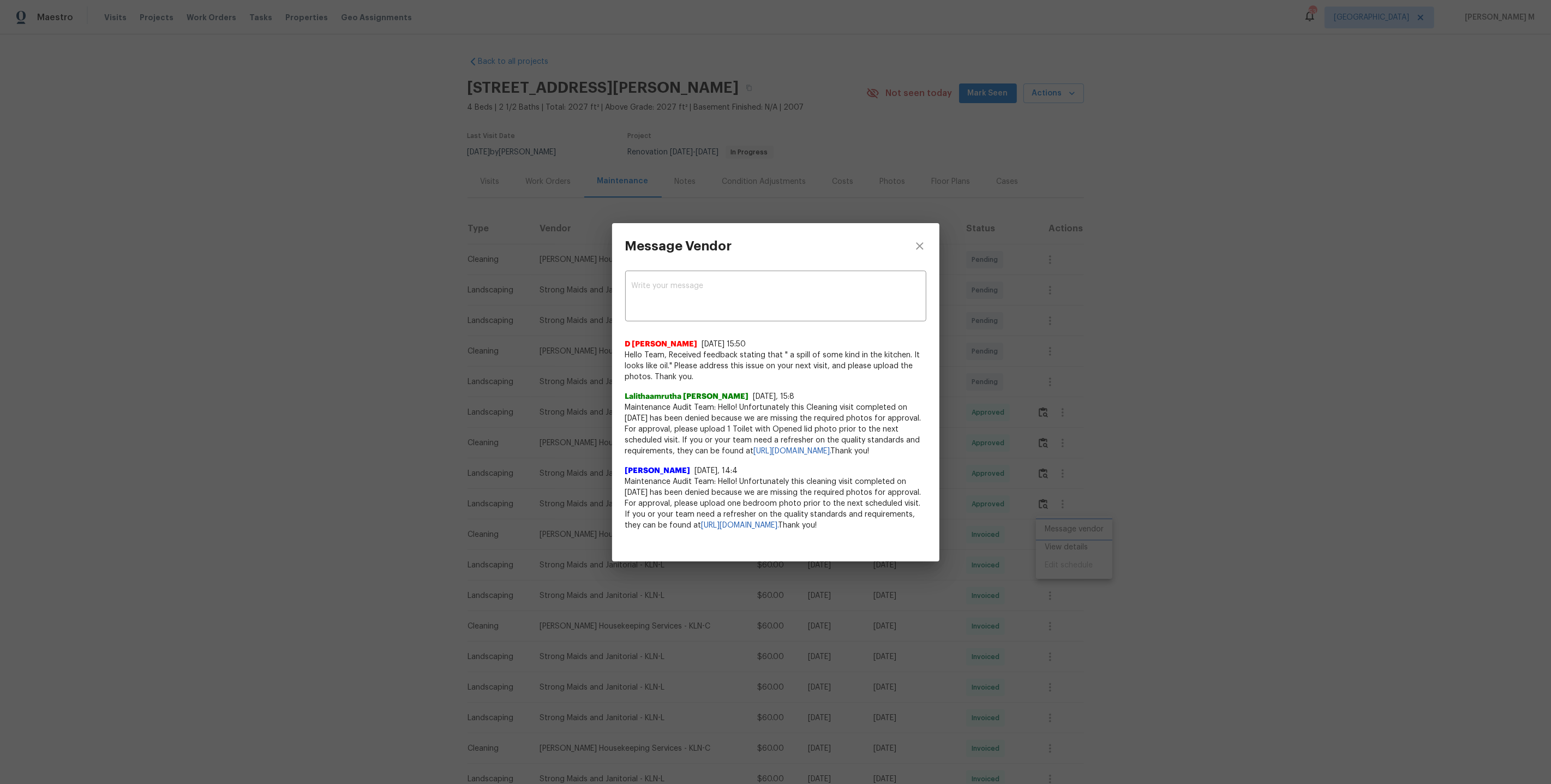
click at [1075, 569] on div "Message Vendor x ​ D Kamesh 7/8/25, 15:50 Hello Team, Received feedback stating…" at bounding box center [776, 392] width 1551 height 784
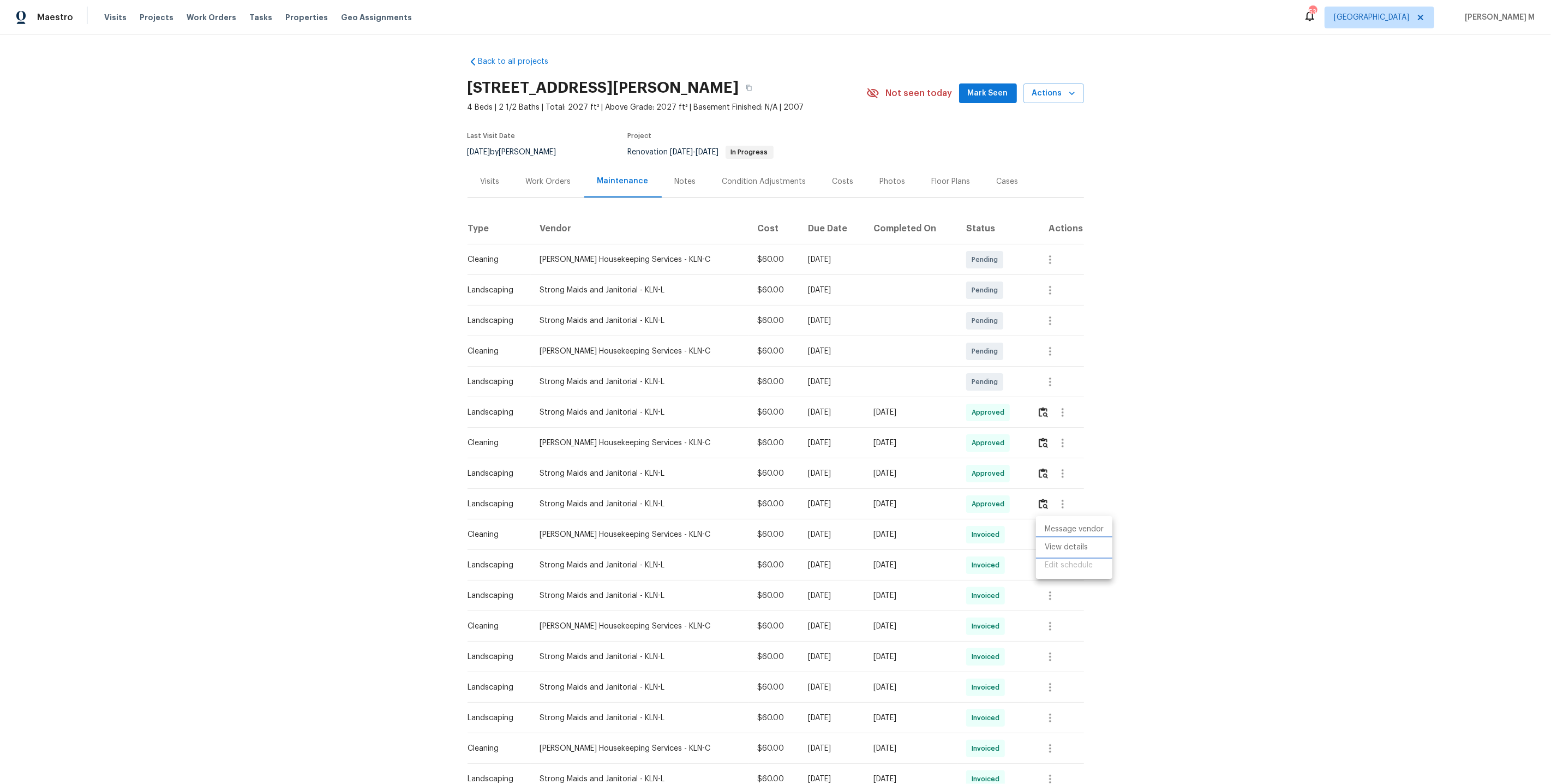
click at [1071, 551] on li "View details" at bounding box center [1073, 547] width 76 height 18
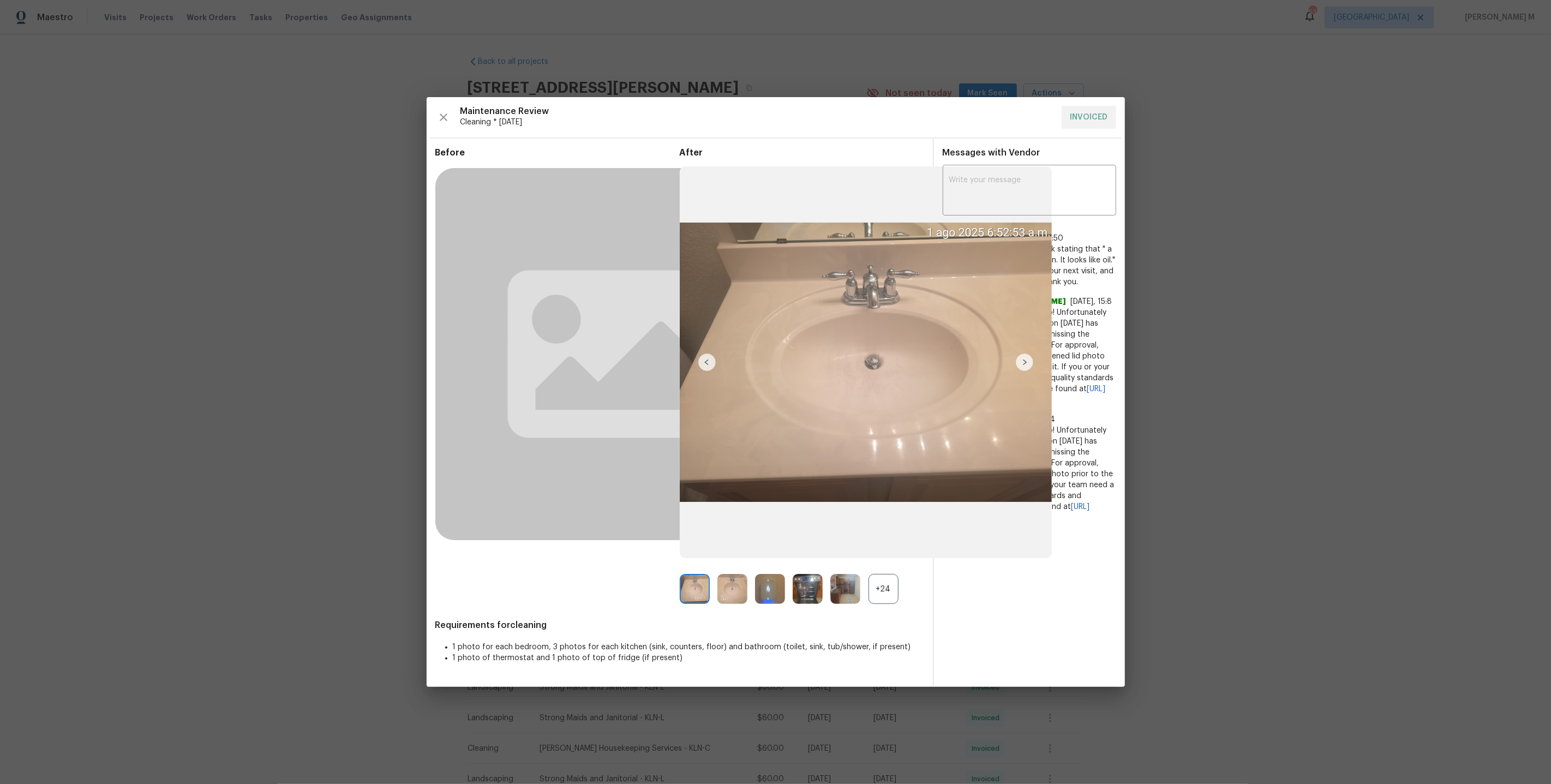
click at [870, 585] on div "+24" at bounding box center [884, 588] width 30 height 30
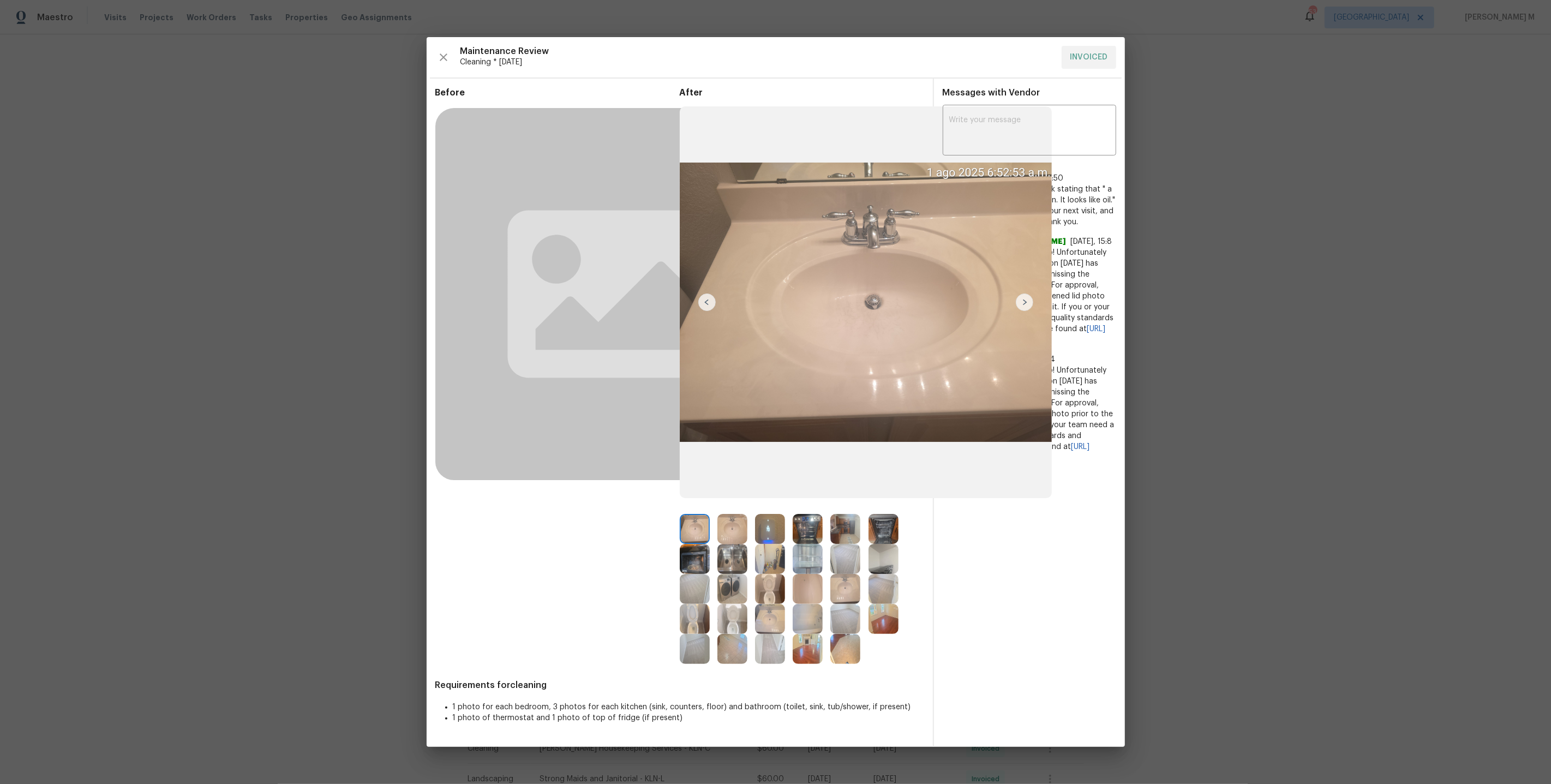
click at [769, 524] on img at bounding box center [770, 528] width 30 height 30
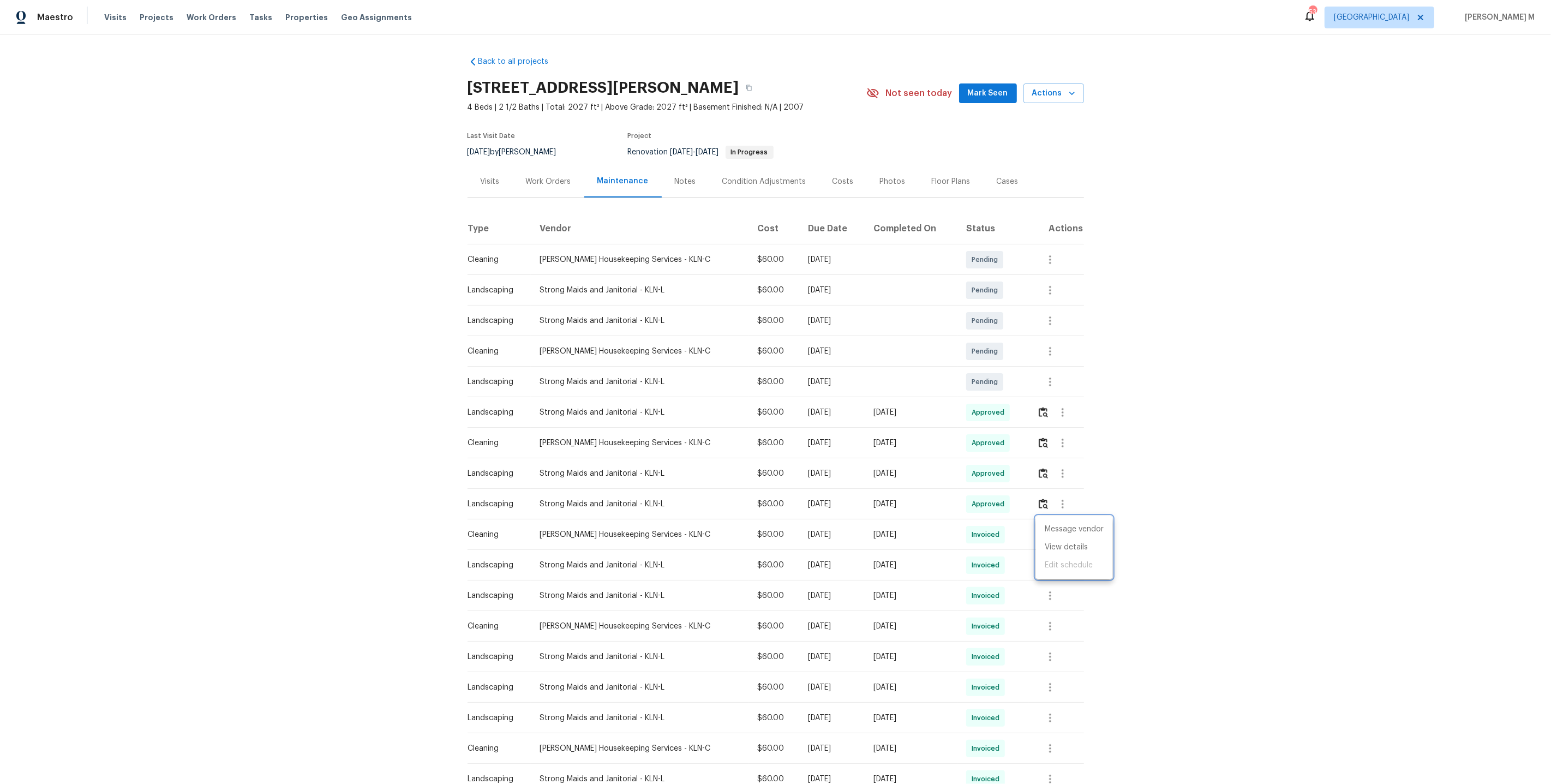
click at [560, 174] on div at bounding box center [776, 392] width 1551 height 784
click at [541, 176] on div "Work Orders" at bounding box center [548, 182] width 45 height 10
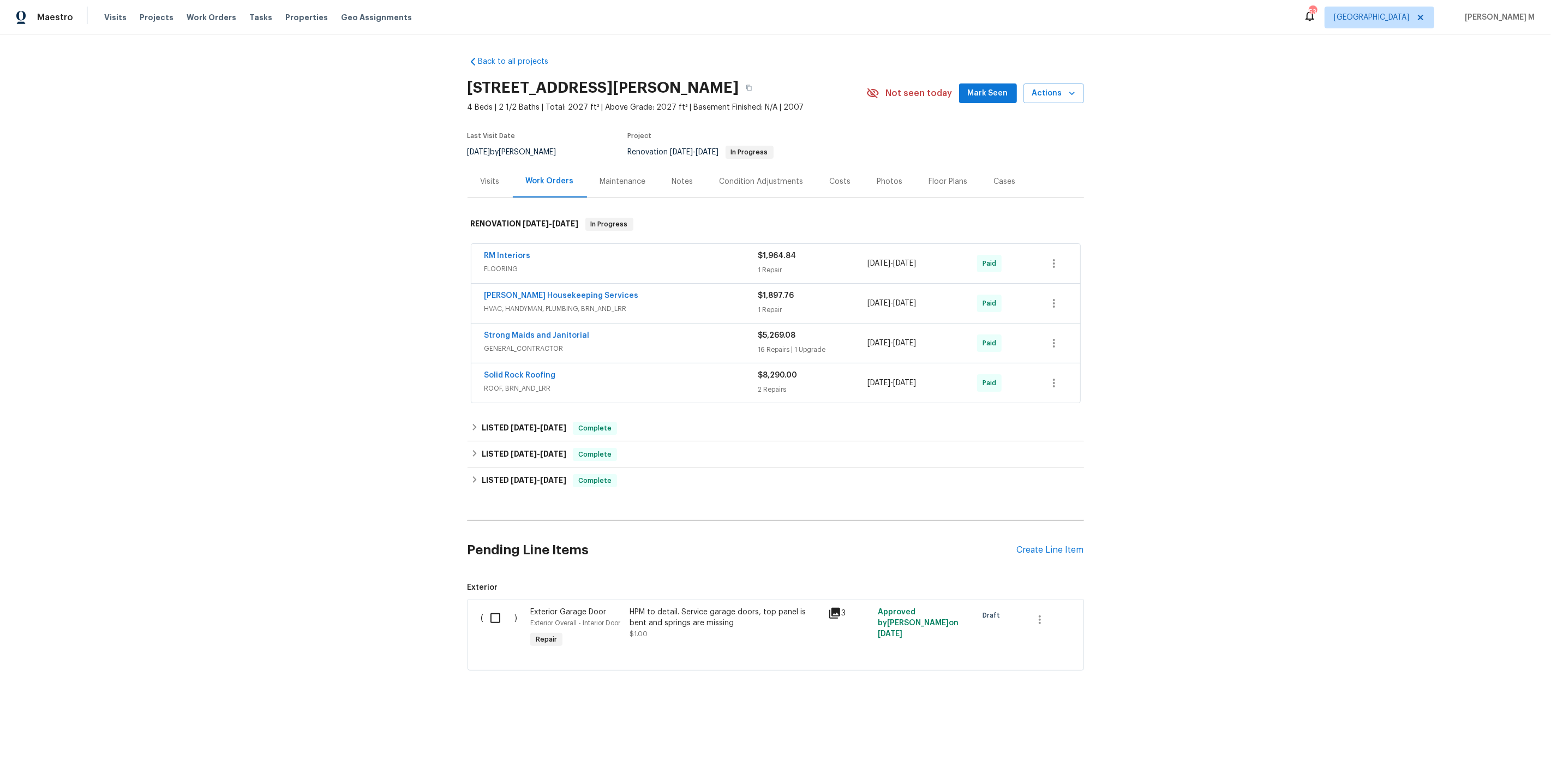
click at [589, 303] on span "HVAC, HANDYMAN, PLUMBING, BRN_AND_LRR" at bounding box center [622, 308] width 274 height 10
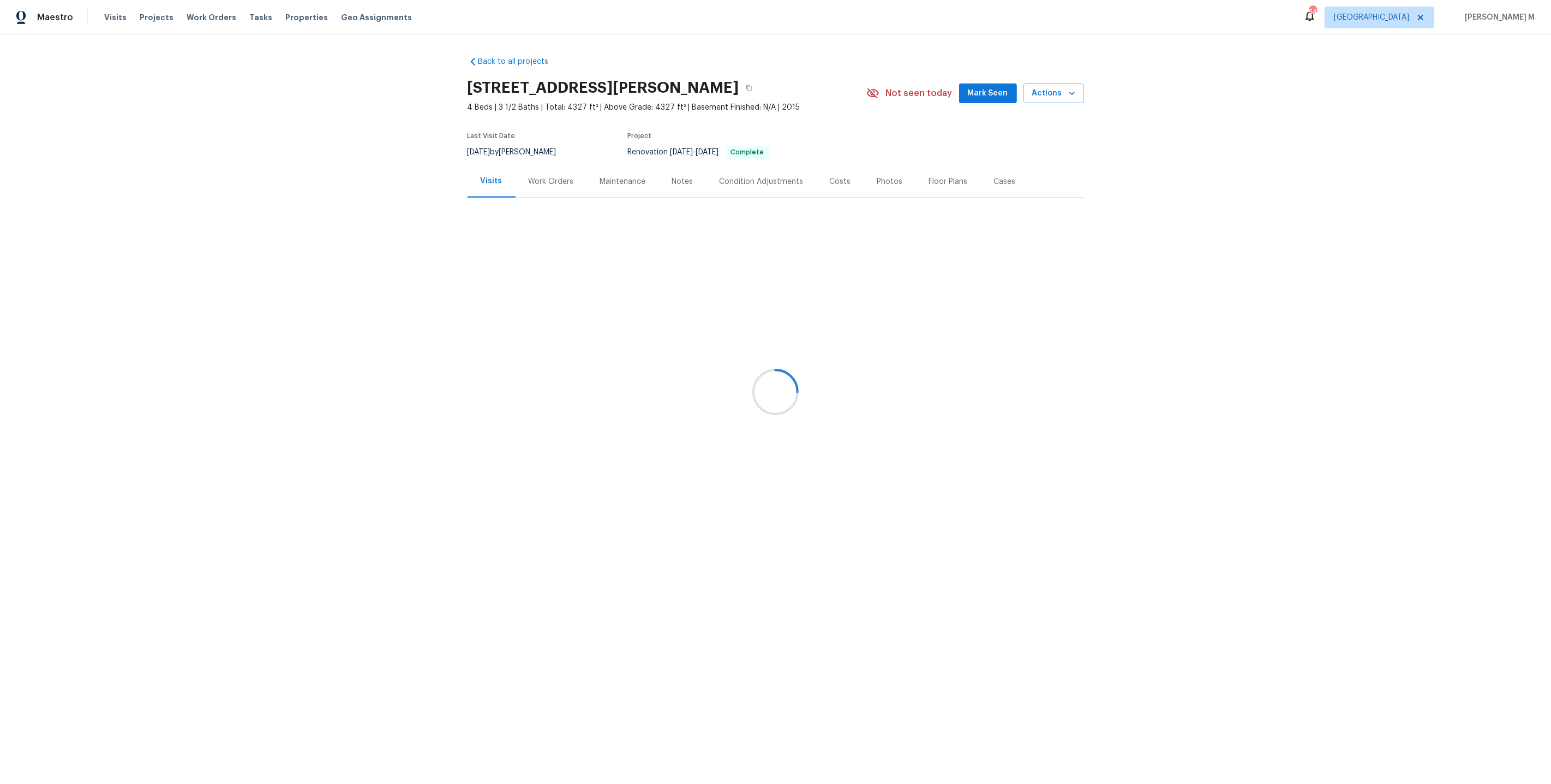
click at [555, 178] on div "Work Orders" at bounding box center [551, 182] width 45 height 10
click at [533, 210] on h6 "RENOVATION [DATE] - [DATE]" at bounding box center [536, 210] width 108 height 13
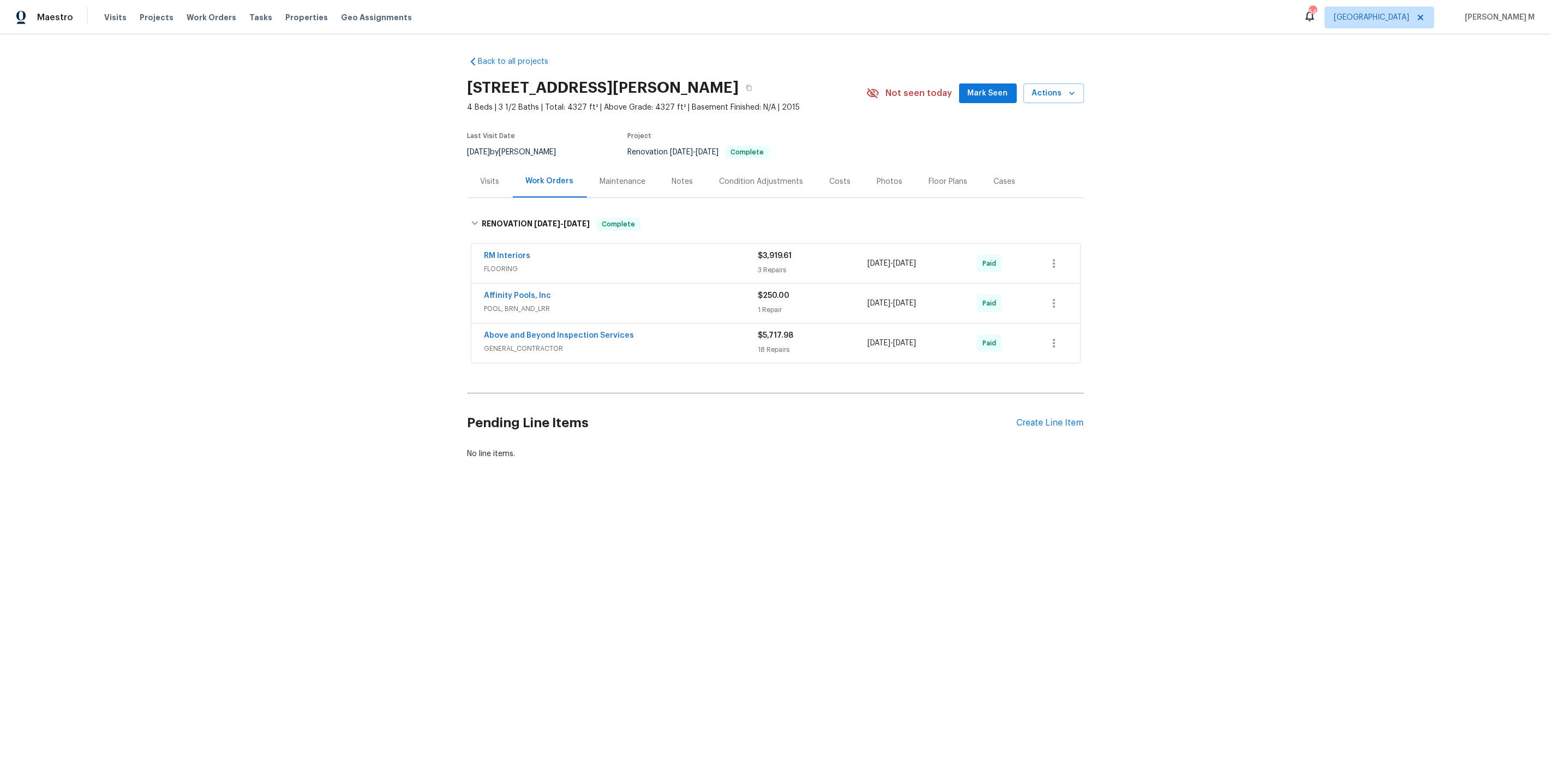
click at [501, 343] on span "GENERAL_CONTRACTOR" at bounding box center [622, 348] width 274 height 10
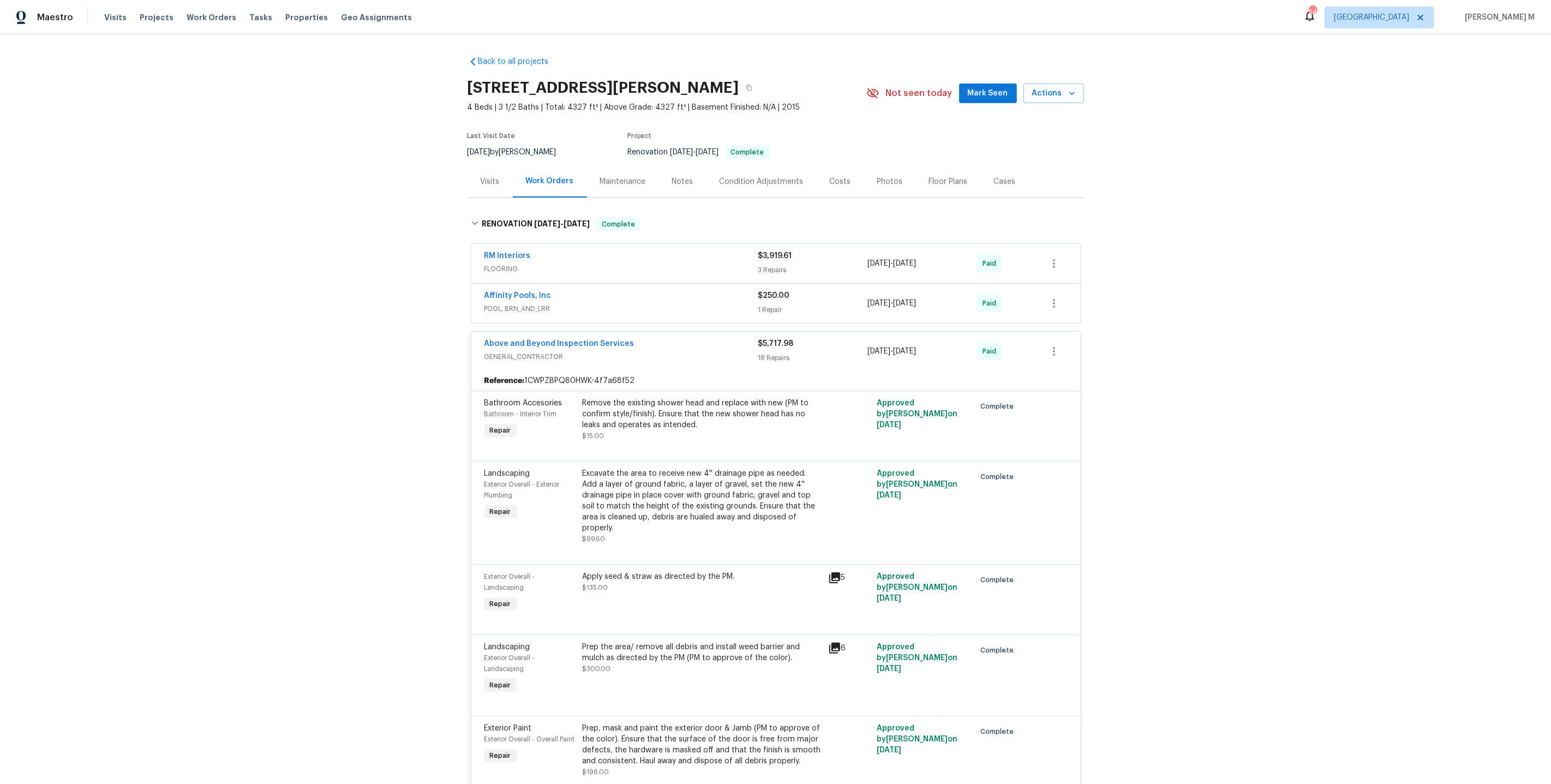
click at [607, 158] on div "Last Visit Date [DATE] by [PERSON_NAME] Project Renovation [DATE] - [DATE] Comp…" at bounding box center [652, 145] width 370 height 39
click at [607, 185] on div "Maintenance" at bounding box center [623, 181] width 72 height 32
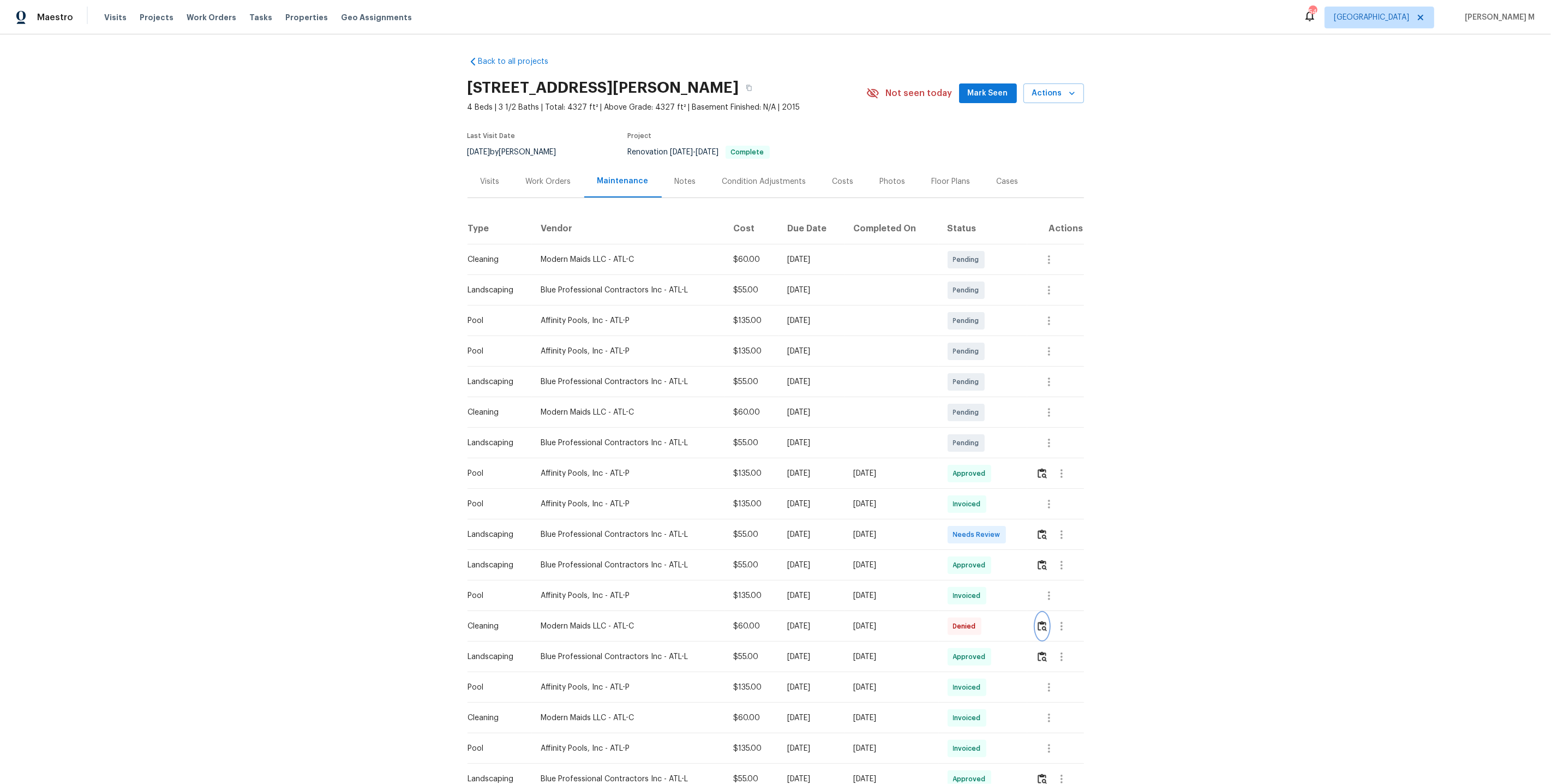
click at [1044, 627] on button "button" at bounding box center [1042, 626] width 12 height 26
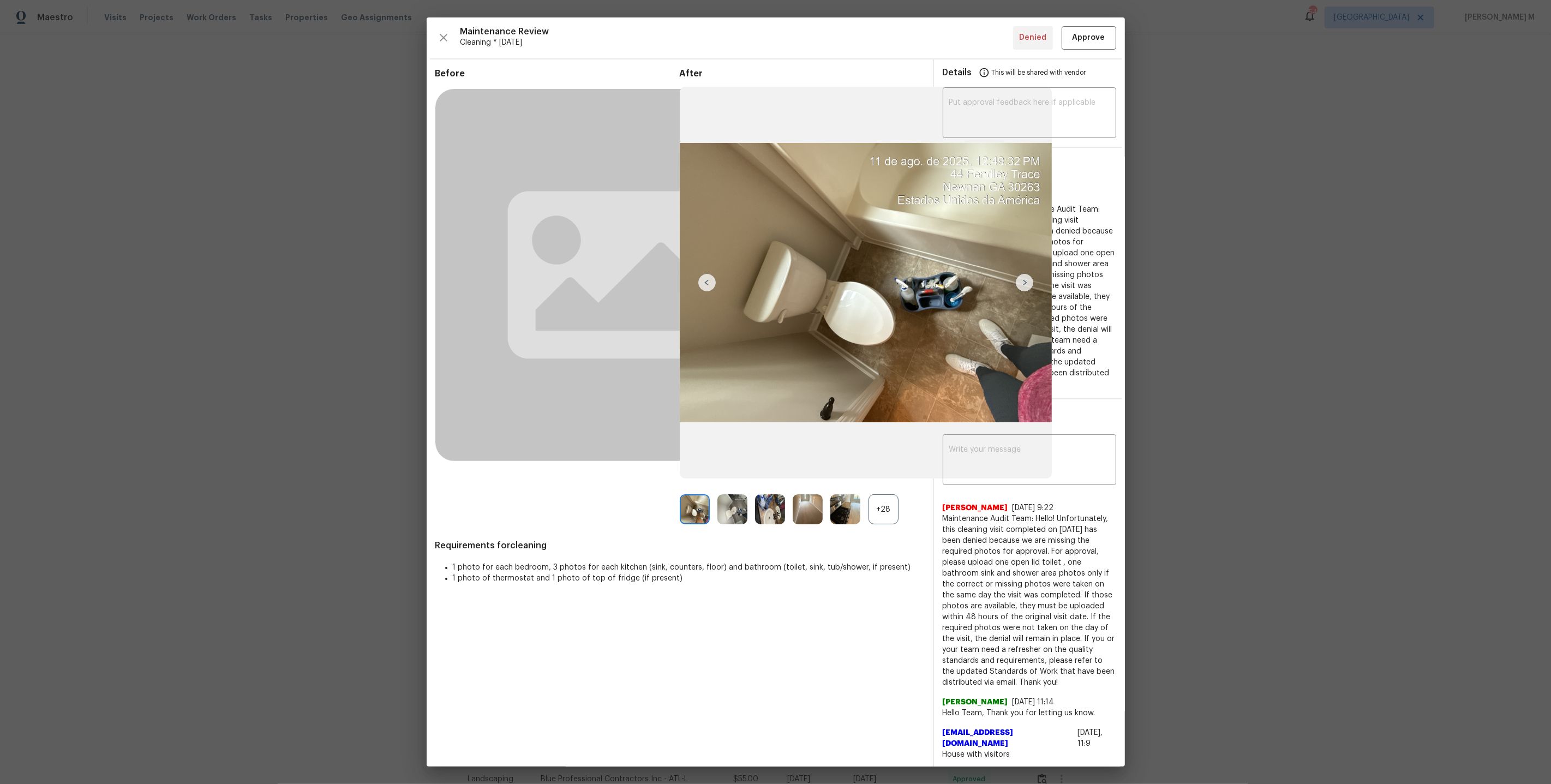
click at [881, 519] on div "+28" at bounding box center [884, 509] width 30 height 30
